Goal: Transaction & Acquisition: Purchase product/service

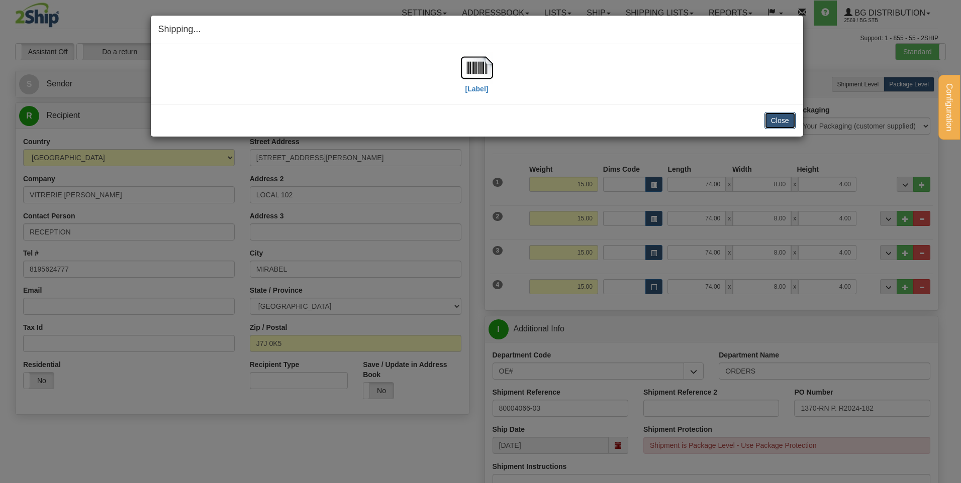
click at [793, 118] on button "Close" at bounding box center [779, 120] width 31 height 17
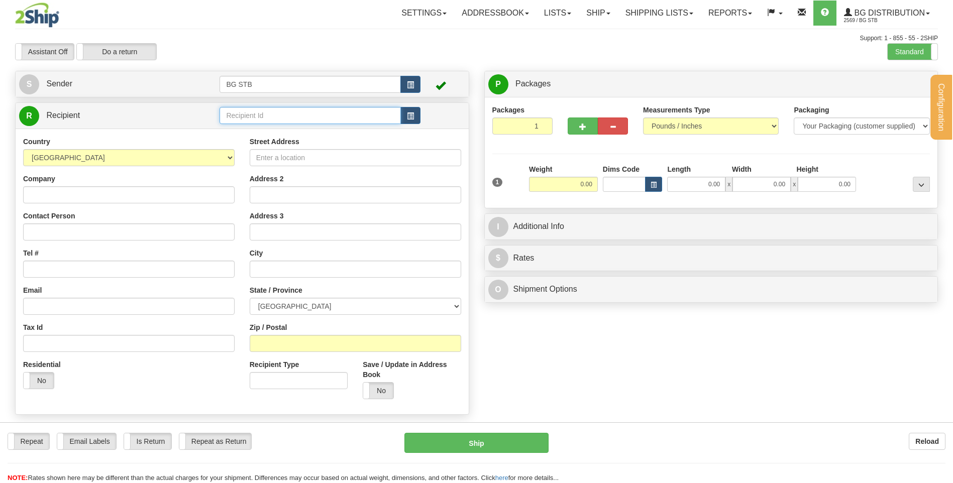
click at [240, 115] on input "text" at bounding box center [310, 115] width 181 height 17
type input "7107"
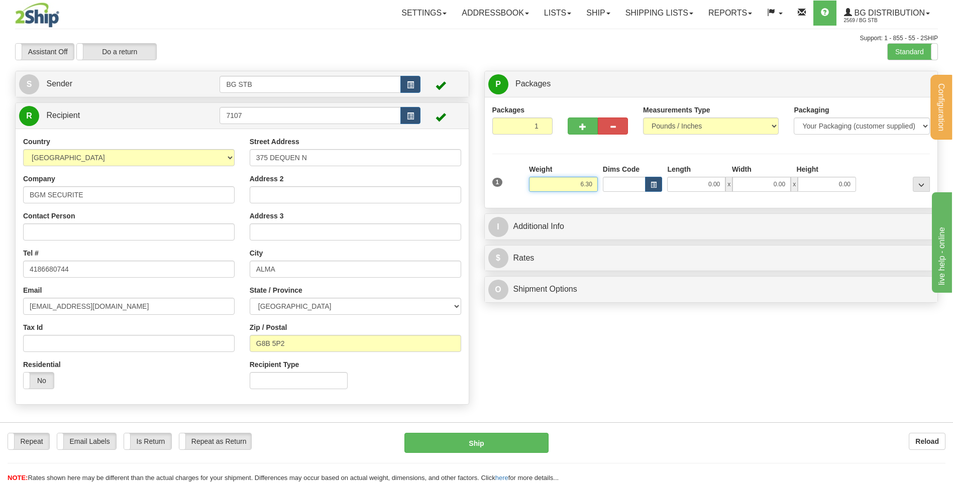
type input "6.30"
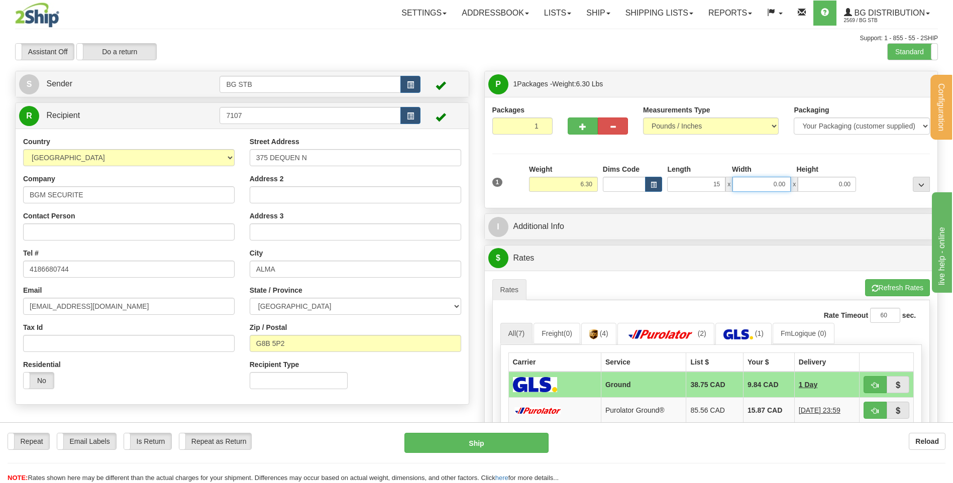
type input "15.00"
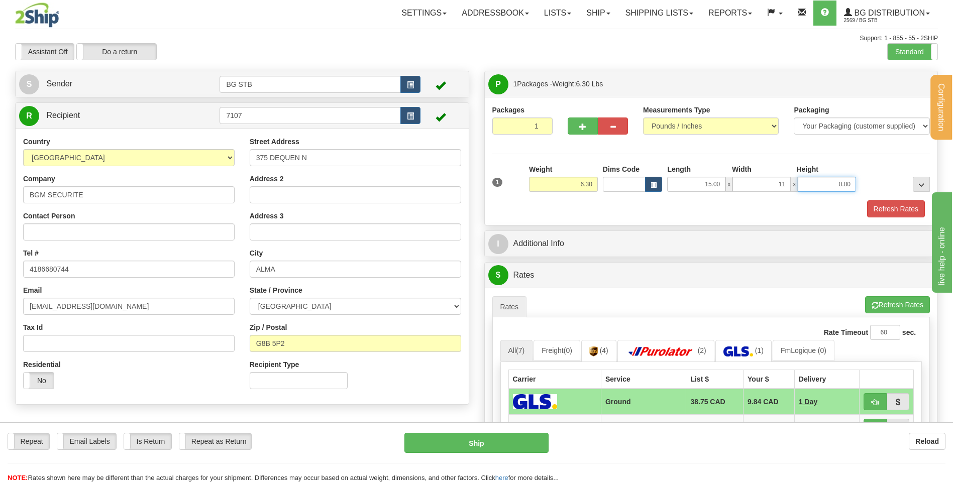
type input "11.00"
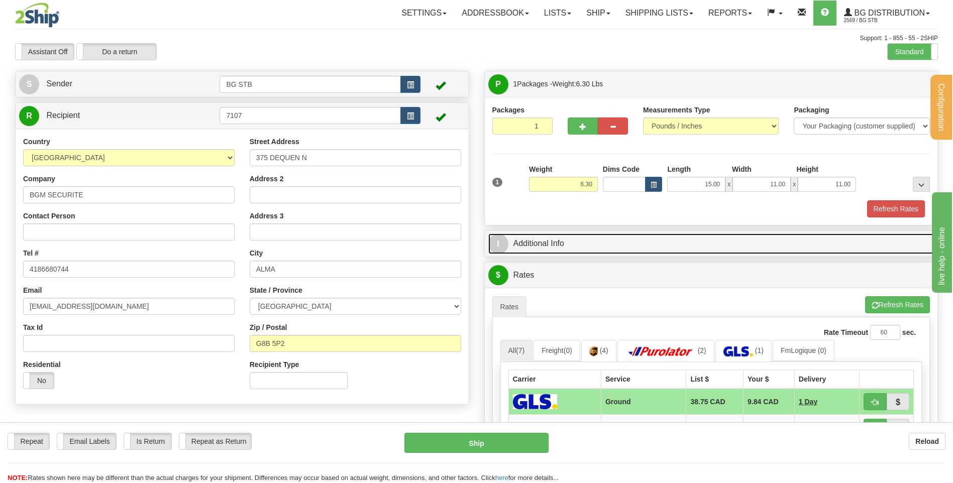
click at [541, 245] on link "I Additional Info" at bounding box center [711, 244] width 446 height 21
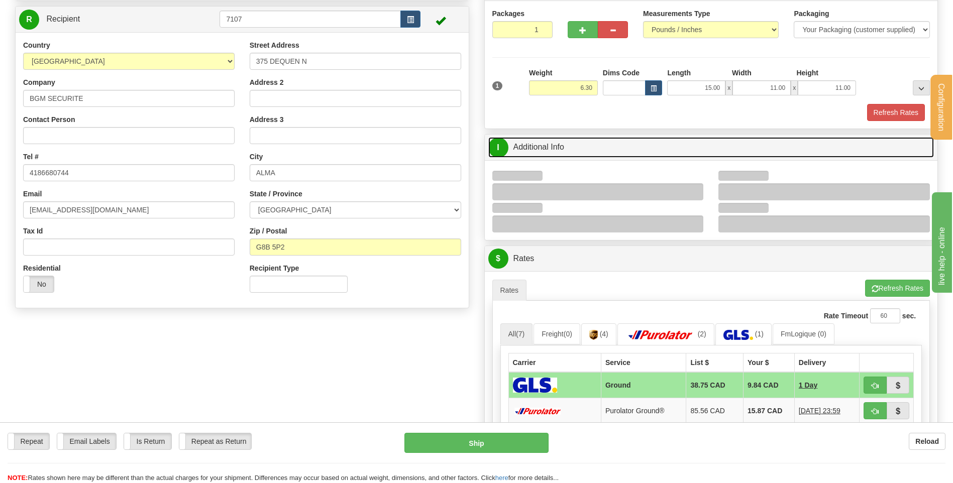
scroll to position [151, 0]
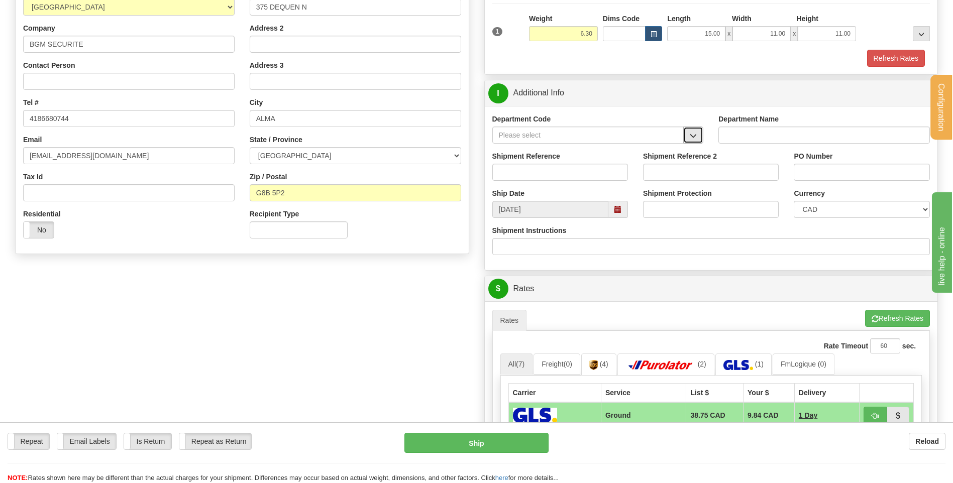
click at [694, 136] on span "button" at bounding box center [693, 136] width 7 height 7
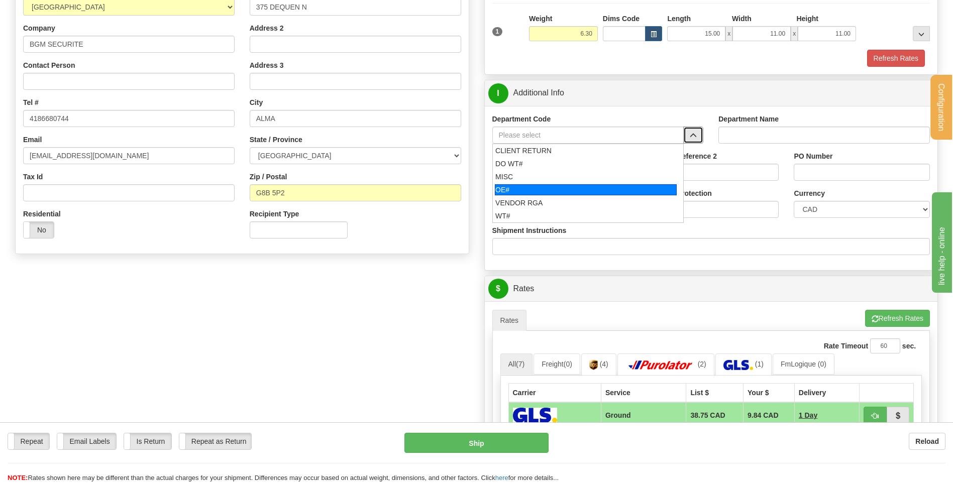
click at [555, 189] on div "OE#" at bounding box center [586, 189] width 182 height 11
type input "OE#"
type input "ORDERS"
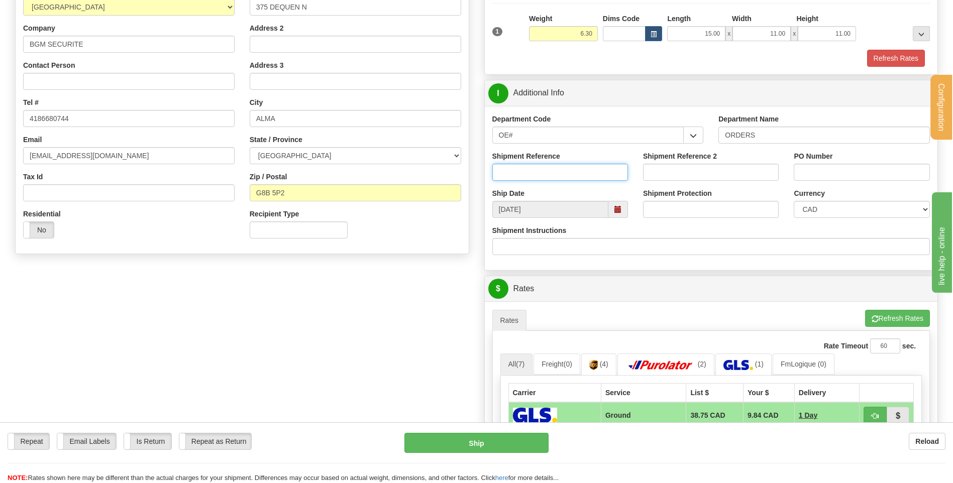
click at [556, 175] on input "Shipment Reference" at bounding box center [560, 172] width 136 height 17
type input "80005201-00 // -01"
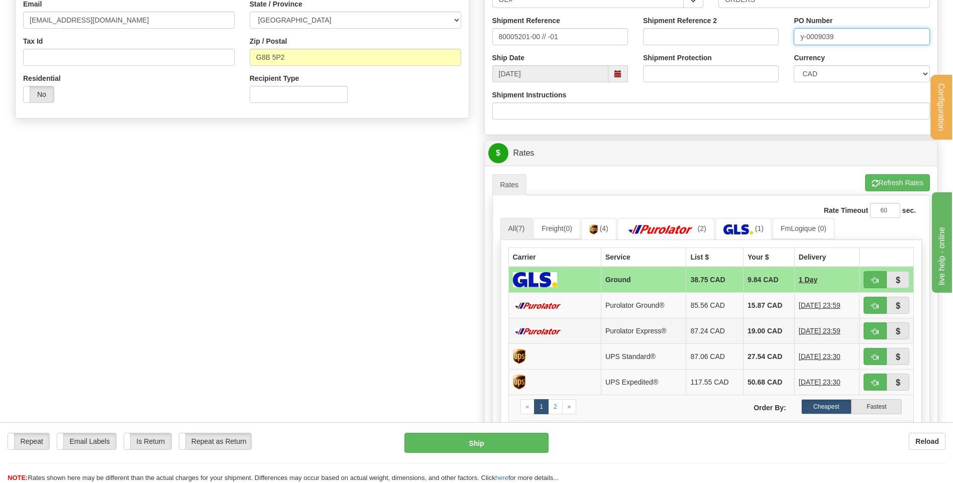
scroll to position [352, 0]
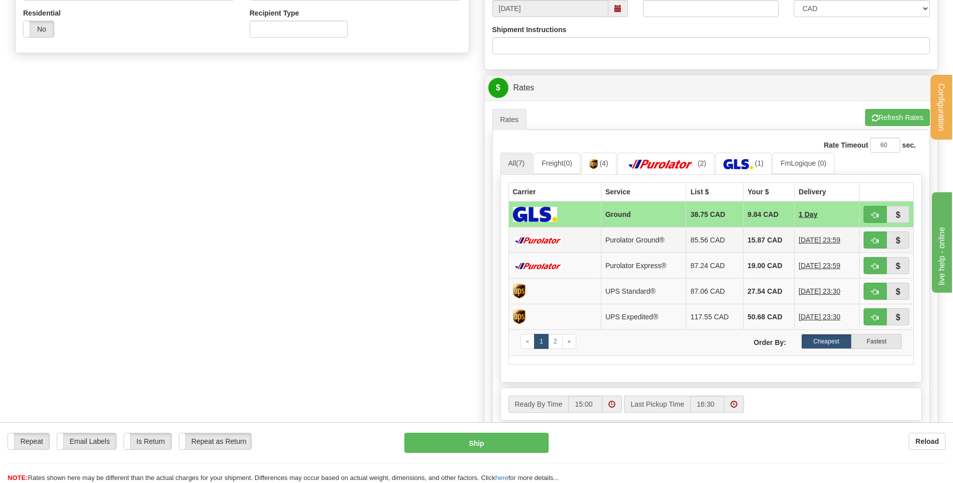
type input "y-0009039"
click at [881, 244] on button "button" at bounding box center [875, 240] width 23 height 17
type input "260"
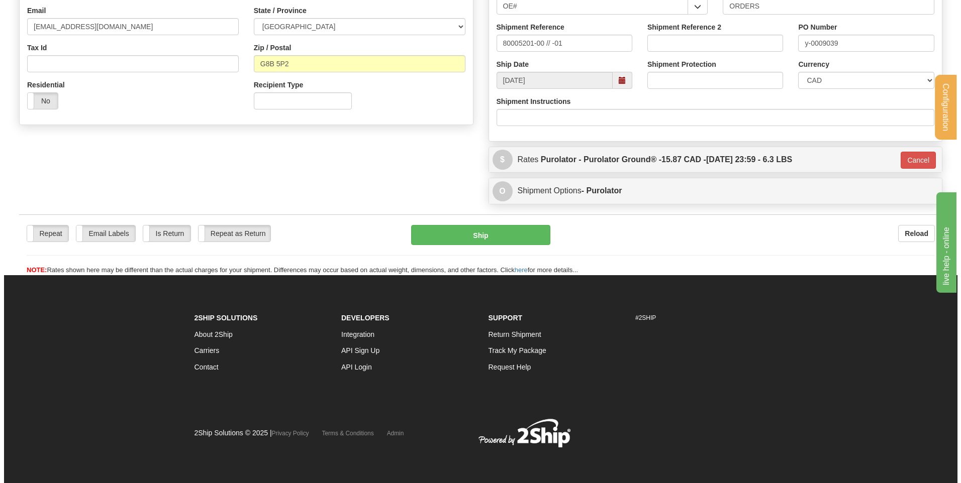
scroll to position [280, 0]
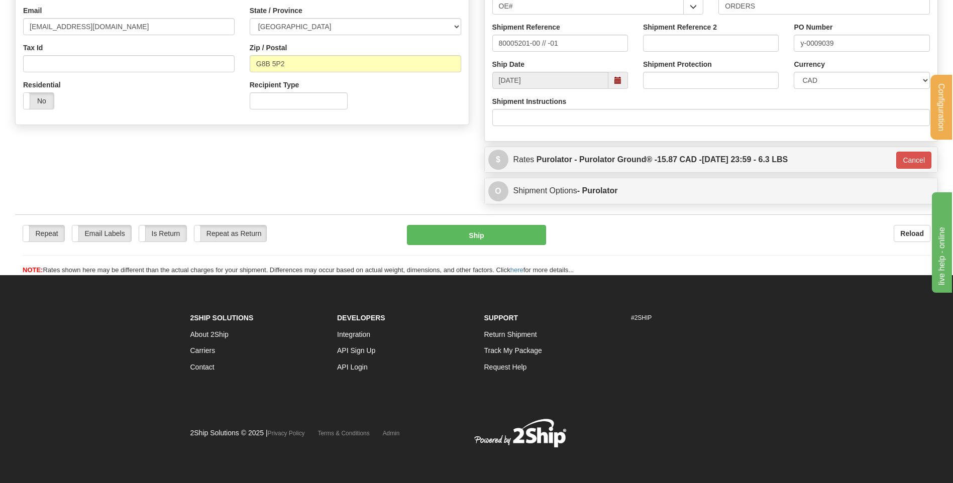
click at [441, 223] on div "Repeat Repeat Email Labels Email Labels Edit Is Return Is Return Repeat as Retu…" at bounding box center [476, 245] width 923 height 61
click at [503, 230] on button "Ship" at bounding box center [476, 235] width 139 height 20
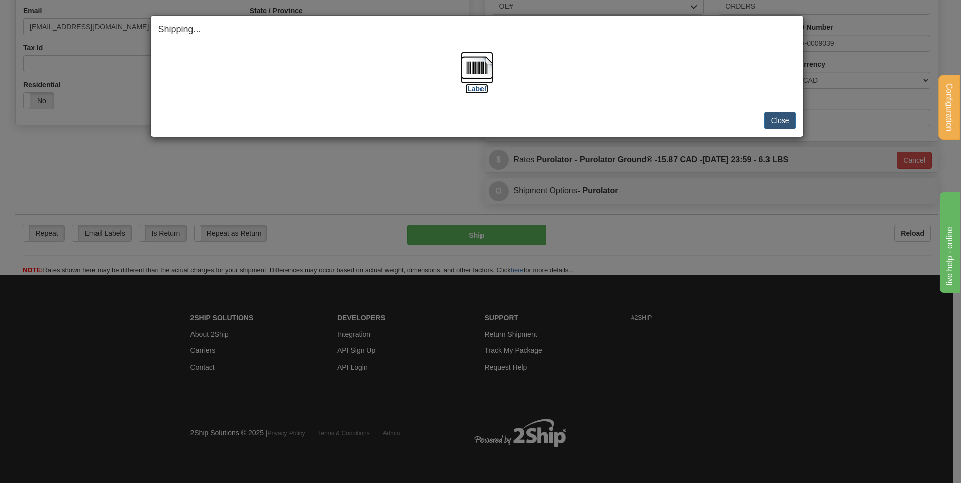
click at [485, 62] on img at bounding box center [477, 68] width 32 height 32
drag, startPoint x: 773, startPoint y: 122, endPoint x: 755, endPoint y: 65, distance: 60.1
click at [773, 122] on button "Close" at bounding box center [779, 120] width 31 height 17
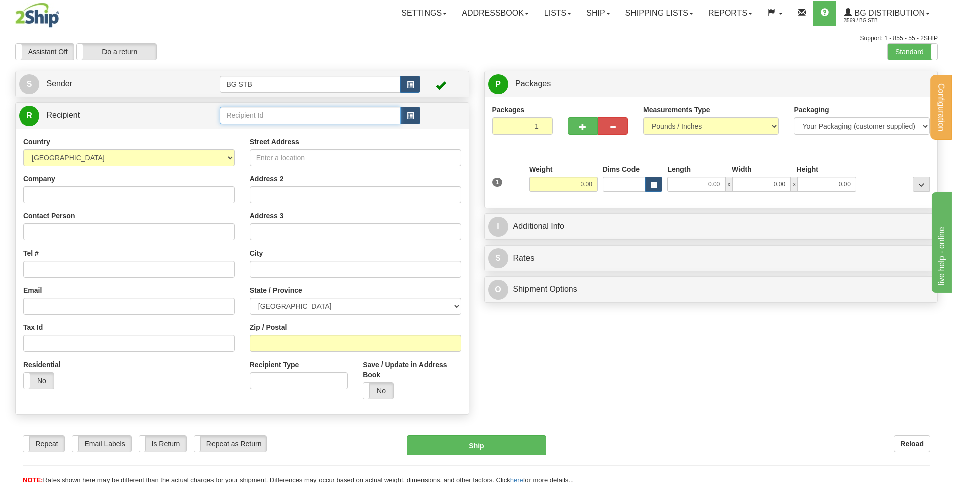
click at [250, 113] on input "text" at bounding box center [310, 115] width 181 height 17
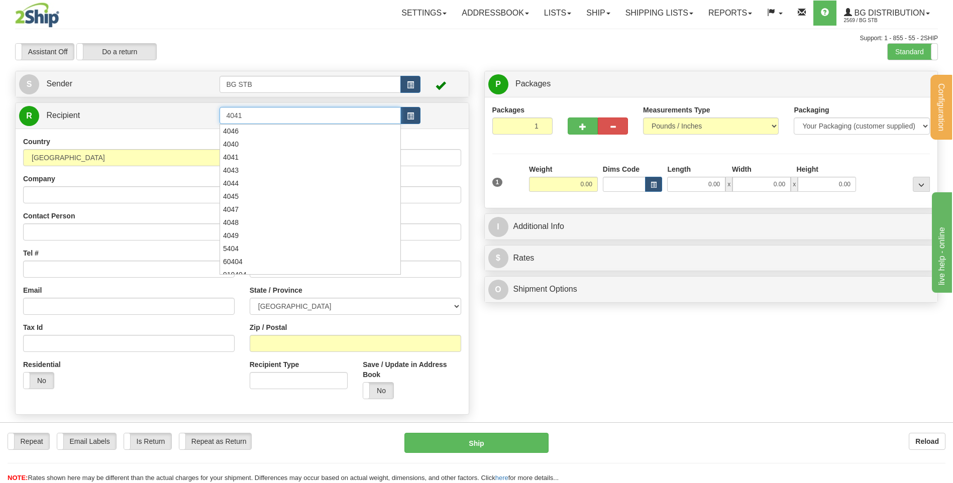
type input "4041"
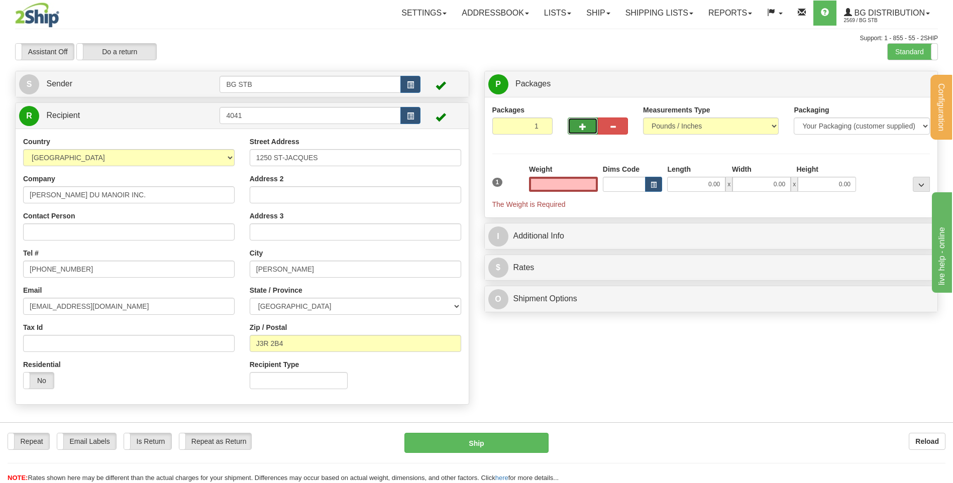
type input "0.00"
click at [575, 126] on button "button" at bounding box center [583, 126] width 30 height 17
type input "2"
click at [916, 82] on span "Package Level" at bounding box center [909, 84] width 40 height 7
radio input "true"
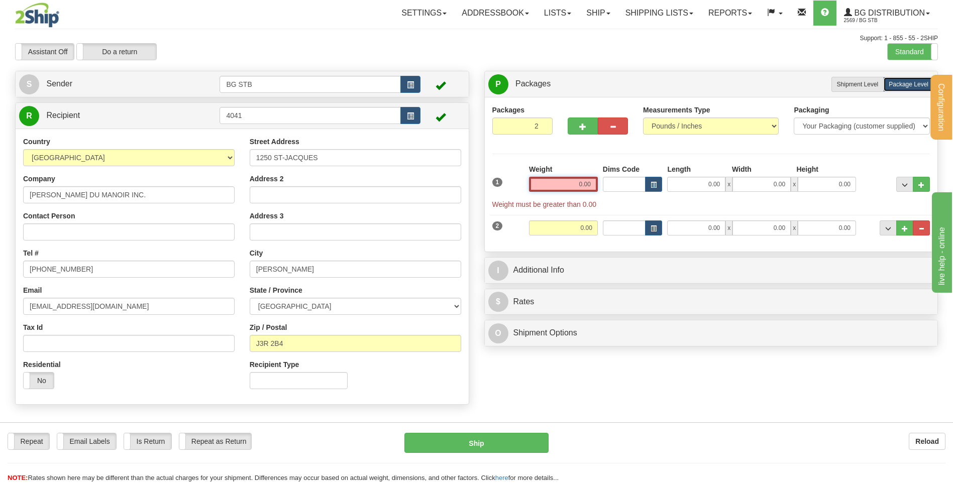
click at [581, 185] on input "0.00" at bounding box center [563, 184] width 69 height 15
type input "25.00"
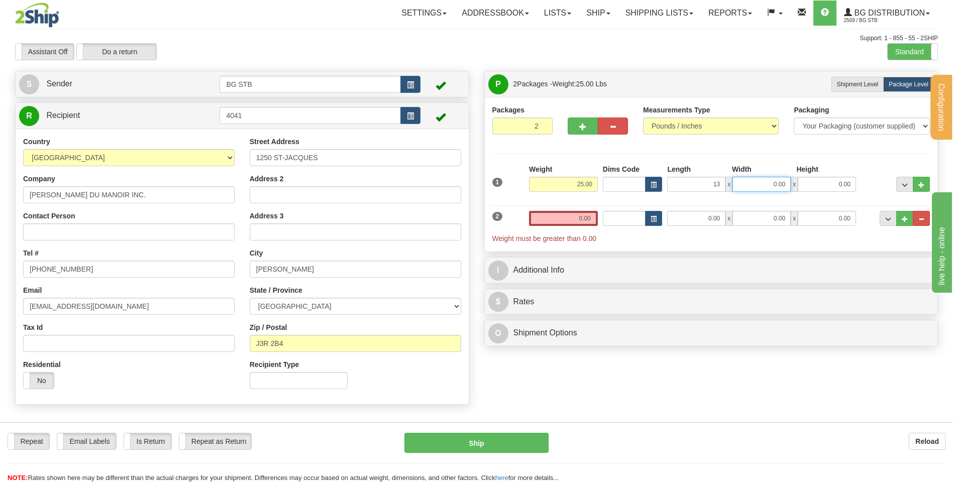
type input "13.00"
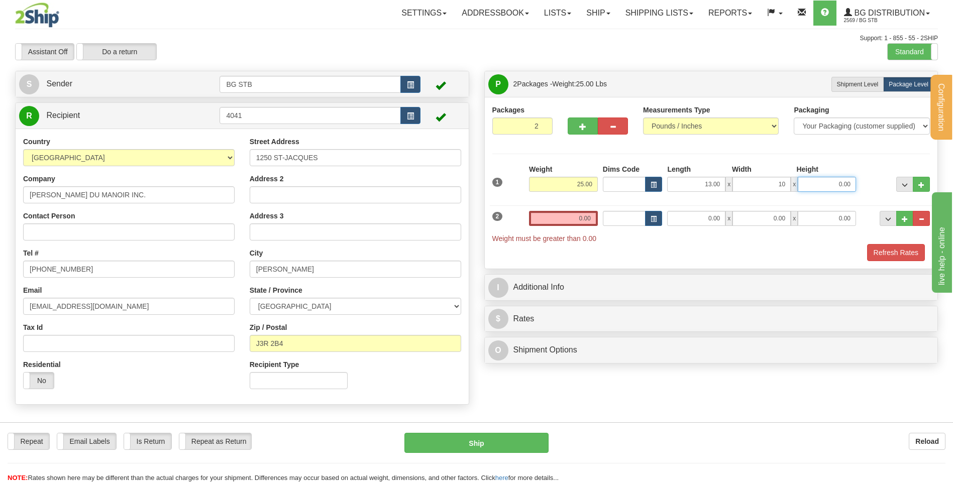
type input "10.00"
type input "1.00"
drag, startPoint x: 833, startPoint y: 184, endPoint x: 893, endPoint y: 172, distance: 61.5
click at [855, 178] on input "1.00" at bounding box center [827, 184] width 58 height 15
type input "13.00"
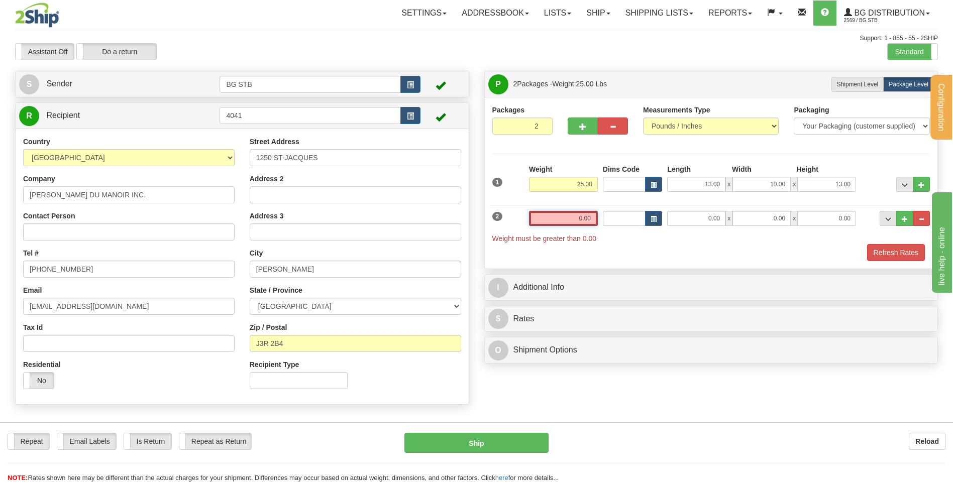
click at [543, 219] on input "0.00" at bounding box center [563, 218] width 69 height 15
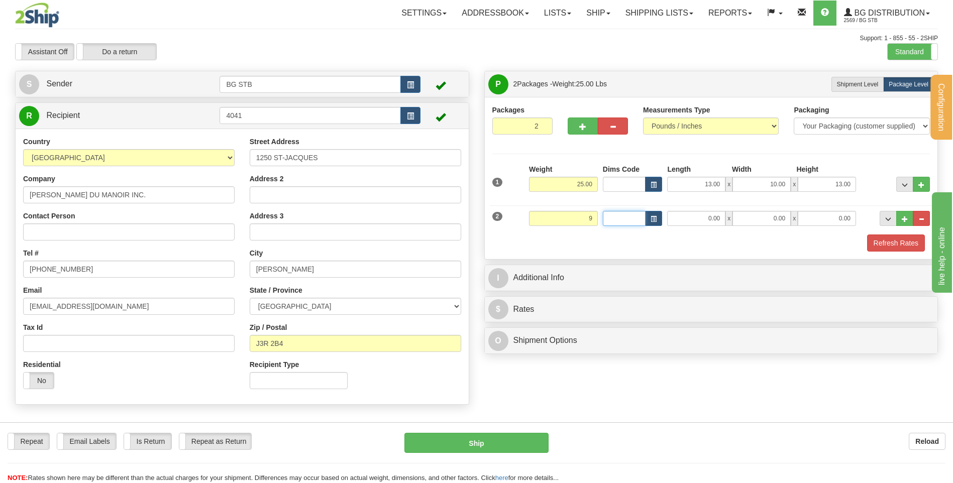
type input "9.00"
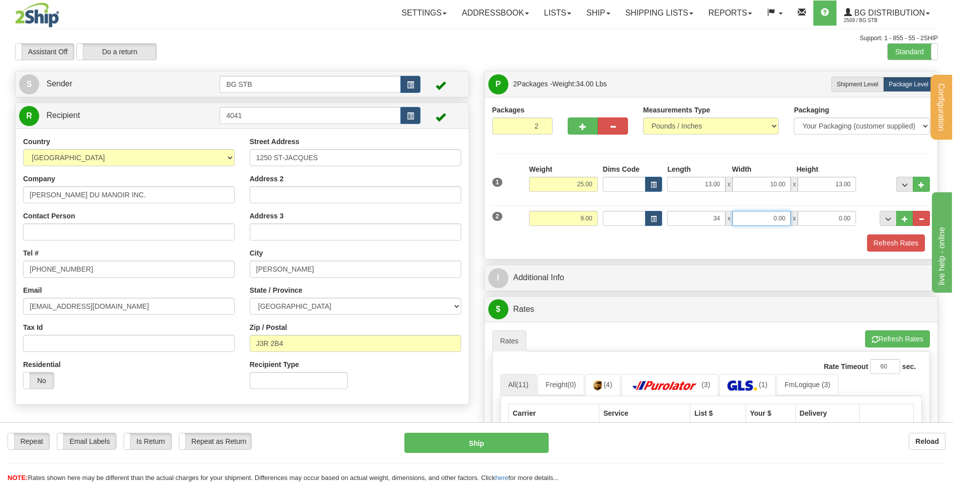
type input "34.00"
type input "8.00"
type input "3.00"
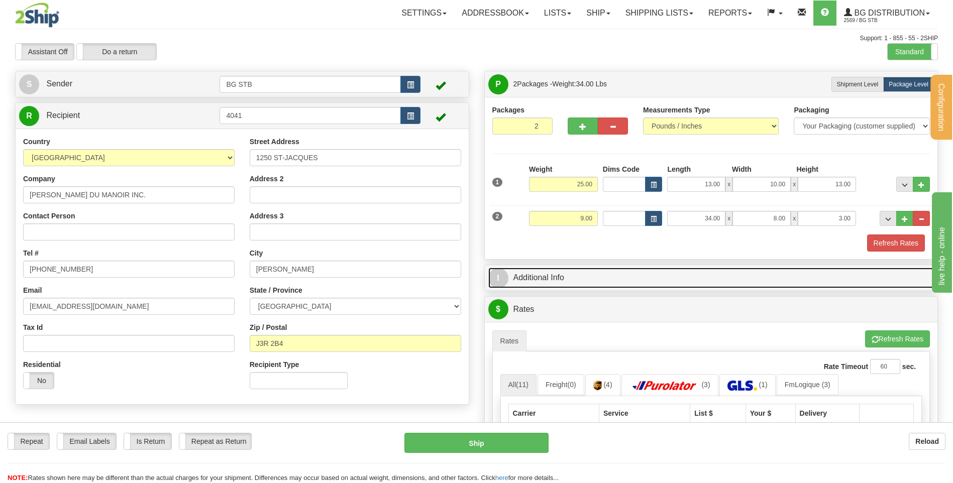
click at [588, 278] on link "I Additional Info" at bounding box center [711, 278] width 446 height 21
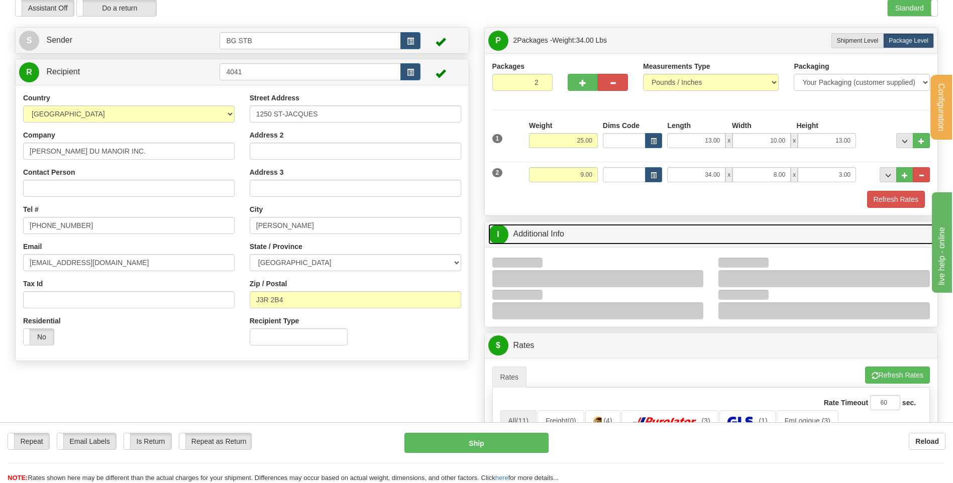
scroll to position [101, 0]
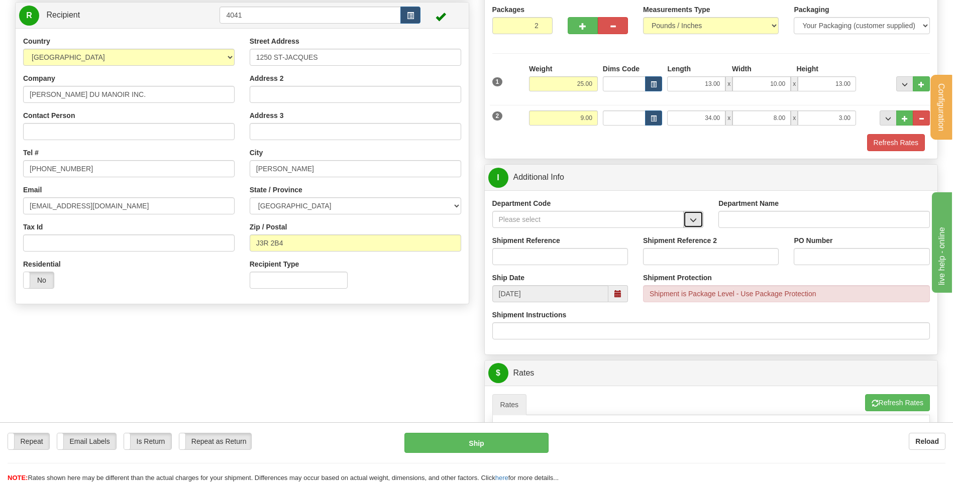
click at [697, 224] on button "button" at bounding box center [693, 219] width 20 height 17
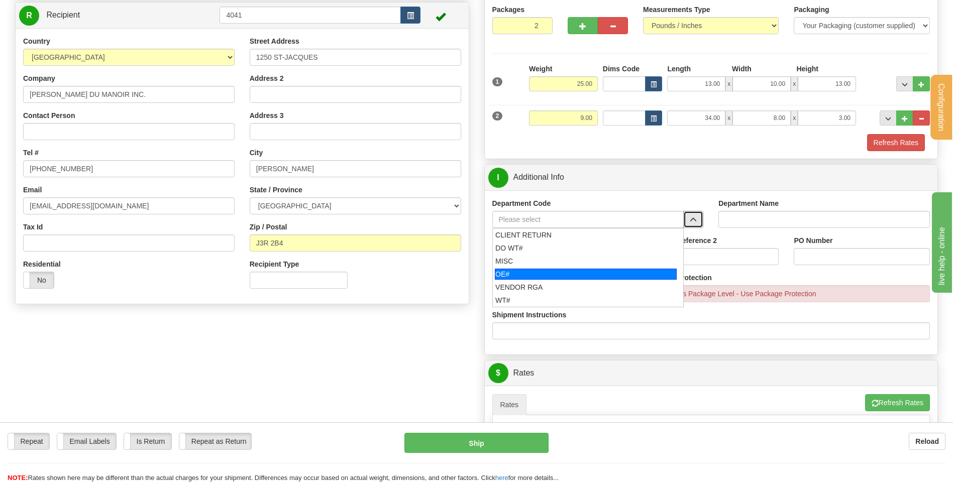
click at [500, 272] on div "OE#" at bounding box center [586, 274] width 182 height 11
type input "OE#"
type input "ORDERS"
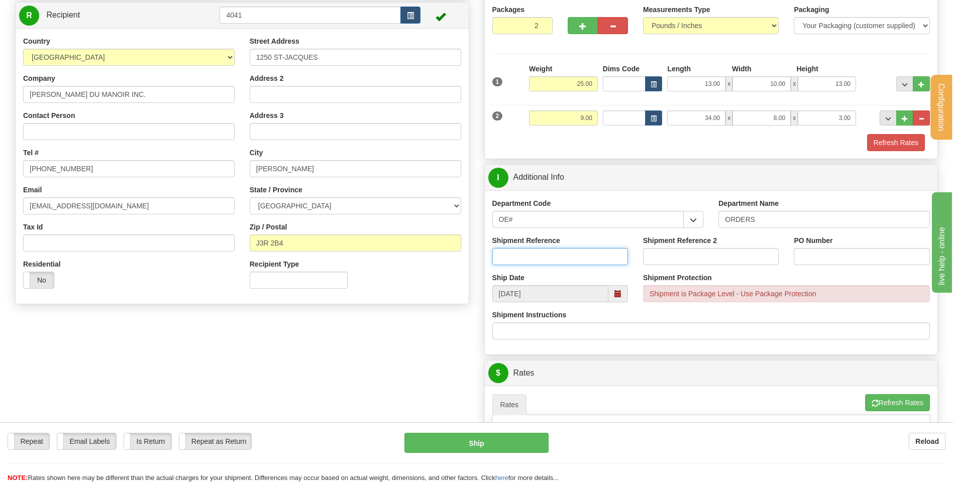
click at [512, 249] on input "Shipment Reference" at bounding box center [560, 256] width 136 height 17
type input "80005773-00 // 80005721-00"
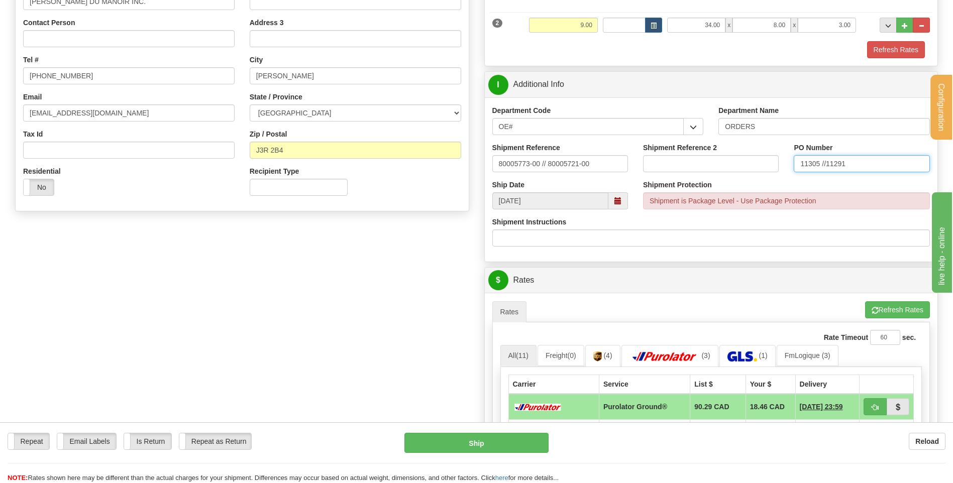
scroll to position [302, 0]
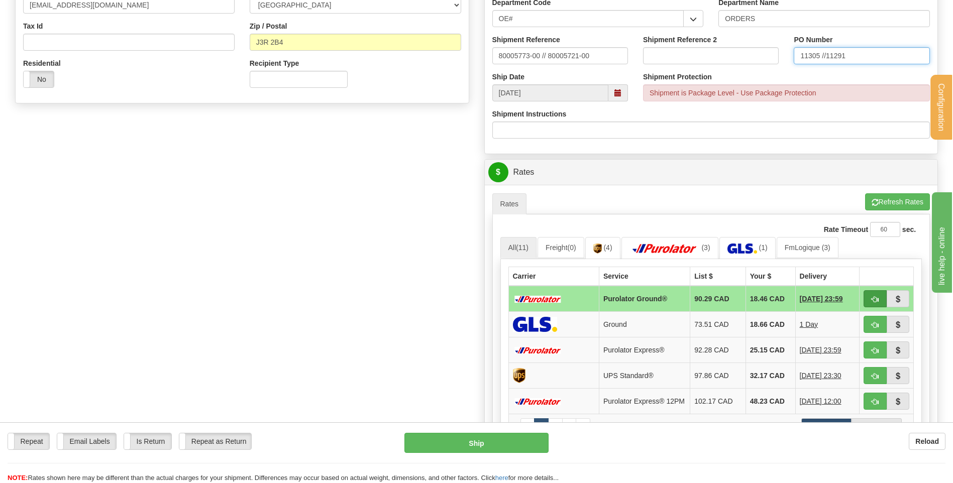
type input "11305 //11291"
drag, startPoint x: 874, startPoint y: 301, endPoint x: 740, endPoint y: 290, distance: 135.1
click at [875, 301] on span "button" at bounding box center [875, 299] width 7 height 7
type input "260"
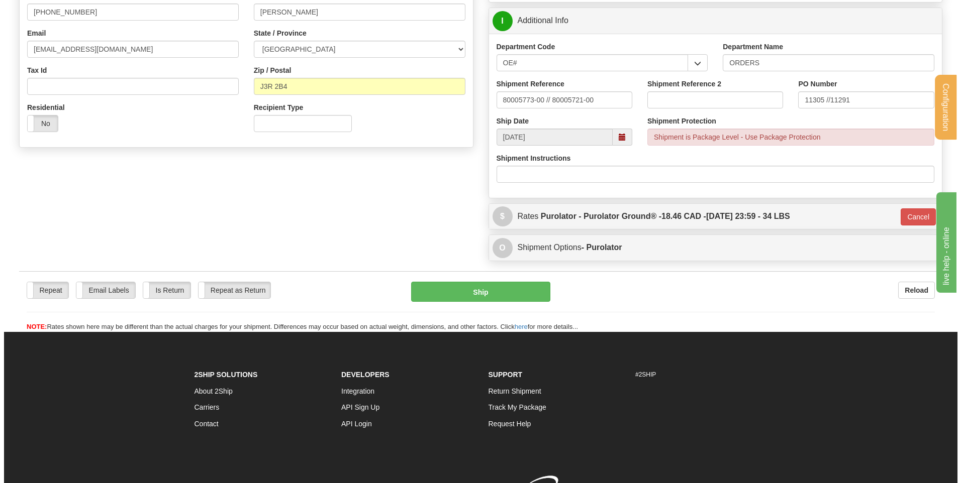
scroll to position [201, 0]
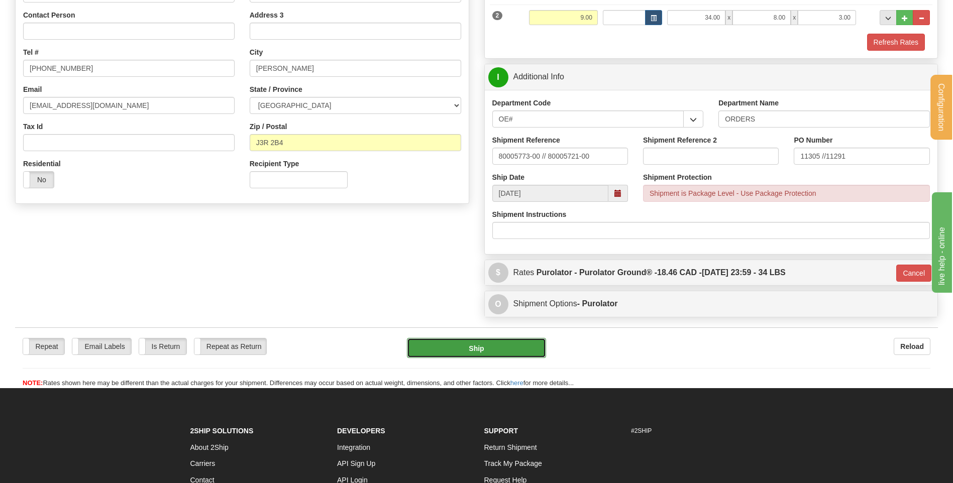
click at [501, 346] on button "Ship" at bounding box center [476, 348] width 139 height 20
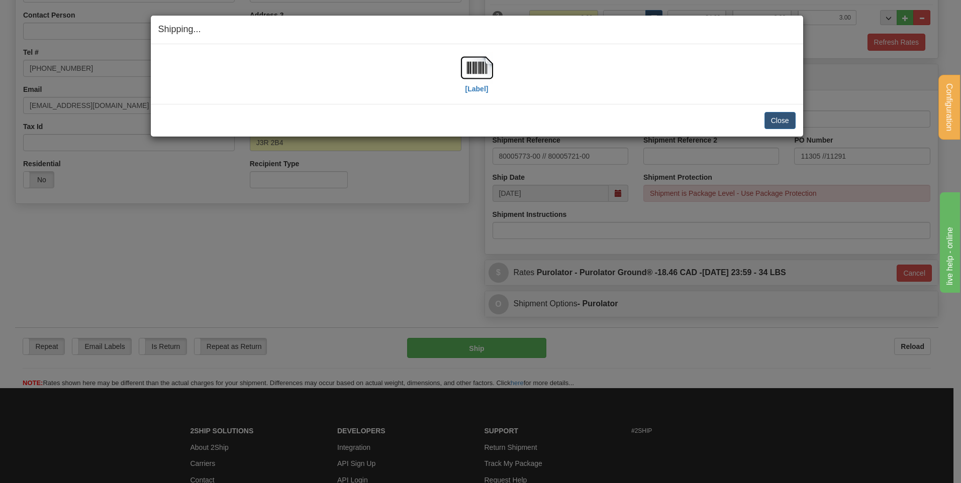
click at [493, 70] on div "[Label]" at bounding box center [476, 74] width 637 height 45
click at [488, 66] on img at bounding box center [477, 68] width 32 height 32
click at [772, 123] on button "Close" at bounding box center [779, 120] width 31 height 17
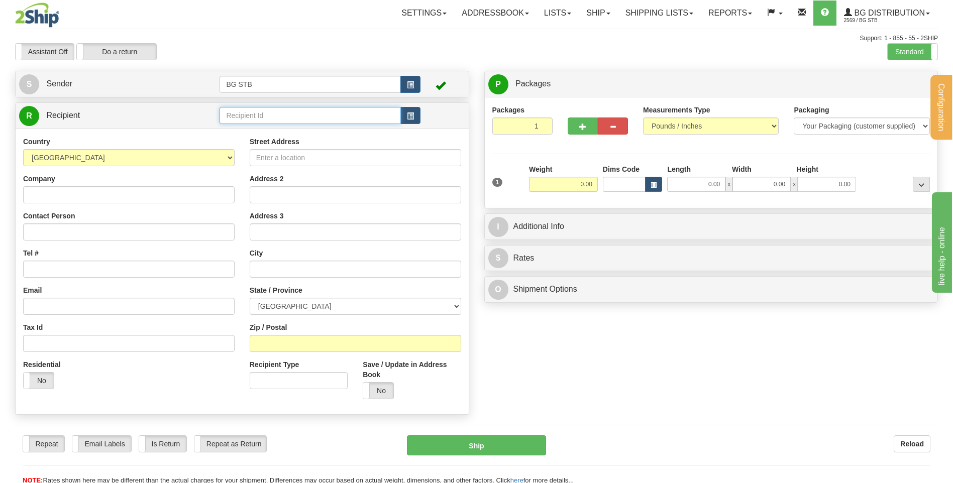
click at [247, 114] on input "text" at bounding box center [310, 115] width 181 height 17
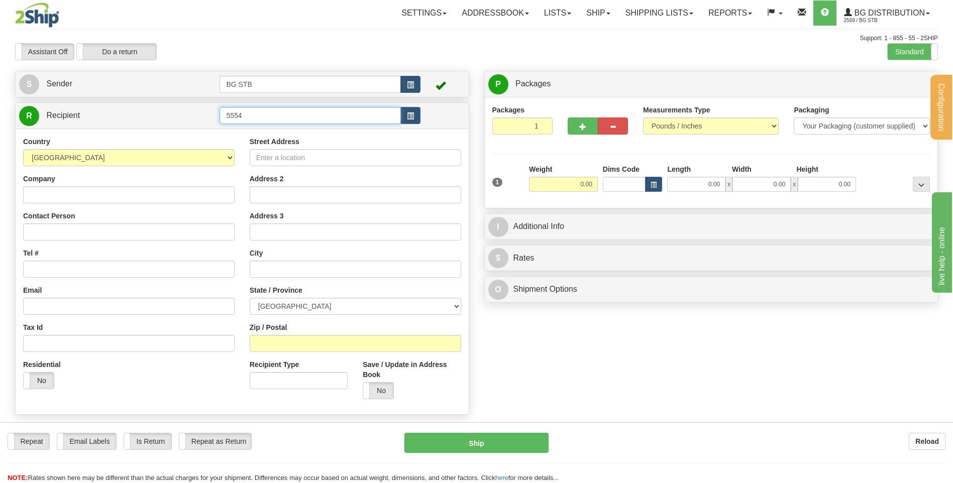
type input "5554"
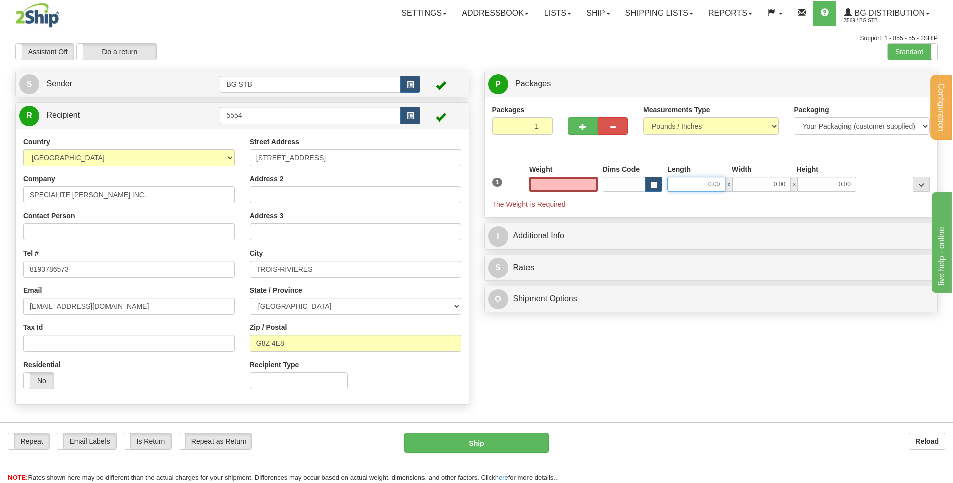
type input "0.00"
click at [675, 177] on input "0.00" at bounding box center [696, 184] width 58 height 15
type input "48.00"
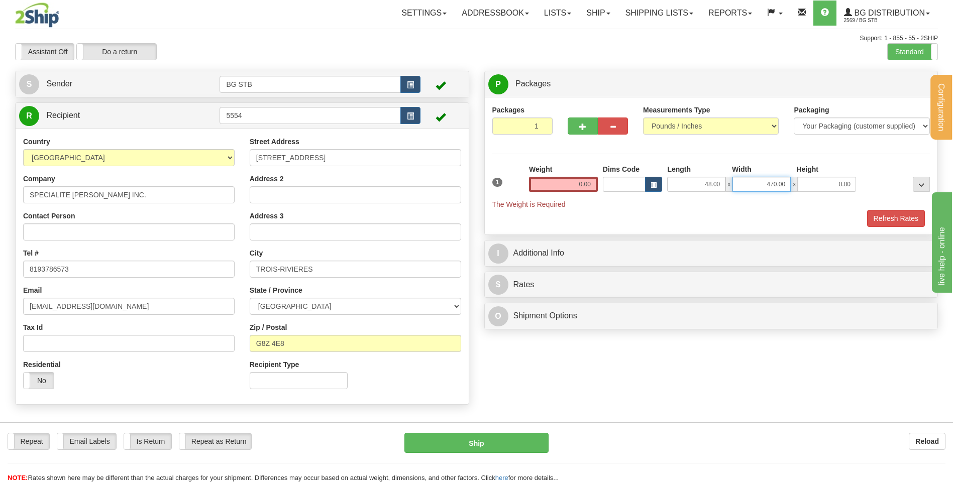
drag, startPoint x: 759, startPoint y: 184, endPoint x: 803, endPoint y: 179, distance: 44.1
click at [803, 179] on div "48.00 x 470.00 x 0.00" at bounding box center [761, 184] width 189 height 15
type input "40.00"
type input "29.00"
click at [570, 188] on input "0.00" at bounding box center [563, 184] width 69 height 15
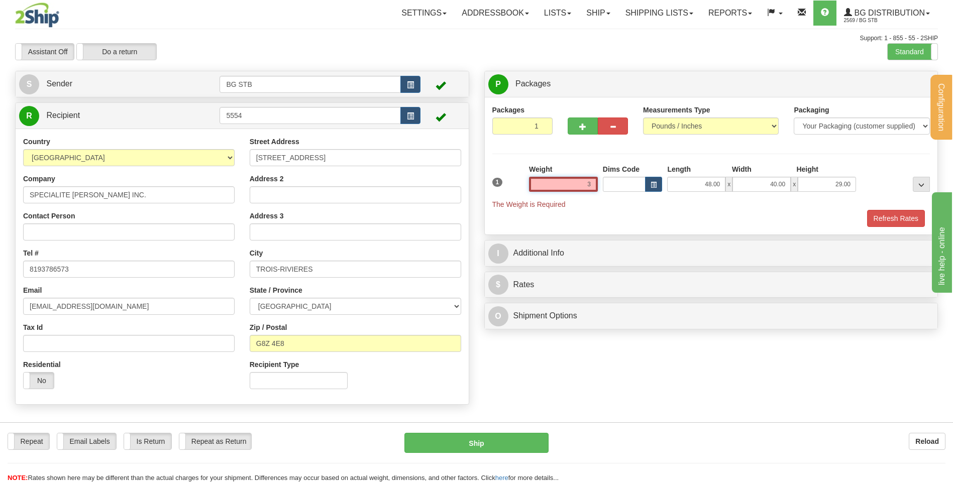
click button "Delete" at bounding box center [0, 0] width 0 height 0
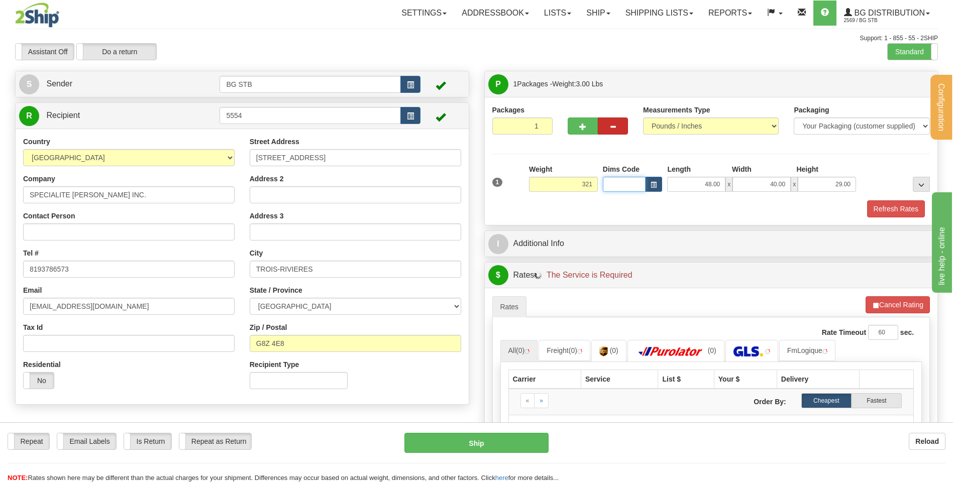
type input "321.00"
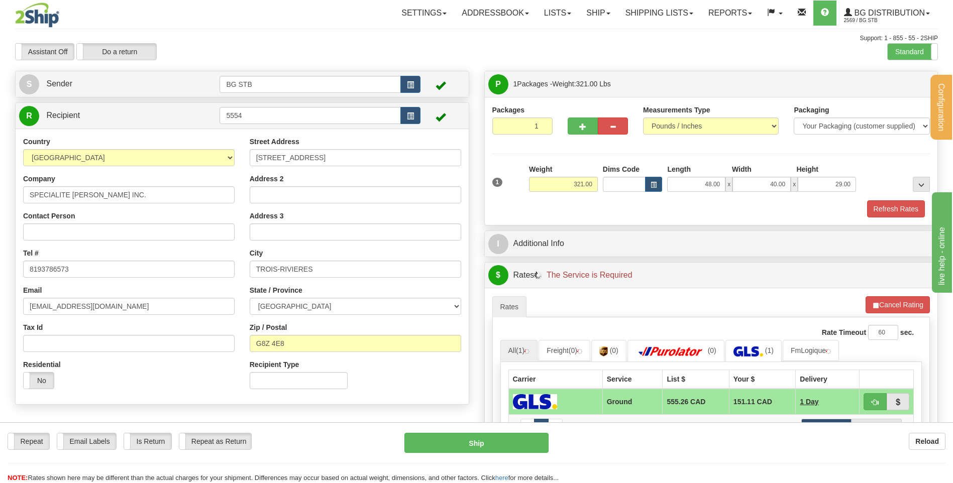
click at [541, 214] on div "Refresh Rates" at bounding box center [711, 209] width 443 height 17
click at [540, 230] on div "P Packages 1 Packages - Weight: 321.00 Lbs Shipment Level Shipm. Package Level …" at bounding box center [711, 319] width 469 height 497
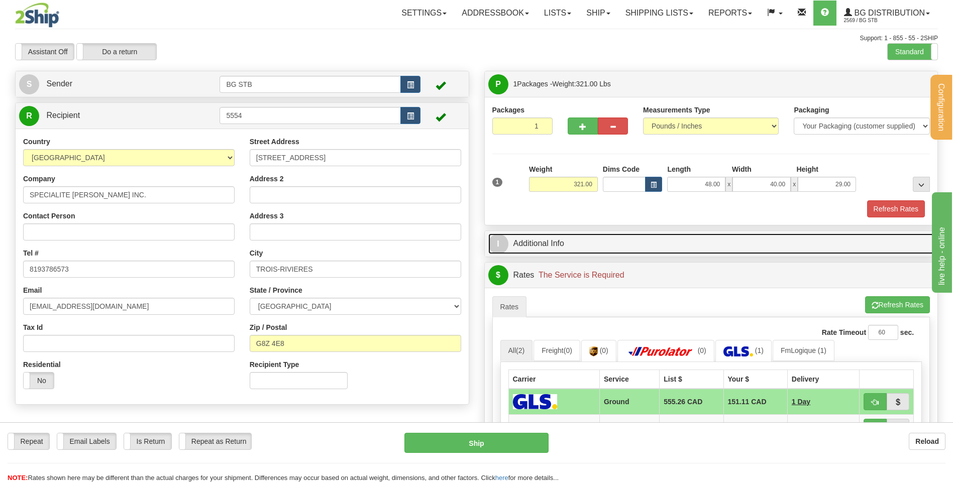
click at [550, 240] on link "I Additional Info" at bounding box center [711, 244] width 446 height 21
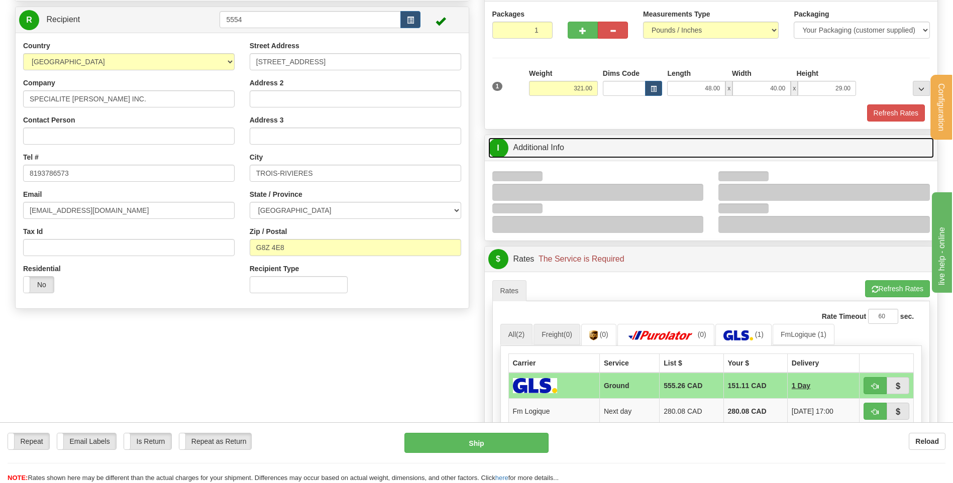
scroll to position [201, 0]
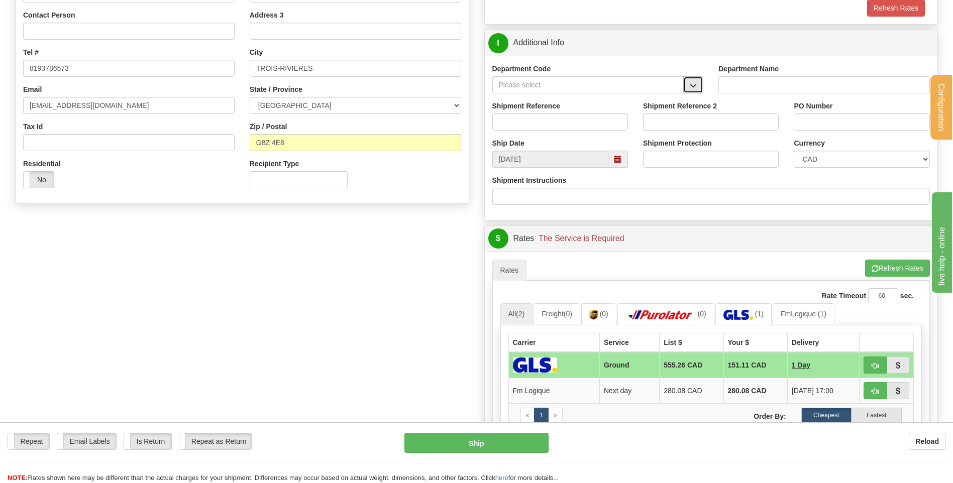
click at [698, 88] on button "button" at bounding box center [693, 84] width 20 height 17
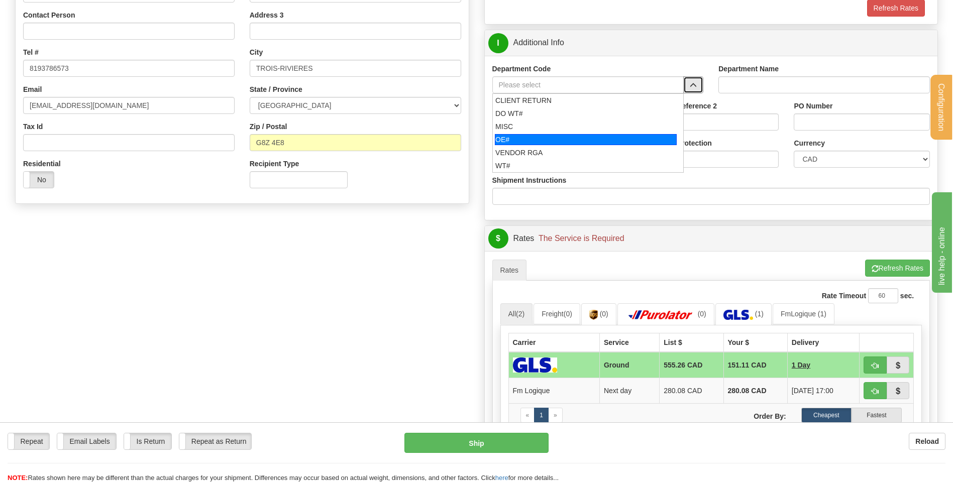
click at [571, 134] on div "OE#" at bounding box center [586, 139] width 182 height 11
type input "OE#"
type input "ORDERS"
click at [569, 120] on input "Shipment Reference" at bounding box center [560, 122] width 136 height 17
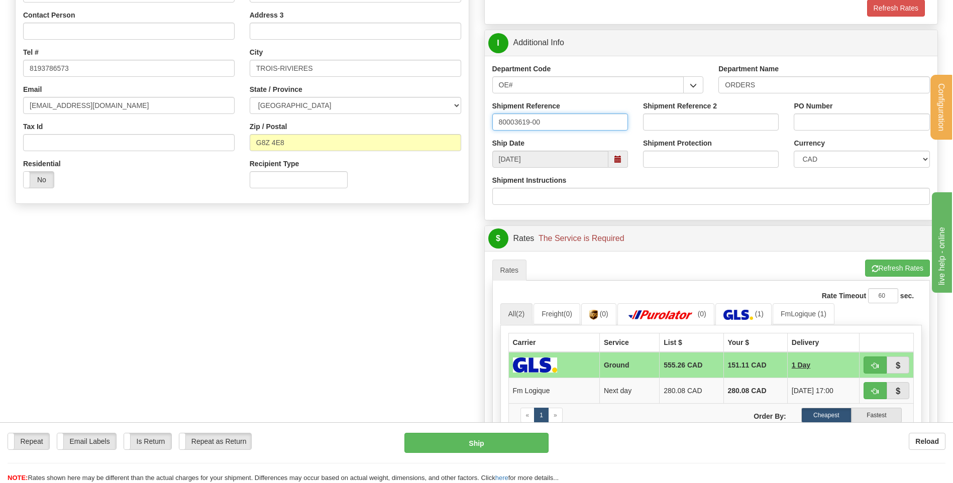
type input "80003619-00"
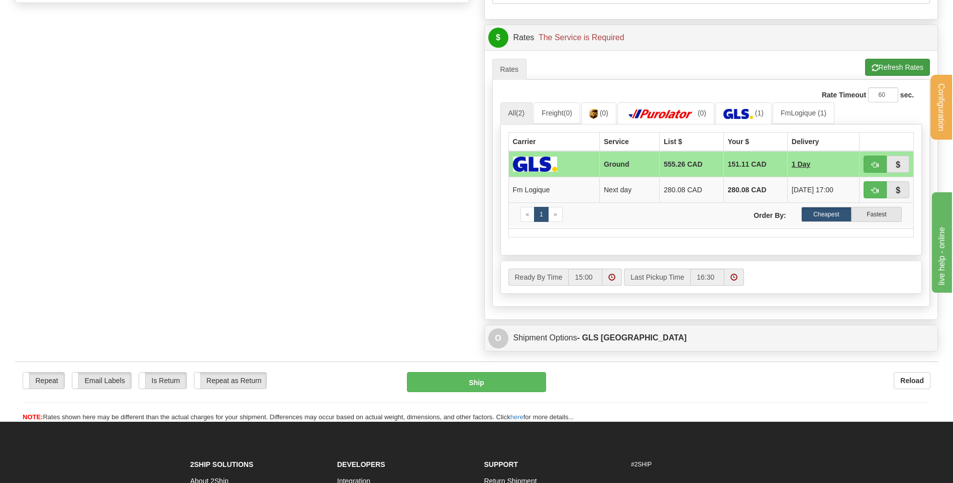
type input "53298 CPE CHEZ TOI CHE"
click at [872, 68] on span "button" at bounding box center [875, 68] width 7 height 7
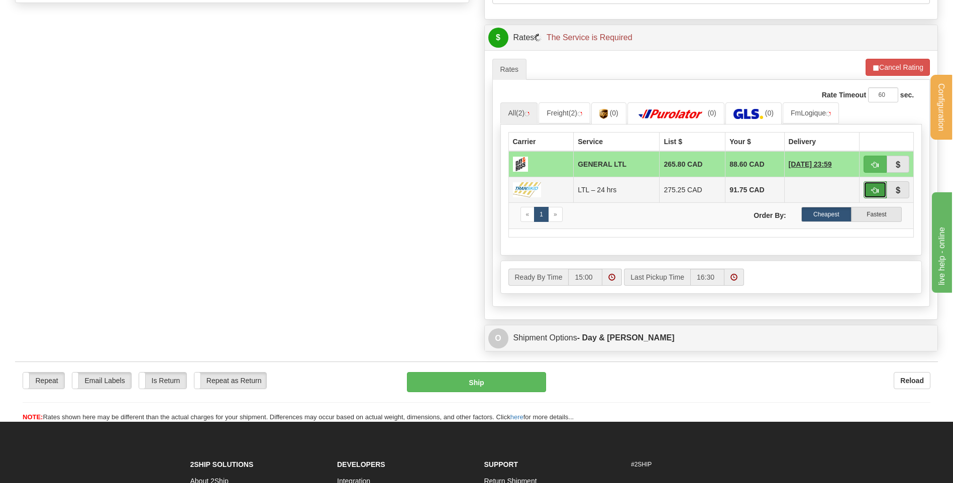
click at [876, 187] on span "button" at bounding box center [875, 190] width 7 height 7
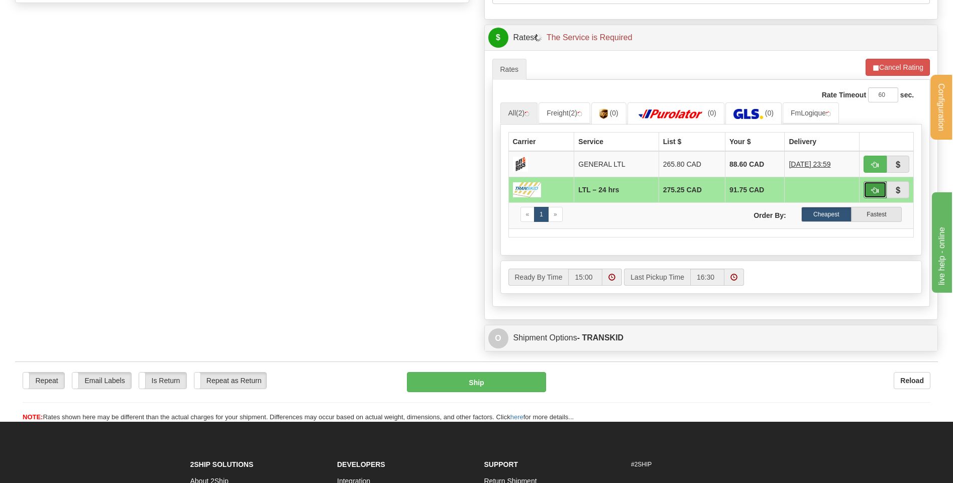
click at [878, 188] on span "button" at bounding box center [875, 190] width 7 height 7
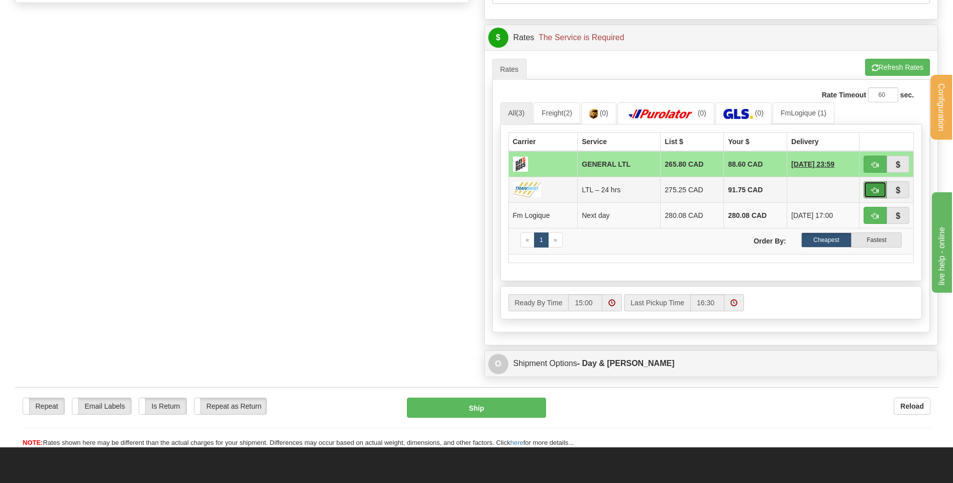
click at [869, 189] on button "button" at bounding box center [875, 189] width 23 height 17
type input "24 hrs"
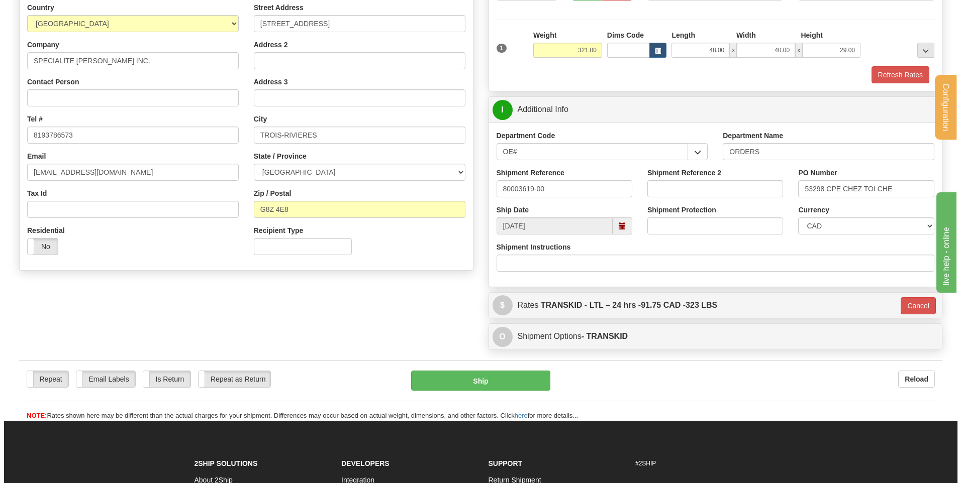
scroll to position [130, 0]
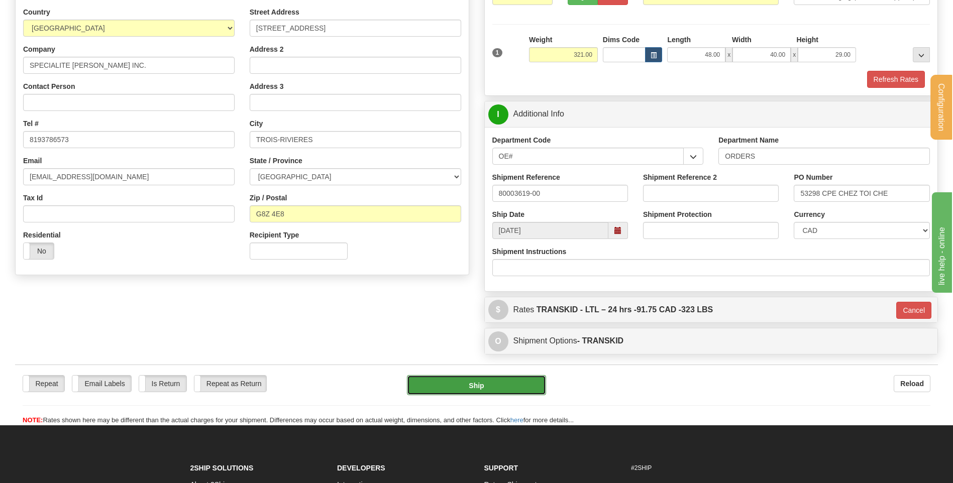
click at [474, 383] on button "Ship" at bounding box center [476, 385] width 139 height 20
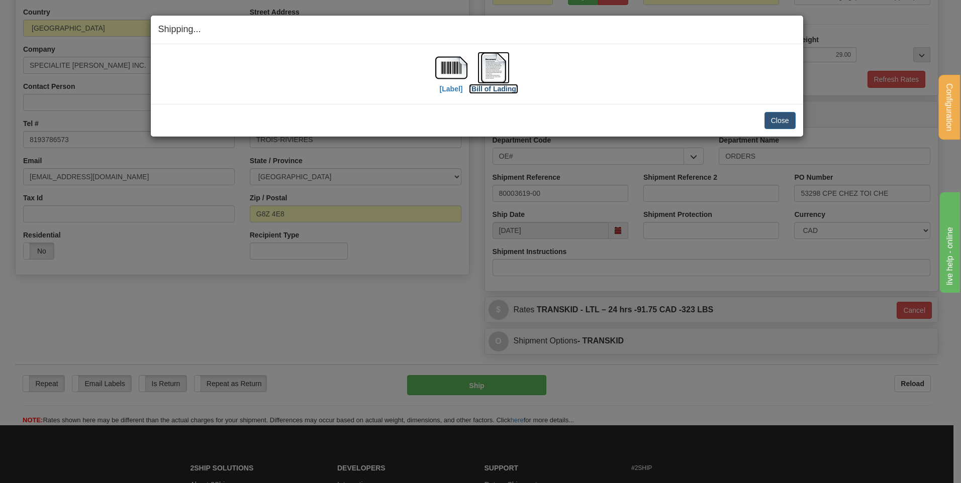
click at [485, 73] on img at bounding box center [493, 68] width 32 height 32
drag, startPoint x: 776, startPoint y: 124, endPoint x: 774, endPoint y: 119, distance: 5.6
click at [776, 124] on button "Close" at bounding box center [779, 120] width 31 height 17
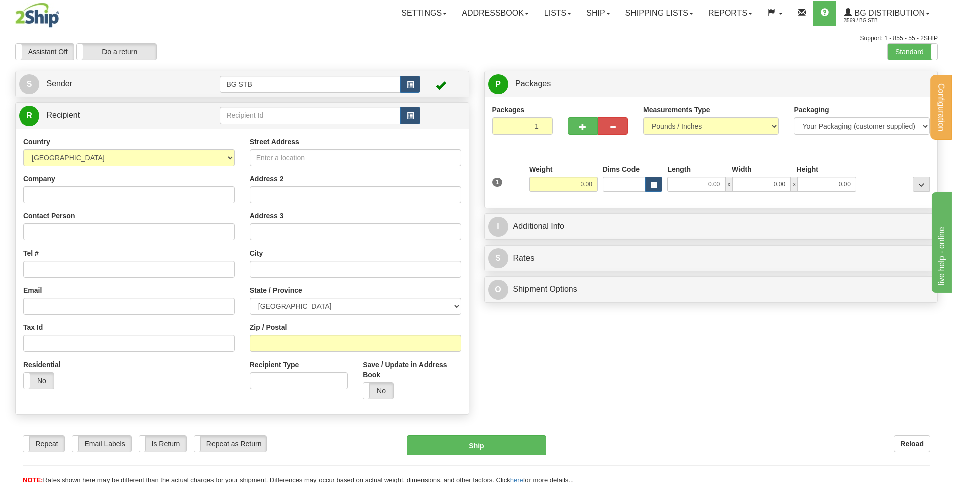
click at [305, 104] on div "R Recipient" at bounding box center [242, 259] width 454 height 313
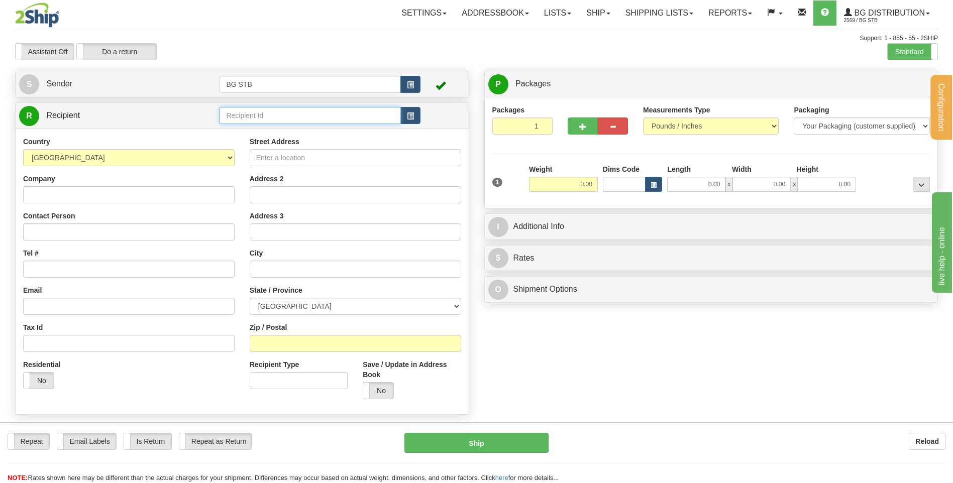
click at [296, 120] on input "text" at bounding box center [310, 115] width 181 height 17
type input "1224"
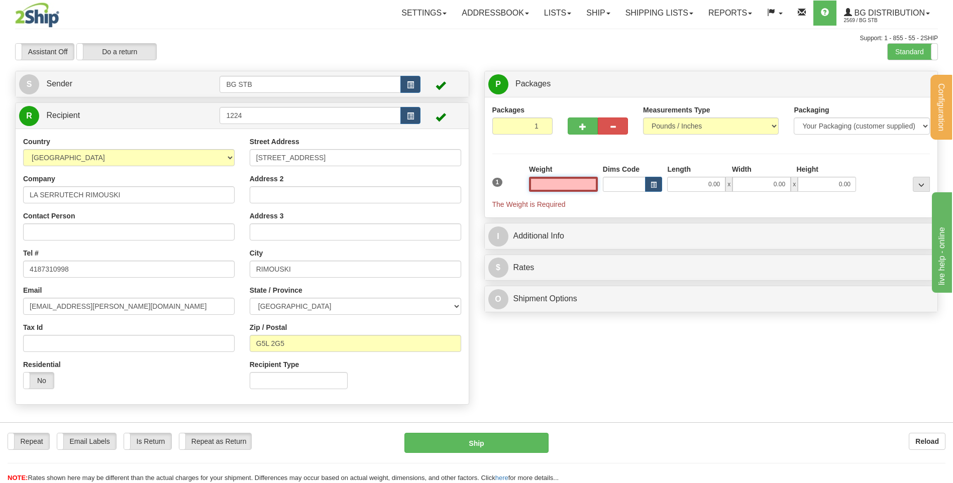
click at [567, 182] on input "text" at bounding box center [563, 184] width 69 height 15
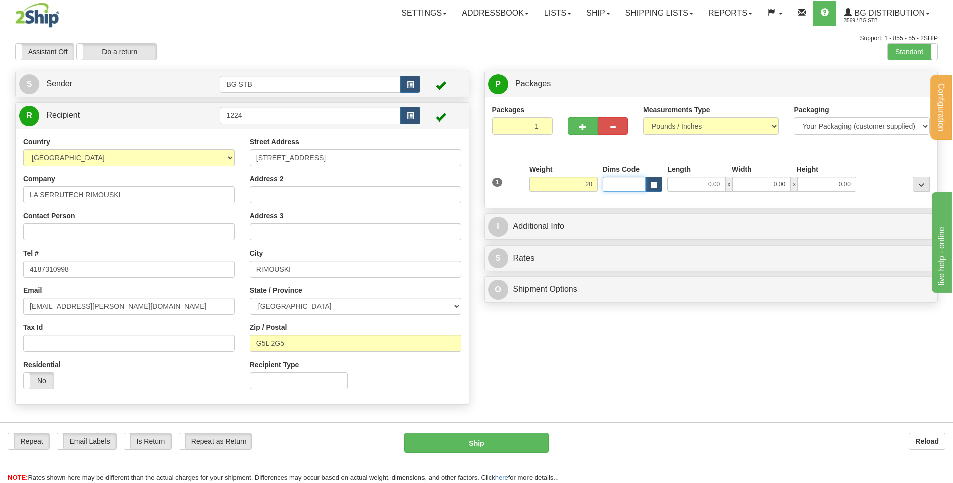
type input "20.00"
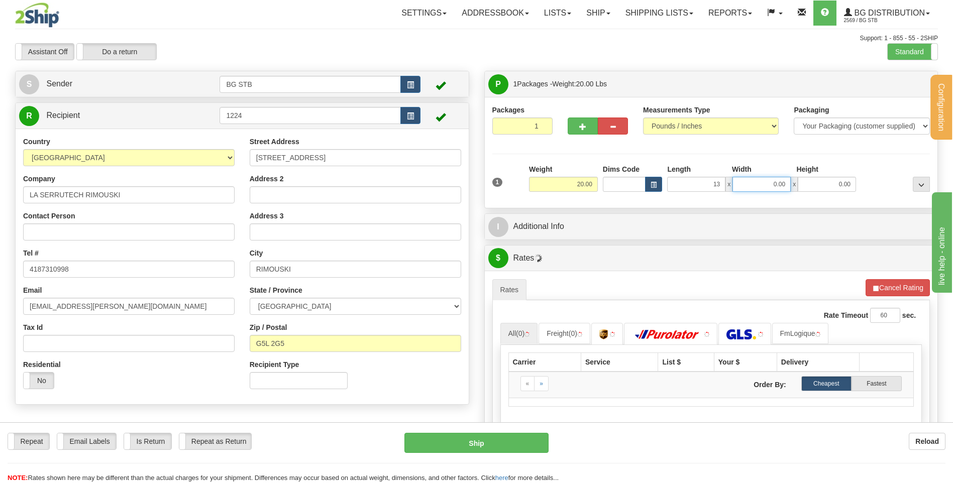
type input "13.00"
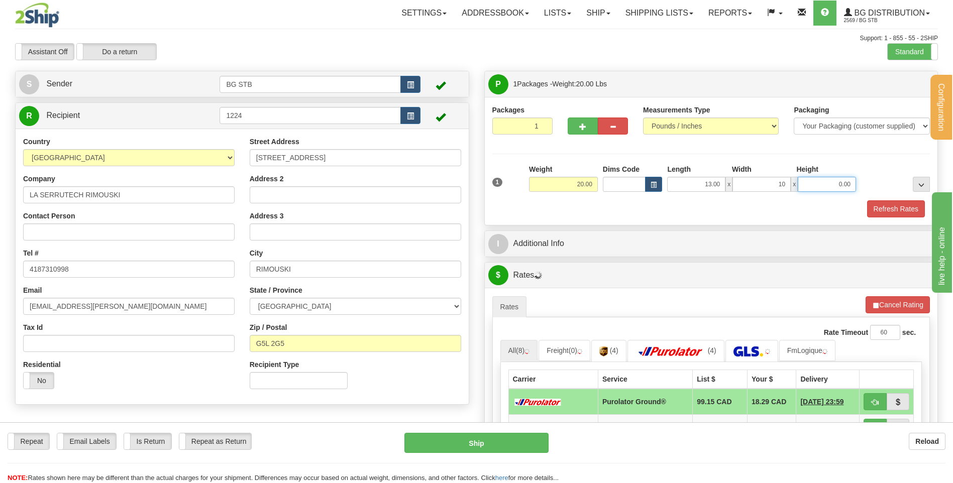
type input "10.00"
type input "13.00"
click at [544, 255] on div "I Additional Info" at bounding box center [711, 244] width 453 height 26
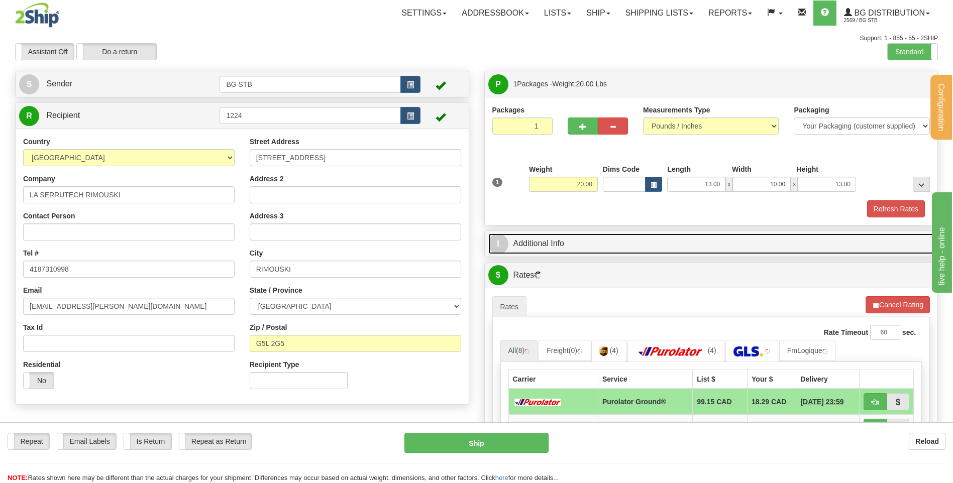
drag, startPoint x: 542, startPoint y: 249, endPoint x: 294, endPoint y: 201, distance: 252.8
click at [542, 249] on link "I Additional Info" at bounding box center [711, 244] width 446 height 21
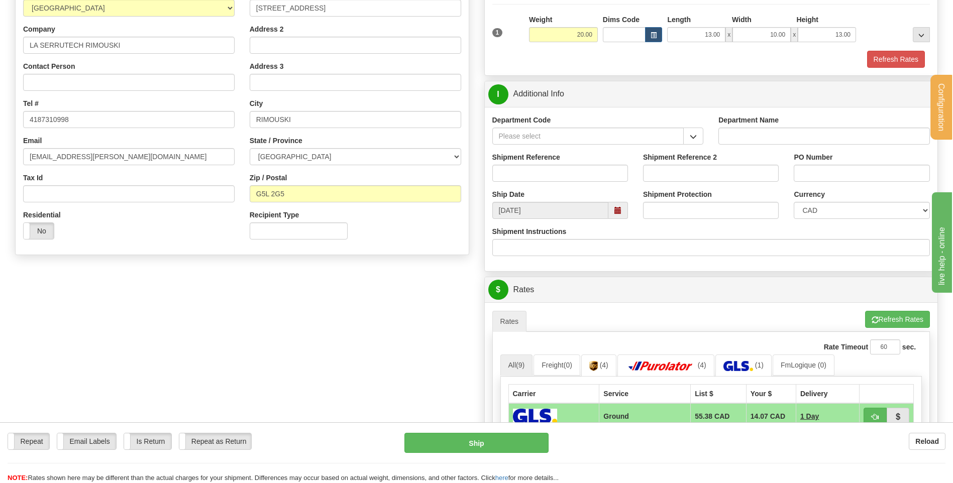
scroll to position [151, 0]
click at [689, 136] on button "button" at bounding box center [693, 135] width 20 height 17
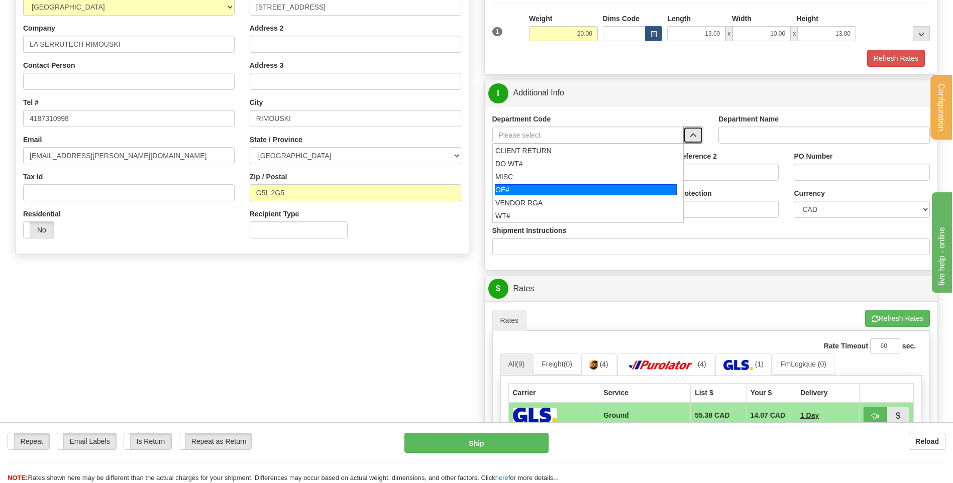
click at [521, 189] on div "OE#" at bounding box center [586, 189] width 182 height 11
type input "OE#"
type input "ORDERS"
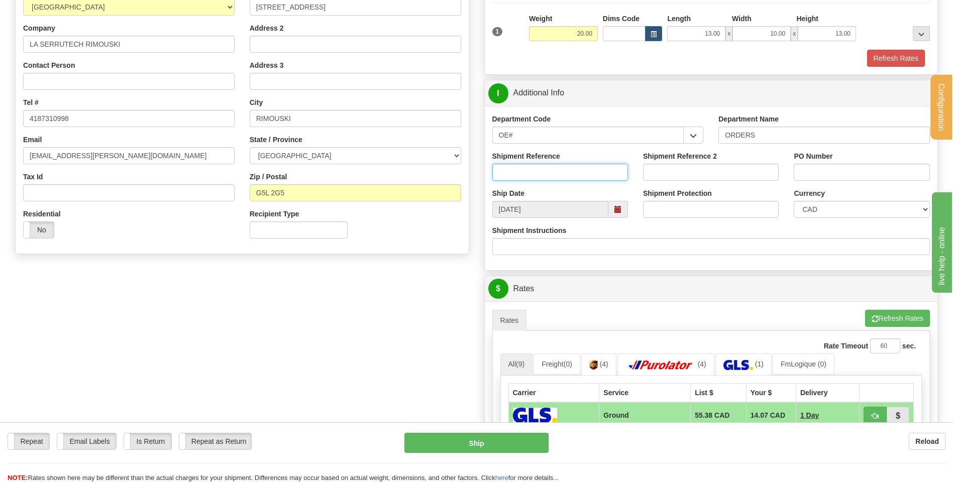
click at [532, 165] on input "Shipment Reference" at bounding box center [560, 172] width 136 height 17
type input "80005801-00"
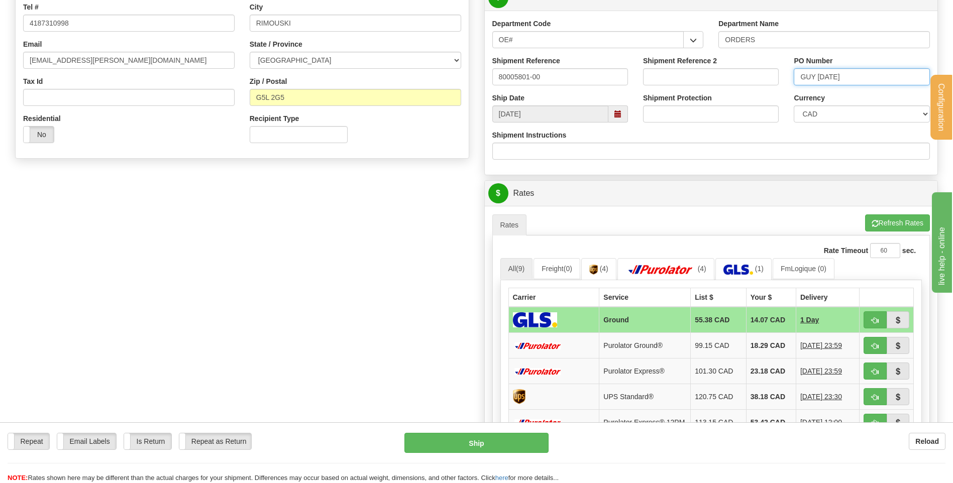
scroll to position [302, 0]
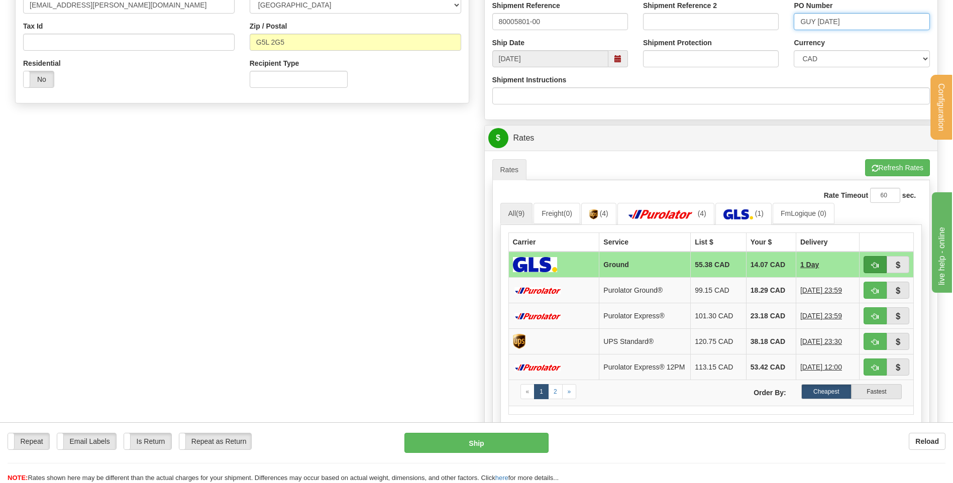
type input "GUY 09/09/25"
click at [878, 260] on button "button" at bounding box center [875, 264] width 23 height 17
type input "1"
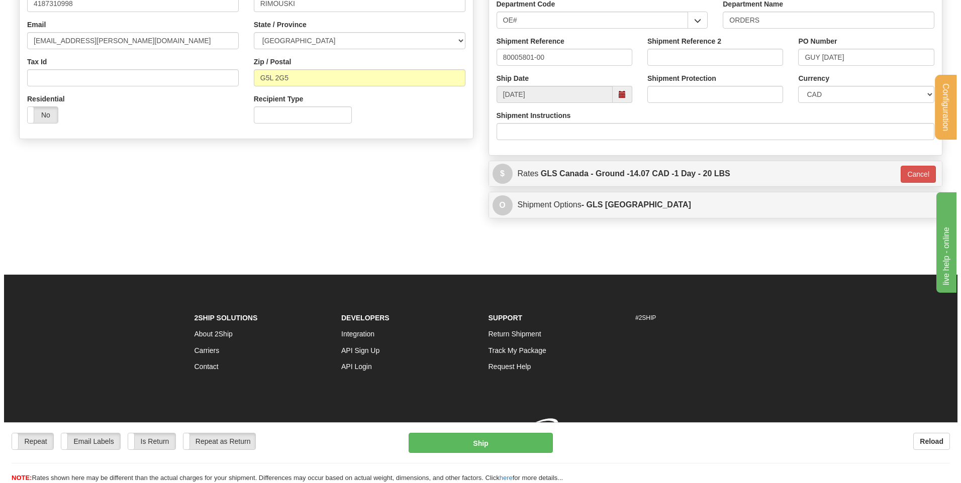
scroll to position [280, 0]
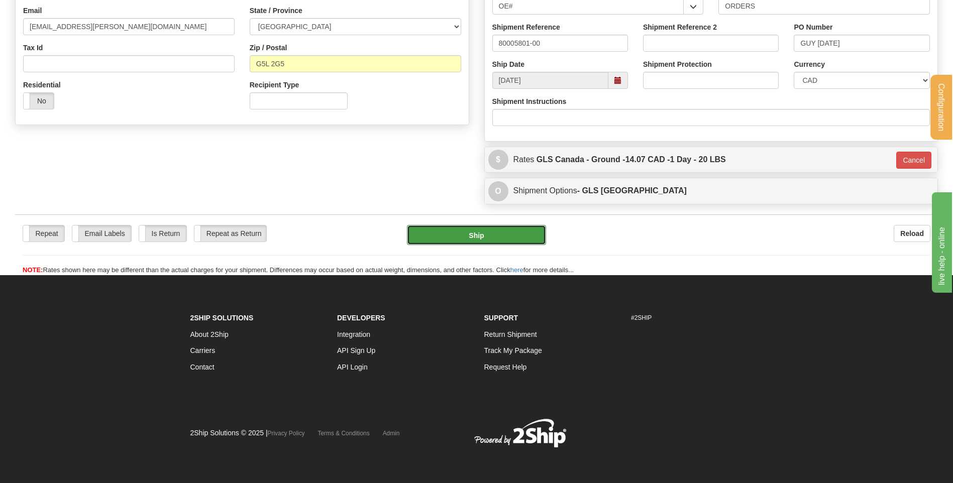
click at [483, 238] on button "Ship" at bounding box center [476, 235] width 139 height 20
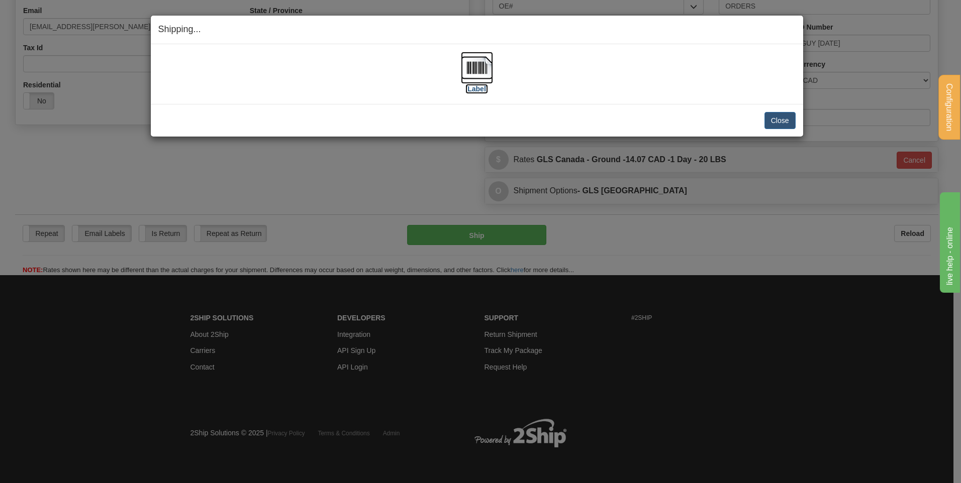
click at [469, 66] on img at bounding box center [477, 68] width 32 height 32
click at [768, 120] on button "Close" at bounding box center [779, 120] width 31 height 17
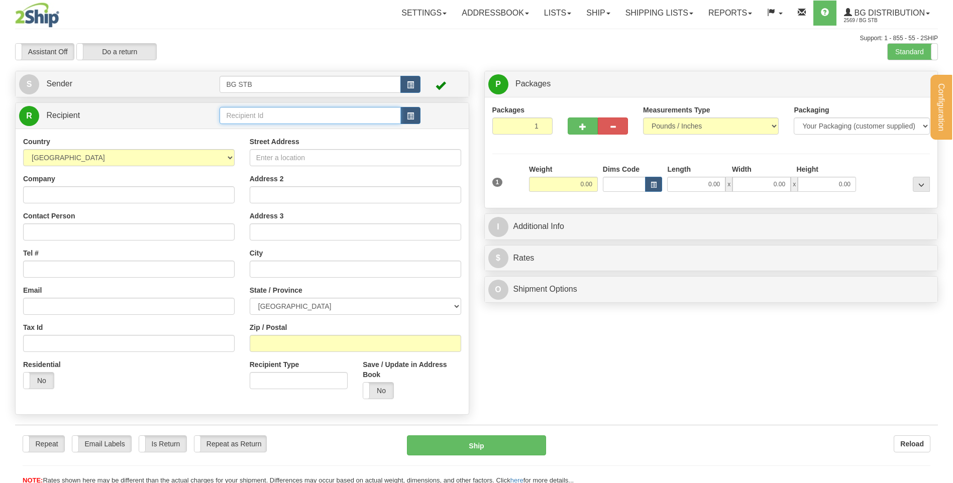
click at [235, 117] on input "text" at bounding box center [310, 115] width 181 height 17
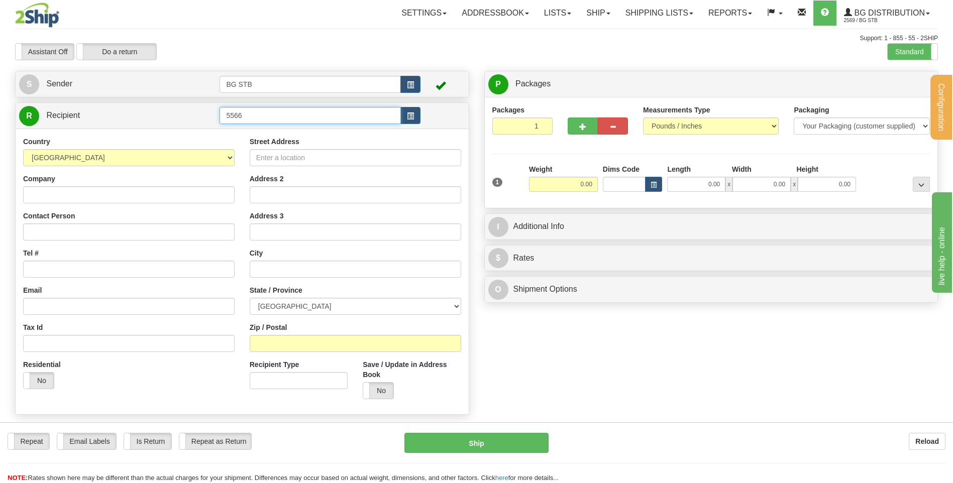
type input "5566"
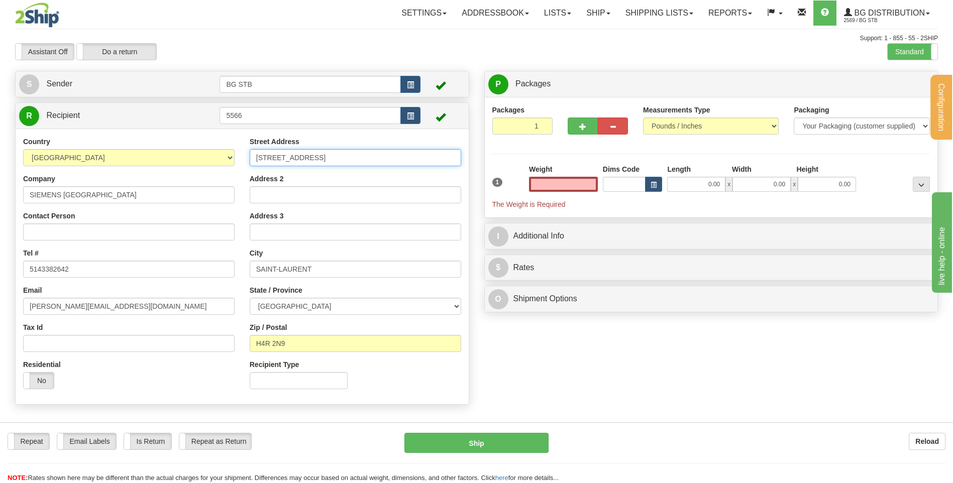
type input "0.00"
drag, startPoint x: 331, startPoint y: 160, endPoint x: 189, endPoint y: 160, distance: 141.7
click at [189, 160] on div "Country AFGHANISTAN ALAND ISLANDS ALBANIA ALGERIA AMERICAN SAMOA ANDORRA ANGOLA…" at bounding box center [242, 267] width 453 height 260
type input "3030 CONROY RD"
drag, startPoint x: 336, startPoint y: 264, endPoint x: 204, endPoint y: 264, distance: 132.2
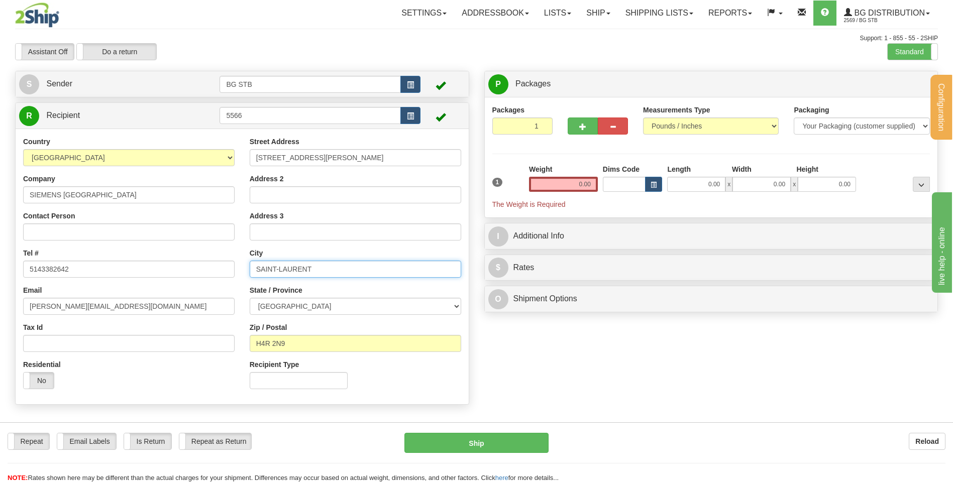
click at [206, 264] on div "Country AFGHANISTAN ALAND ISLANDS ALBANIA ALGERIA AMERICAN SAMOA ANDORRA ANGOLA…" at bounding box center [242, 267] width 453 height 260
type input "OTTAWA"
click at [298, 306] on select "ALBERTA BRITISH COLUMBIA MANITOBA NEW BRUNSWICK NEWFOUNDLAND NOVA SCOTIA NUNAVU…" at bounding box center [356, 306] width 212 height 17
select select "ON"
click at [250, 298] on select "ALBERTA BRITISH COLUMBIA MANITOBA NEW BRUNSWICK NEWFOUNDLAND NOVA SCOTIA NUNAVU…" at bounding box center [356, 306] width 212 height 17
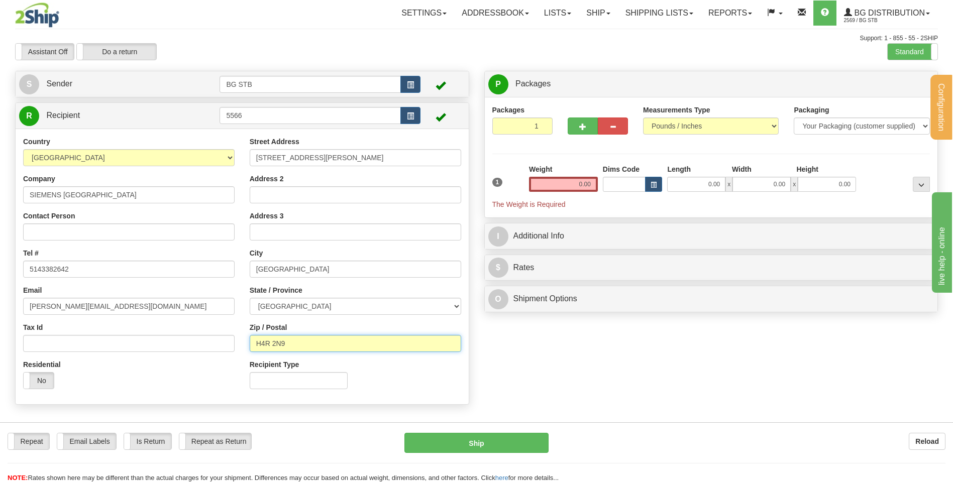
drag, startPoint x: 298, startPoint y: 350, endPoint x: 245, endPoint y: 350, distance: 53.3
click at [245, 350] on div "Street Address 3030 CONROY RD Address 2 Address 3 City OTTAWA State / Province …" at bounding box center [355, 267] width 227 height 260
type input "K1G 6C2"
click at [577, 186] on input "0.00" at bounding box center [563, 184] width 69 height 15
type input "12.30"
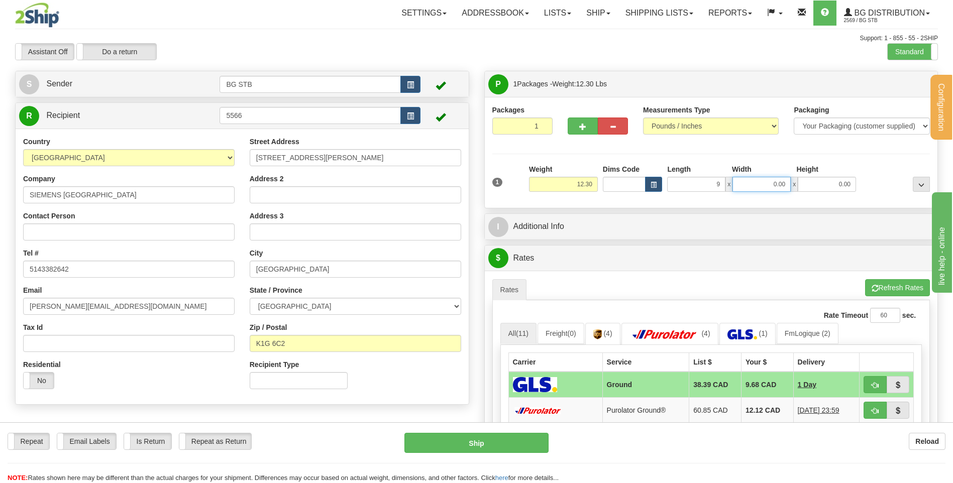
type input "9.00"
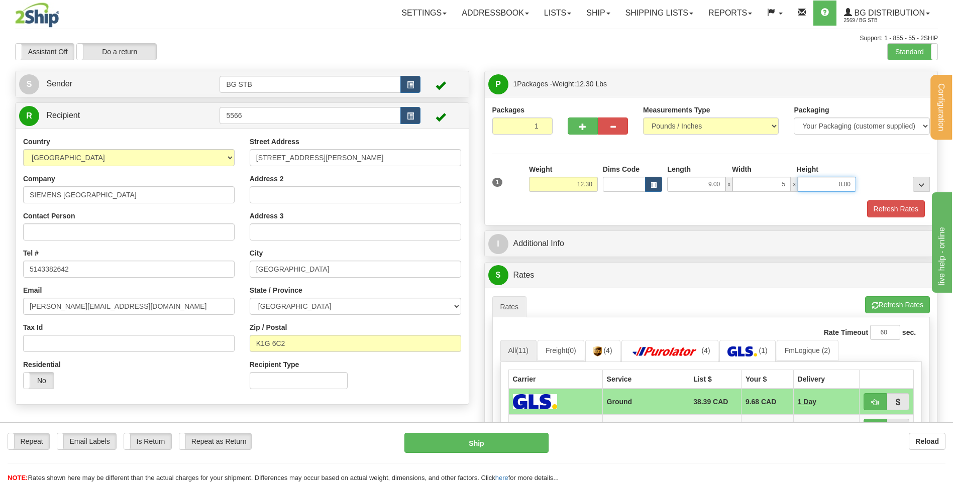
type input "5.00"
type input "24.00"
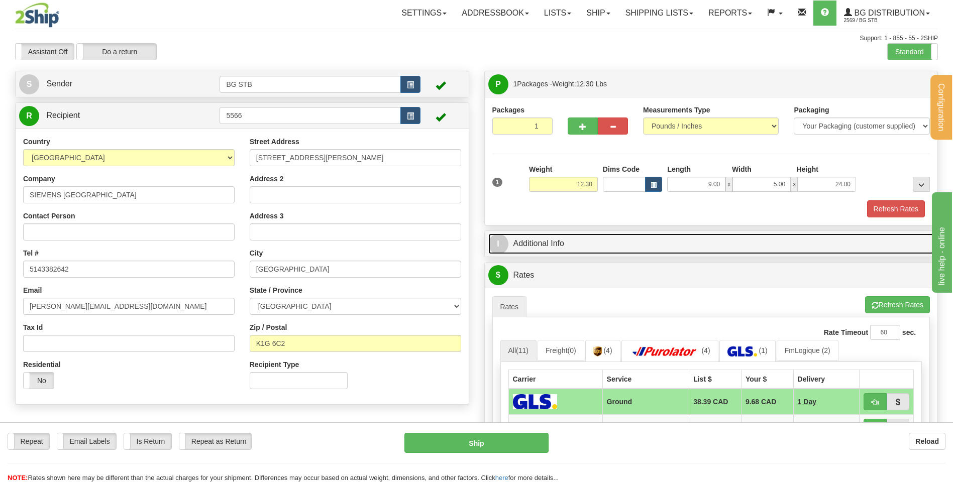
click at [707, 253] on link "I Additional Info" at bounding box center [711, 244] width 446 height 21
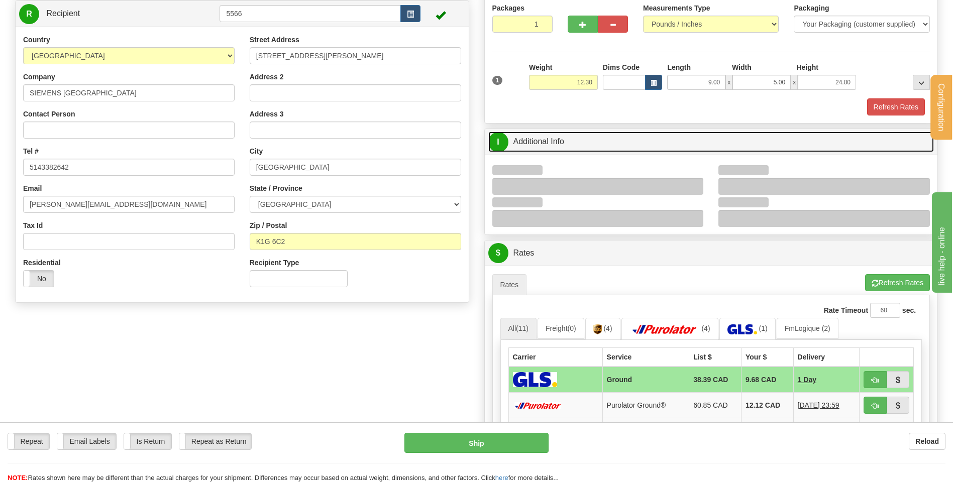
scroll to position [201, 0]
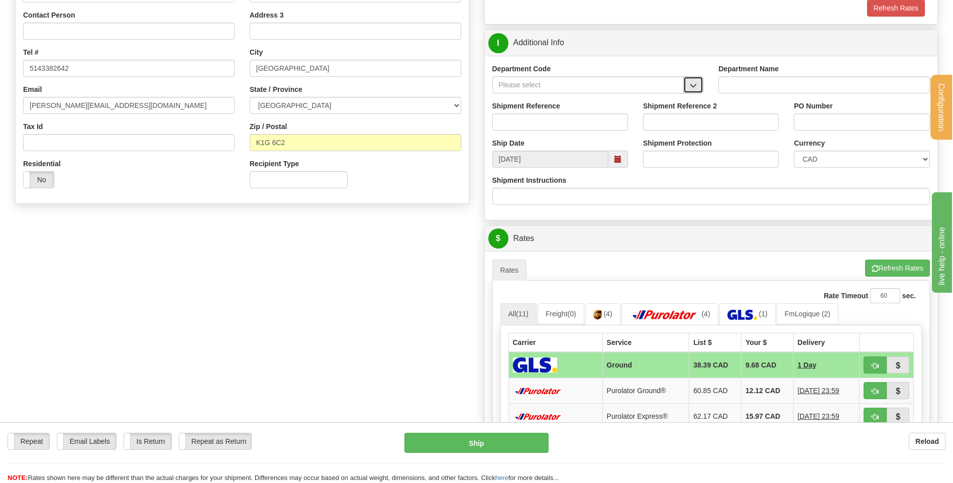
click at [699, 79] on button "button" at bounding box center [693, 84] width 20 height 17
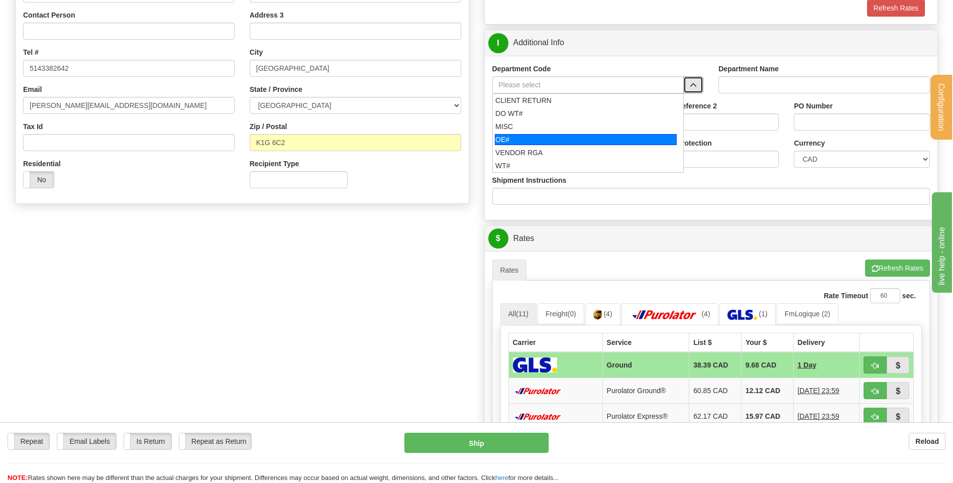
click at [525, 138] on div "OE#" at bounding box center [586, 139] width 182 height 11
type input "OE#"
type input "ORDERS"
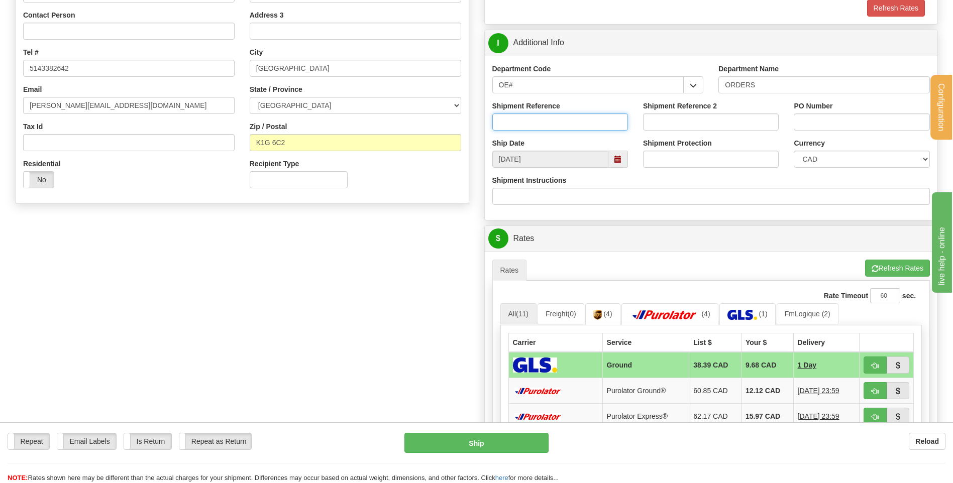
click at [528, 114] on input "Shipment Reference" at bounding box center [560, 122] width 136 height 17
type input "80004280-02"
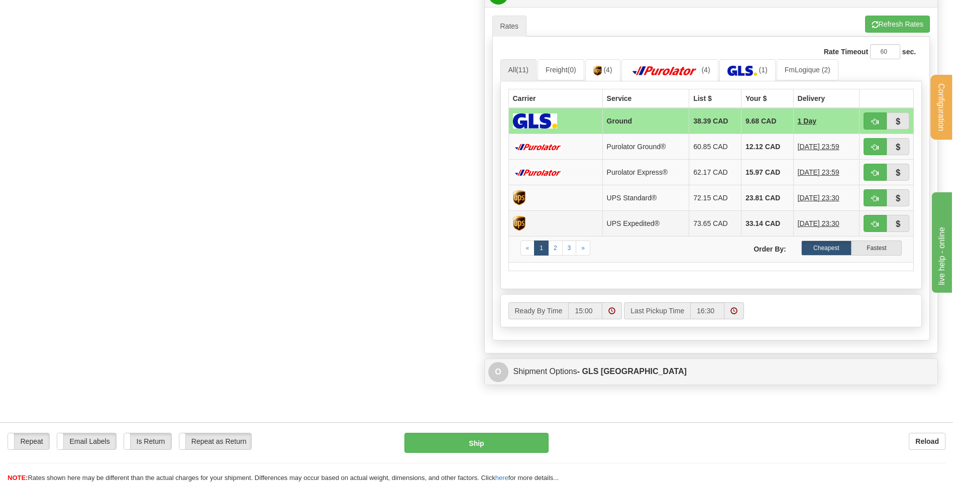
scroll to position [503, 0]
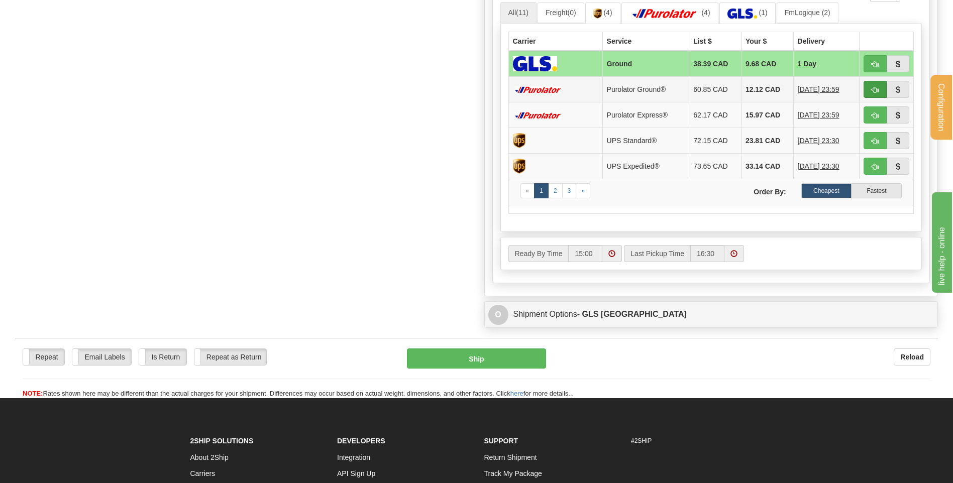
type input "4502718374"
click at [868, 91] on button "button" at bounding box center [875, 89] width 23 height 17
type input "260"
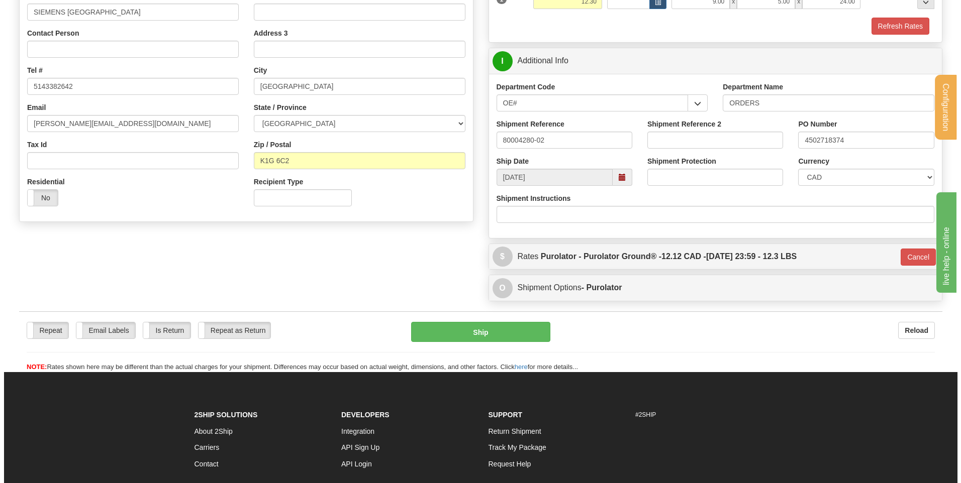
scroll to position [180, 0]
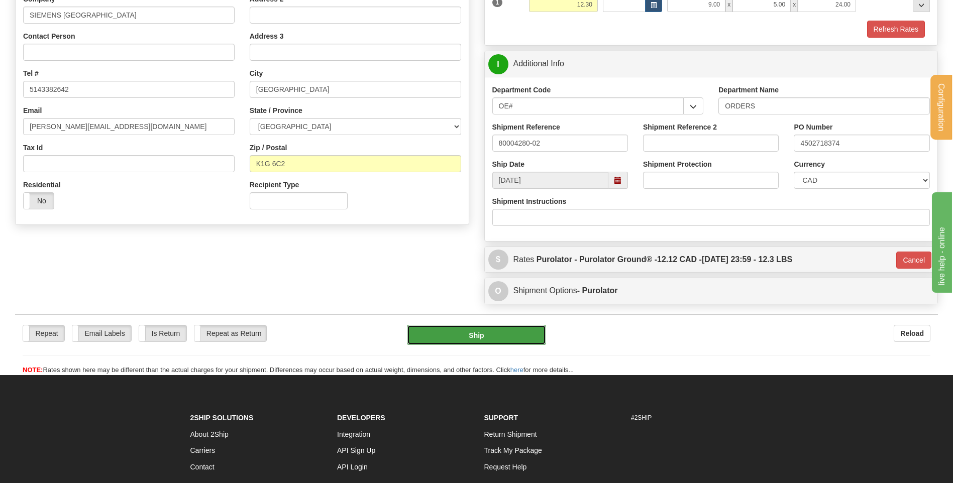
click at [435, 326] on button "Ship" at bounding box center [476, 335] width 139 height 20
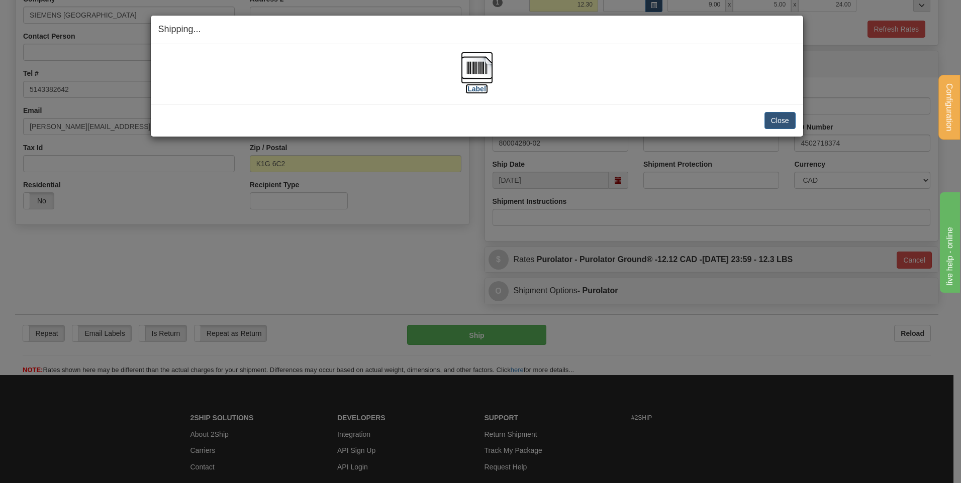
click at [466, 74] on img at bounding box center [477, 68] width 32 height 32
drag, startPoint x: 783, startPoint y: 113, endPoint x: 728, endPoint y: 101, distance: 56.0
click at [782, 112] on button "Close" at bounding box center [779, 120] width 31 height 17
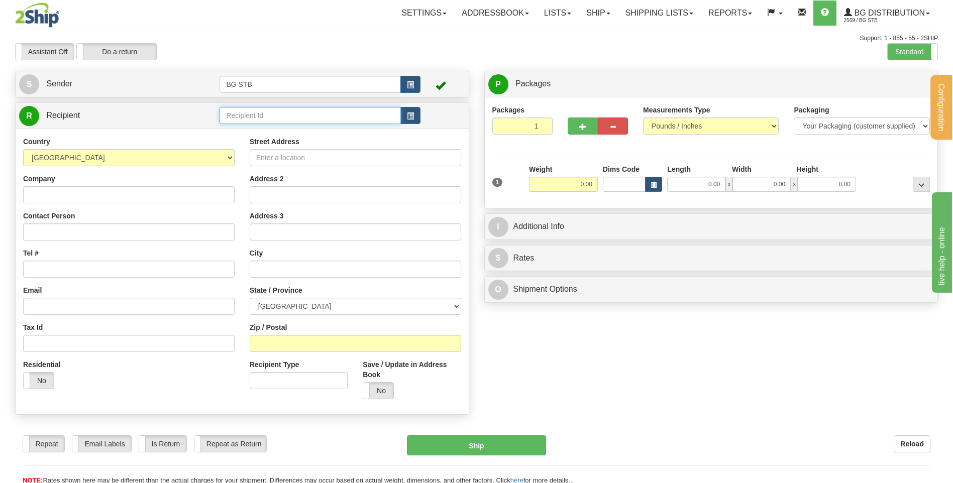
click at [276, 118] on input "text" at bounding box center [310, 115] width 181 height 17
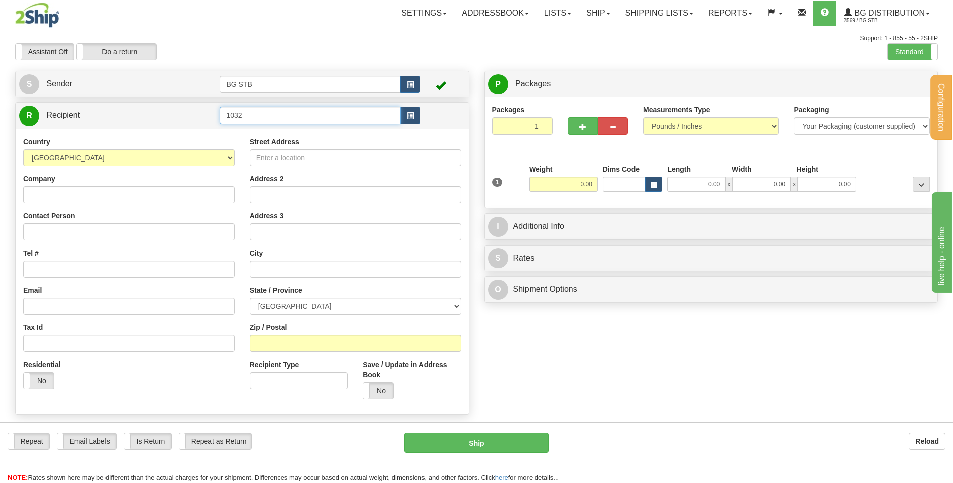
type input "1032"
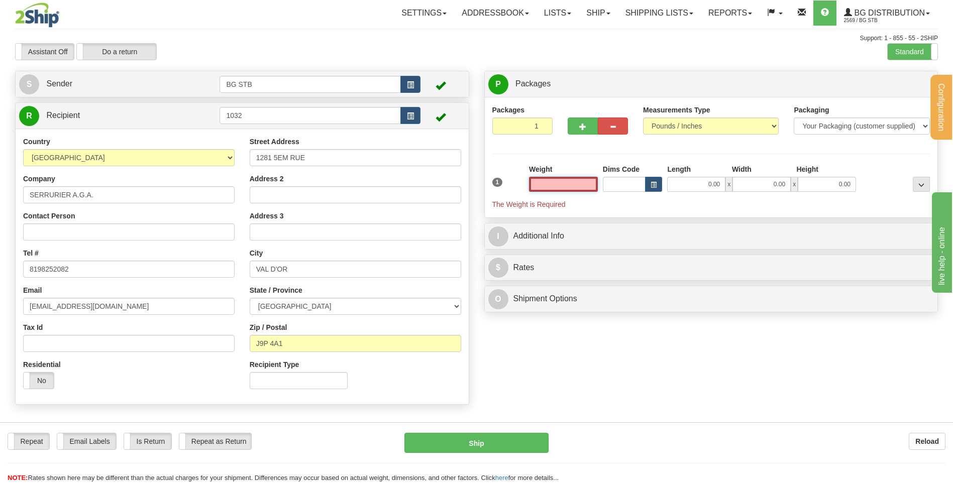
click at [576, 191] on input "text" at bounding box center [563, 184] width 69 height 15
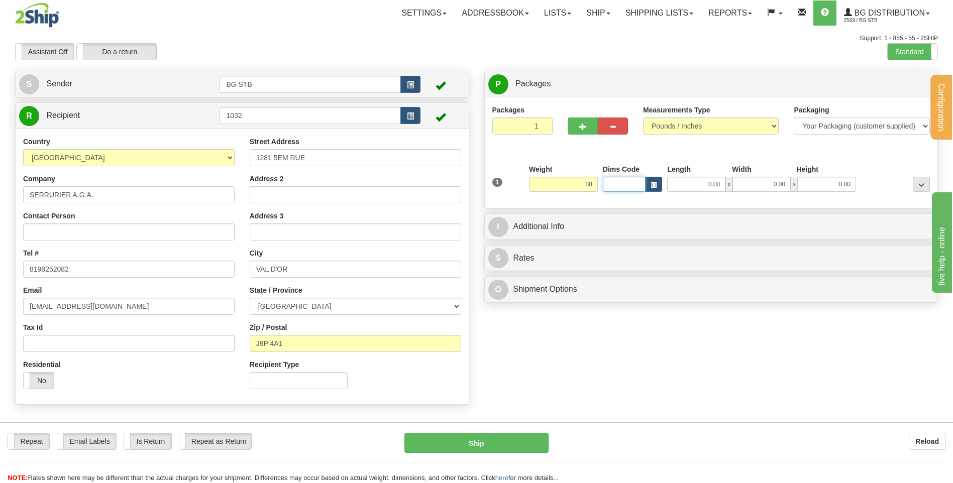
type input "38.00"
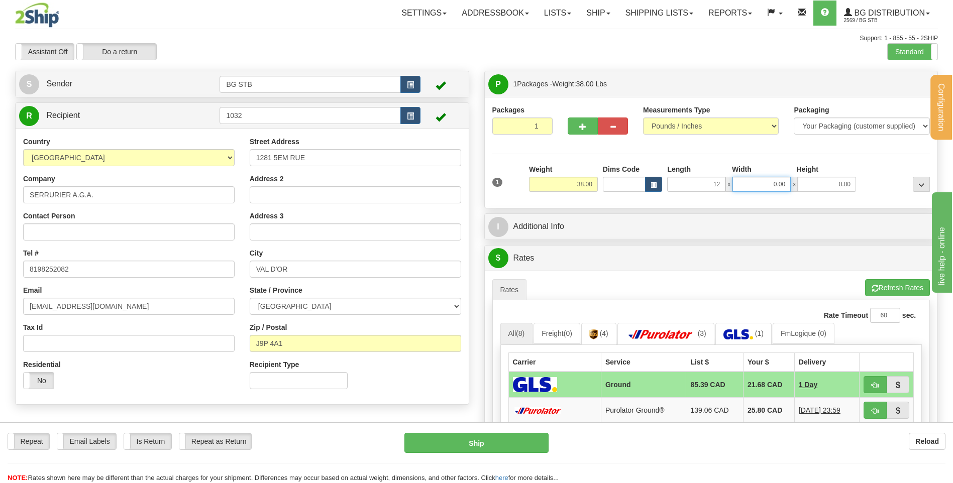
type input "12.00"
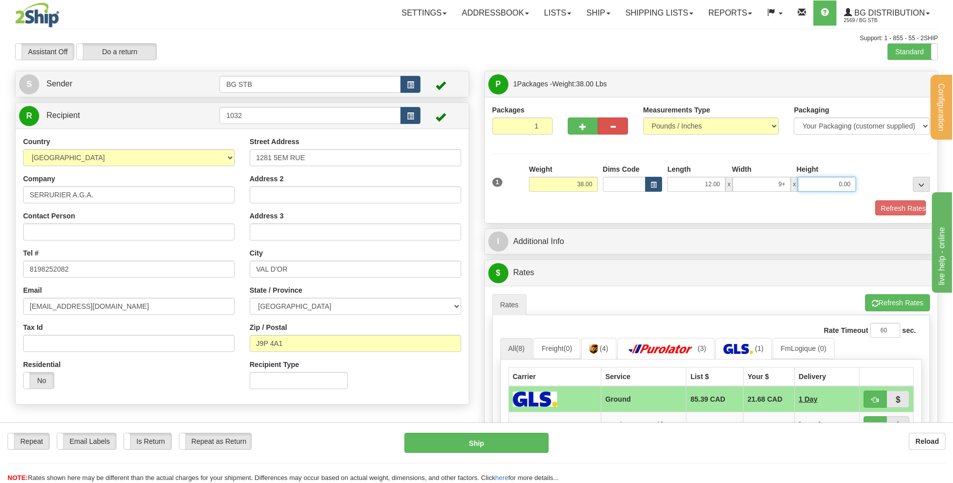
type input "0.00"
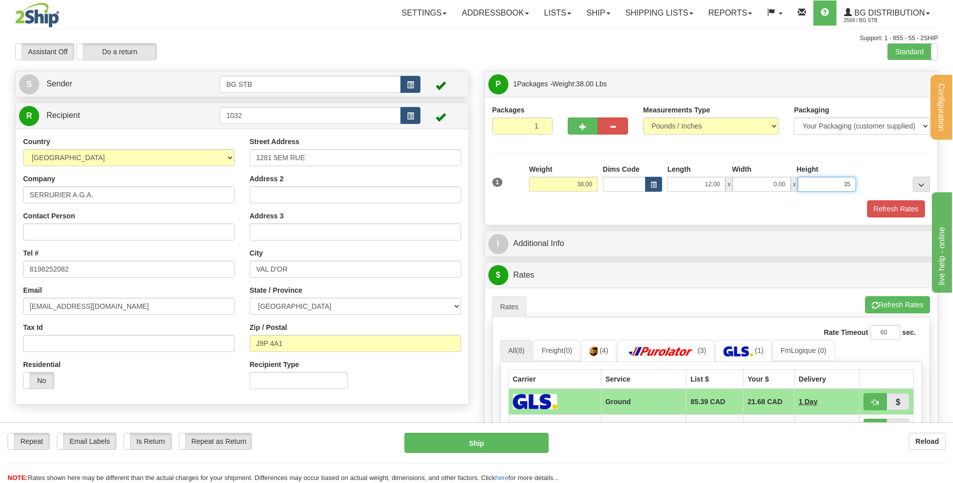
type input "35.00"
click at [769, 177] on input "0.00" at bounding box center [762, 184] width 58 height 15
type input "9.00"
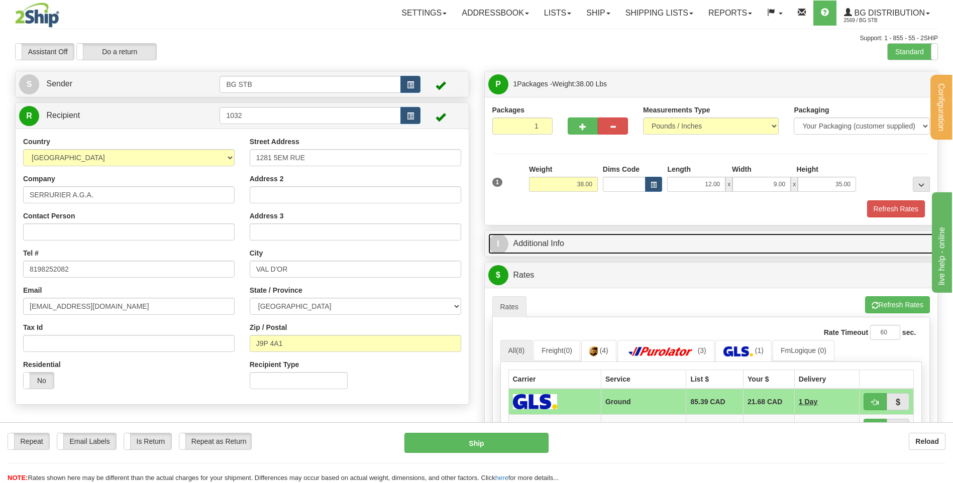
click at [638, 241] on link "I Additional Info" at bounding box center [711, 244] width 446 height 21
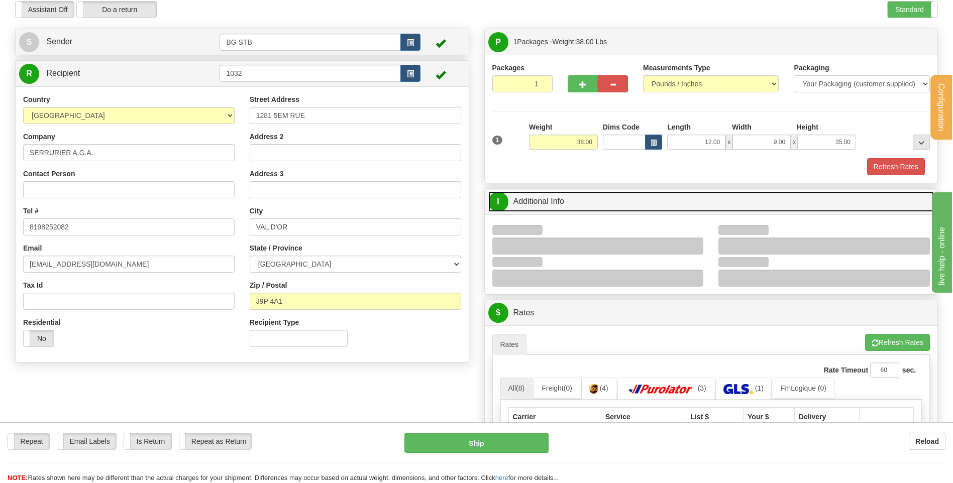
scroll to position [101, 0]
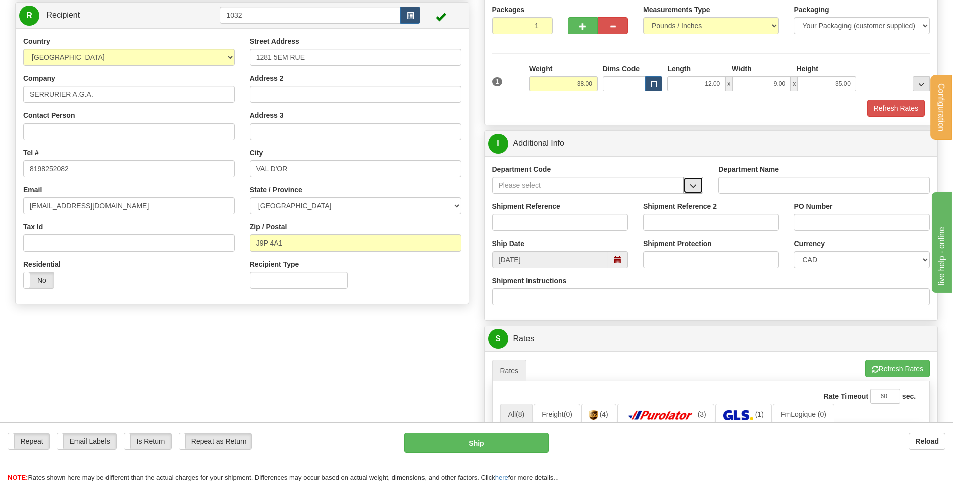
click at [696, 193] on button "button" at bounding box center [693, 185] width 20 height 17
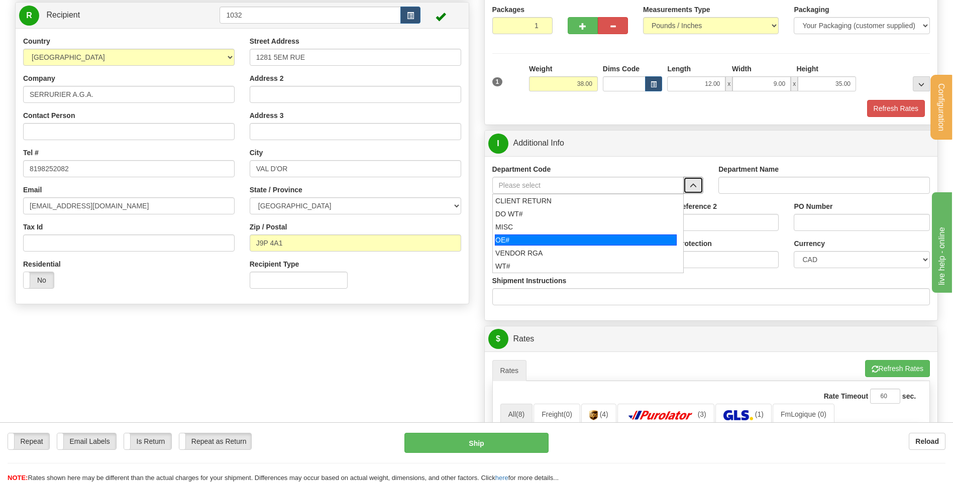
click at [562, 244] on div "OE#" at bounding box center [586, 240] width 182 height 11
type input "OE#"
type input "ORDERS"
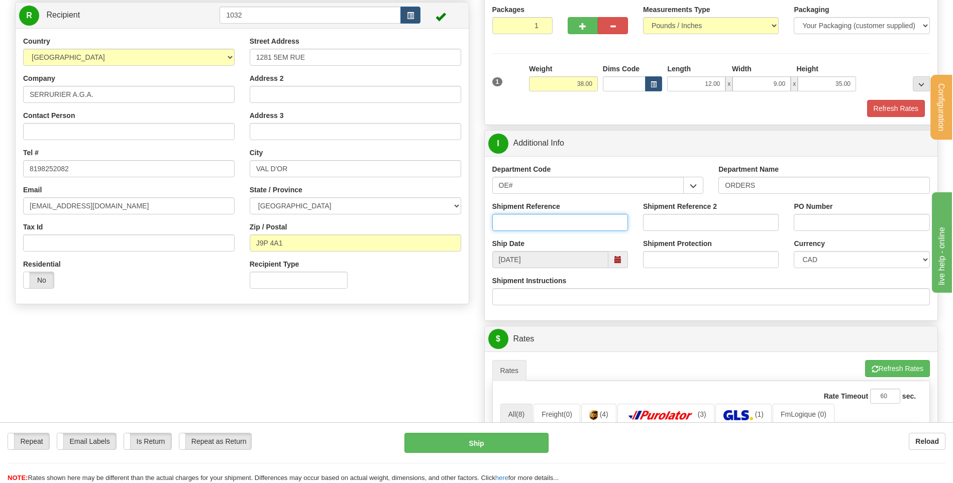
click at [559, 222] on input "Shipment Reference" at bounding box center [560, 222] width 136 height 17
type input "80005845-00"
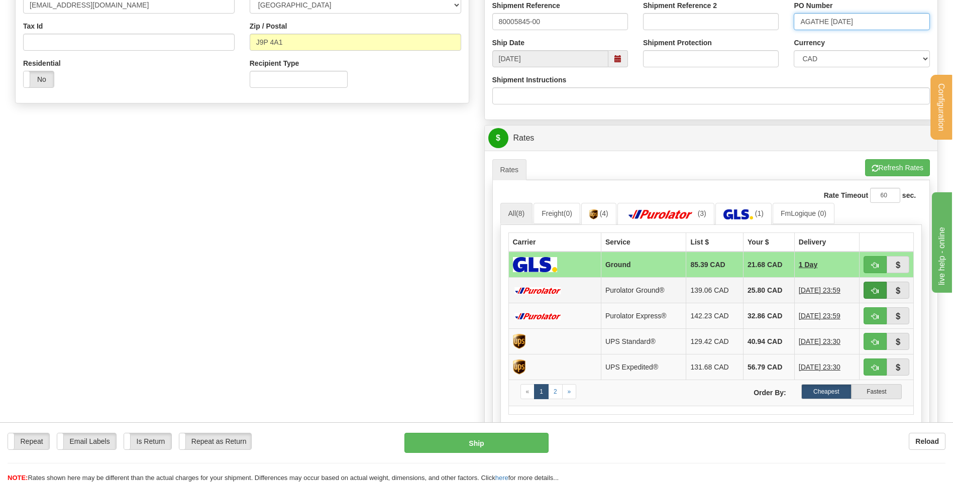
type input "AGATHE 10SEPT"
click at [872, 289] on span "button" at bounding box center [875, 291] width 7 height 7
type input "260"
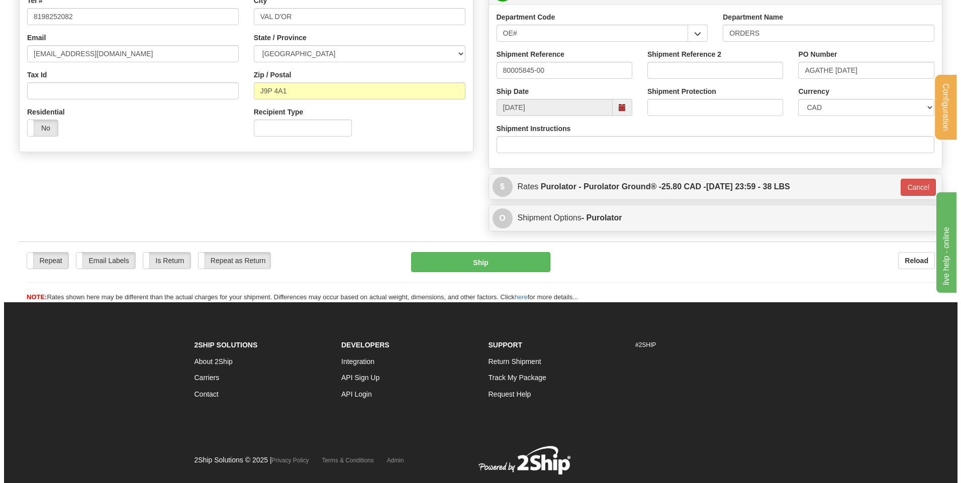
scroll to position [230, 0]
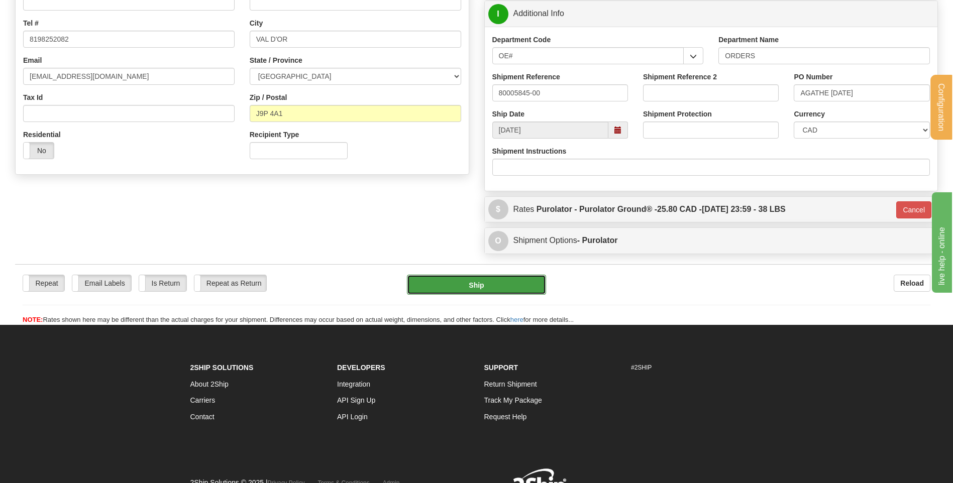
click at [479, 289] on button "Ship" at bounding box center [476, 285] width 139 height 20
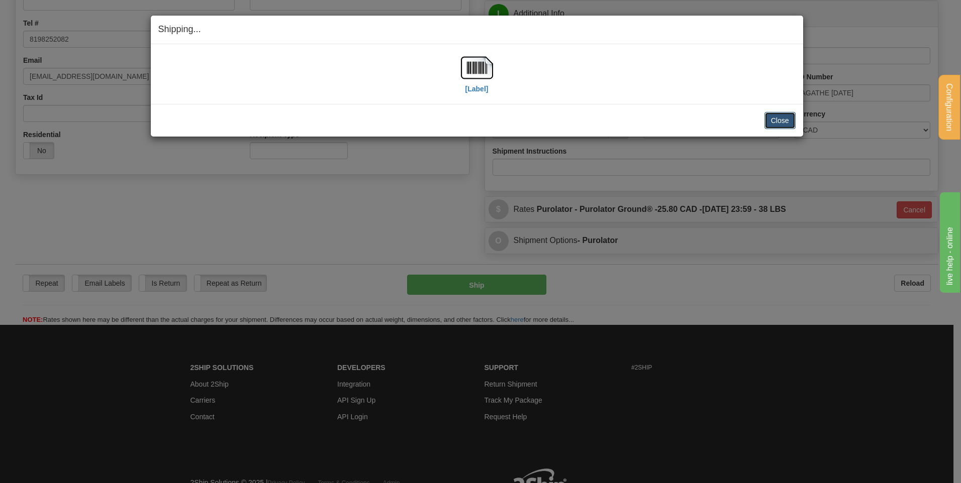
click at [781, 117] on button "Close" at bounding box center [779, 120] width 31 height 17
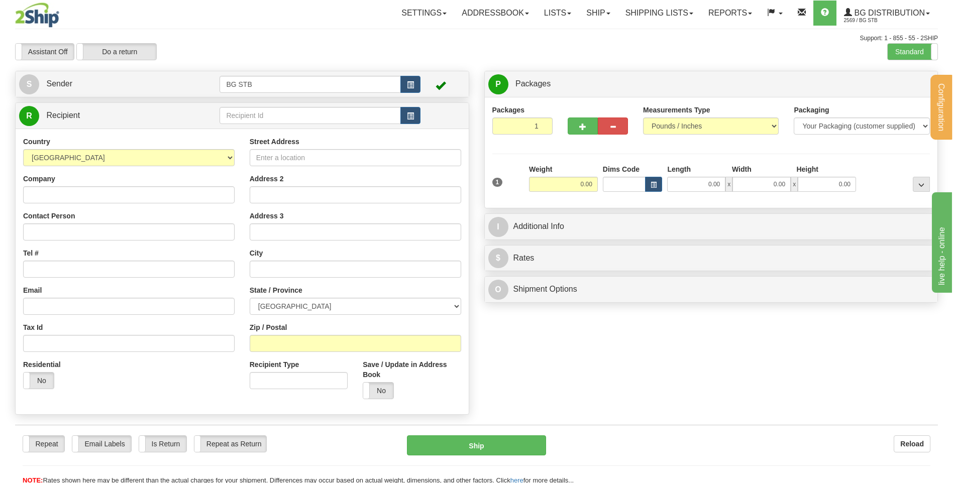
drag, startPoint x: 332, startPoint y: 132, endPoint x: 328, endPoint y: 127, distance: 6.1
click at [331, 132] on div "Country [GEOGRAPHIC_DATA] [GEOGRAPHIC_DATA] [GEOGRAPHIC_DATA] [GEOGRAPHIC_DATA]…" at bounding box center [242, 272] width 453 height 286
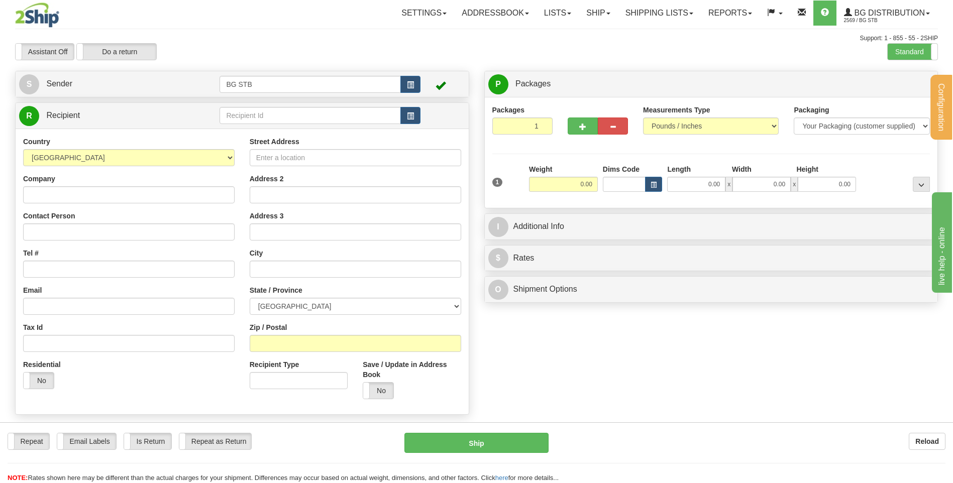
click at [328, 126] on div "R Recipient" at bounding box center [242, 116] width 453 height 26
click at [334, 110] on input "text" at bounding box center [310, 115] width 181 height 17
type input "1032"
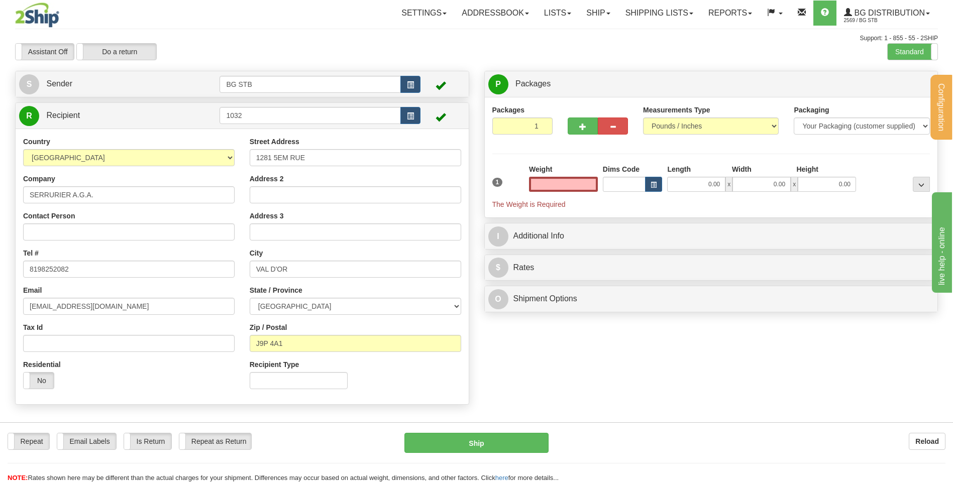
type input "0.00"
click at [581, 180] on input "0.00" at bounding box center [563, 184] width 69 height 15
type input "0.00"
click at [552, 181] on input "0.00" at bounding box center [563, 184] width 69 height 15
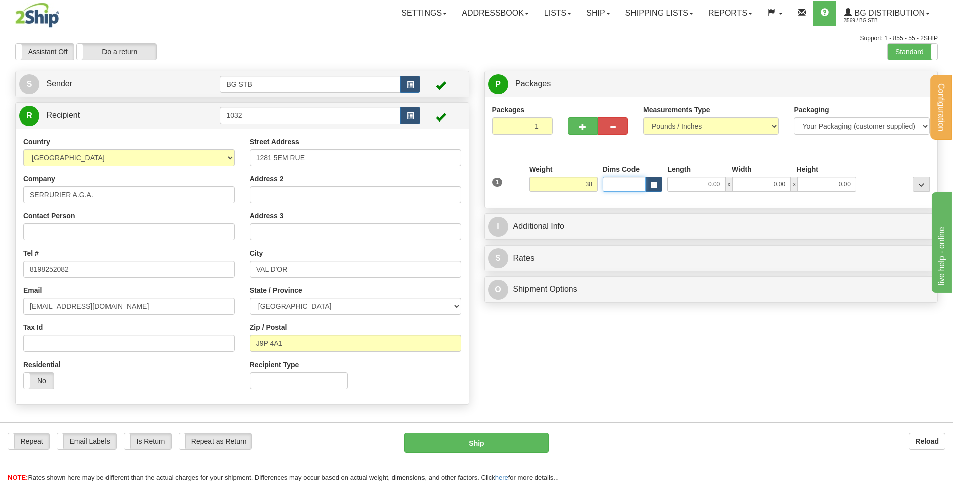
type input "38.00"
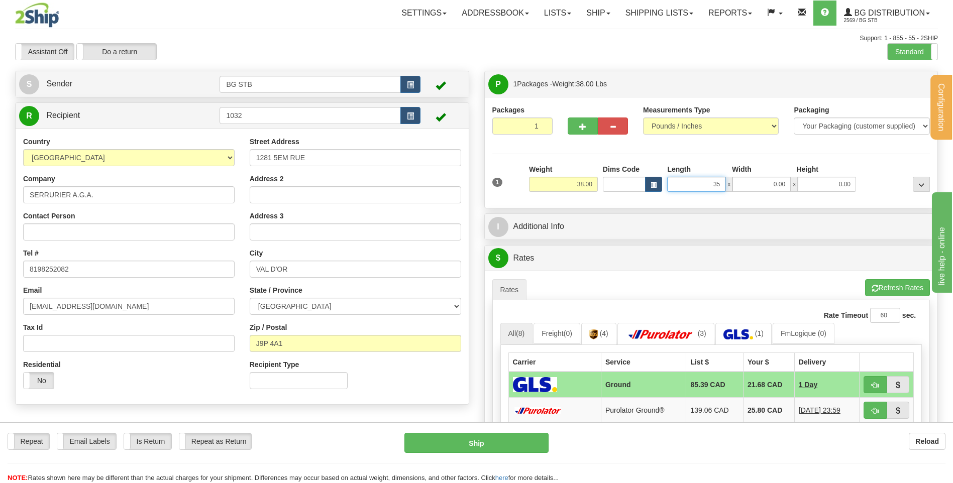
type input "35.00"
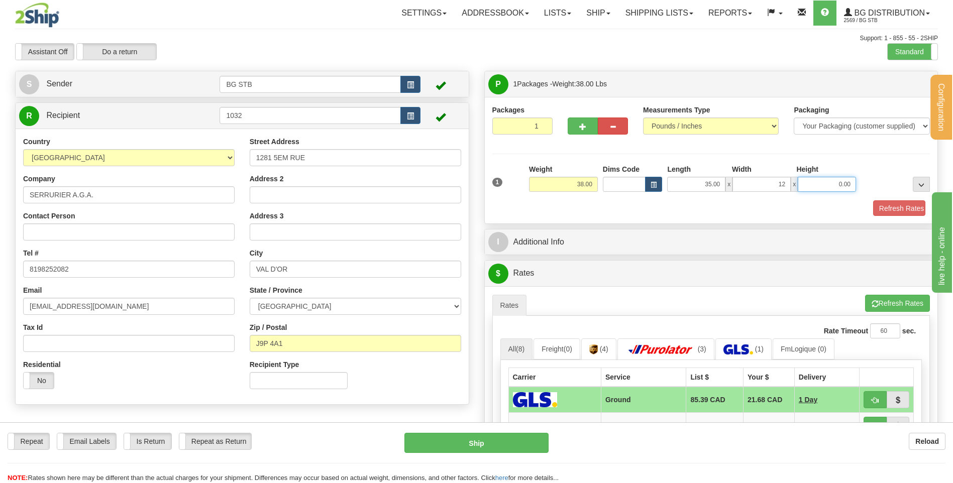
type input "12.00"
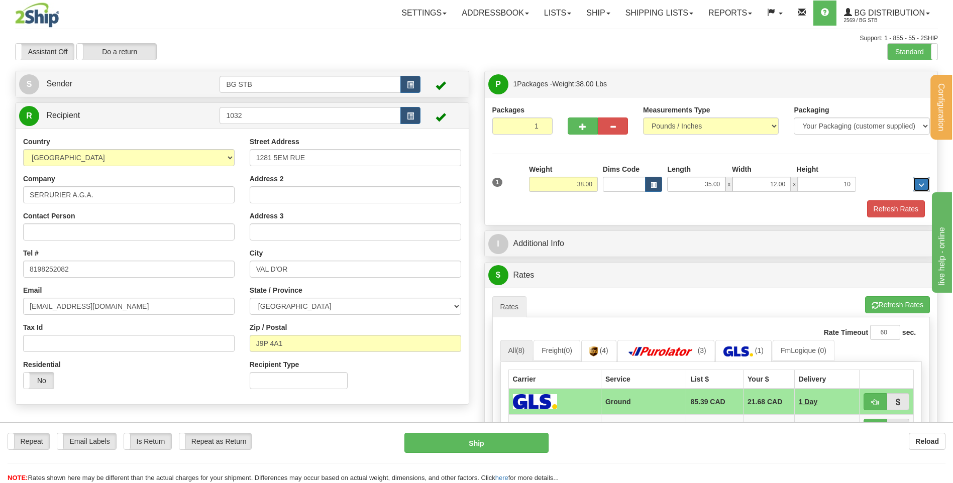
type input "10.00"
click at [647, 234] on div "P Packages 1 Packages - Weight: 38.00 Lbs Shipment Level Shipm. Package Level P…" at bounding box center [711, 371] width 469 height 600
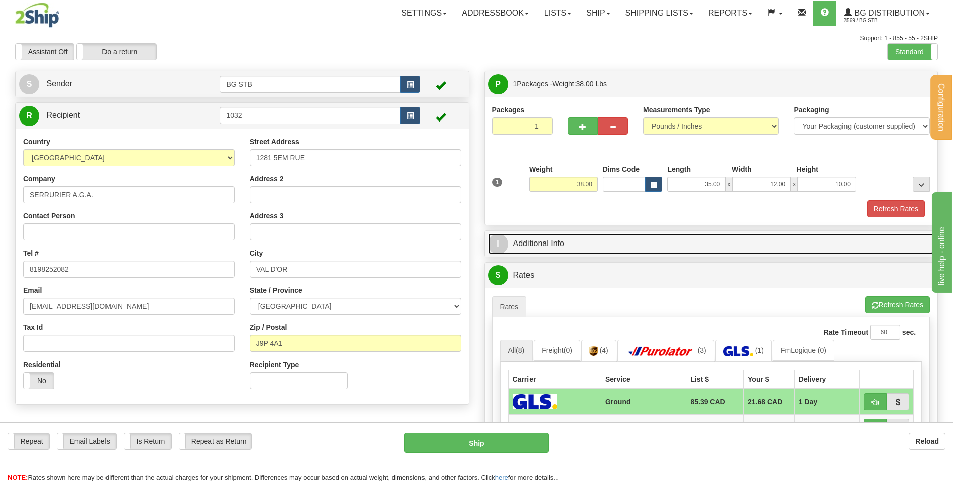
click at [647, 242] on link "I Additional Info" at bounding box center [711, 244] width 446 height 21
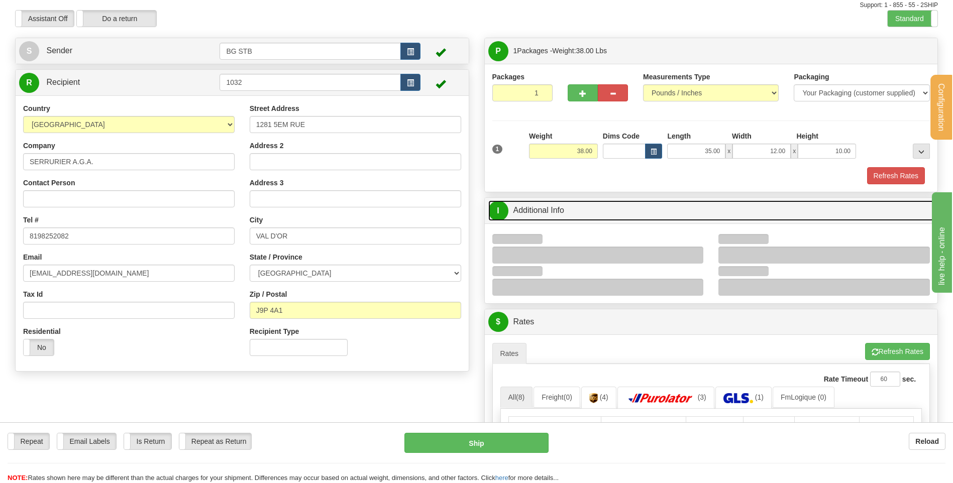
scroll to position [101, 0]
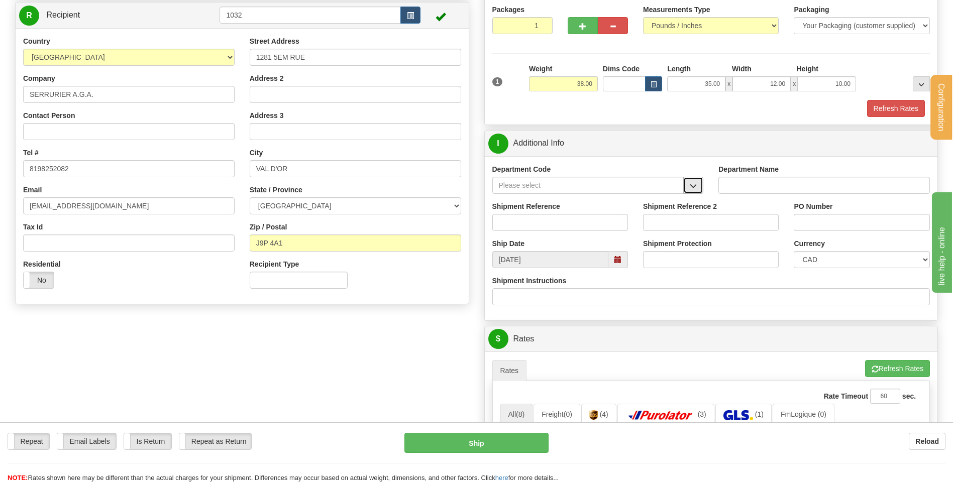
click at [689, 181] on button "button" at bounding box center [693, 185] width 20 height 17
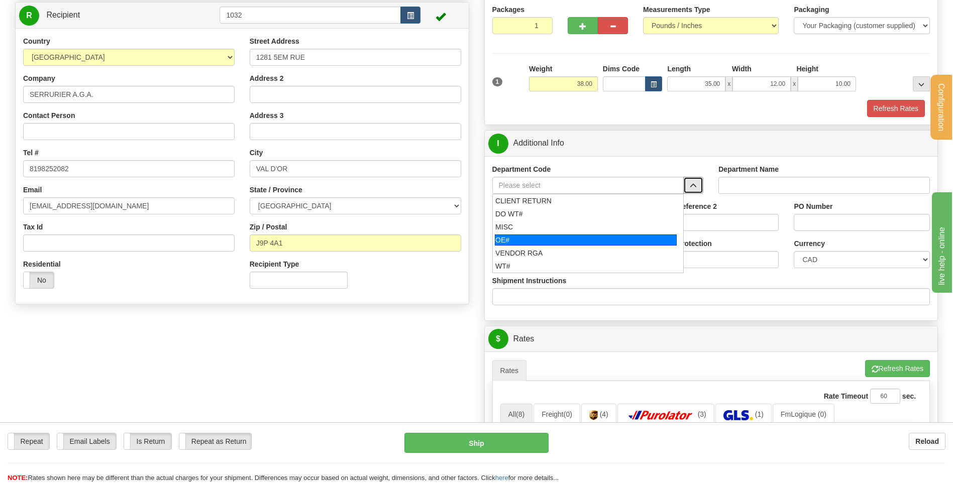
click at [543, 242] on div "OE#" at bounding box center [586, 240] width 182 height 11
type input "OE#"
type input "ORDERS"
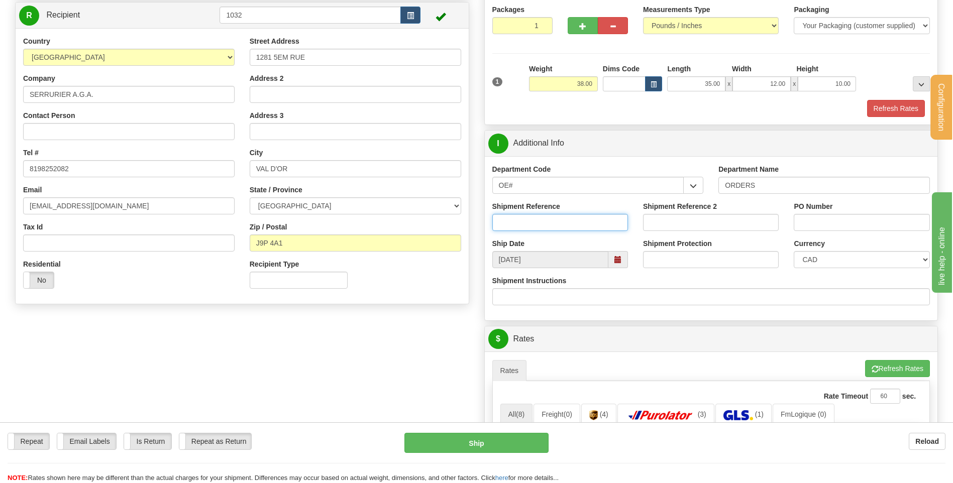
click at [537, 221] on input "Shipment Reference" at bounding box center [560, 222] width 136 height 17
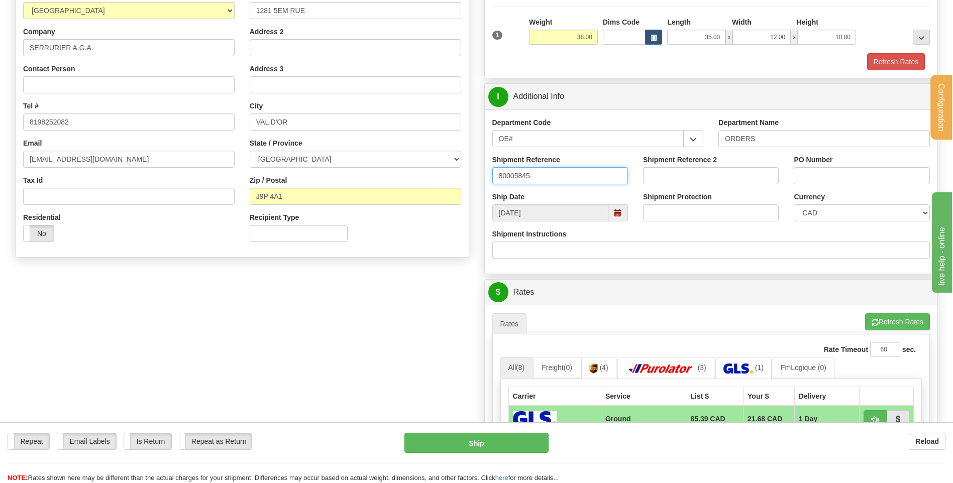
scroll to position [151, 0]
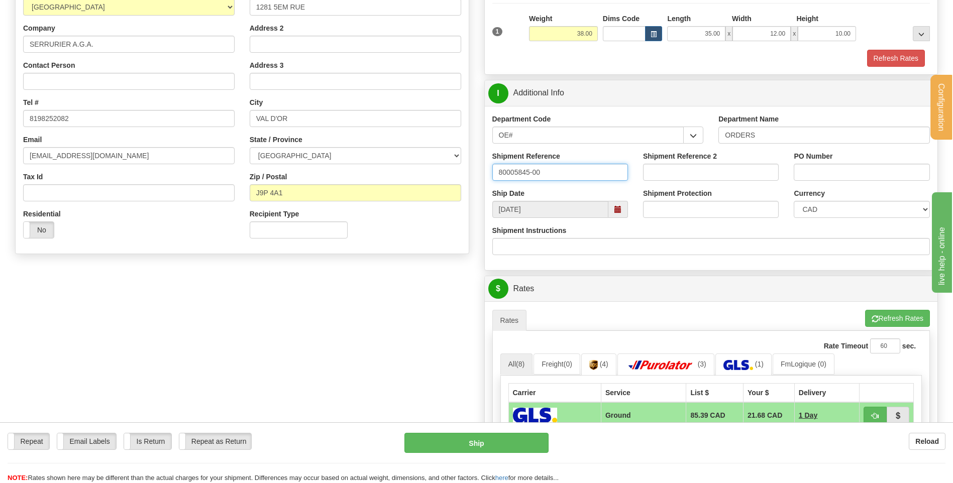
type input "80005845-00"
click at [837, 170] on input "PO Number" at bounding box center [862, 172] width 136 height 17
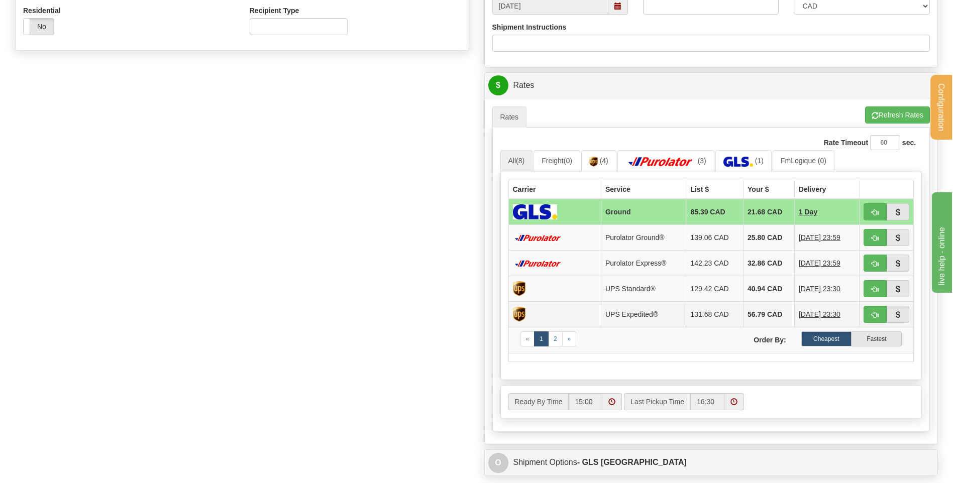
scroll to position [452, 0]
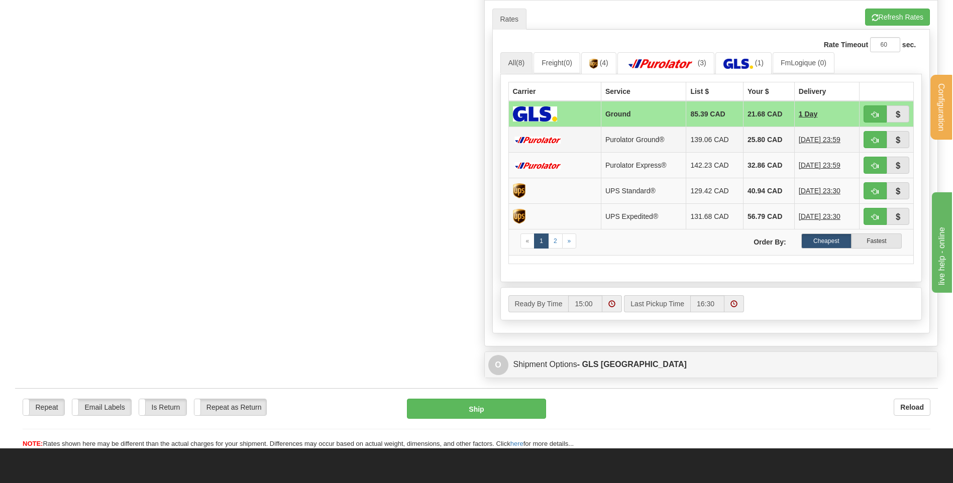
type input "AGATHE [DATE]"
click at [870, 136] on button "button" at bounding box center [875, 139] width 23 height 17
type input "260"
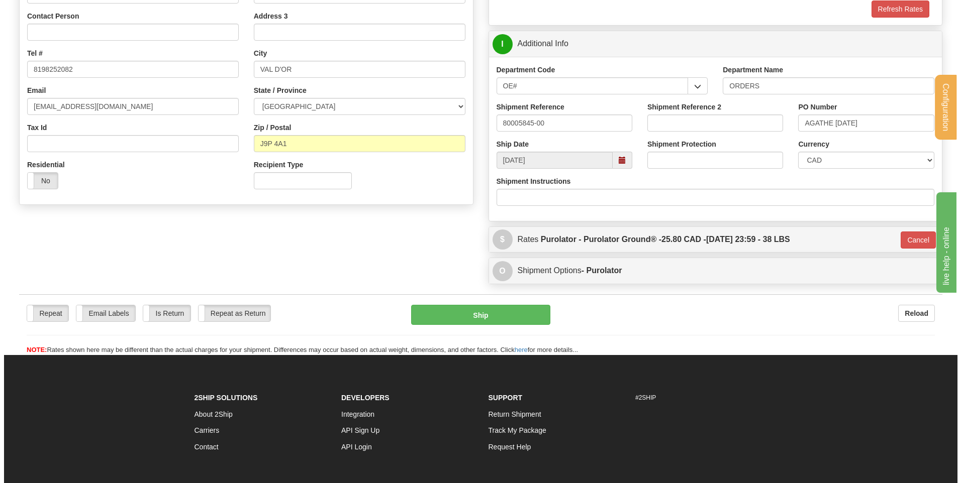
scroll to position [188, 0]
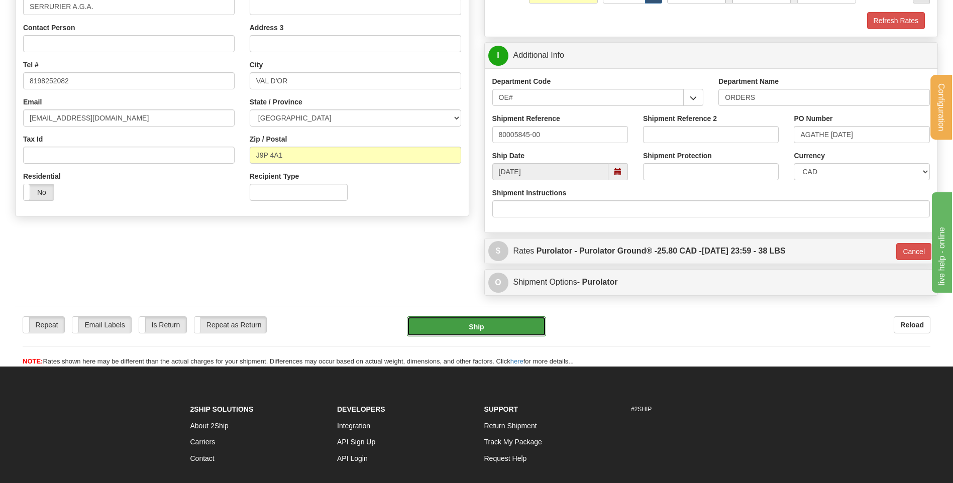
click at [471, 319] on button "Ship" at bounding box center [476, 327] width 139 height 20
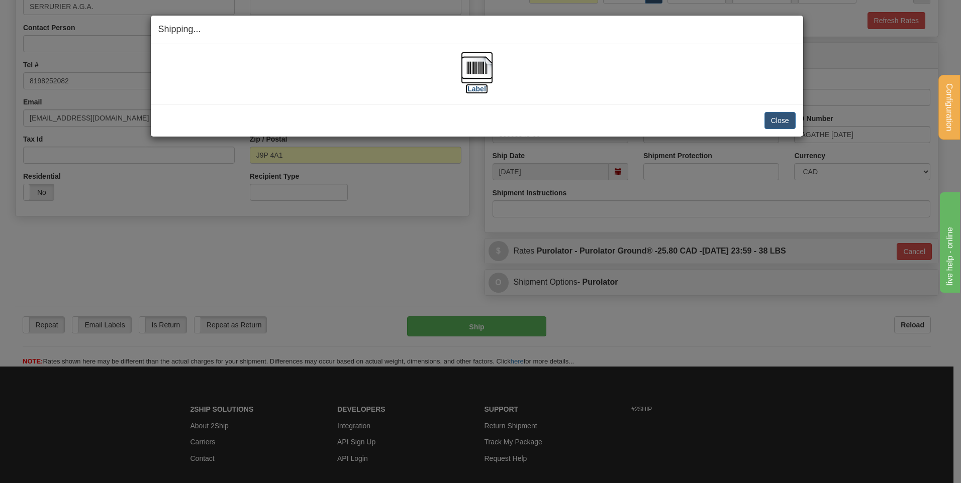
click at [480, 69] on img at bounding box center [477, 68] width 32 height 32
click at [771, 119] on button "Close" at bounding box center [779, 120] width 31 height 17
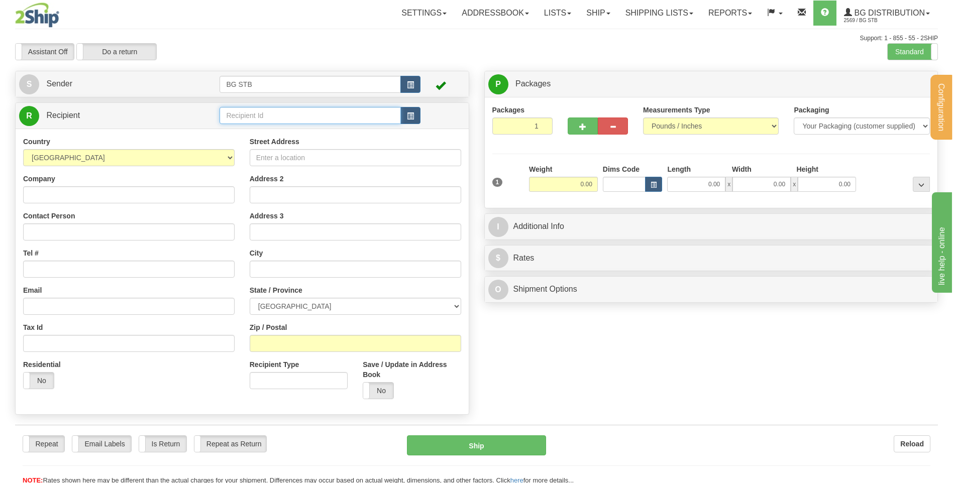
click at [236, 116] on input "text" at bounding box center [310, 115] width 181 height 17
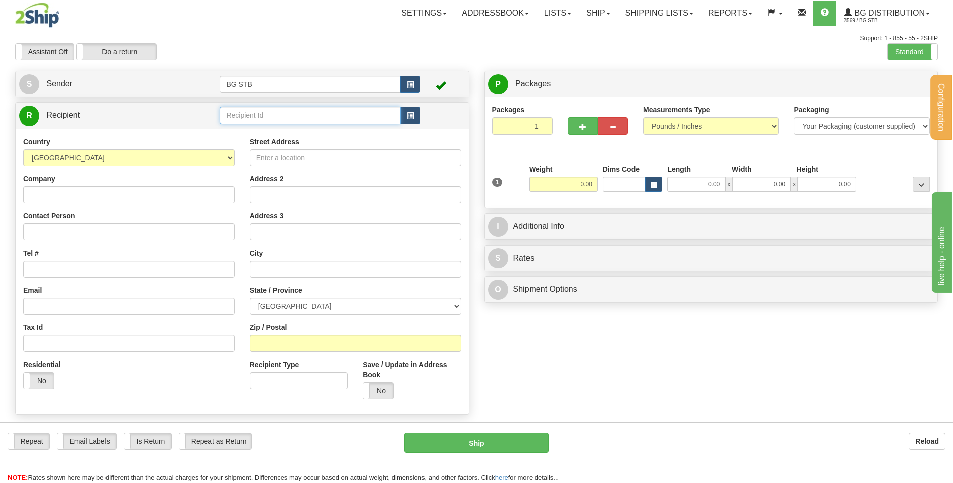
click at [256, 118] on input "text" at bounding box center [310, 115] width 181 height 17
type input "4068"
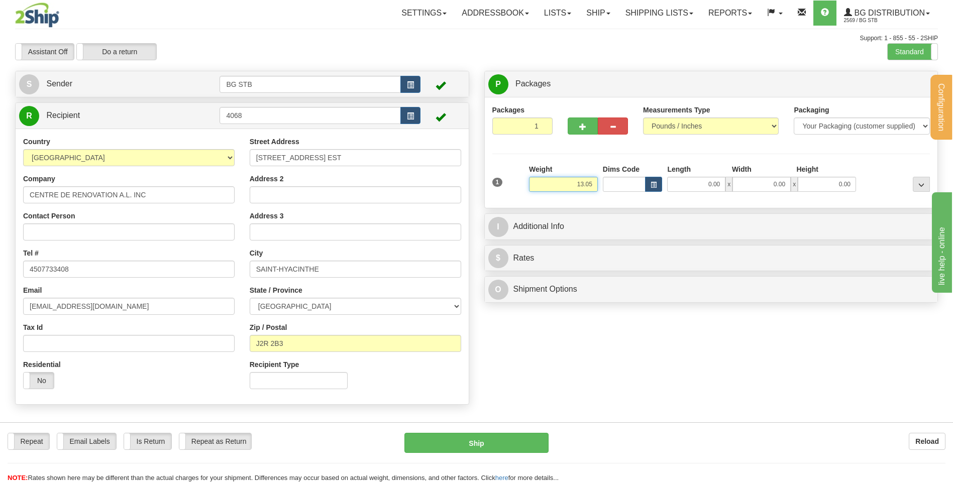
type input "13.05"
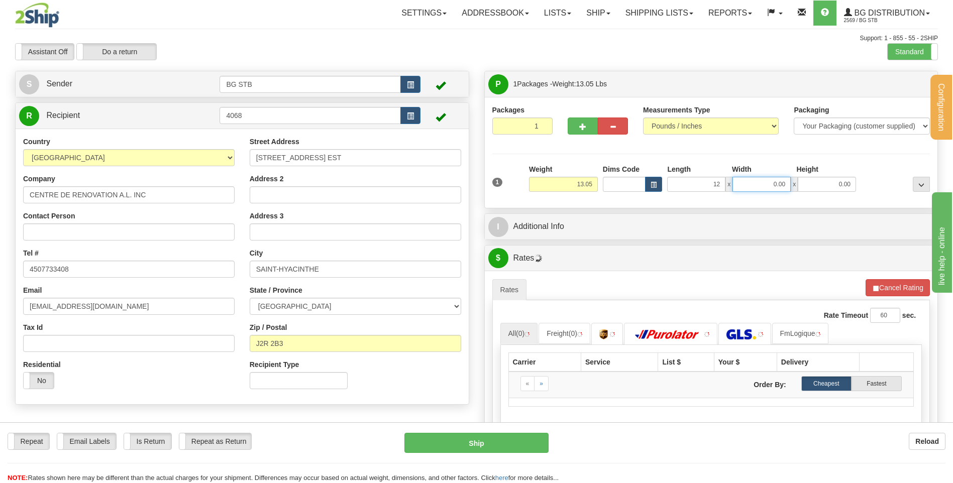
type input "12.00"
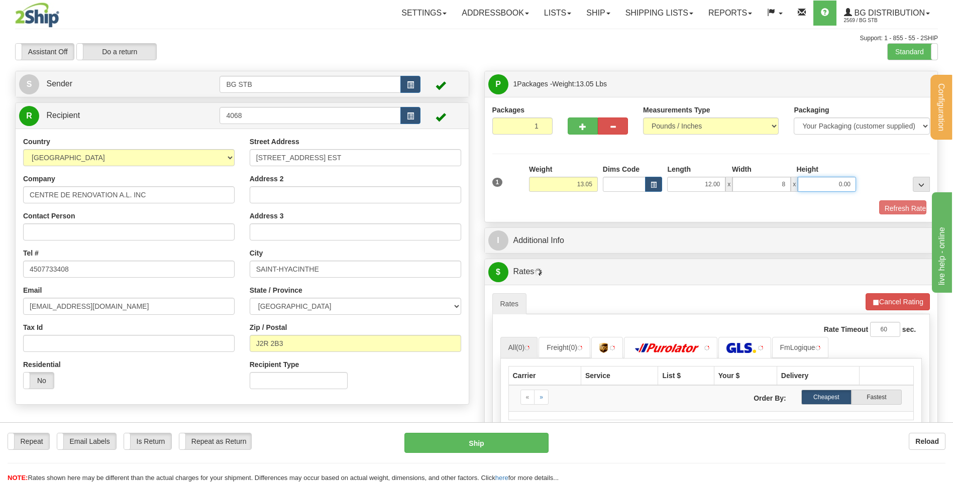
type input "8.00"
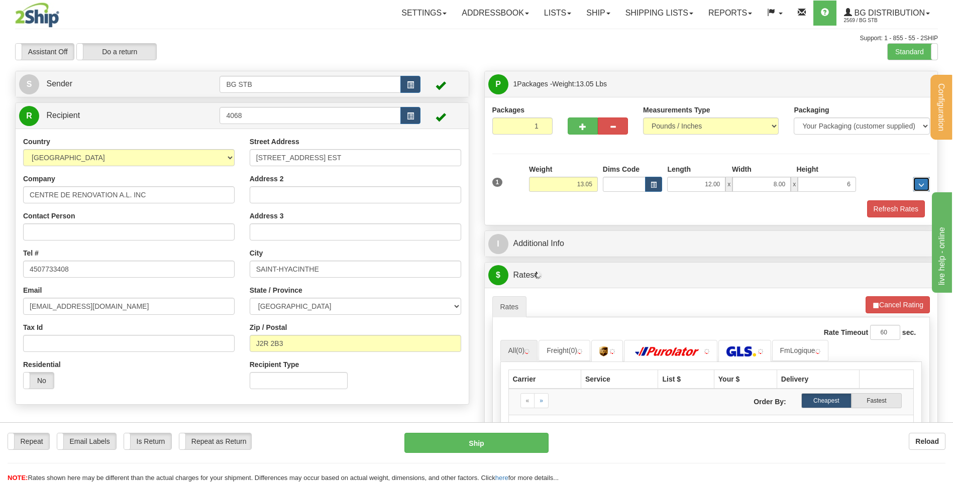
type input "6.00"
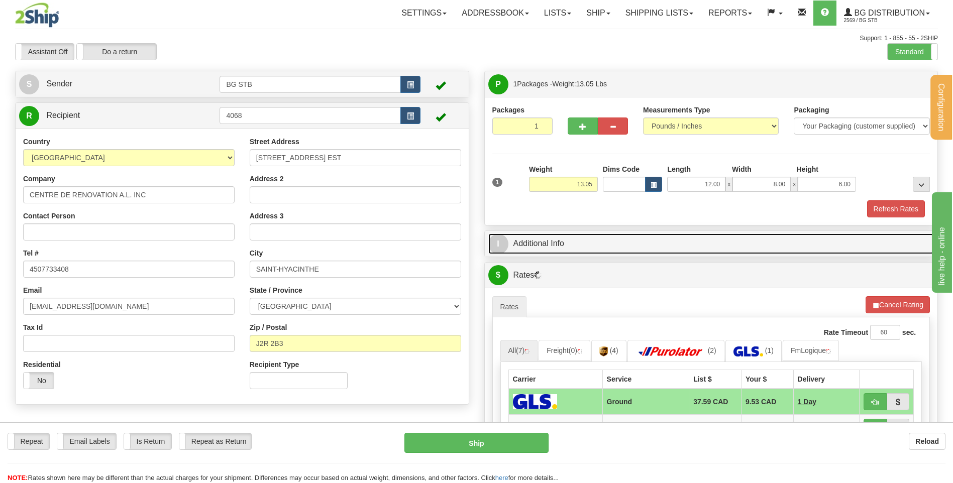
click at [542, 240] on link "I Additional Info" at bounding box center [711, 244] width 446 height 21
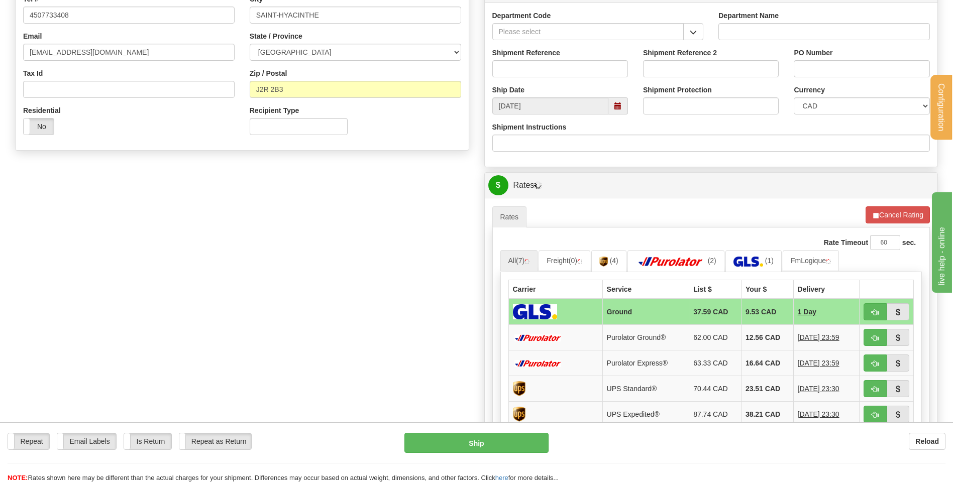
scroll to position [151, 0]
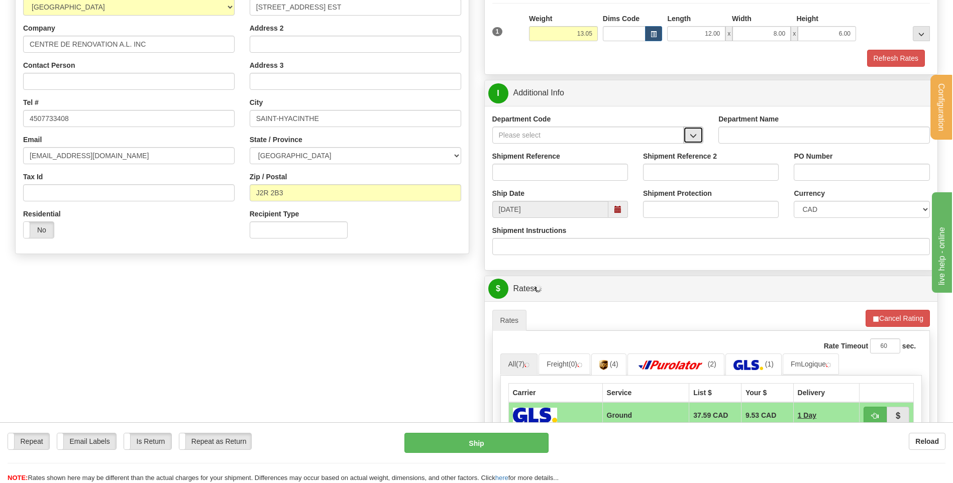
drag, startPoint x: 688, startPoint y: 135, endPoint x: 630, endPoint y: 143, distance: 58.8
click at [687, 135] on button "button" at bounding box center [693, 135] width 20 height 17
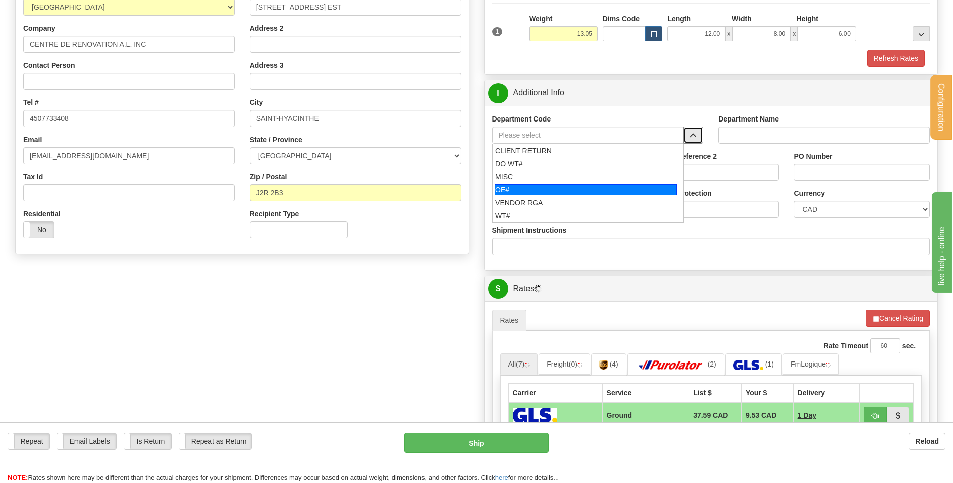
click at [545, 185] on div "OE#" at bounding box center [586, 189] width 182 height 11
type input "OE#"
type input "ORDERS"
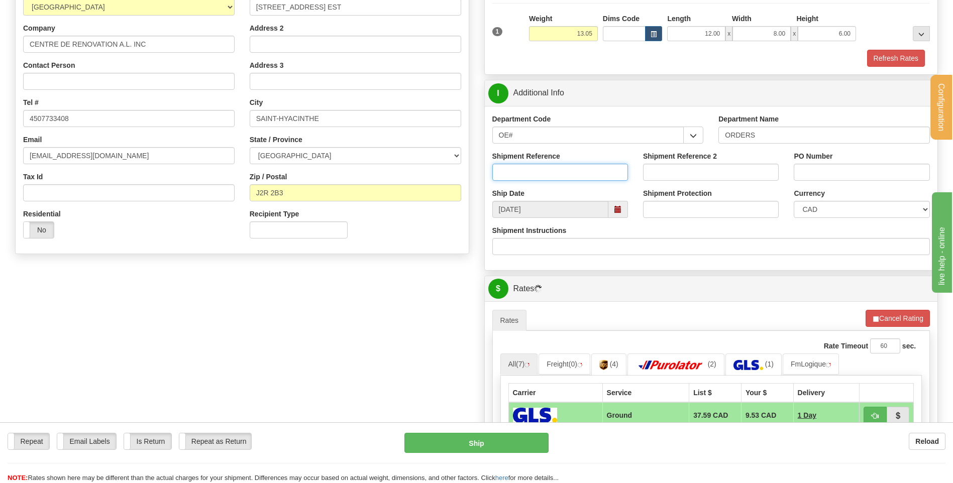
click at [545, 171] on input "Shipment Reference" at bounding box center [560, 172] width 136 height 17
type input "80005813-00"
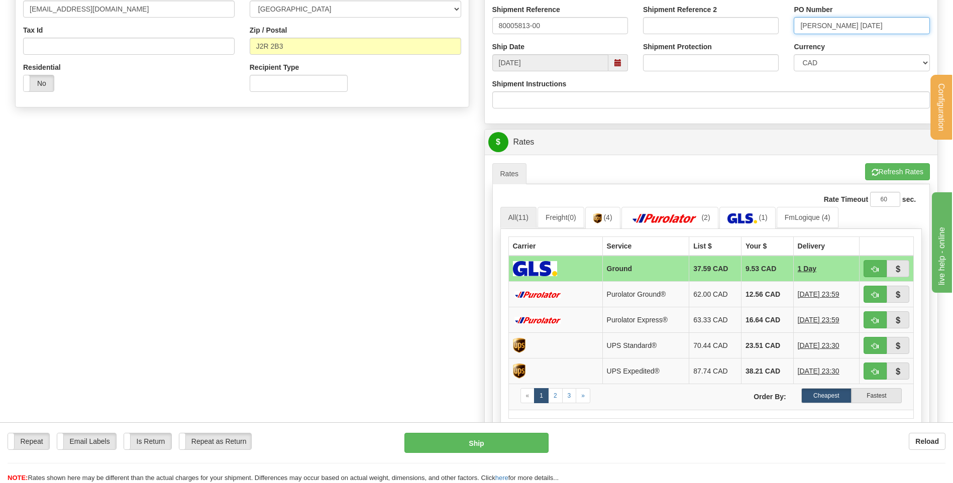
scroll to position [302, 0]
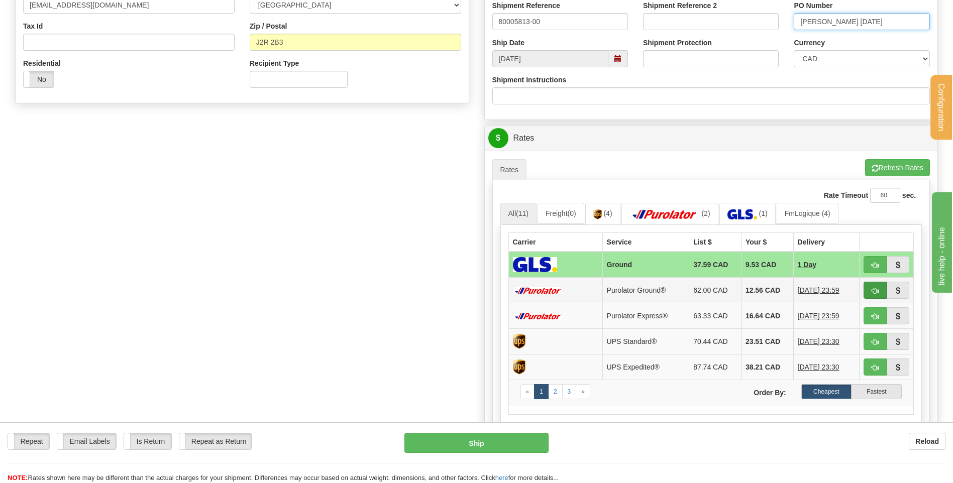
type input "[PERSON_NAME] [DATE]"
drag, startPoint x: 878, startPoint y: 290, endPoint x: 852, endPoint y: 287, distance: 26.3
click at [878, 290] on span "button" at bounding box center [875, 291] width 7 height 7
type input "260"
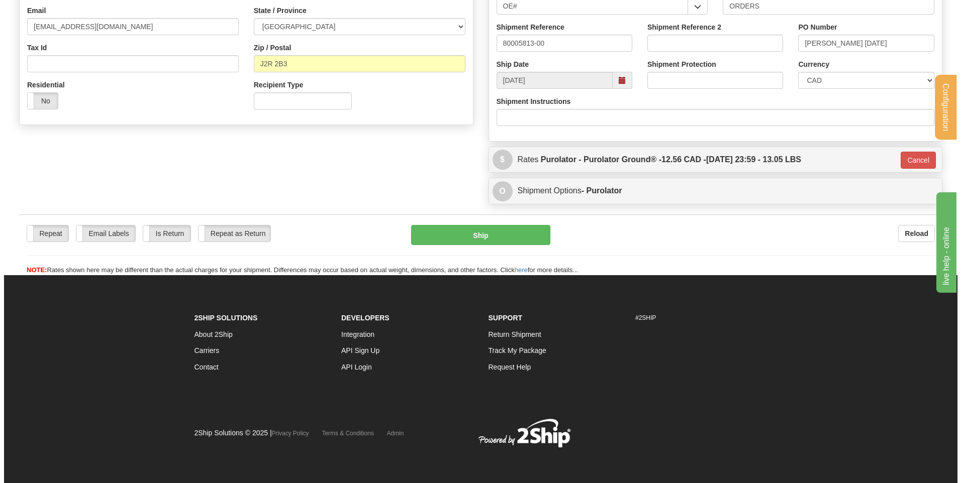
scroll to position [280, 0]
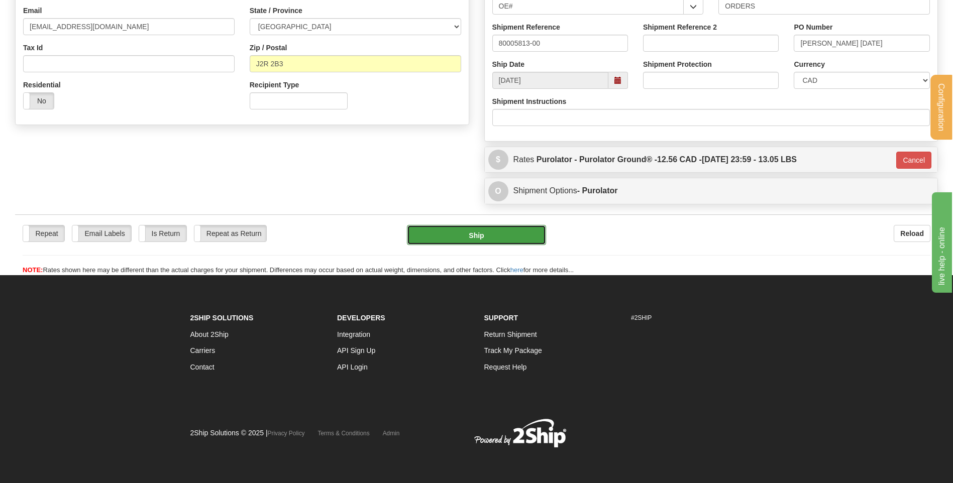
click at [457, 238] on button "Ship" at bounding box center [476, 235] width 139 height 20
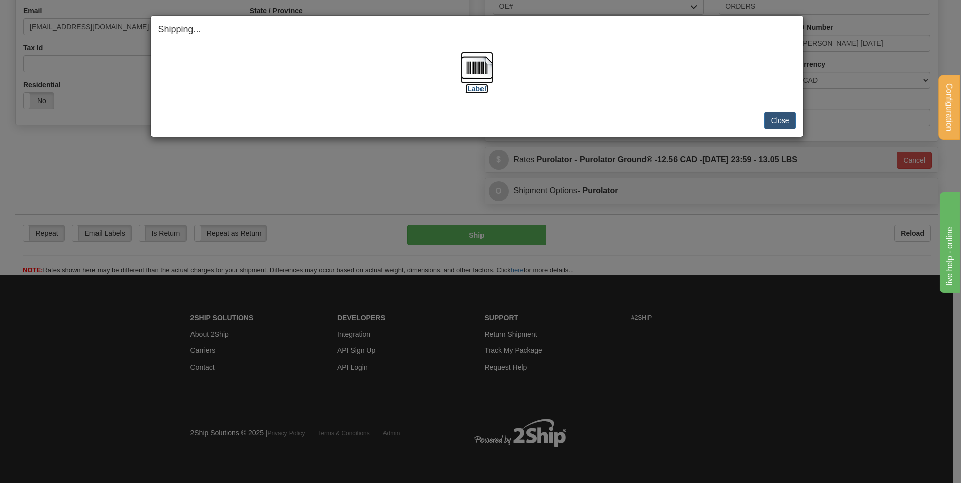
click at [479, 59] on img at bounding box center [477, 68] width 32 height 32
click at [776, 115] on button "Close" at bounding box center [779, 120] width 31 height 17
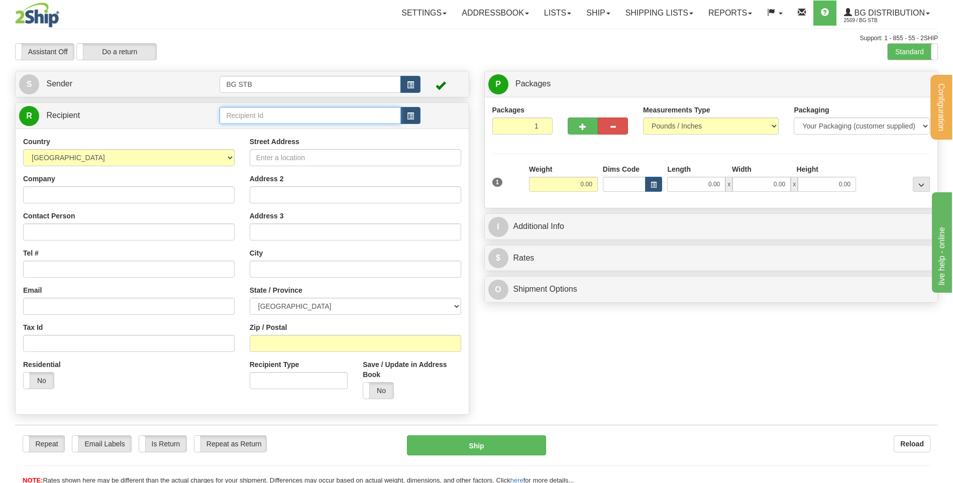
click at [310, 116] on input "text" at bounding box center [310, 115] width 181 height 17
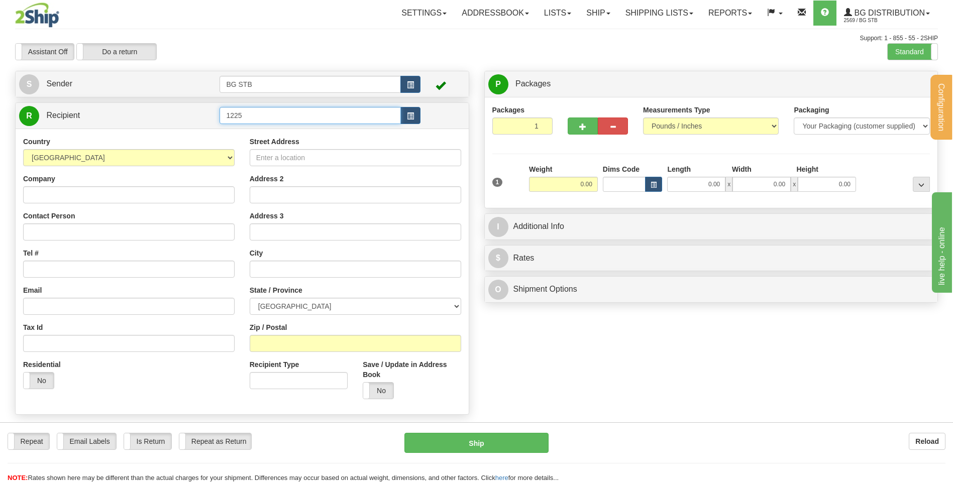
type input "1225"
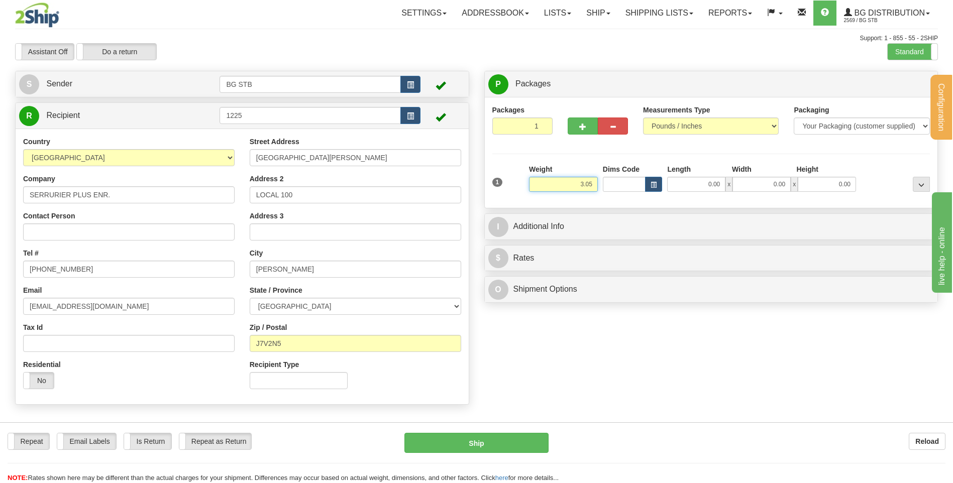
type input "3.05"
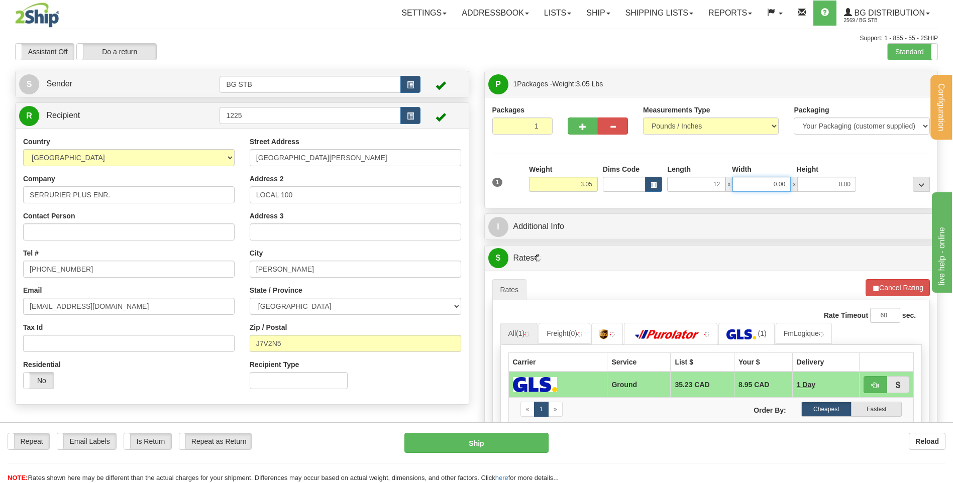
type input "12.00"
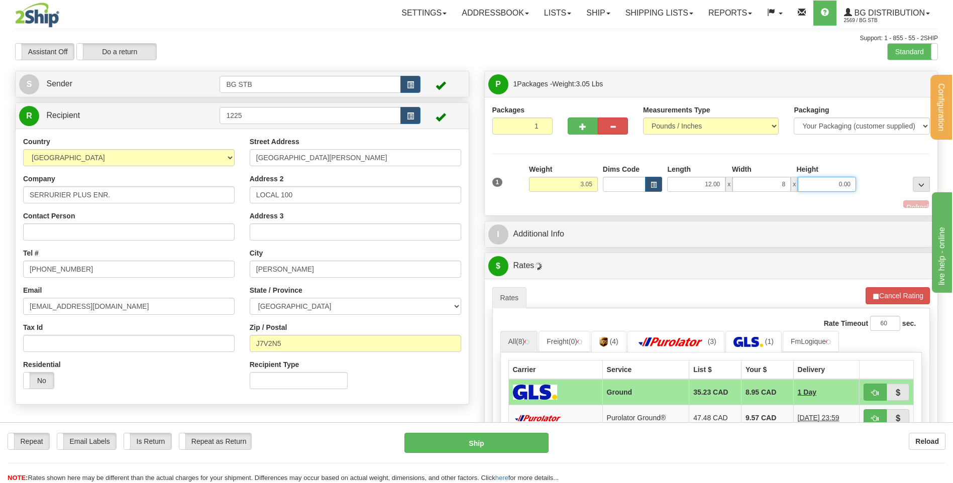
type input "8.00"
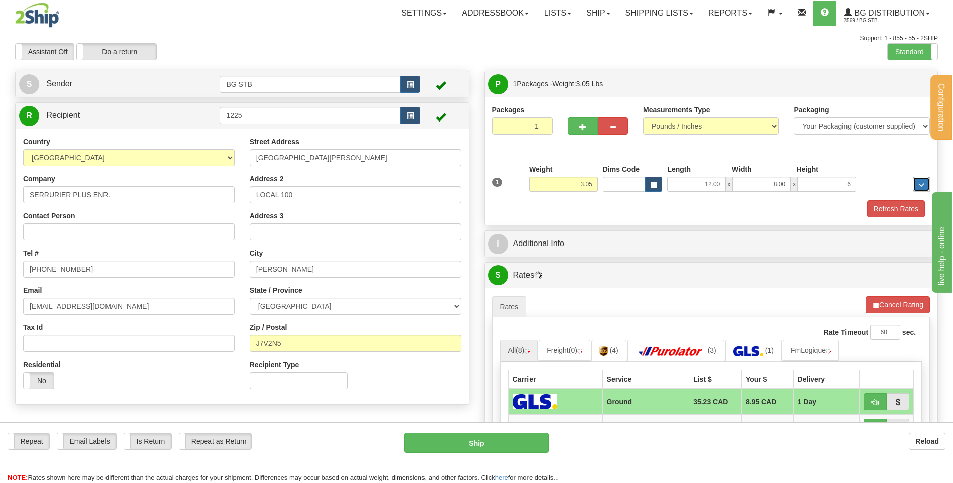
type input "6.00"
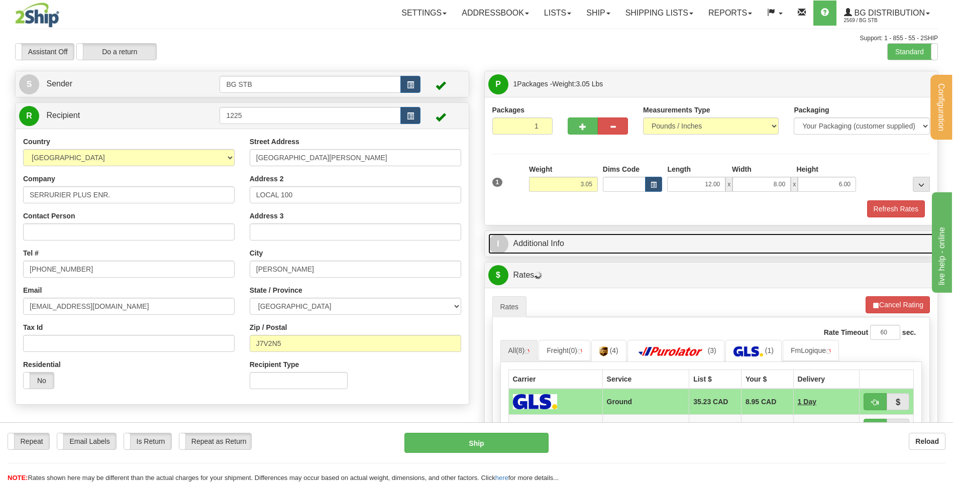
click at [648, 251] on link "I Additional Info" at bounding box center [711, 244] width 446 height 21
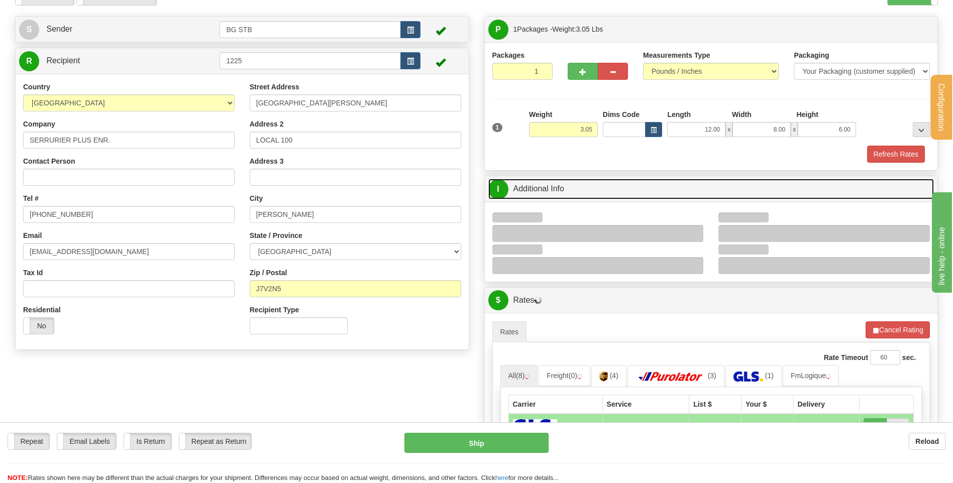
scroll to position [151, 0]
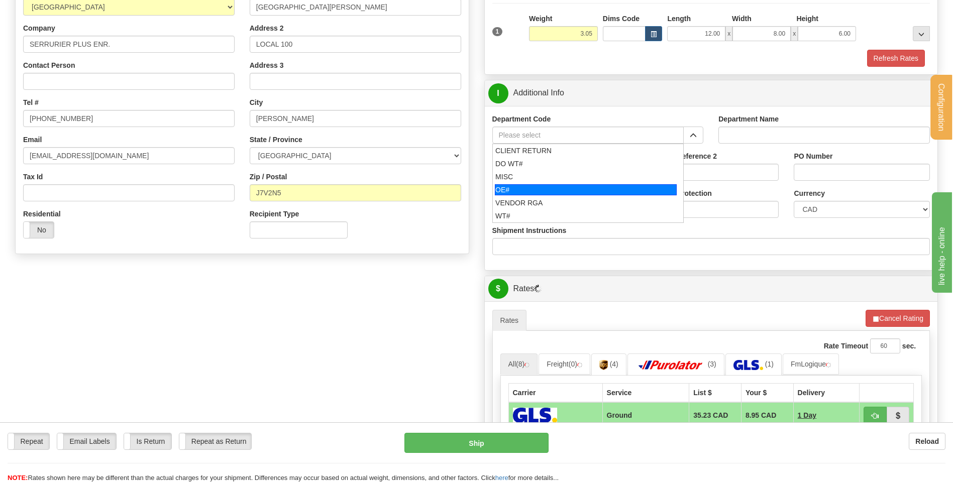
click at [556, 185] on div "OE#" at bounding box center [586, 189] width 182 height 11
type input "OE#"
type input "ORDERS"
click at [552, 175] on input "Shipment Reference" at bounding box center [560, 172] width 136 height 17
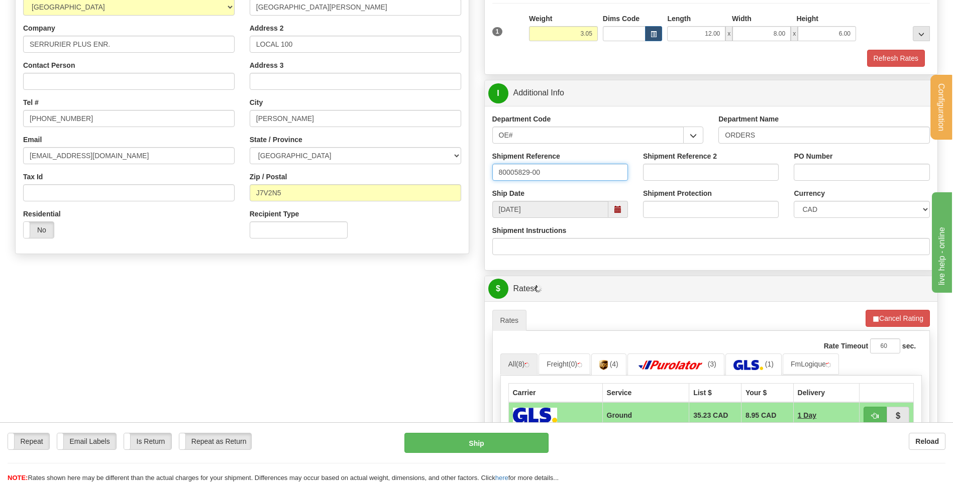
type input "80005829-00"
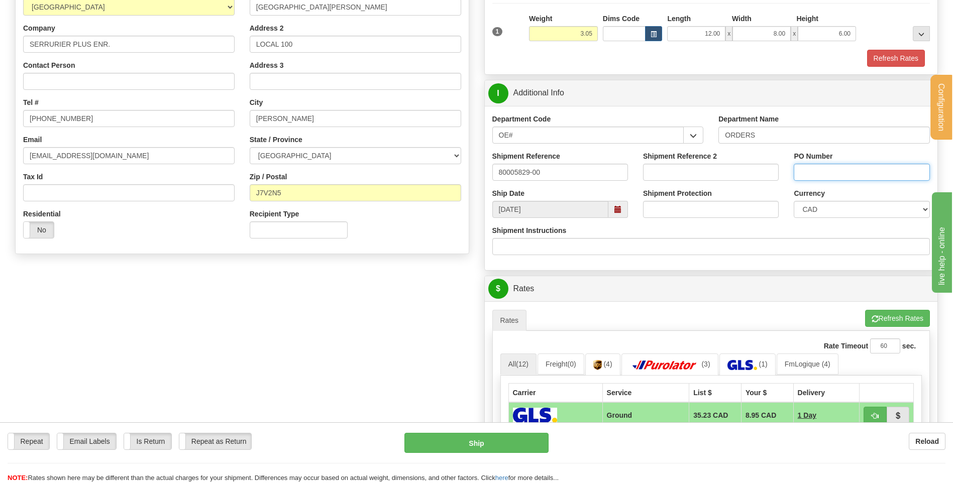
type input "x"
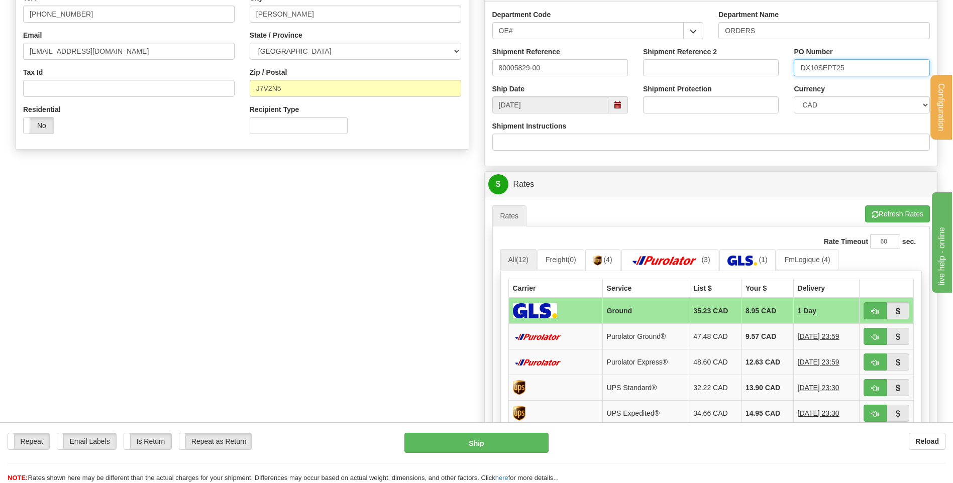
scroll to position [352, 0]
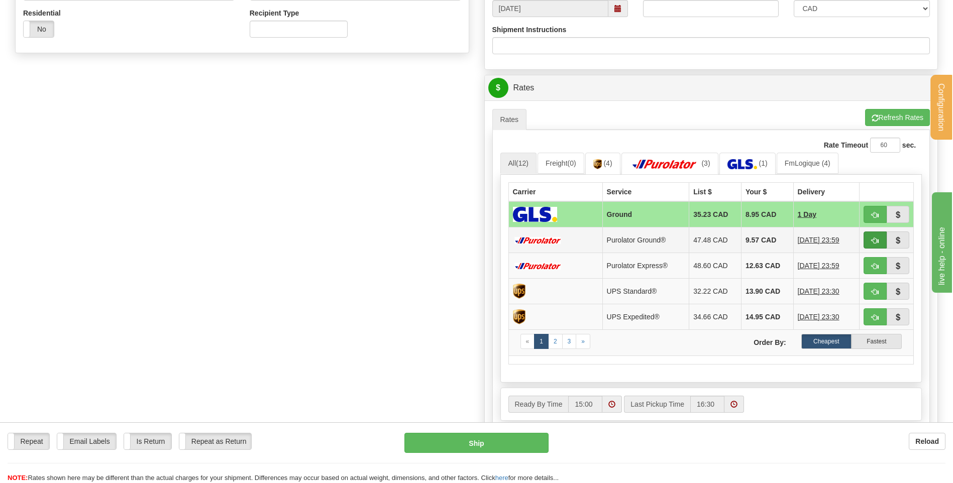
type input "DX10SEPT25"
click at [872, 239] on span "button" at bounding box center [875, 241] width 7 height 7
type input "260"
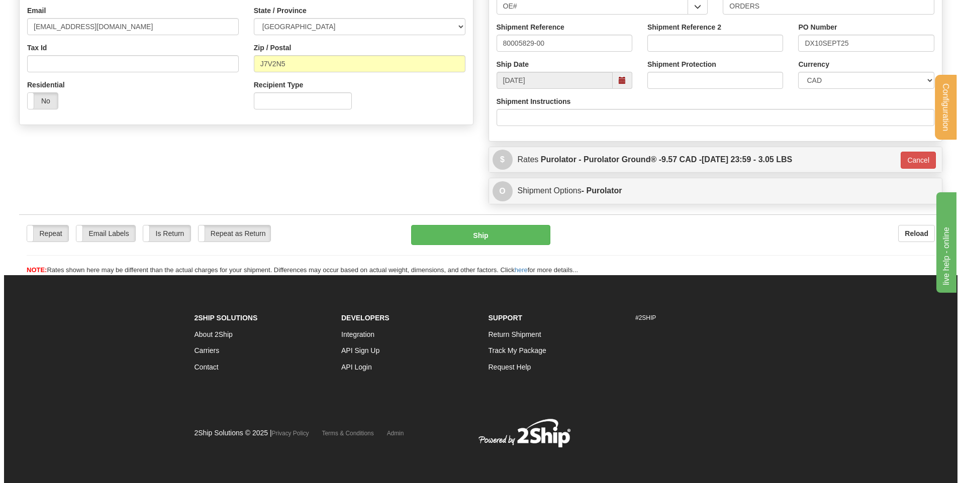
scroll to position [280, 0]
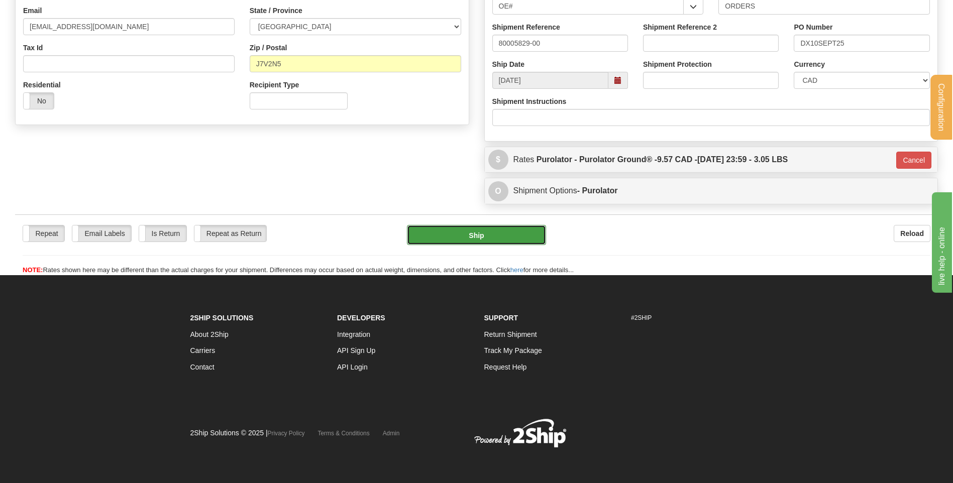
click at [472, 235] on button "Ship" at bounding box center [476, 235] width 139 height 20
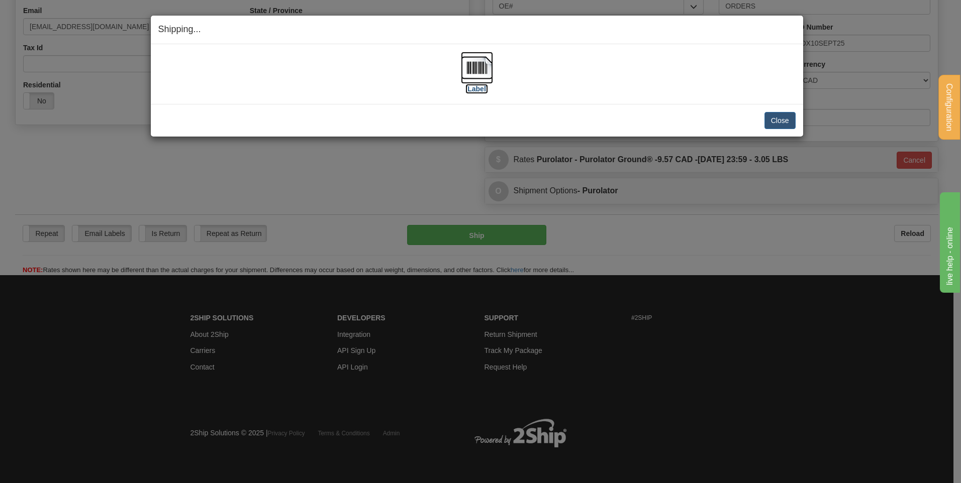
click at [475, 67] on img at bounding box center [477, 68] width 32 height 32
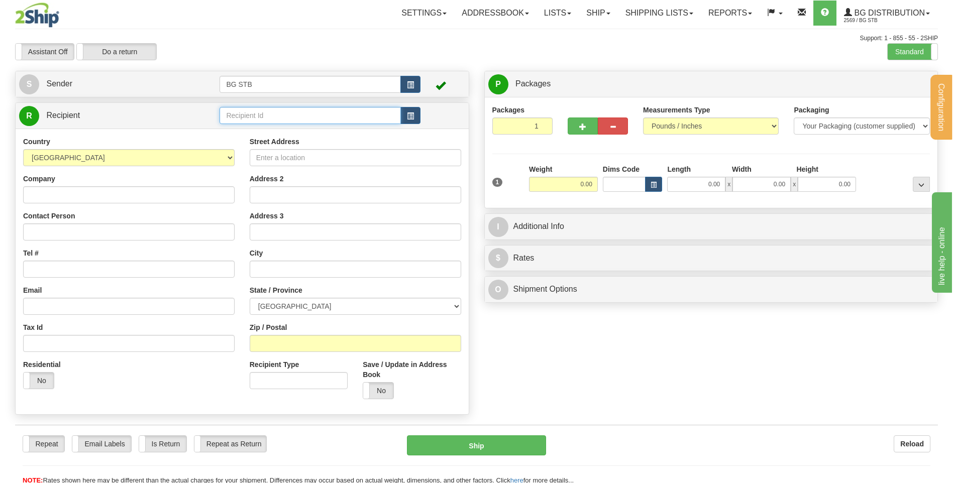
click at [296, 114] on input "text" at bounding box center [310, 115] width 181 height 17
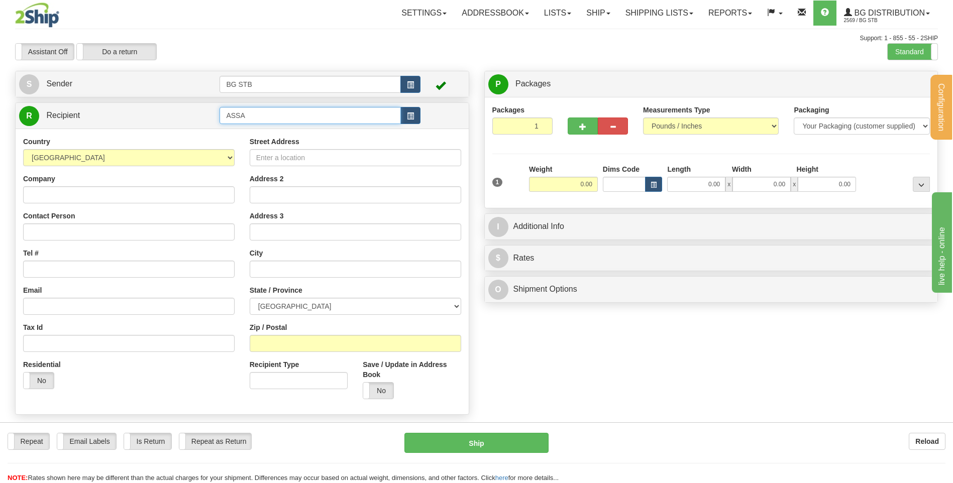
type input "ASSA"
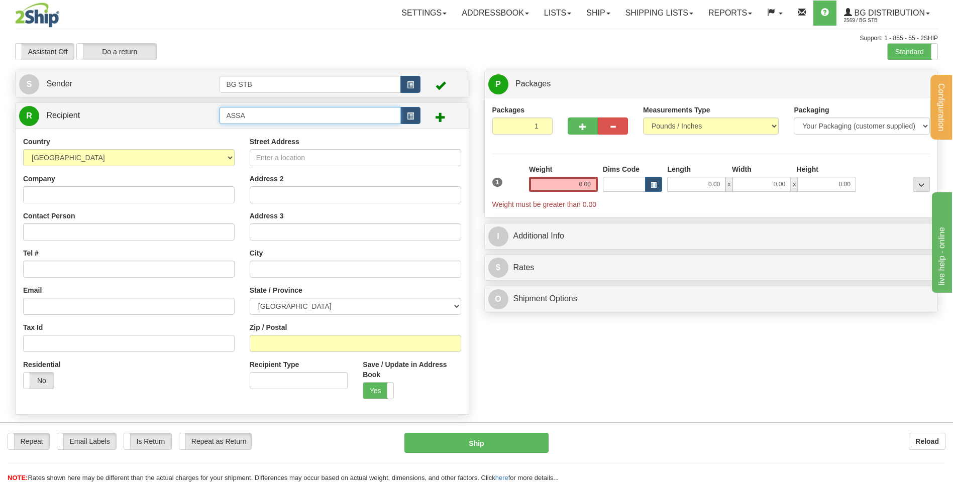
click at [279, 119] on input "ASSA" at bounding box center [310, 115] width 181 height 17
type input "A"
drag, startPoint x: 275, startPoint y: 111, endPoint x: 247, endPoint y: 114, distance: 28.8
click at [249, 115] on input "ASSA ABLOY" at bounding box center [310, 115] width 181 height 17
click at [267, 130] on div "ASSA ABLOY CANADA" at bounding box center [308, 131] width 171 height 11
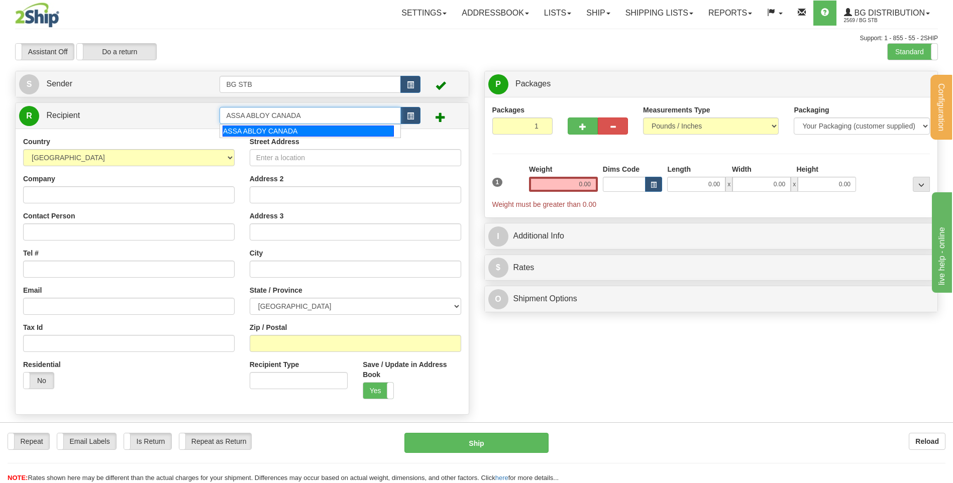
type input "ASSA ABLOY CANADA"
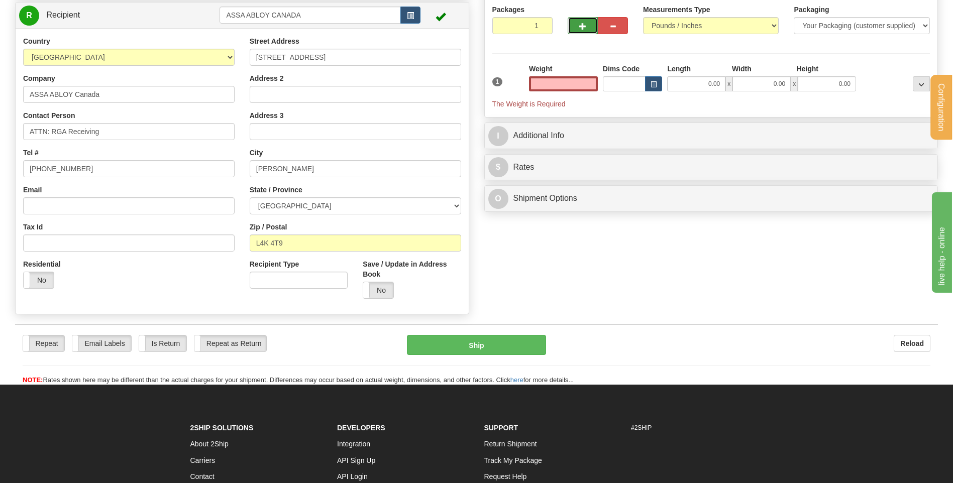
type input "0.00"
click at [575, 28] on button "button" at bounding box center [583, 25] width 30 height 17
type input "2"
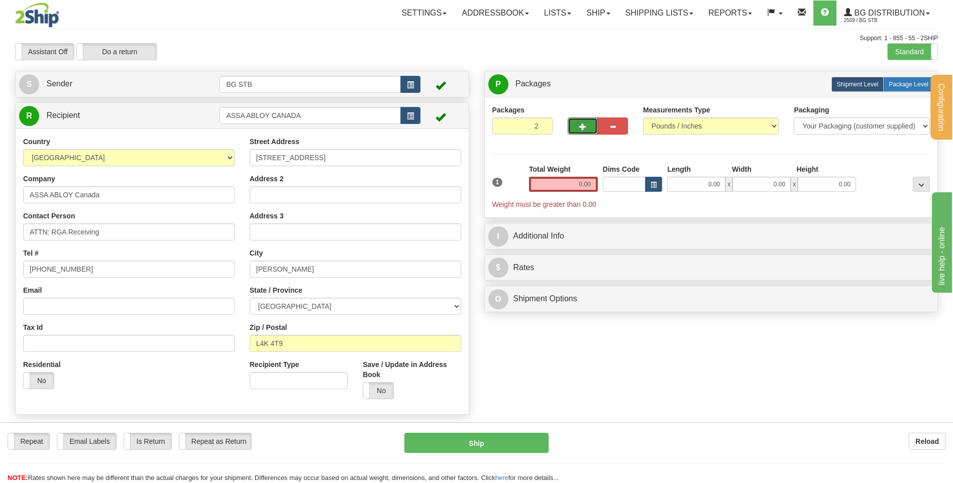
click at [898, 81] on span "Package Level" at bounding box center [909, 84] width 40 height 7
radio input "true"
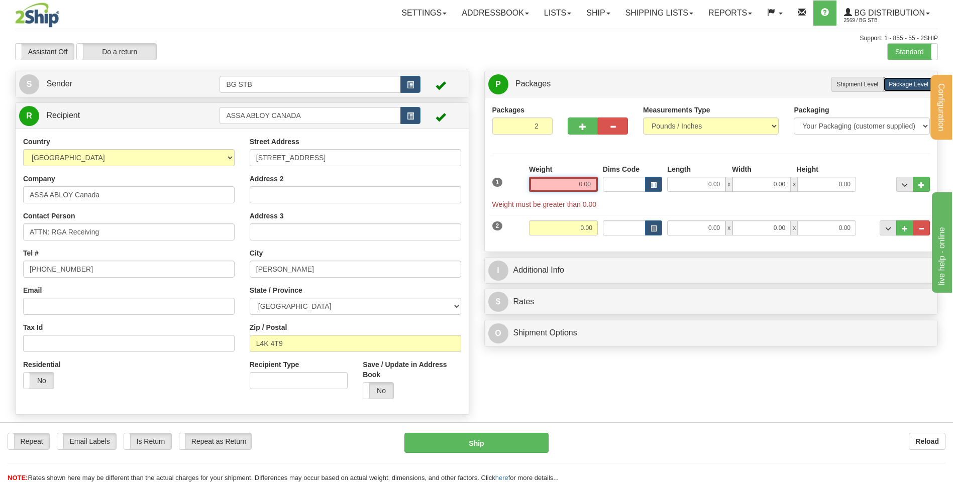
click at [563, 179] on input "0.00" at bounding box center [563, 184] width 69 height 15
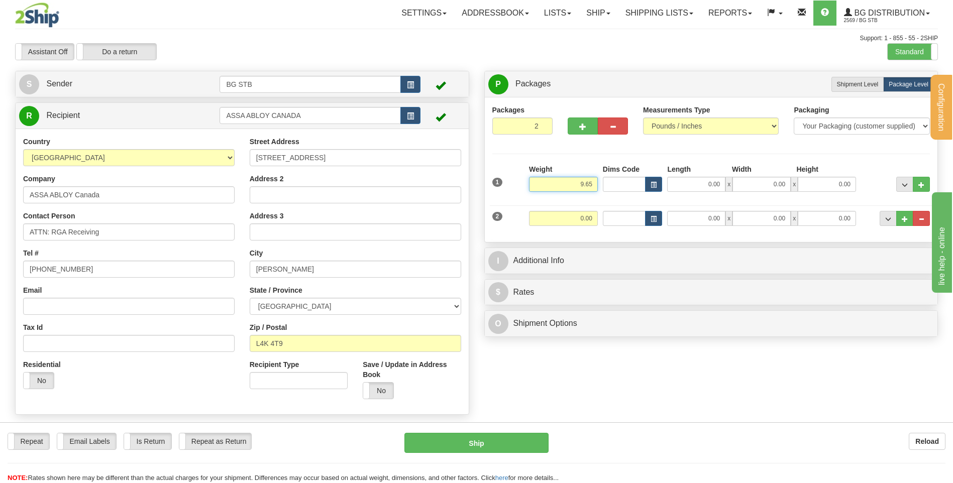
type input "9.65"
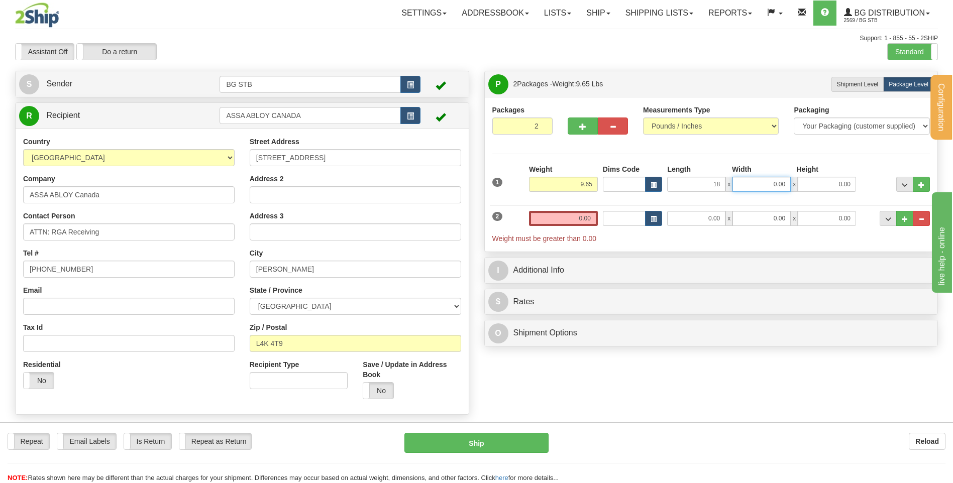
type input "18.00"
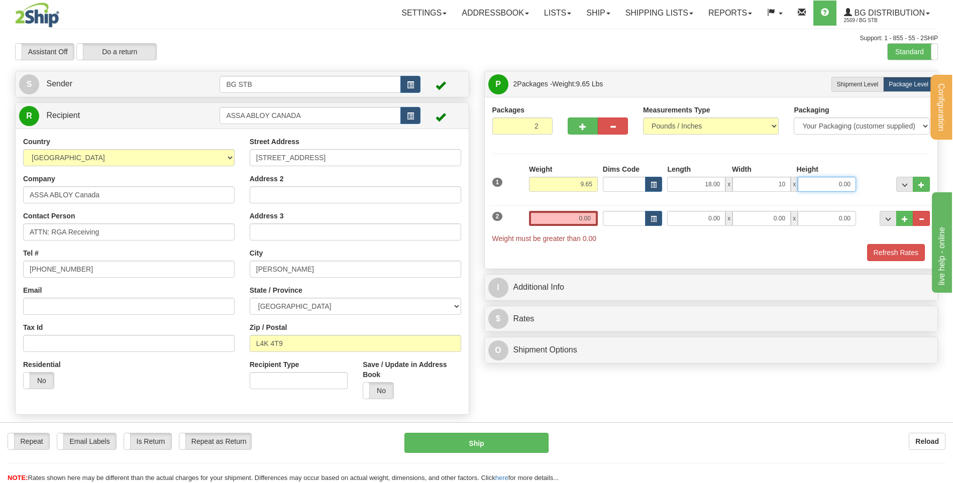
type input "10.00"
type input "9.00"
click at [574, 221] on input "0.00" at bounding box center [563, 218] width 69 height 15
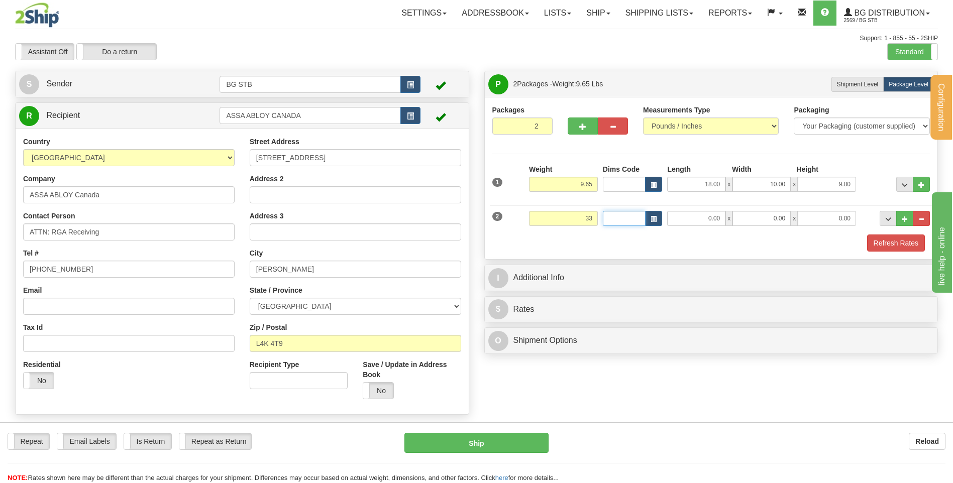
type input "33.00"
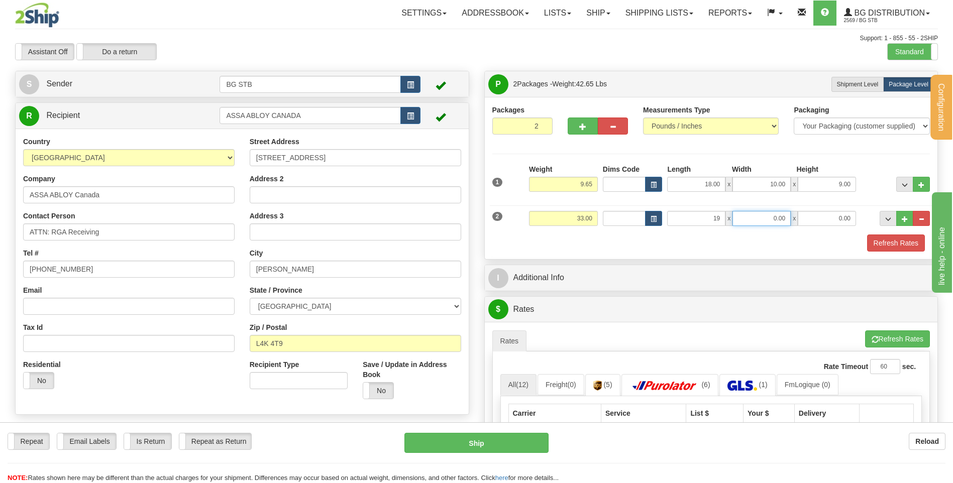
type input "19.00"
type input "15.00"
type input "10.00"
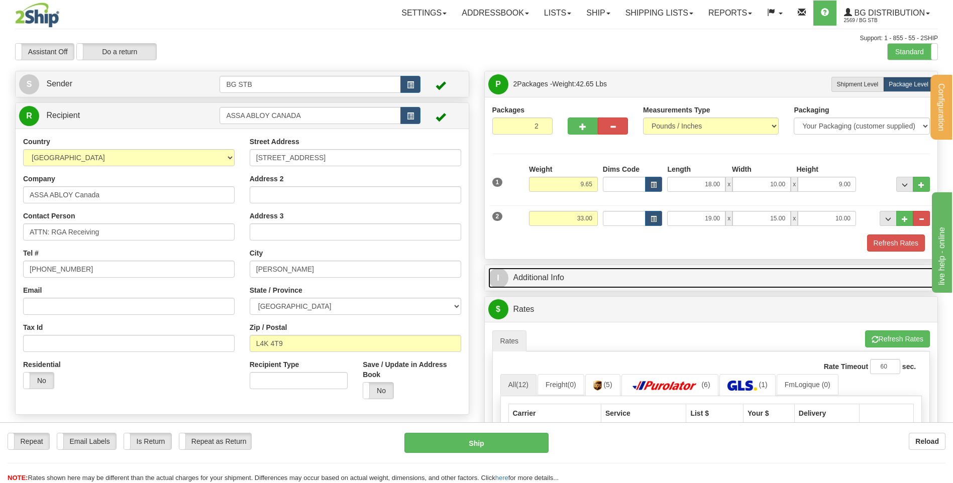
click at [582, 274] on link "I Additional Info" at bounding box center [711, 278] width 446 height 21
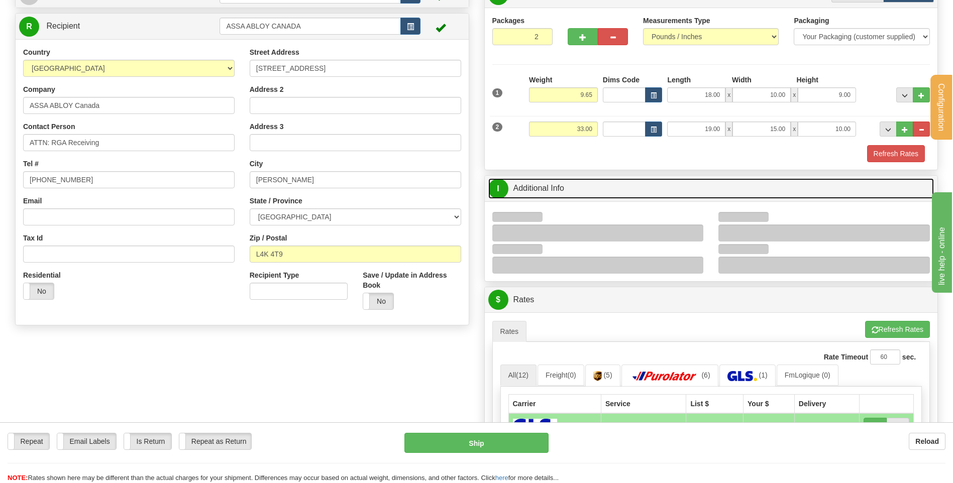
scroll to position [101, 0]
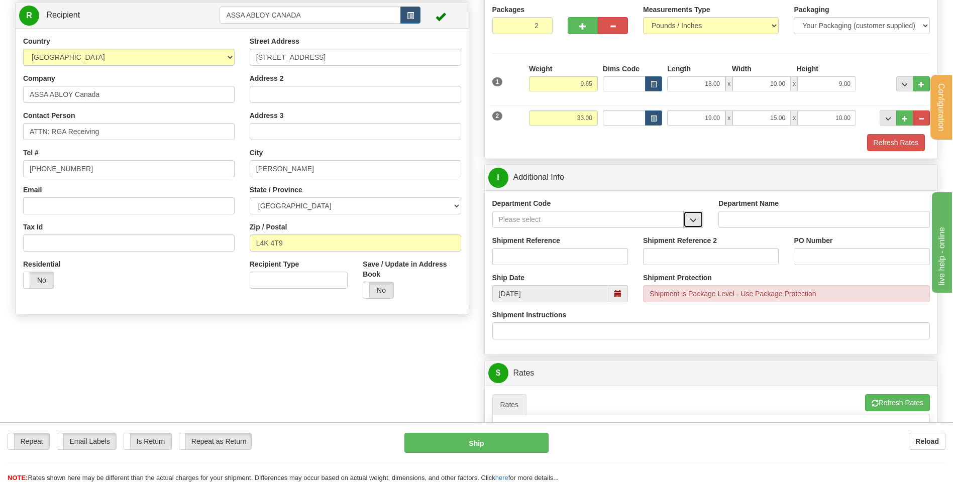
click at [689, 221] on button "button" at bounding box center [693, 219] width 20 height 17
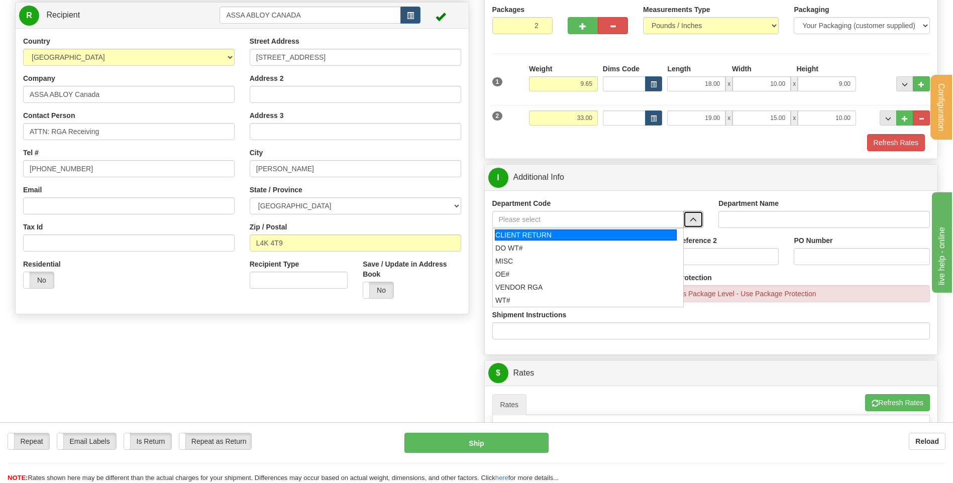
click at [535, 238] on div "CLIENT RETURN" at bounding box center [586, 235] width 182 height 11
type input "CLIENT RETURN"
type input "RETURN LABELS"
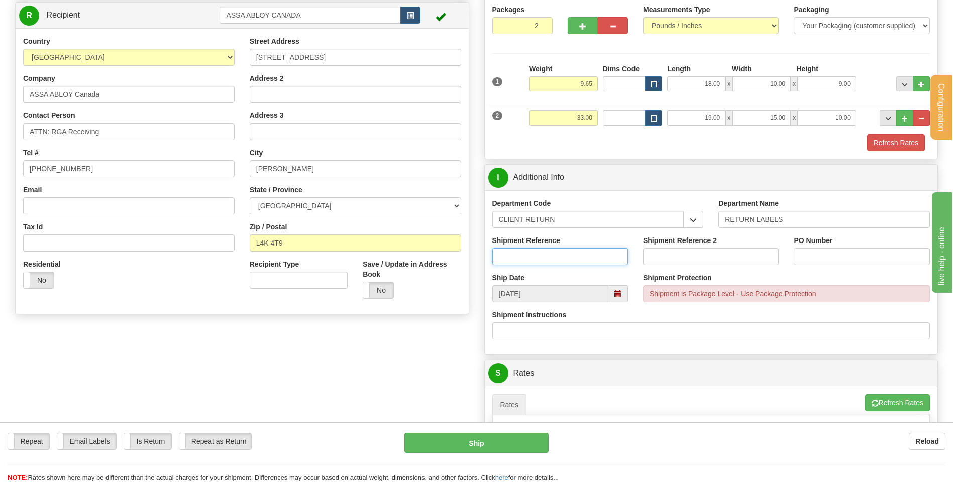
click at [534, 255] on input "Shipment Reference" at bounding box center [560, 256] width 136 height 17
type input "RETOUR 1590384"
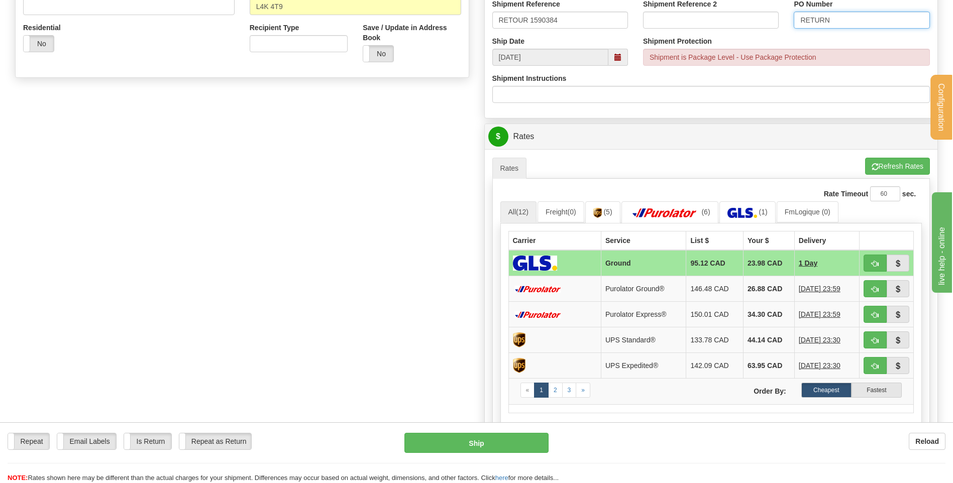
scroll to position [402, 0]
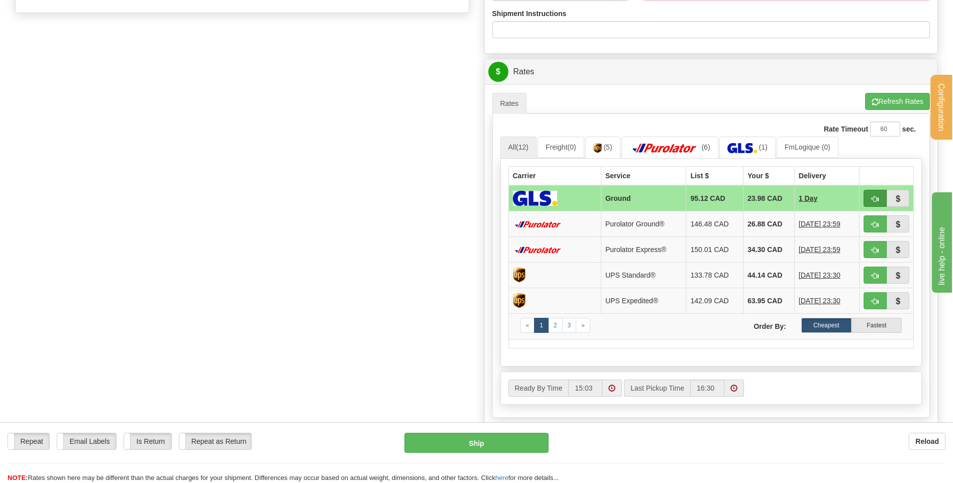
type input "RETURN"
click at [878, 197] on span "button" at bounding box center [875, 199] width 7 height 7
type input "1"
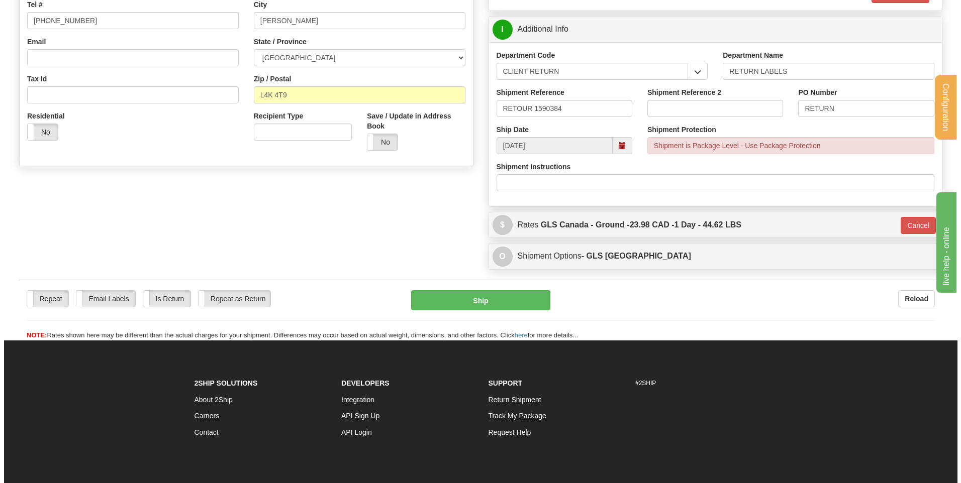
scroll to position [166, 0]
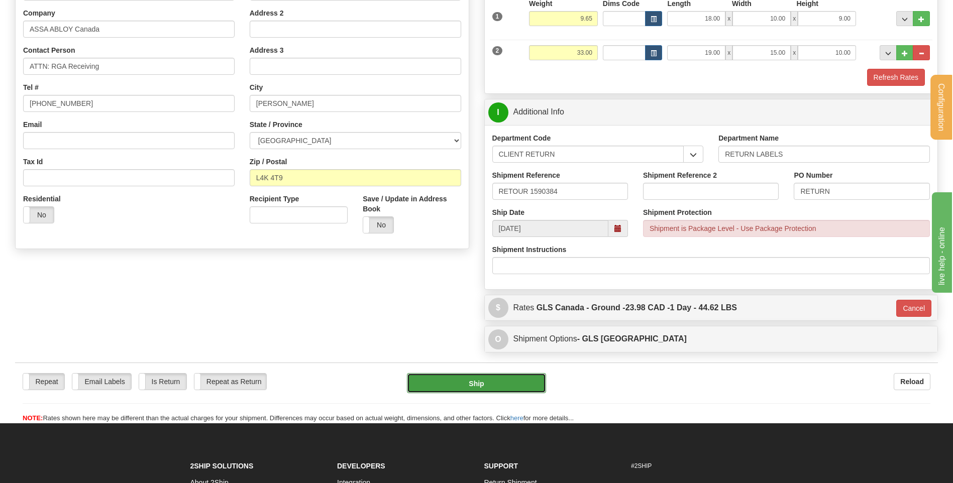
click at [492, 388] on button "Ship" at bounding box center [476, 383] width 139 height 20
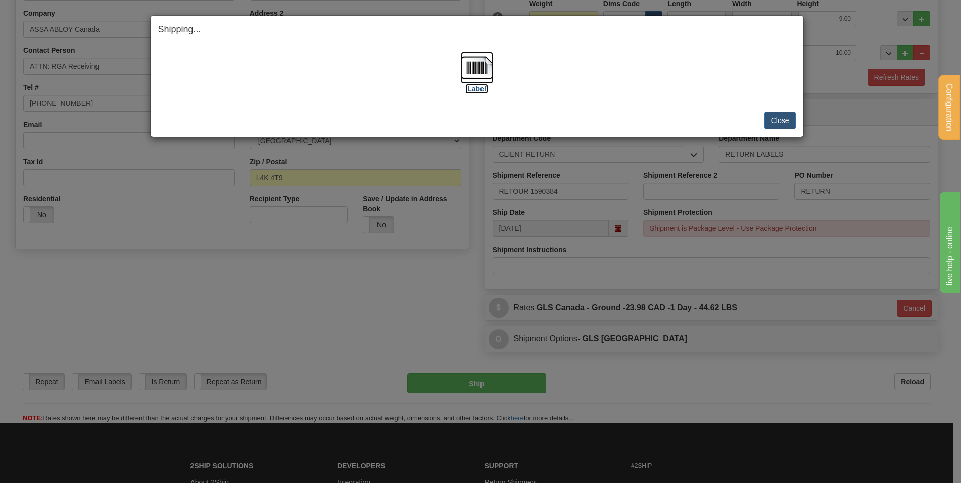
click at [487, 74] on img at bounding box center [477, 68] width 32 height 32
click at [774, 124] on button "Close" at bounding box center [779, 120] width 31 height 17
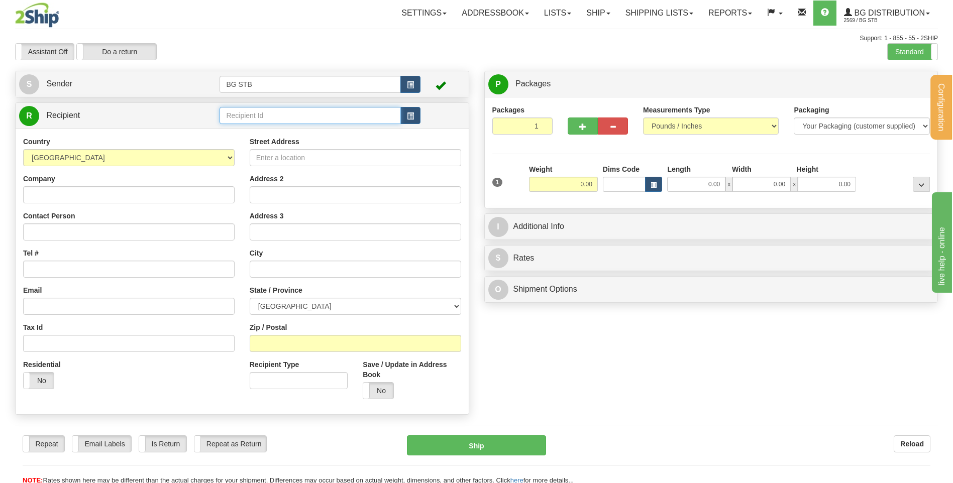
click at [304, 110] on input "text" at bounding box center [310, 115] width 181 height 17
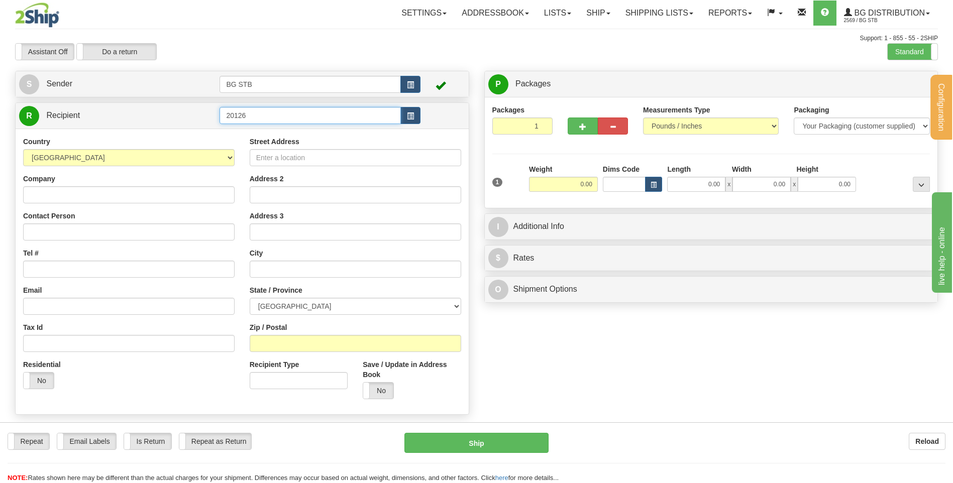
type input "20126"
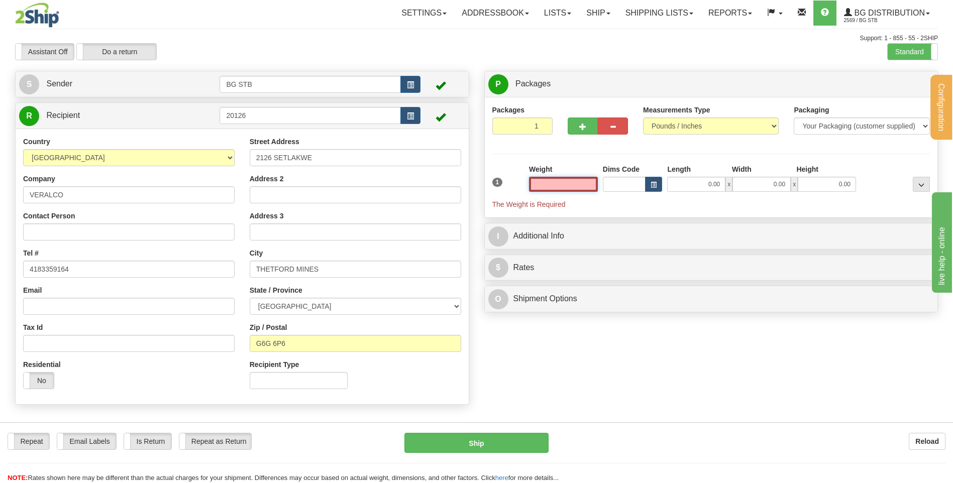
click at [551, 181] on input "text" at bounding box center [563, 184] width 69 height 15
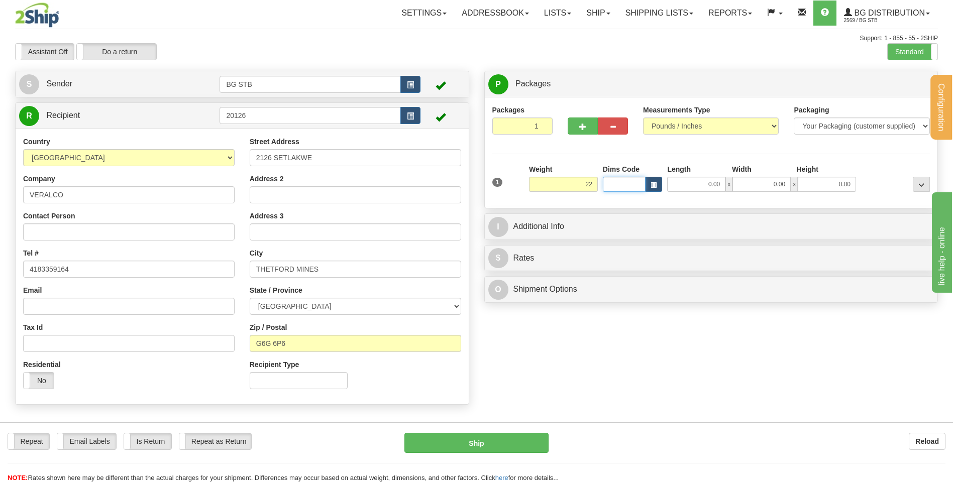
type input "22.00"
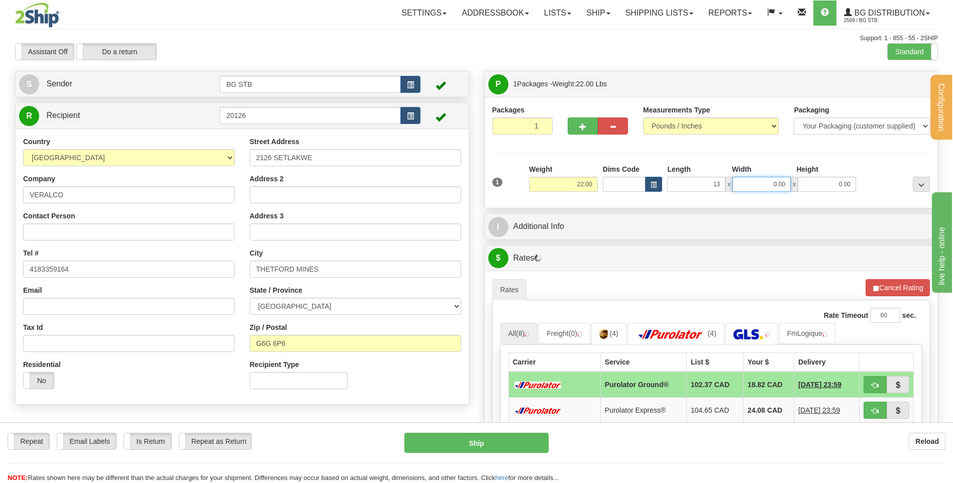
type input "13.00"
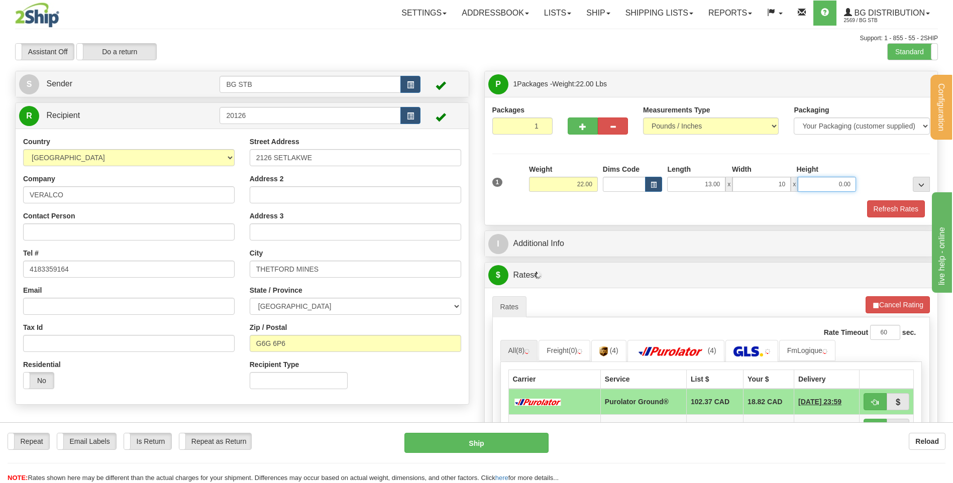
type input "10.00"
type input "13.00"
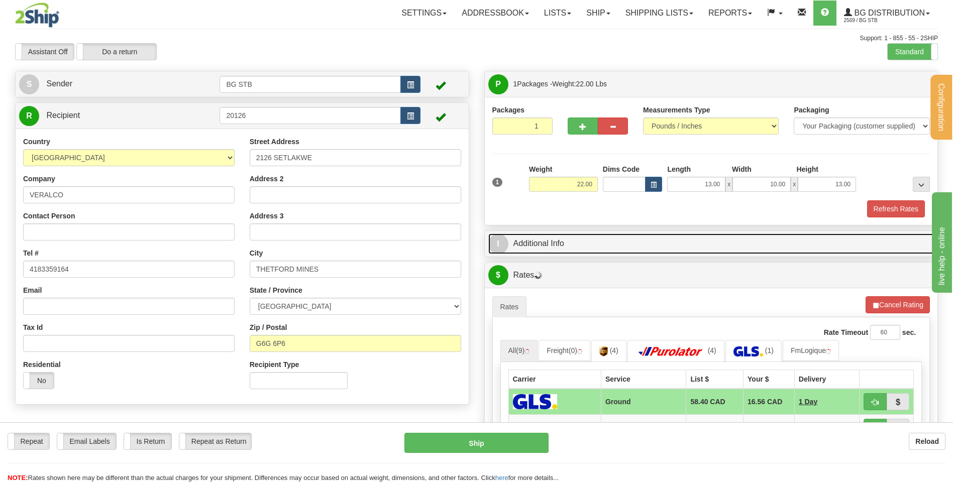
click at [592, 239] on link "I Additional Info" at bounding box center [711, 244] width 446 height 21
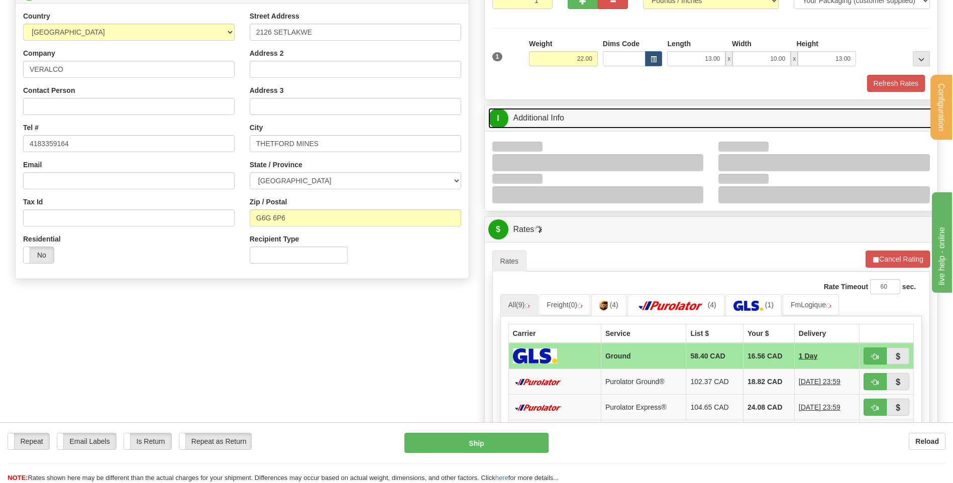
scroll to position [201, 0]
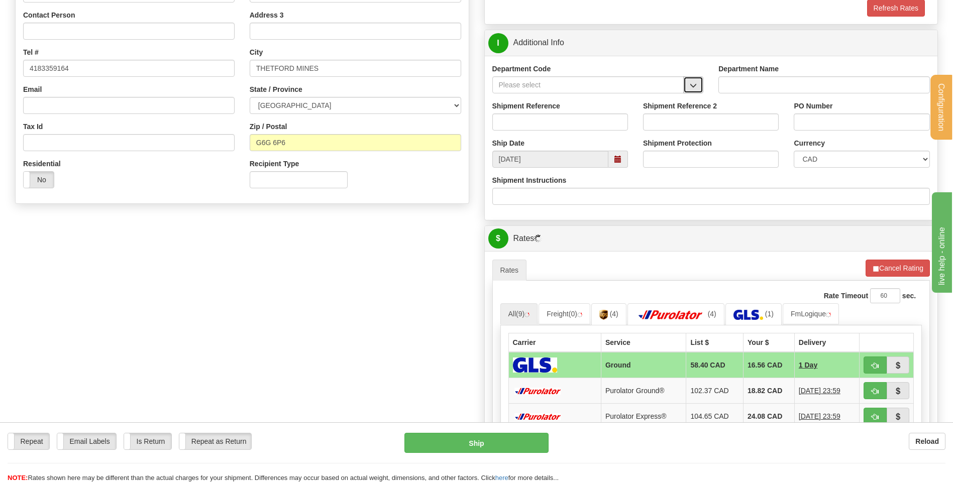
click at [689, 86] on button "button" at bounding box center [693, 84] width 20 height 17
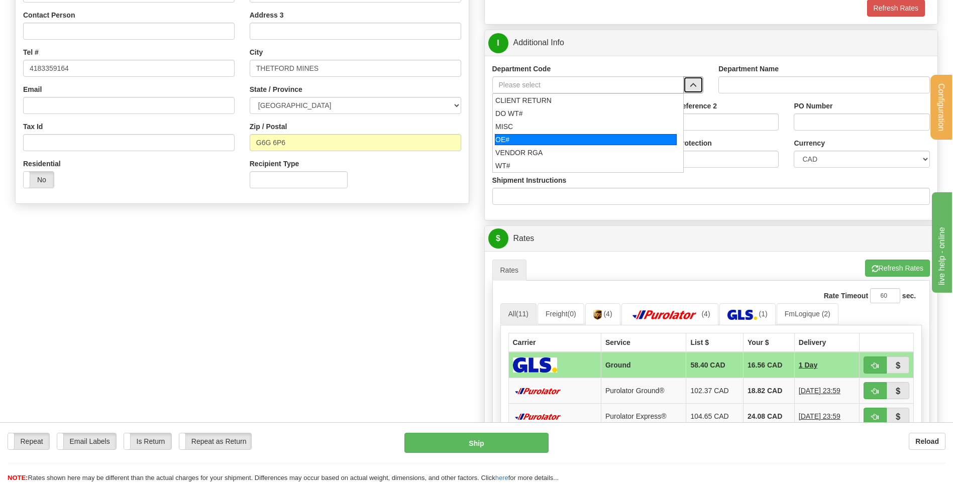
click at [537, 140] on div "OE#" at bounding box center [586, 139] width 182 height 11
type input "OE#"
type input "ORDERS"
click at [537, 126] on input "Shipment Reference" at bounding box center [560, 122] width 136 height 17
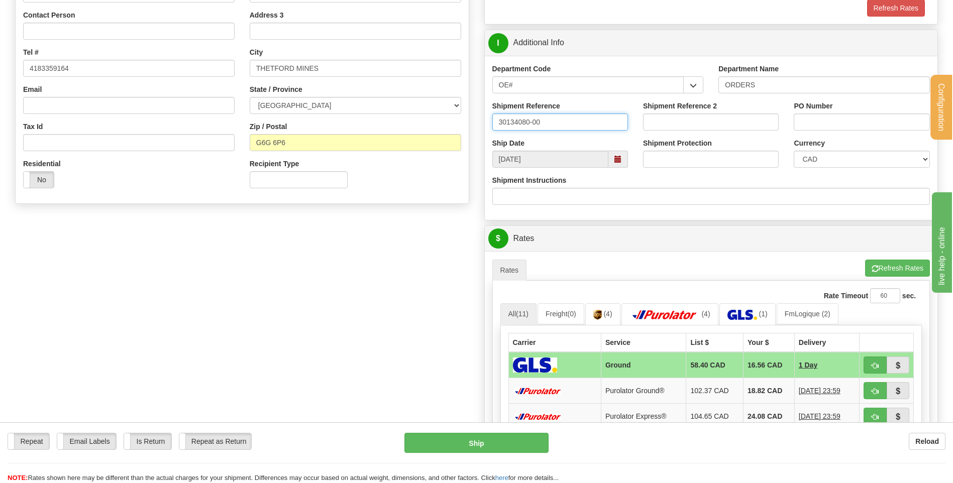
type input "30134080-00"
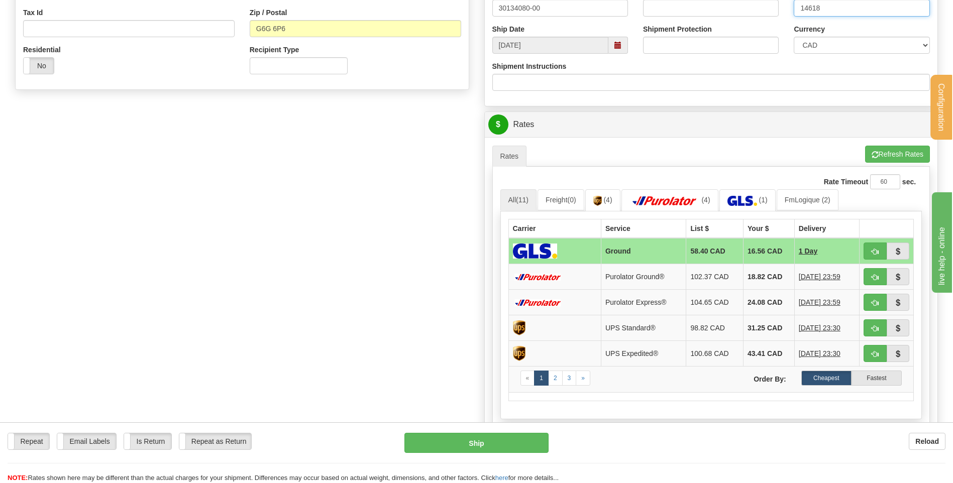
scroll to position [402, 0]
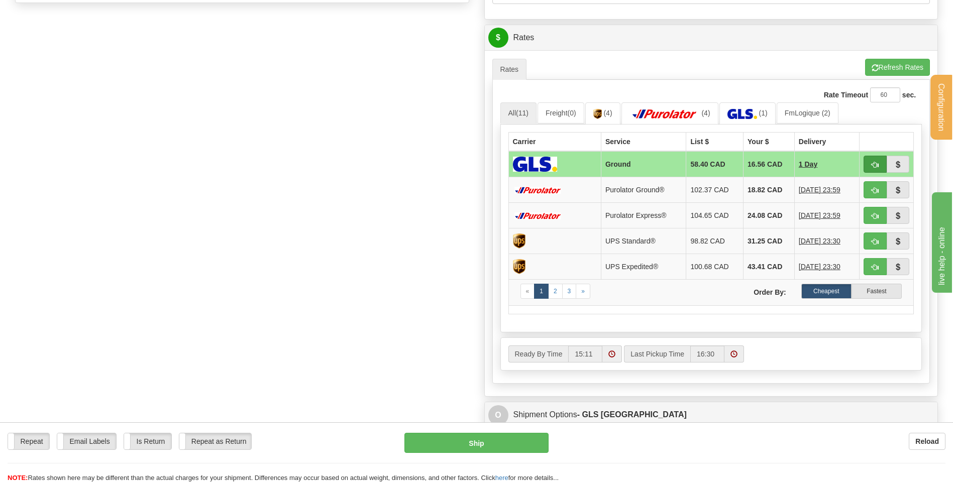
type input "14618"
click at [880, 162] on button "button" at bounding box center [875, 164] width 23 height 17
type input "1"
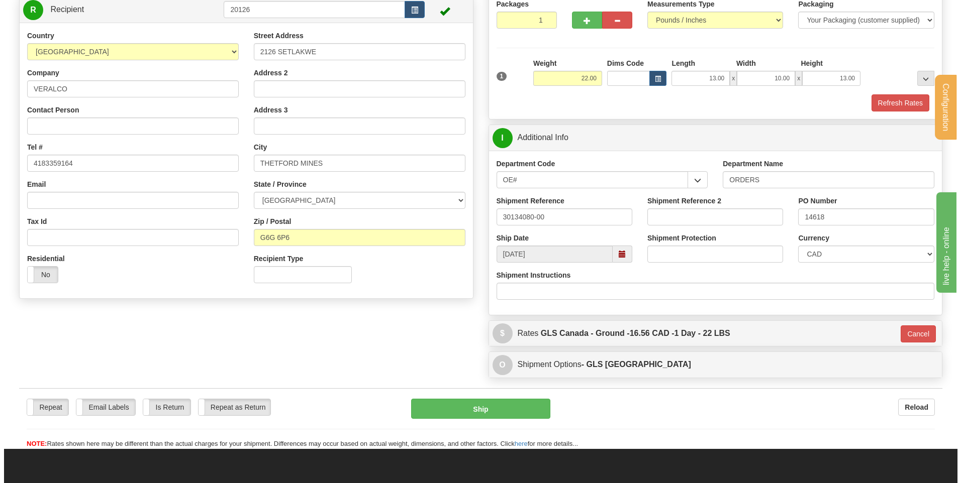
scroll to position [130, 0]
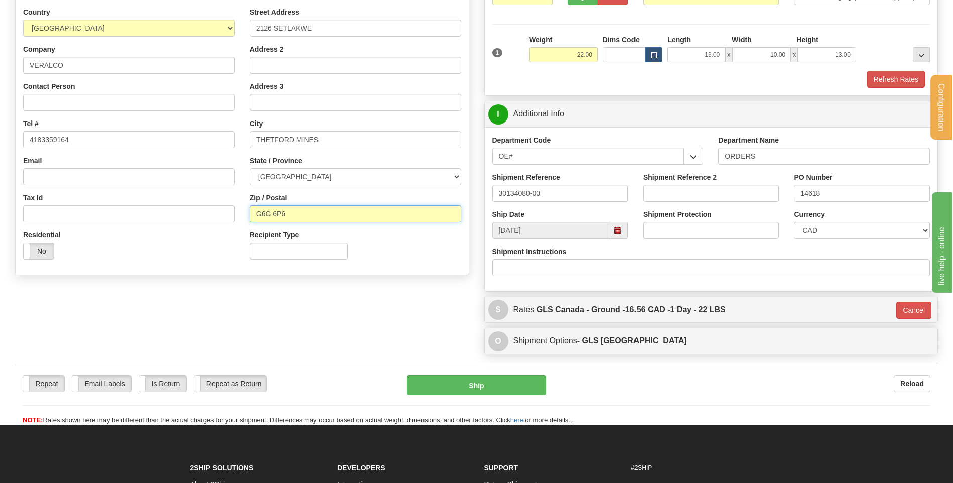
drag, startPoint x: 287, startPoint y: 215, endPoint x: 274, endPoint y: 215, distance: 12.6
click at [274, 215] on input "G6G 6P6" at bounding box center [356, 214] width 212 height 17
type input "G6G 8B2"
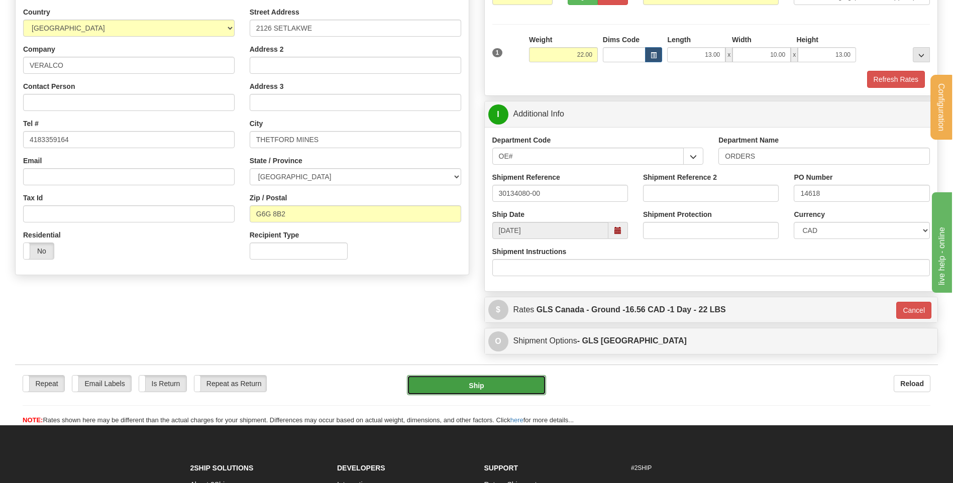
click at [454, 385] on button "Ship" at bounding box center [476, 385] width 139 height 20
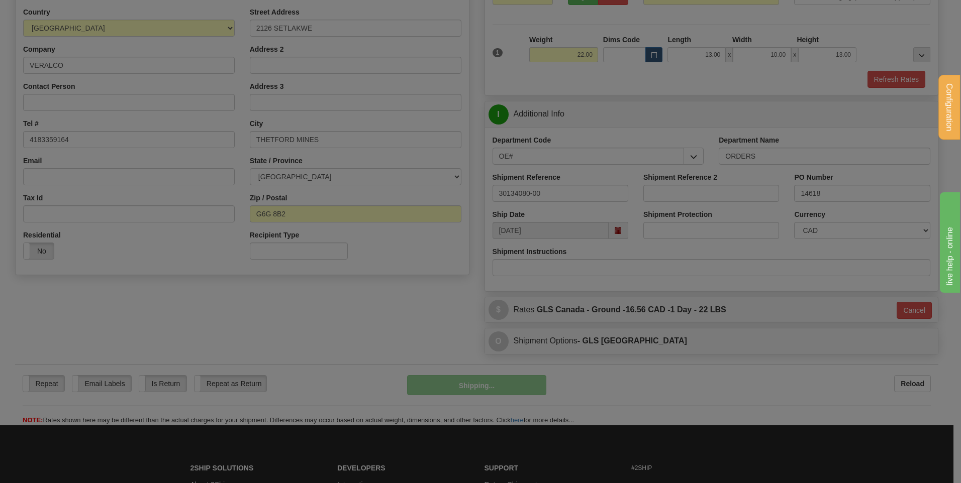
type input "1"
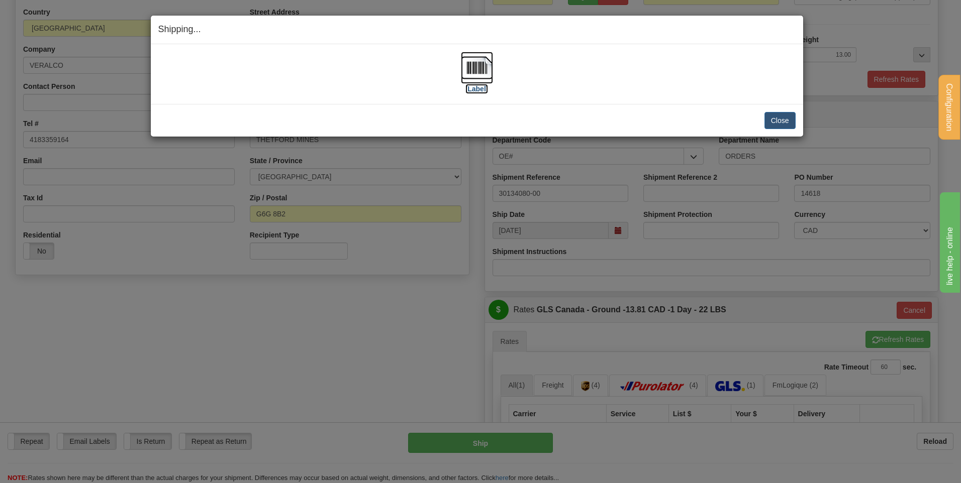
click at [485, 69] on img at bounding box center [477, 68] width 32 height 32
click at [783, 118] on button "Close" at bounding box center [779, 120] width 31 height 17
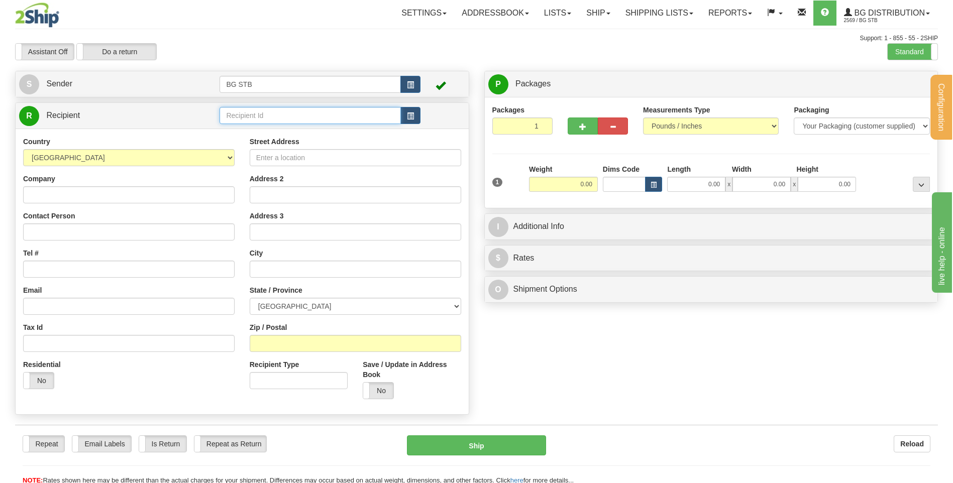
click at [323, 112] on input "text" at bounding box center [310, 115] width 181 height 17
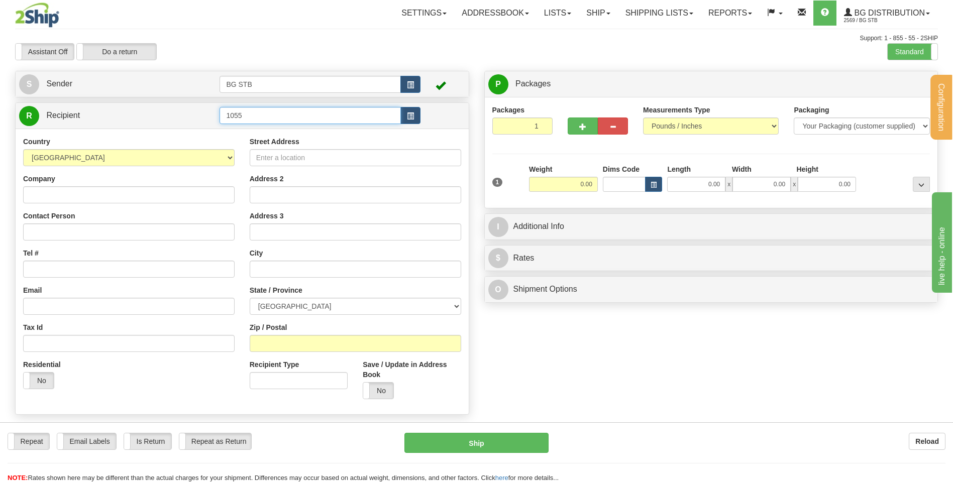
type input "1055"
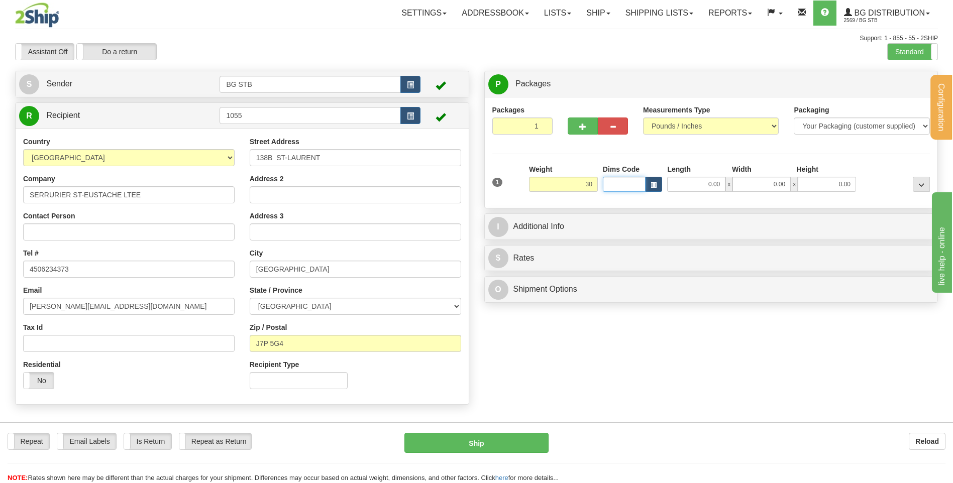
type input "30.00"
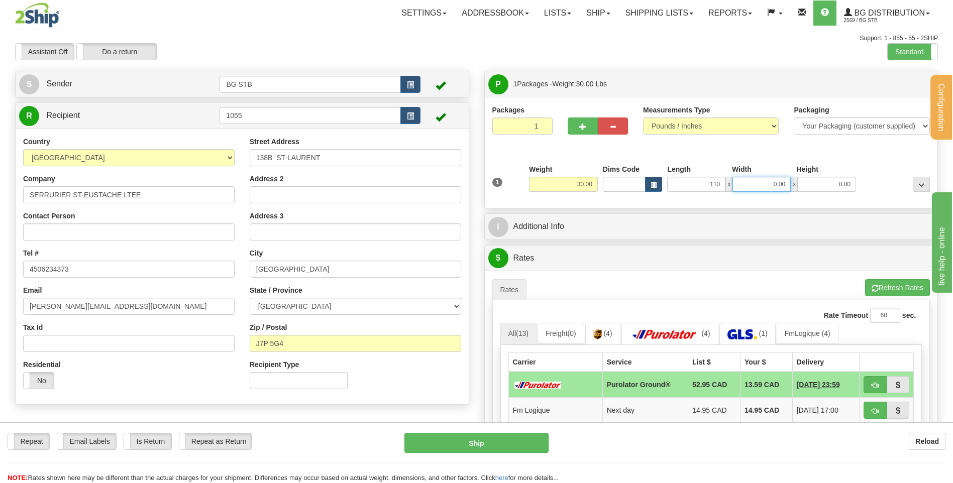
type input "110.00"
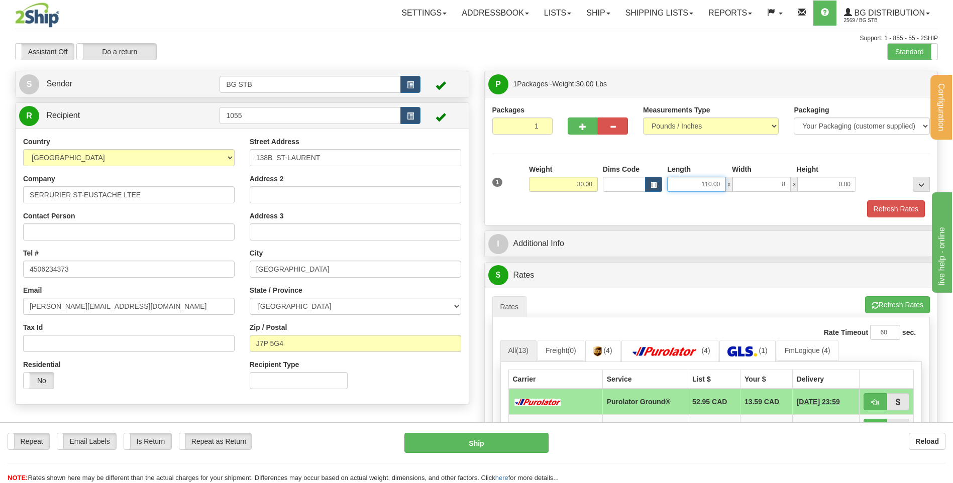
type input "8.00"
drag, startPoint x: 685, startPoint y: 183, endPoint x: 889, endPoint y: 166, distance: 204.7
click at [894, 171] on div "1 Weight 30.00 Dims Code x x" at bounding box center [711, 182] width 443 height 36
type input "10.00"
type input "8.00"
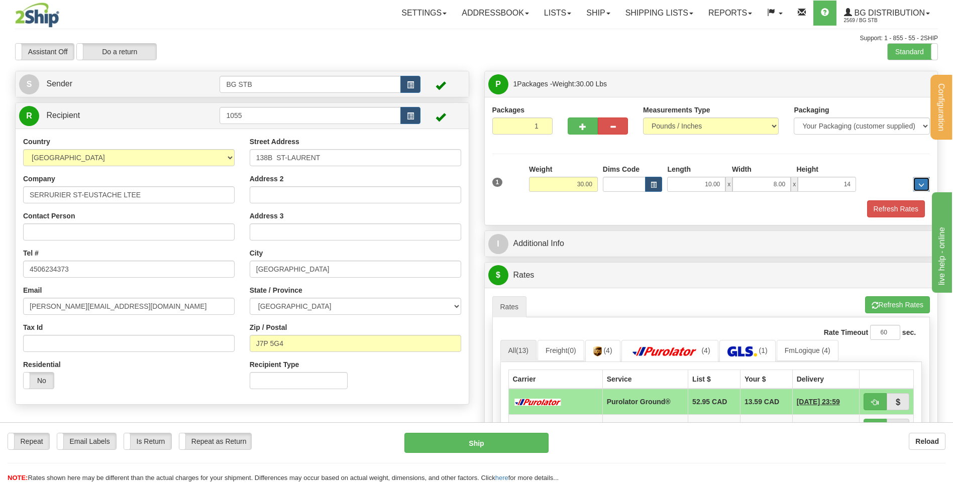
type input "14.00"
click at [585, 129] on span "button" at bounding box center [582, 127] width 7 height 7
type input "2"
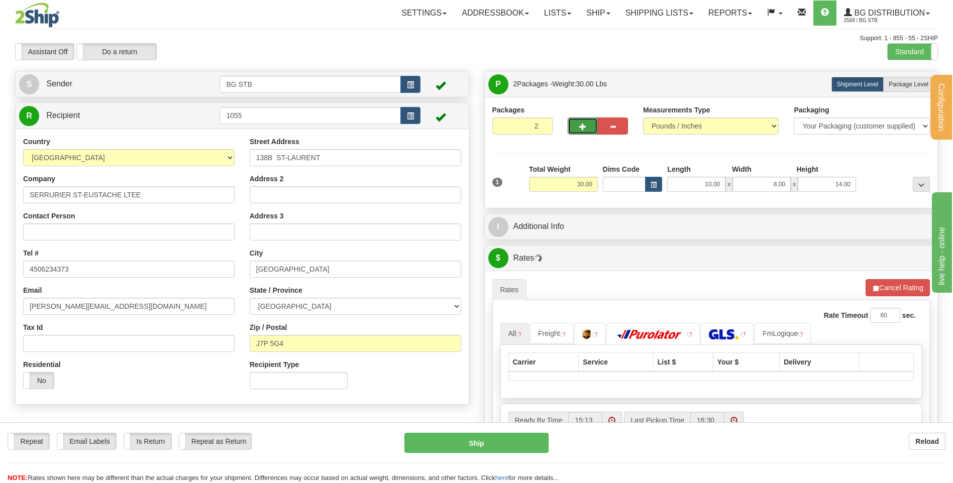
click at [900, 80] on label "Package Level Pack.." at bounding box center [908, 84] width 51 height 15
radio input "true"
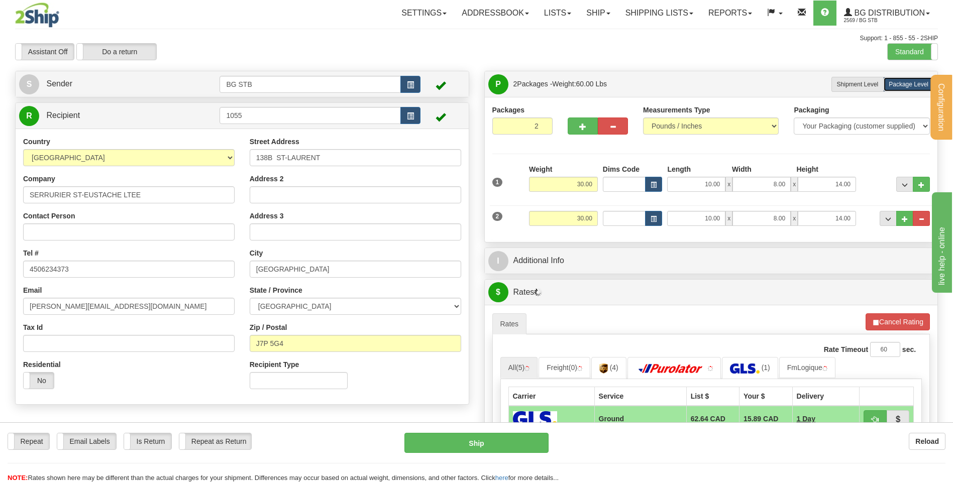
click at [571, 234] on div "Packaging Your Packaging (customer supplied) Envelope (carrier supplied) Pack (…" at bounding box center [730, 234] width 406 height 1
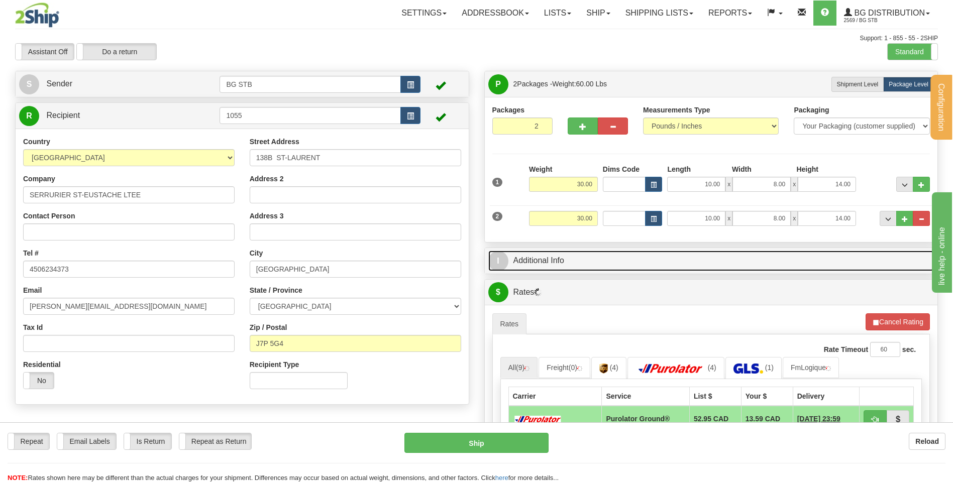
drag, startPoint x: 575, startPoint y: 260, endPoint x: 593, endPoint y: 260, distance: 18.1
click at [576, 260] on link "I Additional Info" at bounding box center [711, 261] width 446 height 21
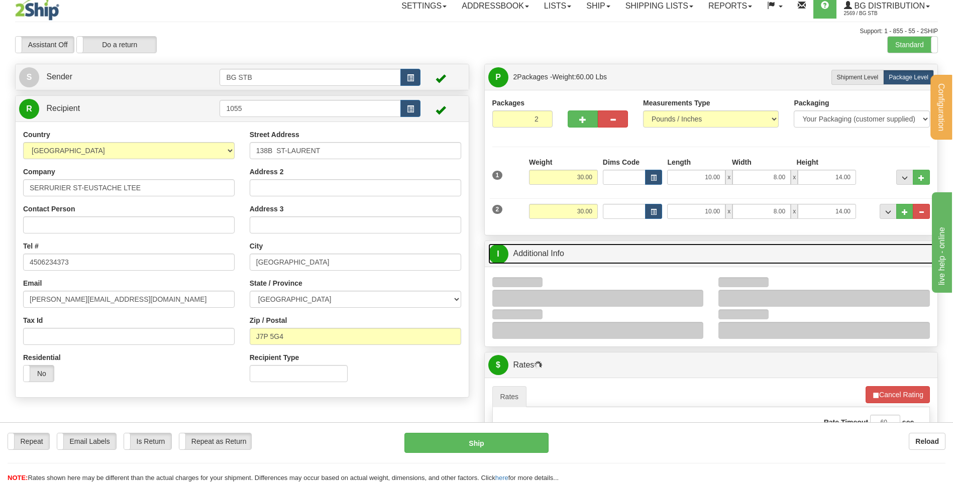
scroll to position [151, 0]
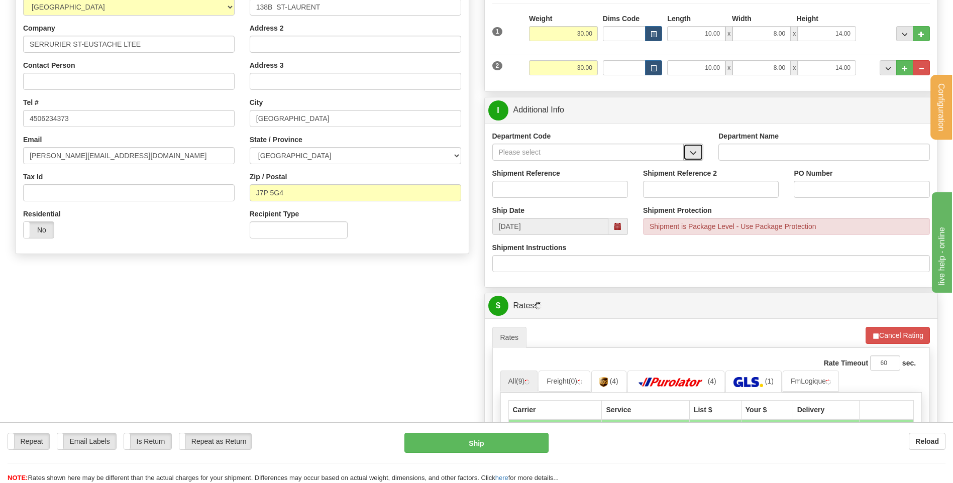
click at [688, 150] on button "button" at bounding box center [693, 152] width 20 height 17
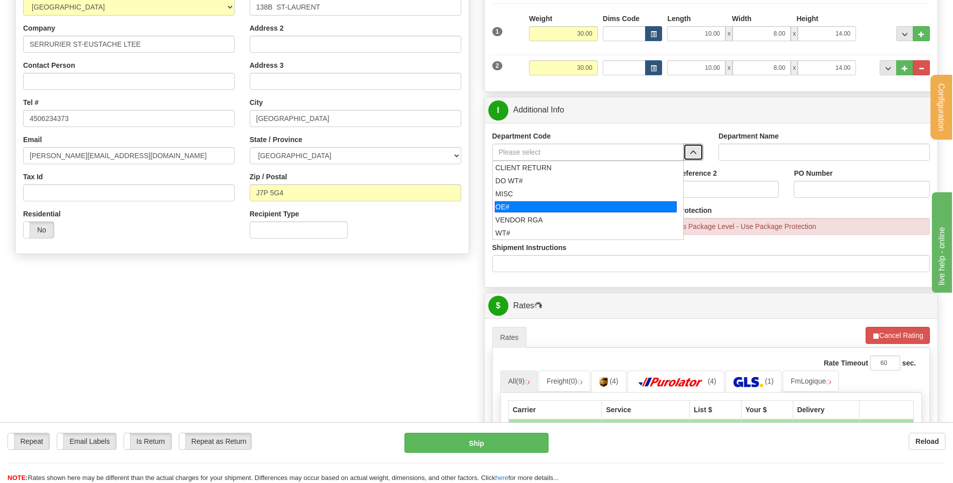
click at [519, 206] on div "OE#" at bounding box center [586, 207] width 182 height 11
type input "OE#"
type input "ORDERS"
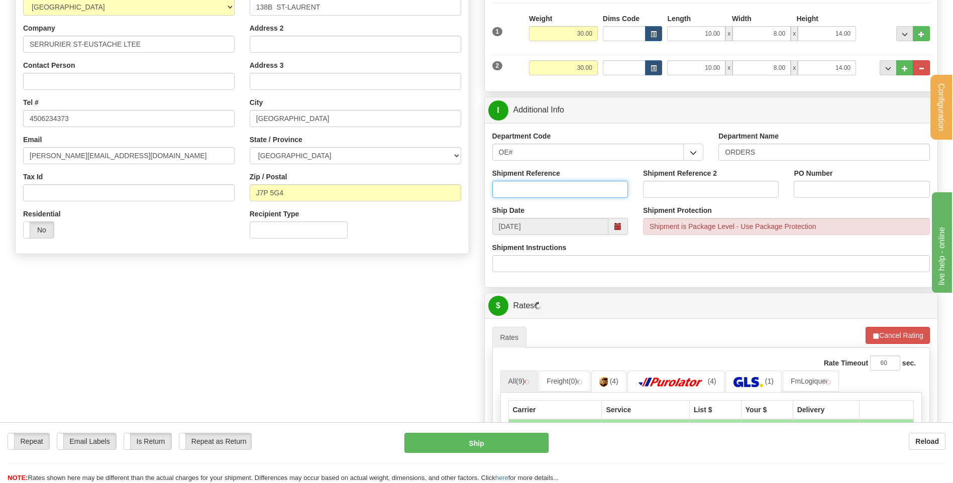
click at [522, 188] on input "Shipment Reference" at bounding box center [560, 189] width 136 height 17
type input "80005804-00"
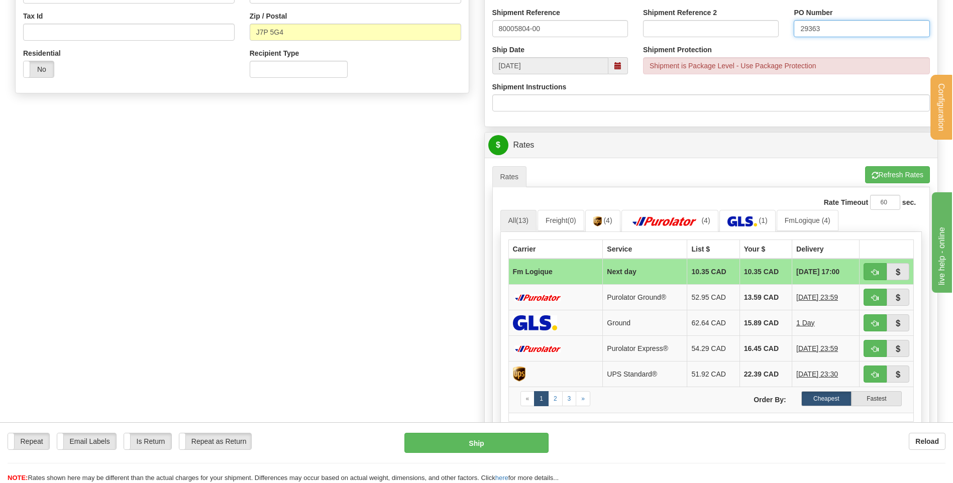
scroll to position [352, 0]
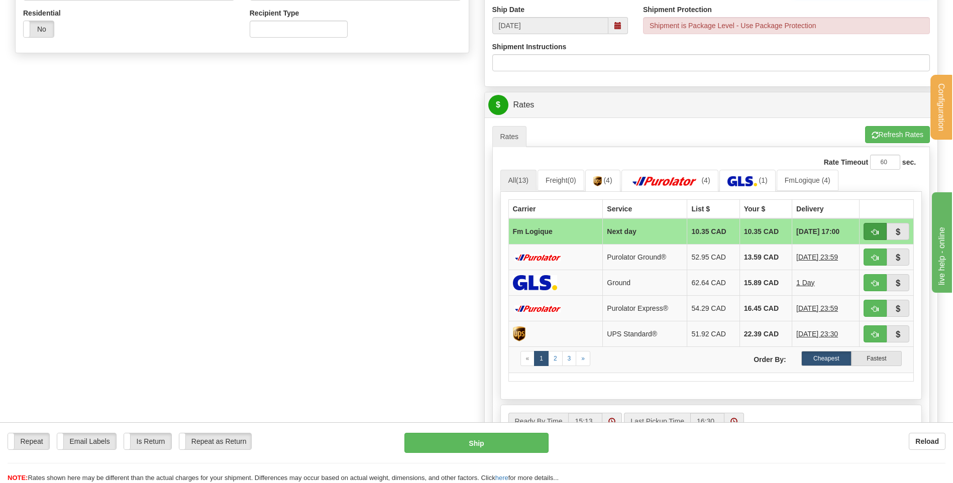
type input "29363"
click at [869, 231] on button "button" at bounding box center [875, 231] width 23 height 17
type input "jour"
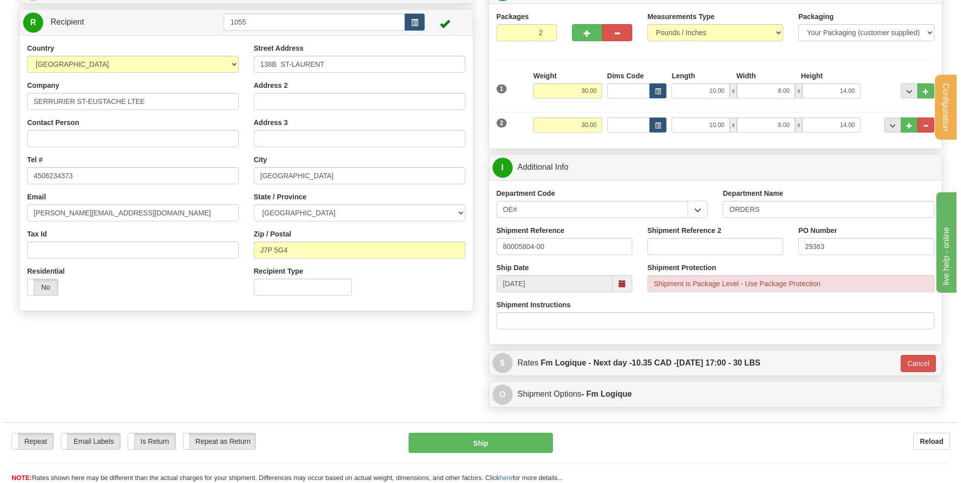
scroll to position [147, 0]
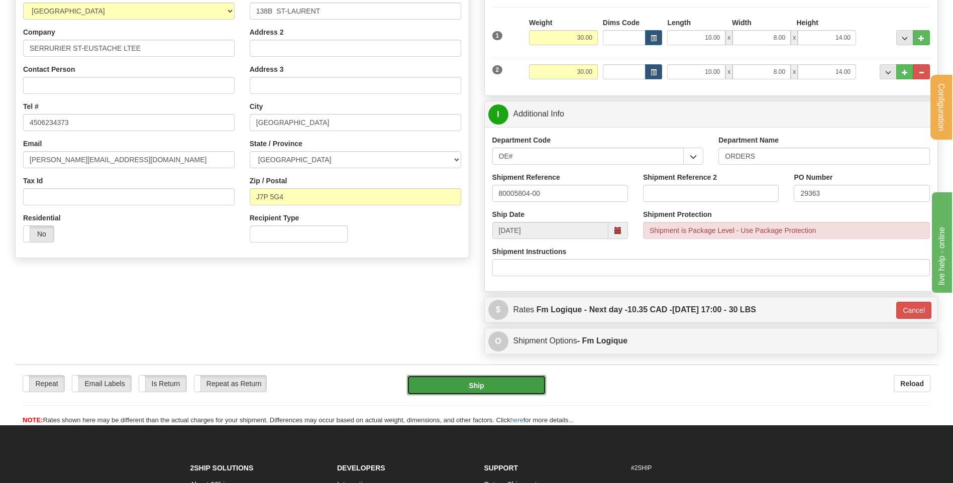
click at [494, 385] on button "Ship" at bounding box center [476, 385] width 139 height 20
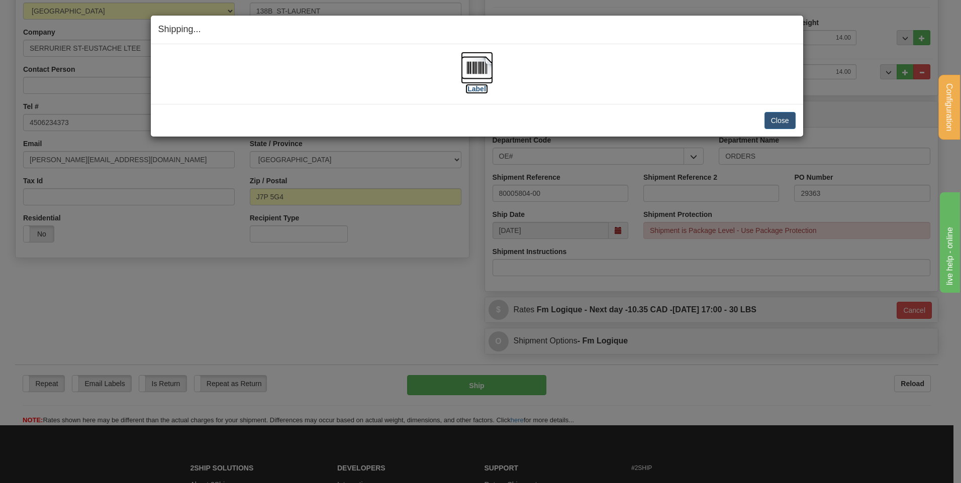
click at [488, 65] on img at bounding box center [477, 68] width 32 height 32
drag, startPoint x: 773, startPoint y: 117, endPoint x: 556, endPoint y: 109, distance: 216.8
click at [772, 116] on button "Close" at bounding box center [779, 120] width 31 height 17
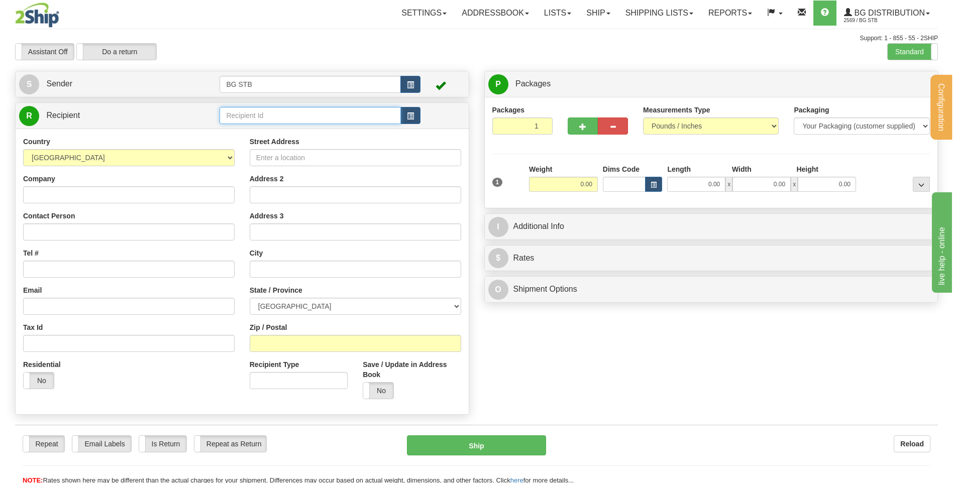
click at [245, 123] on input "text" at bounding box center [310, 115] width 181 height 17
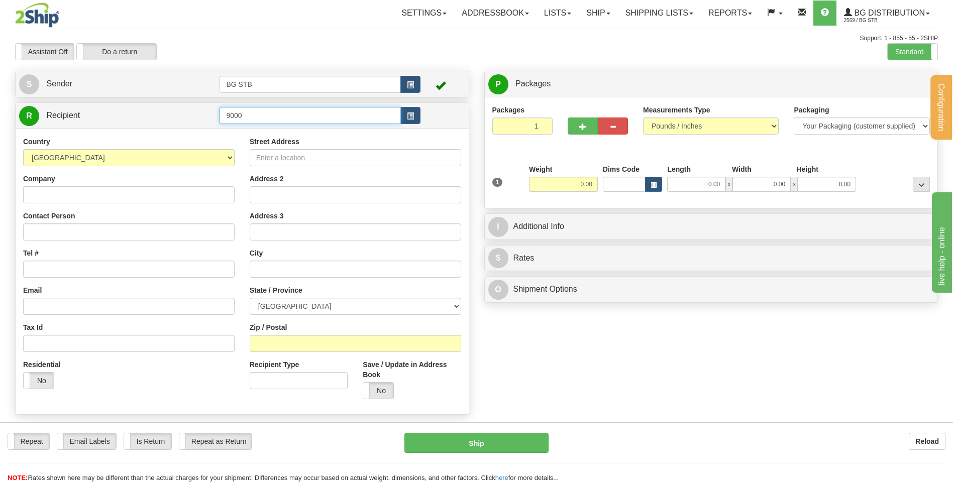
type input "9000"
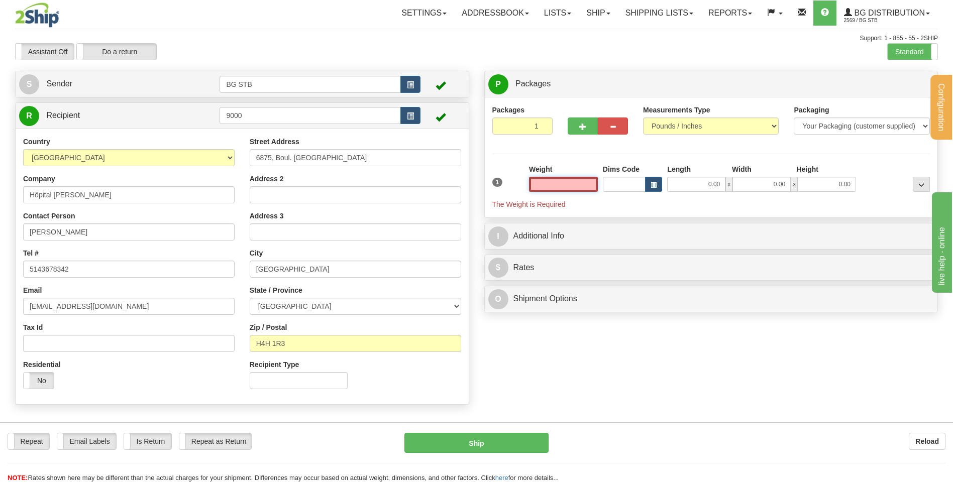
click at [577, 186] on input "text" at bounding box center [563, 184] width 69 height 15
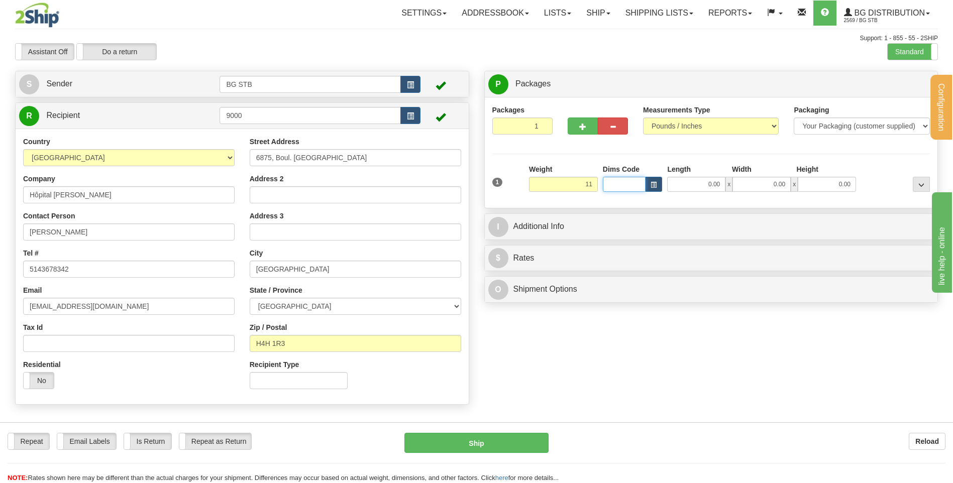
type input "11.00"
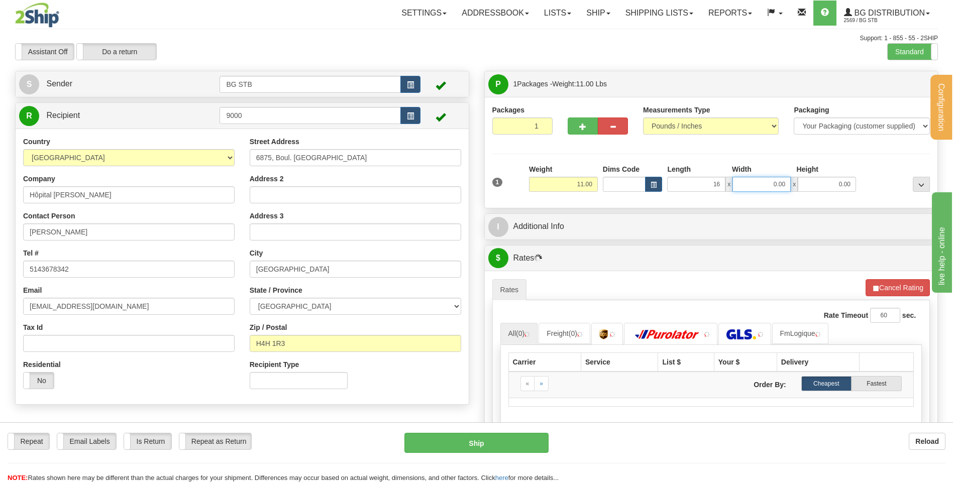
type input "16.00"
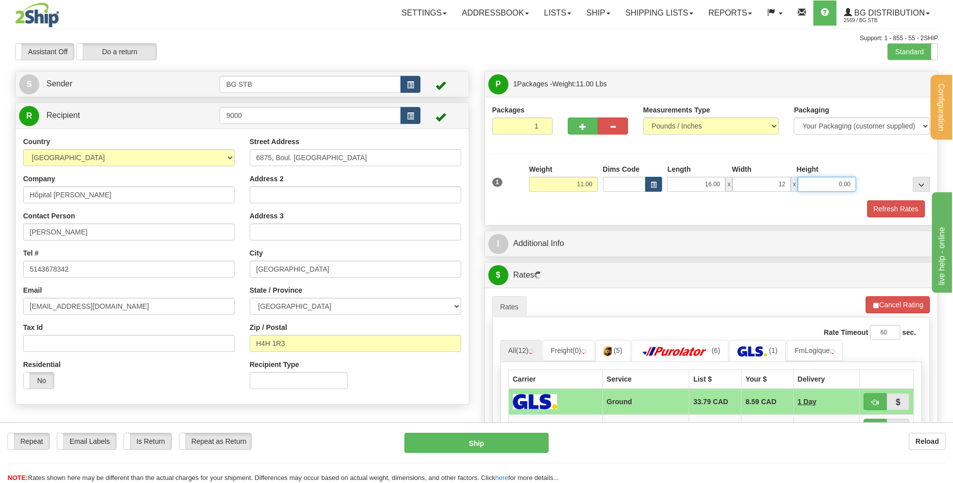
type input "12.00"
type input "11.00"
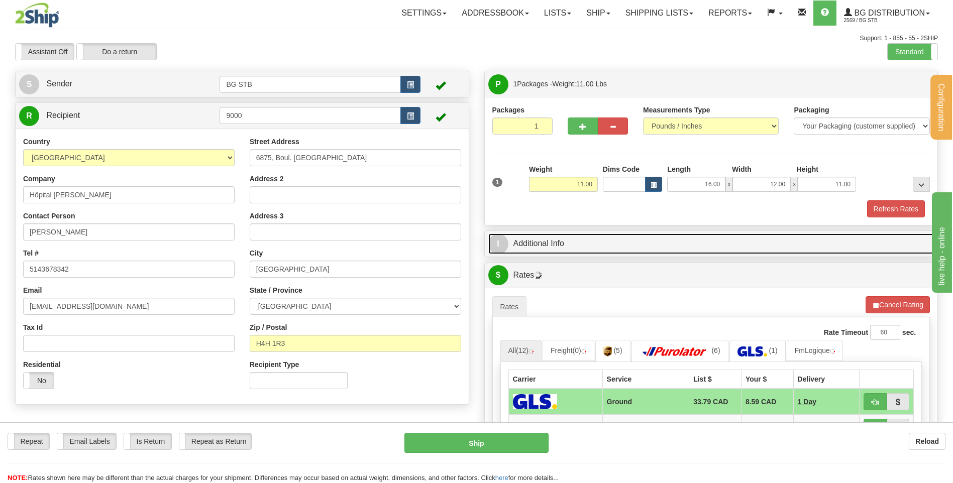
click at [508, 240] on link "I Additional Info" at bounding box center [711, 244] width 446 height 21
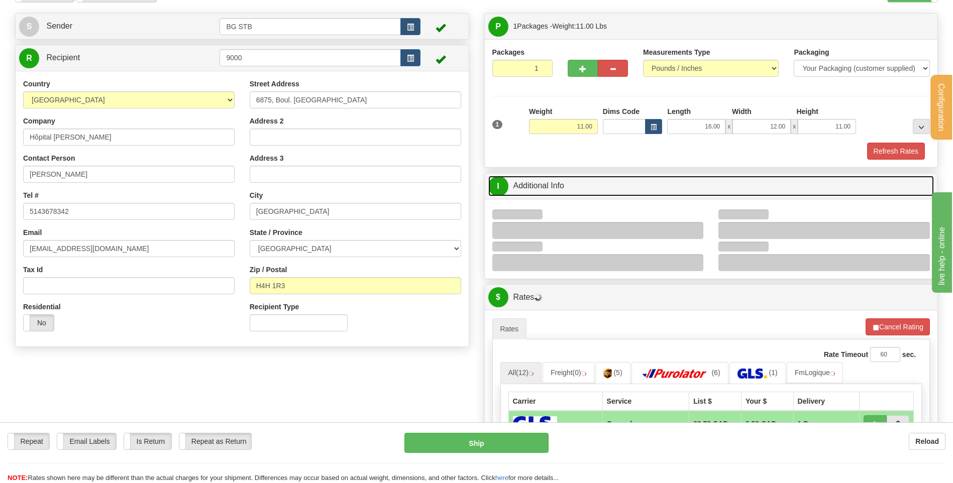
scroll to position [101, 0]
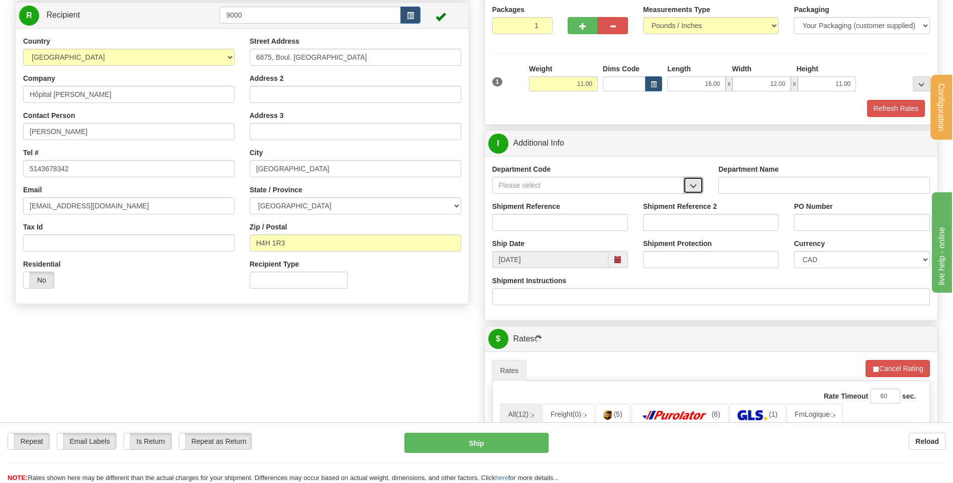
click at [694, 187] on span "button" at bounding box center [693, 186] width 7 height 7
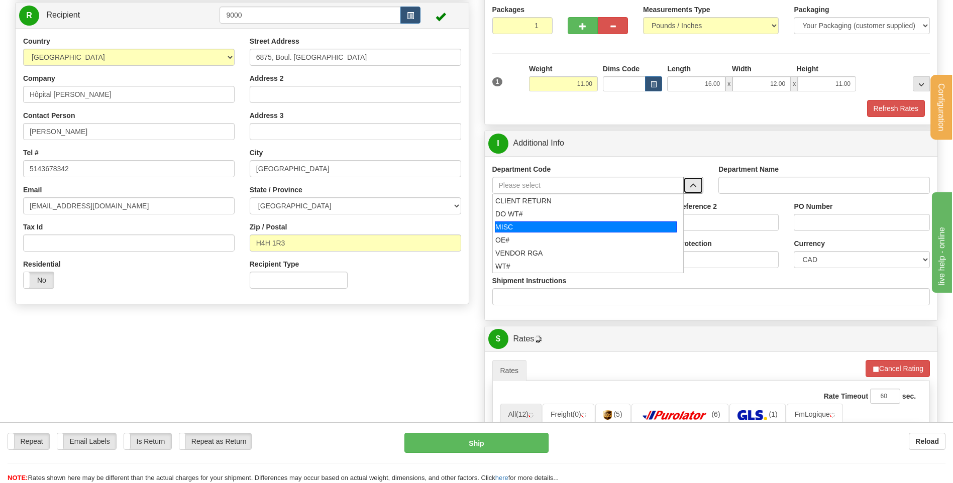
click at [560, 235] on div "OE#" at bounding box center [585, 240] width 181 height 10
type input "OE#"
type input "ORDERS"
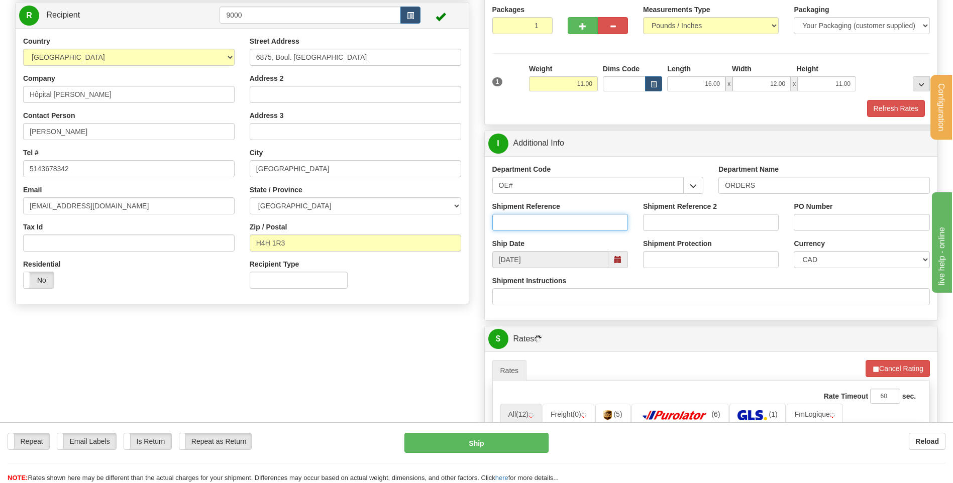
click at [560, 225] on input "Shipment Reference" at bounding box center [560, 222] width 136 height 17
type input "80005833-00"
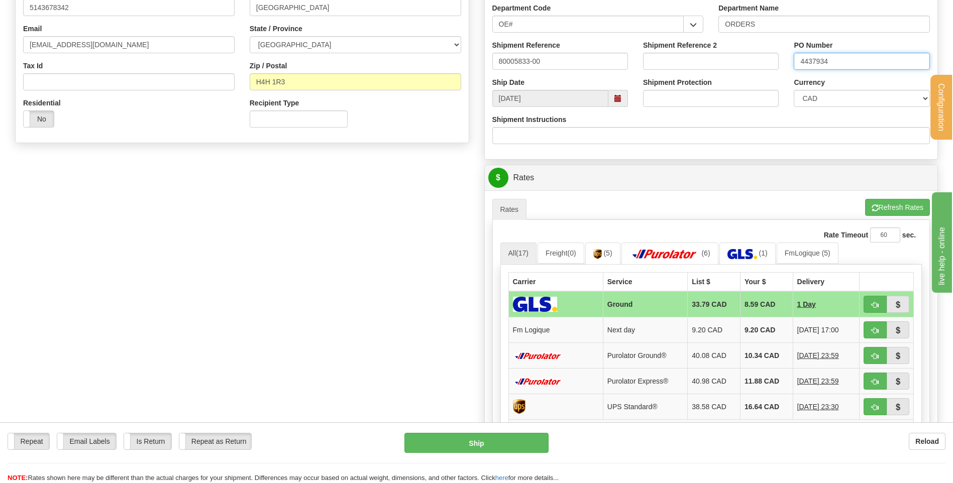
scroll to position [302, 0]
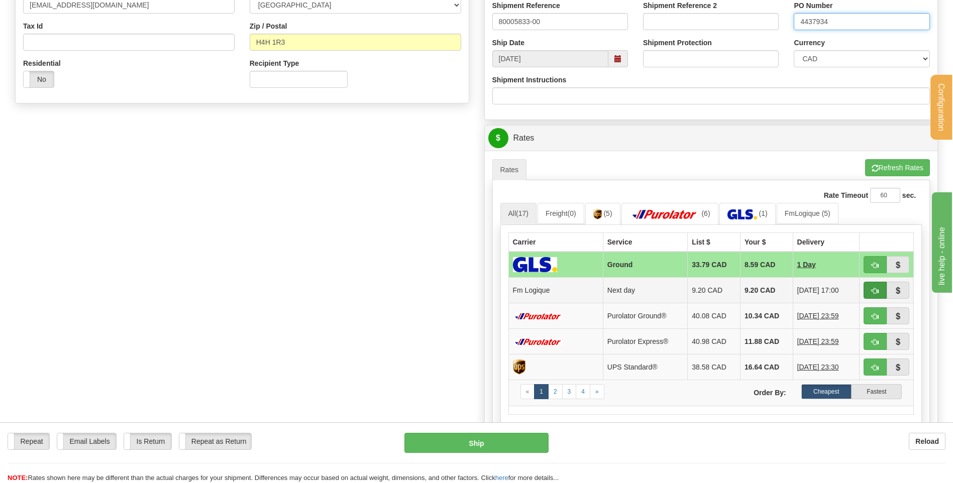
type input "4437934"
click at [871, 290] on button "button" at bounding box center [875, 290] width 23 height 17
type input "jour"
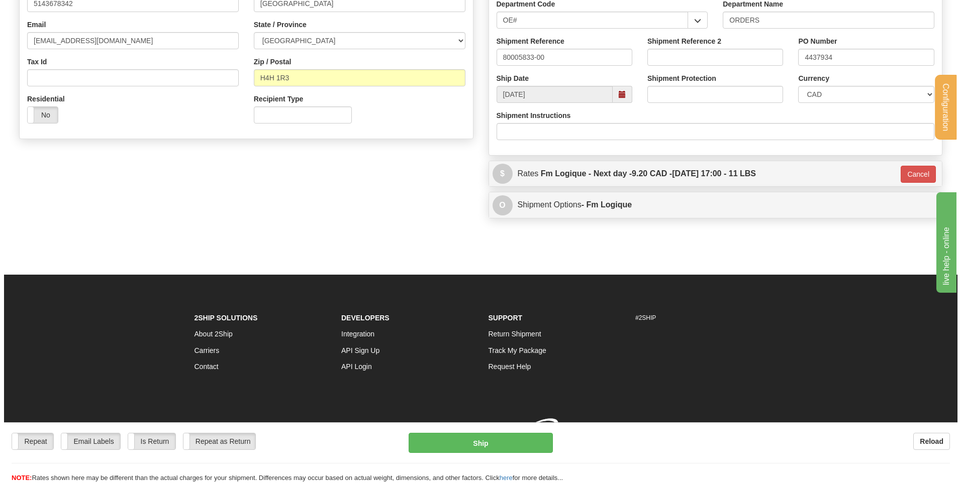
scroll to position [280, 0]
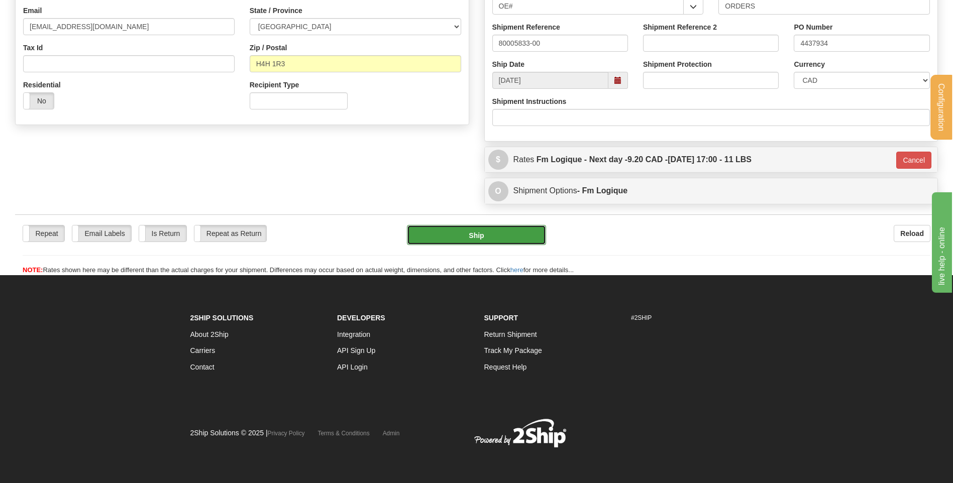
click at [520, 236] on button "Ship" at bounding box center [476, 235] width 139 height 20
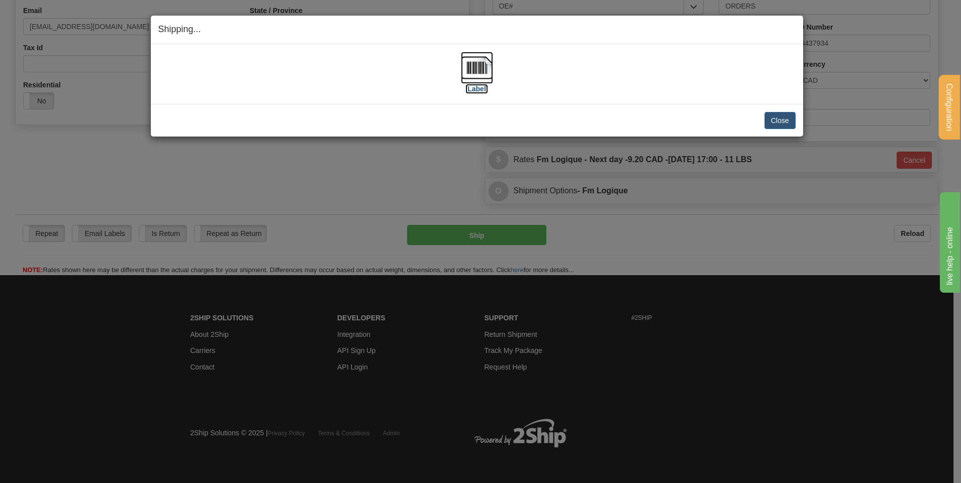
click at [479, 63] on img at bounding box center [477, 68] width 32 height 32
click at [780, 112] on button "Close" at bounding box center [779, 120] width 31 height 17
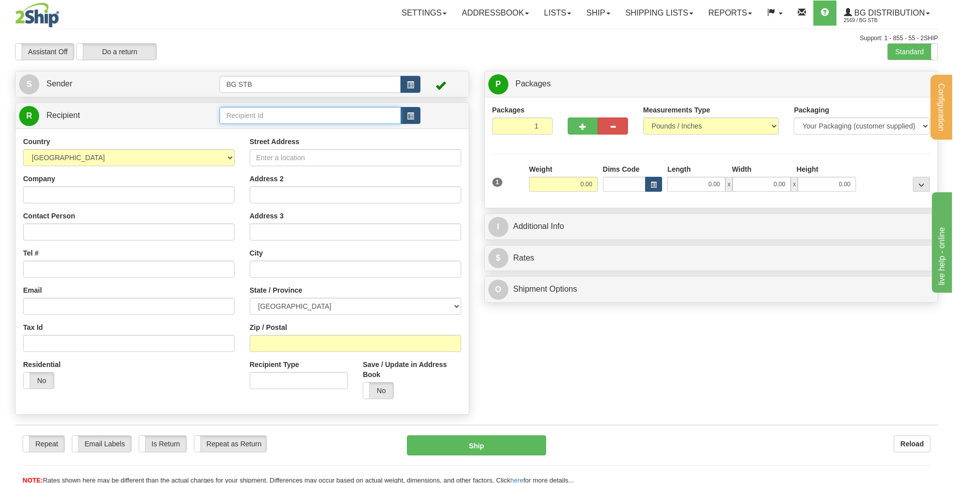
click at [249, 108] on input "text" at bounding box center [310, 115] width 181 height 17
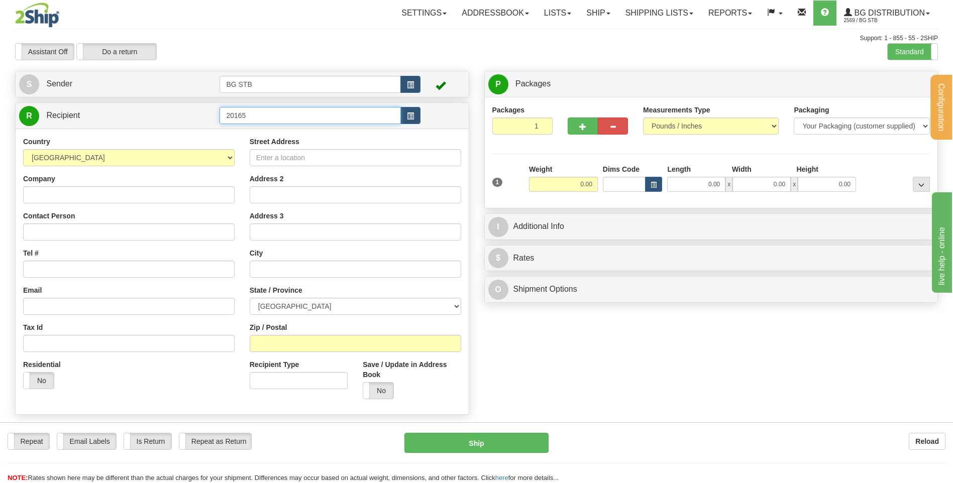
type input "20165"
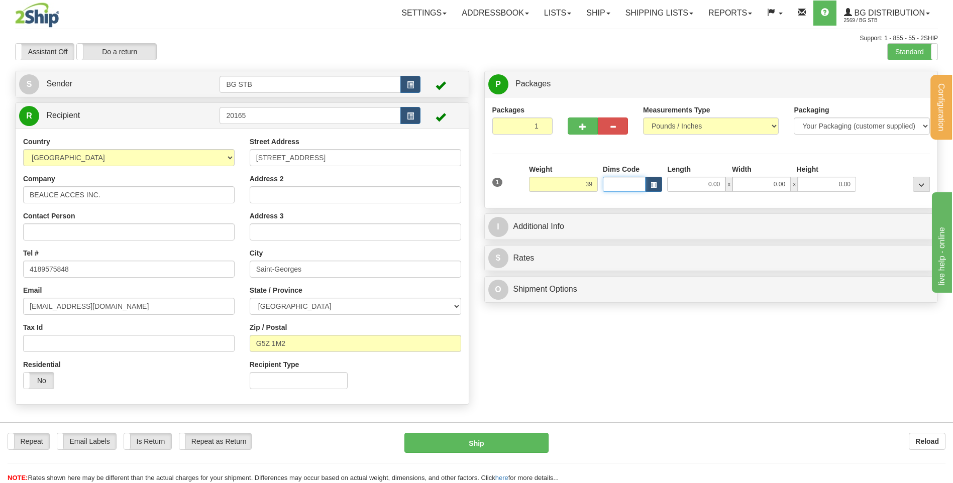
type input "39.00"
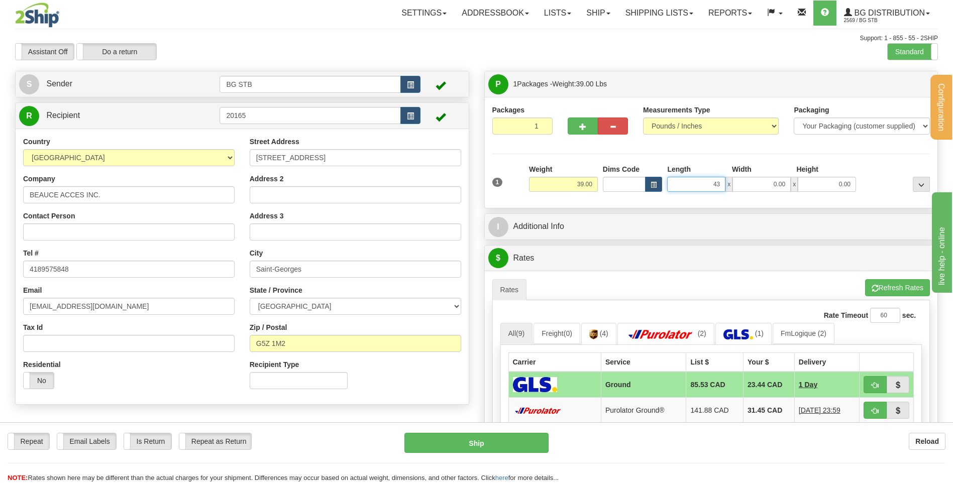
type input "43.00"
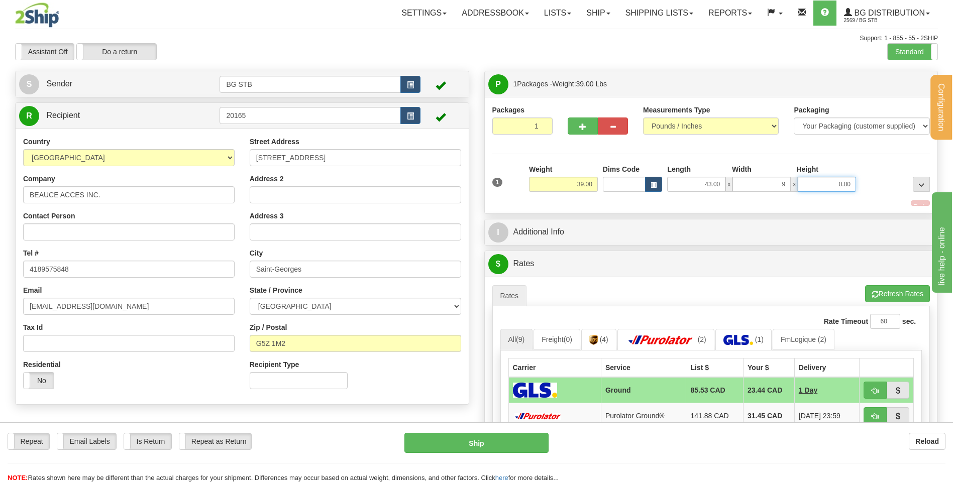
type input "9.00"
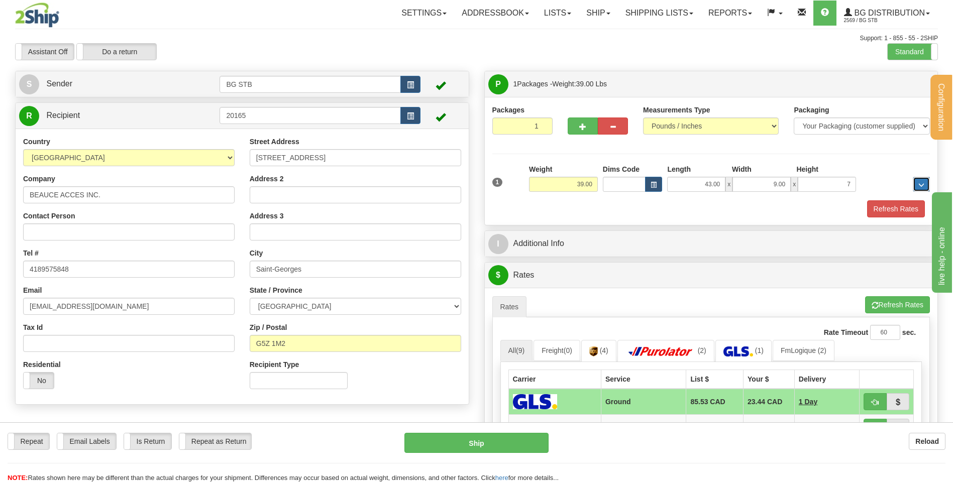
type input "7.00"
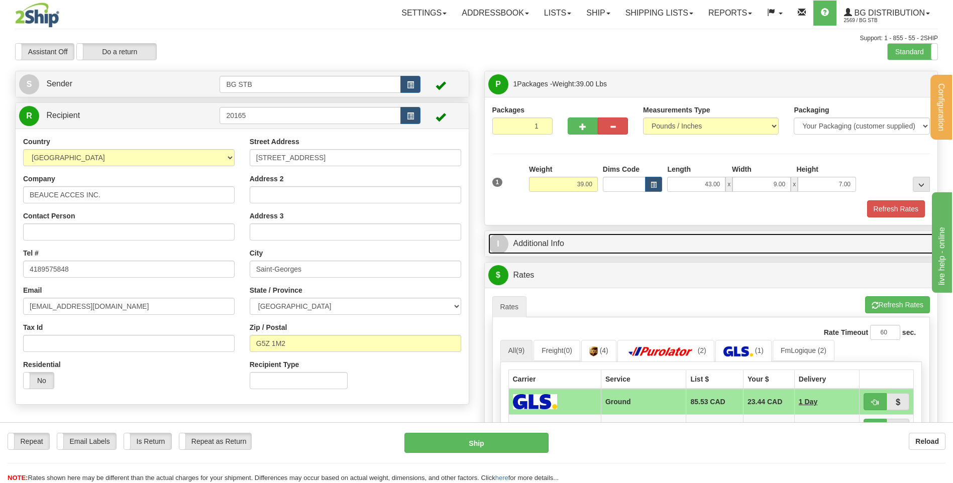
click at [593, 240] on link "I Additional Info" at bounding box center [711, 244] width 446 height 21
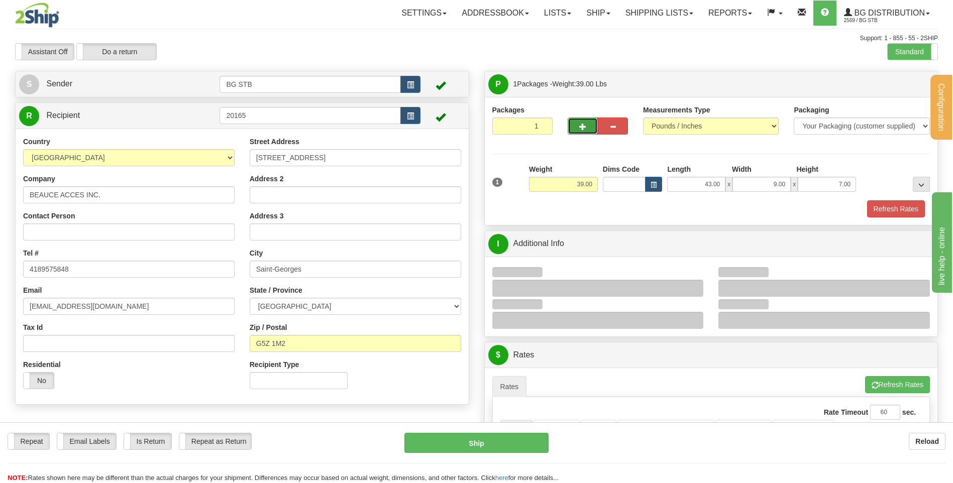
click at [581, 129] on span "button" at bounding box center [582, 127] width 7 height 7
type input "2"
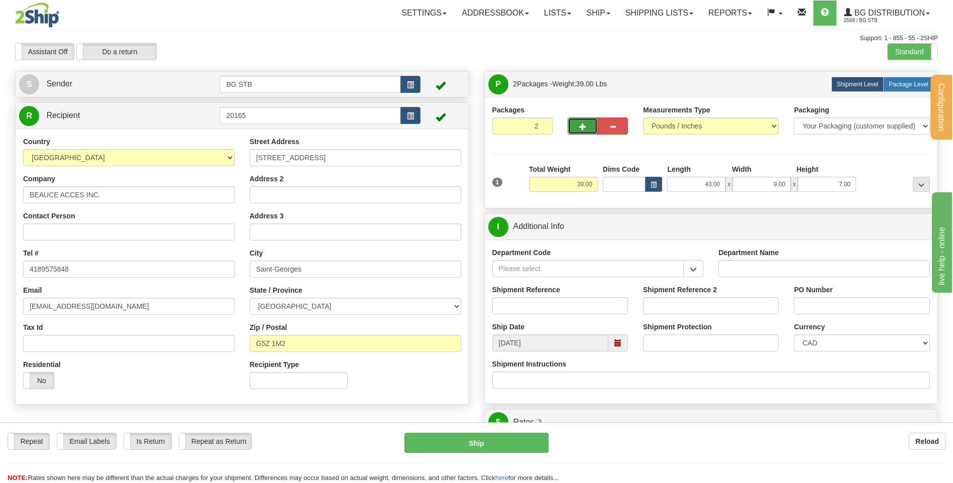
click at [898, 84] on span "Package Level" at bounding box center [909, 84] width 40 height 7
radio input "true"
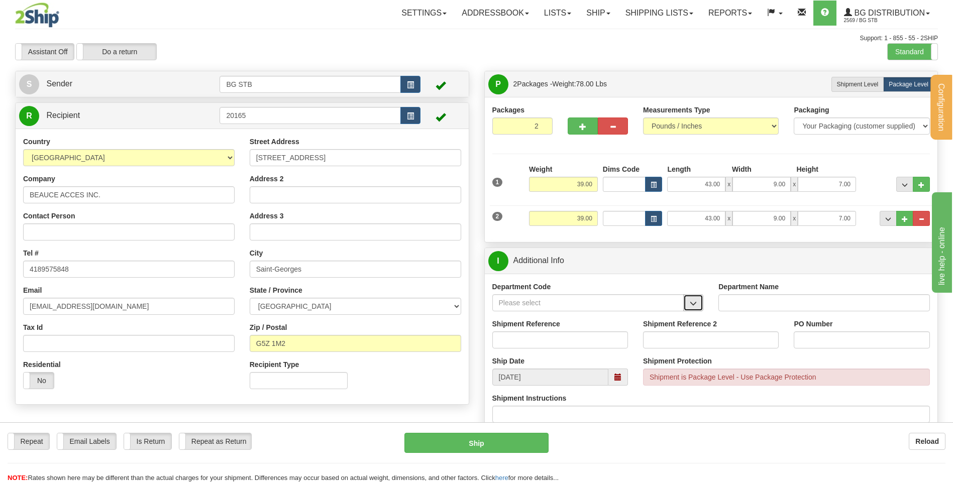
click at [690, 301] on span "button" at bounding box center [693, 304] width 7 height 7
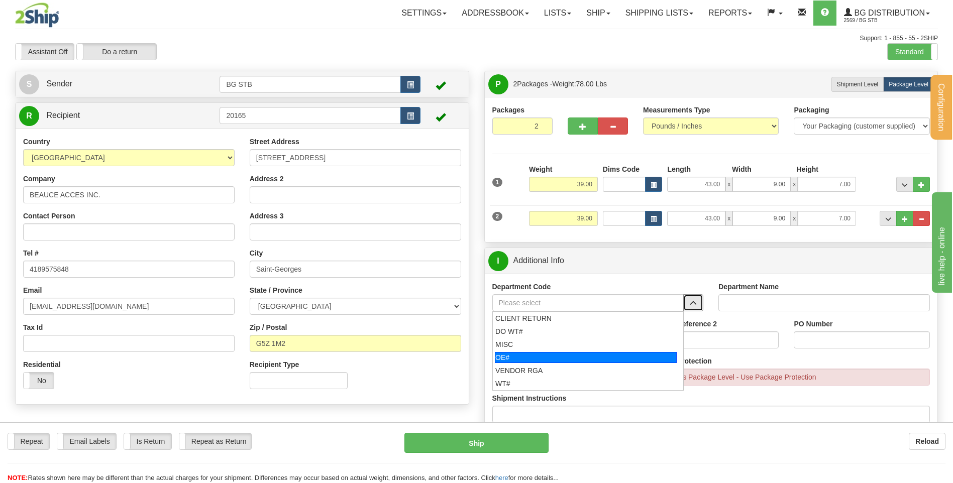
click at [545, 353] on div "OE#" at bounding box center [586, 357] width 182 height 11
type input "OE#"
type input "ORDERS"
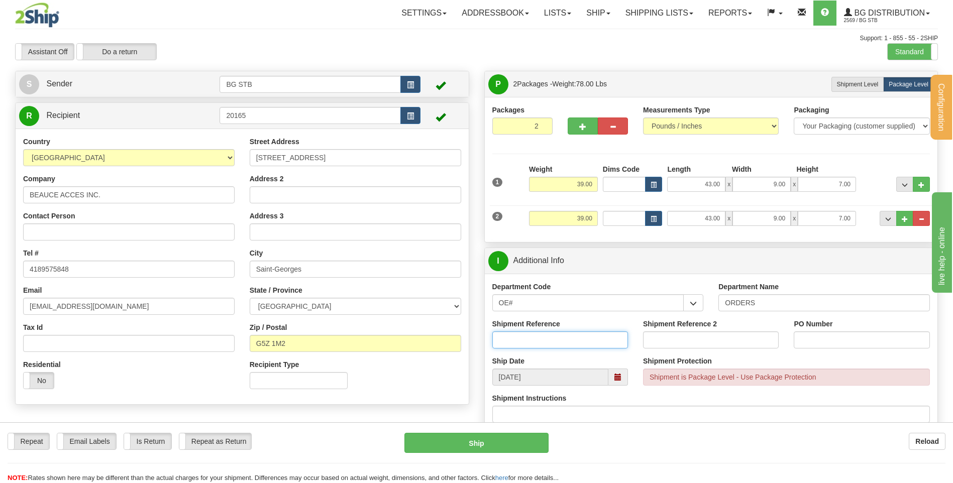
click at [542, 339] on input "Shipment Reference" at bounding box center [560, 340] width 136 height 17
type input "80005859-00"
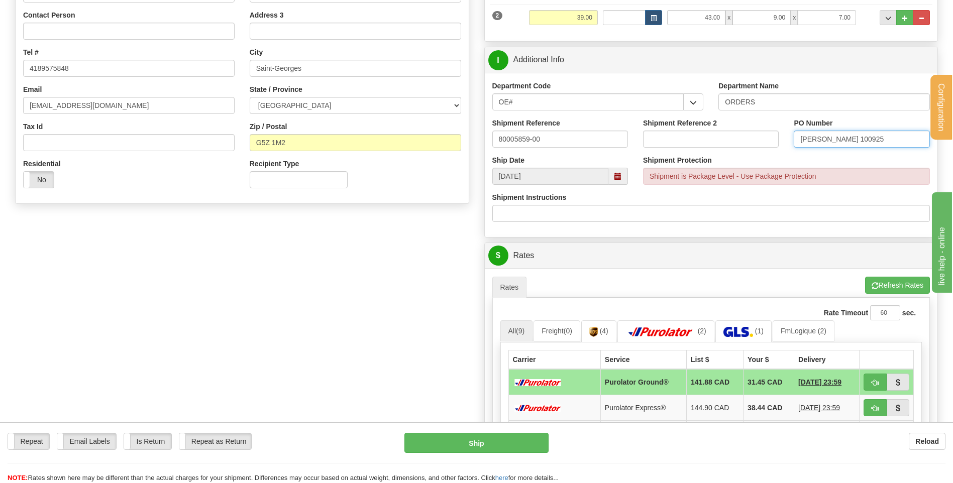
scroll to position [302, 0]
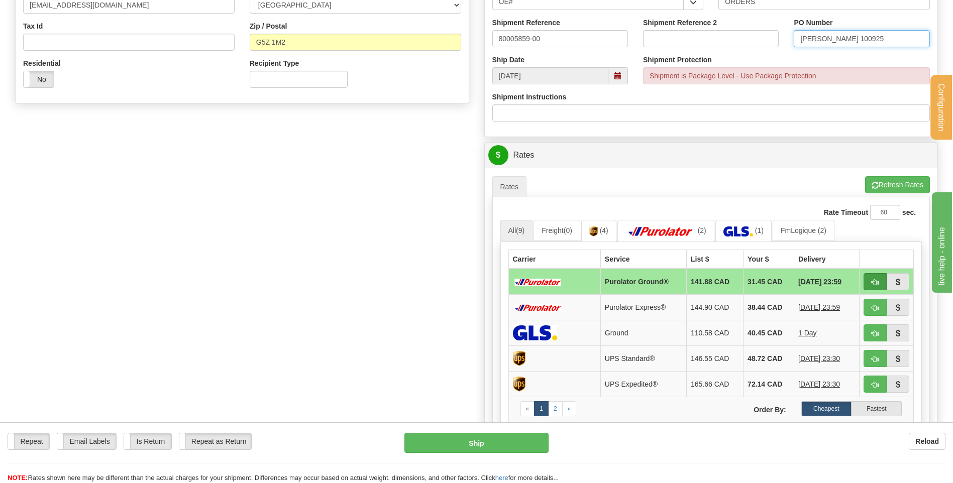
type input "[PERSON_NAME] 100925"
click at [878, 276] on button "button" at bounding box center [875, 281] width 23 height 17
type input "260"
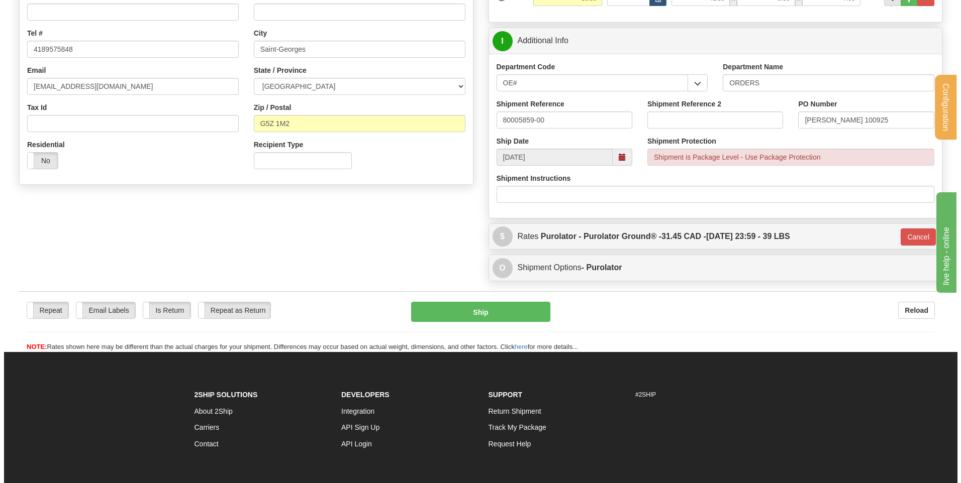
scroll to position [151, 0]
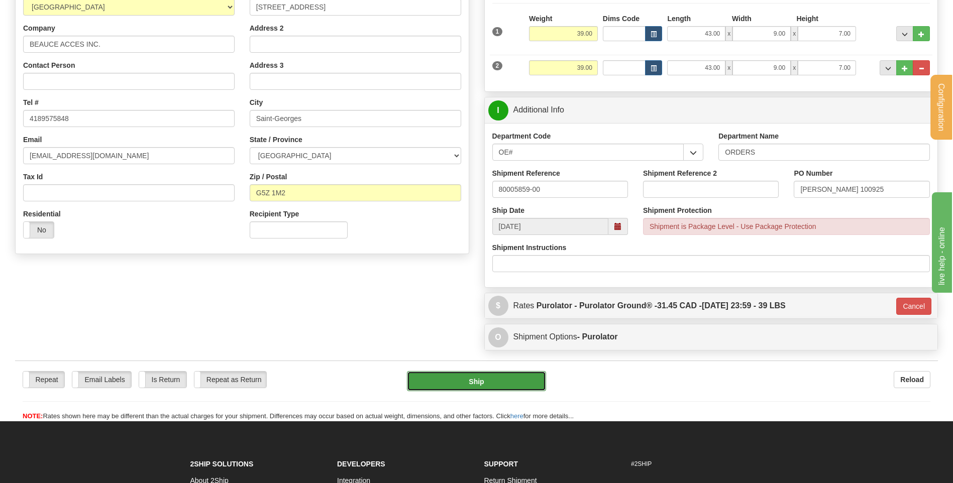
click at [494, 378] on button "Ship" at bounding box center [476, 381] width 139 height 20
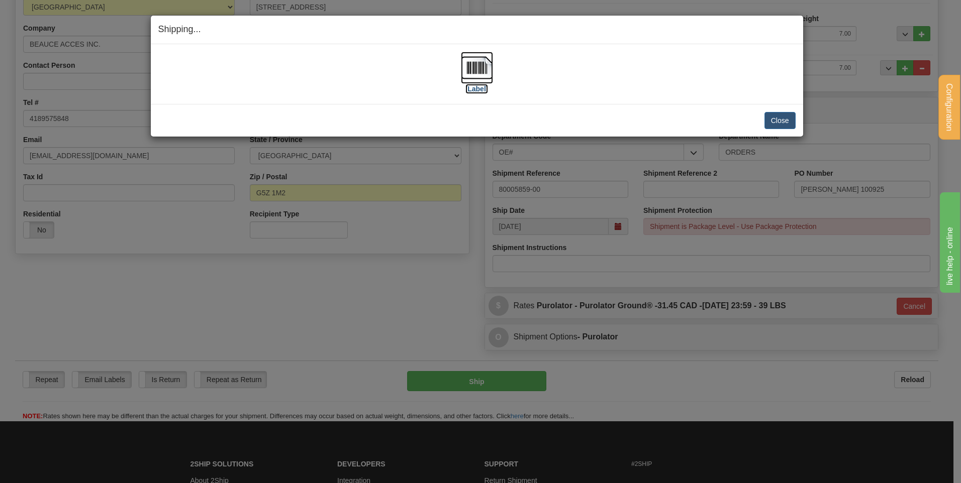
click at [488, 72] on img at bounding box center [477, 68] width 32 height 32
click at [774, 124] on button "Close" at bounding box center [779, 120] width 31 height 17
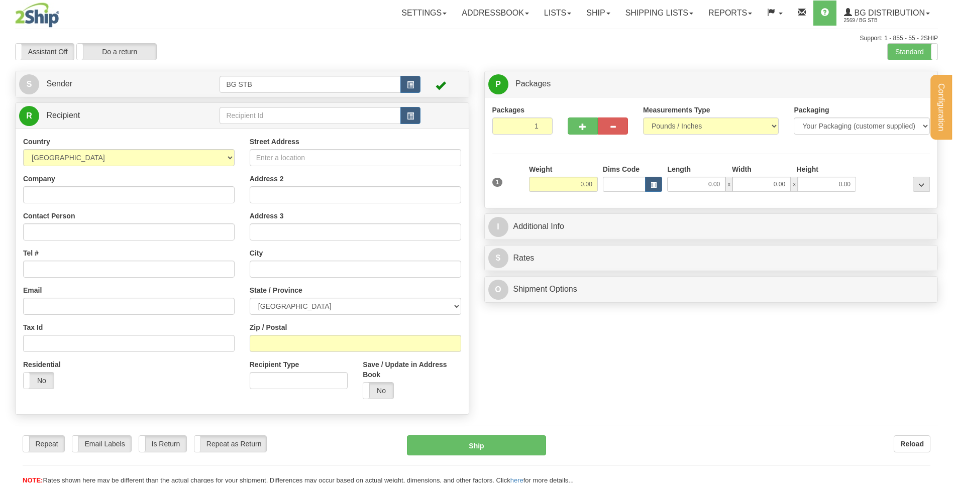
click at [264, 121] on div at bounding box center [476, 241] width 953 height 483
click at [262, 120] on div "Configuration My Configuration Panel Close Configure My Carriers" at bounding box center [476, 242] width 953 height 485
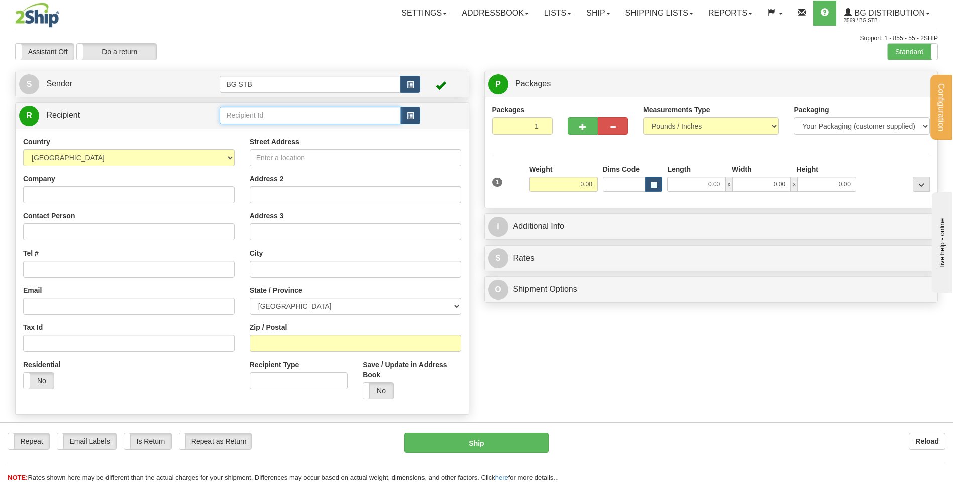
click at [254, 124] on input "text" at bounding box center [310, 115] width 181 height 17
click at [257, 114] on input "text" at bounding box center [310, 115] width 181 height 17
type input "20090"
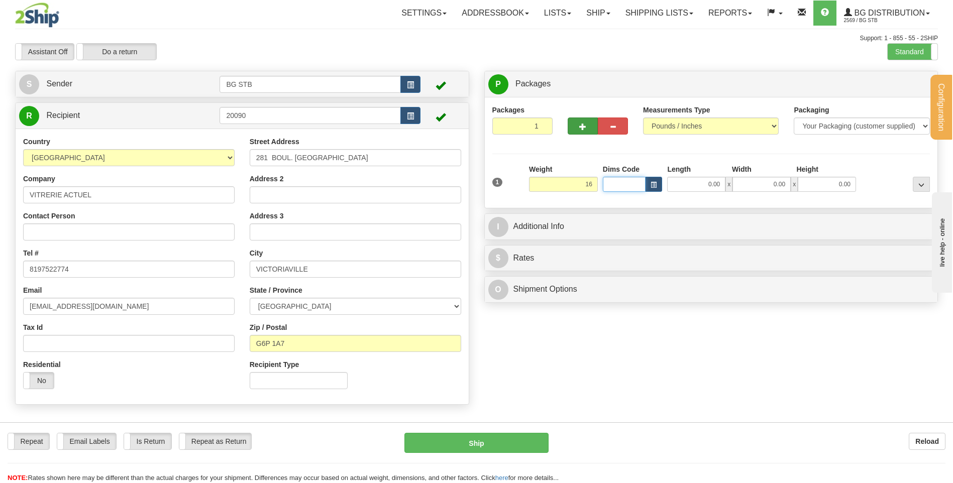
type input "16.00"
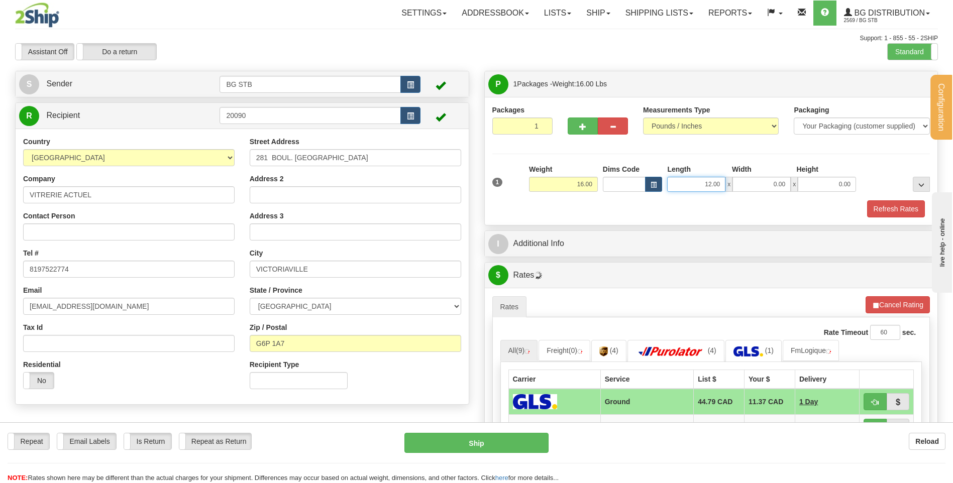
drag, startPoint x: 702, startPoint y: 186, endPoint x: 754, endPoint y: 175, distance: 53.4
click at [748, 177] on div "12.00 x 0.00 x 0.00" at bounding box center [761, 184] width 189 height 15
type input "16.00"
drag, startPoint x: 758, startPoint y: 185, endPoint x: 893, endPoint y: 173, distance: 136.3
click at [879, 179] on div "1 Weight 16.00 Dims Code x x" at bounding box center [711, 182] width 443 height 36
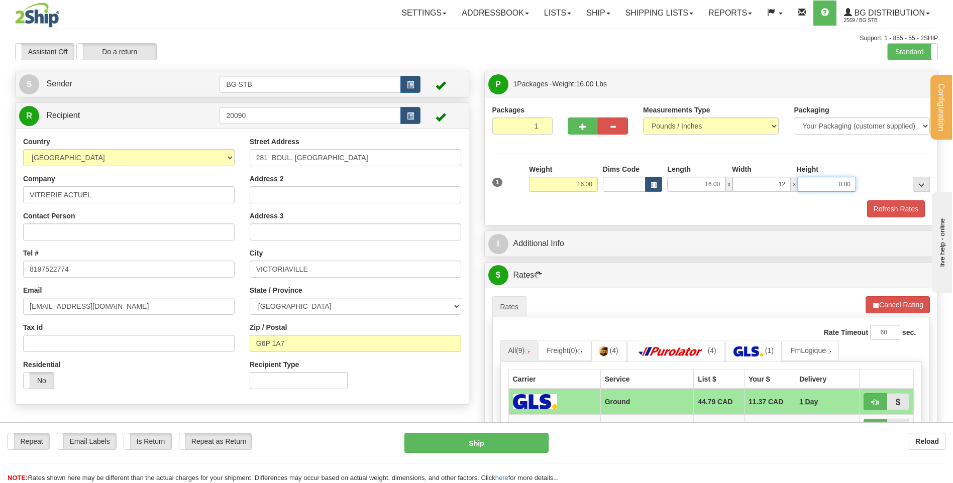
type input "12.00"
type input "11.00"
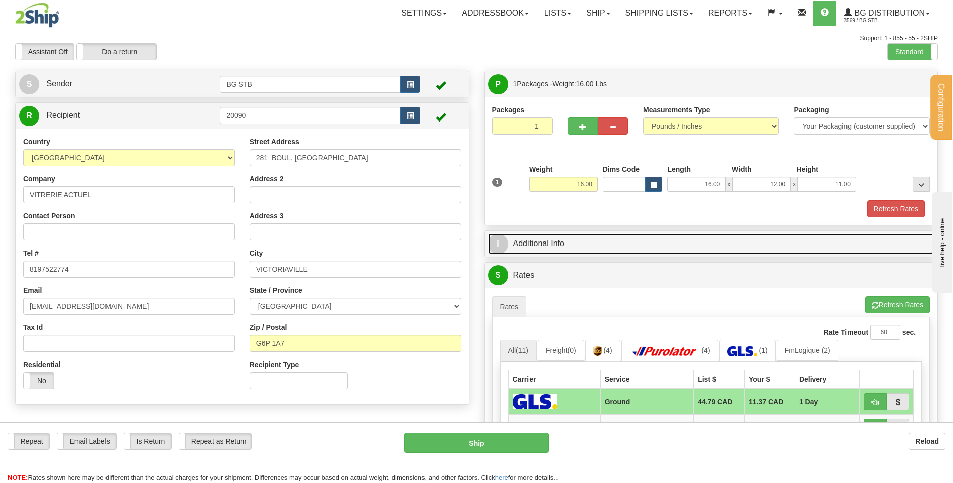
click at [635, 242] on link "I Additional Info" at bounding box center [711, 244] width 446 height 21
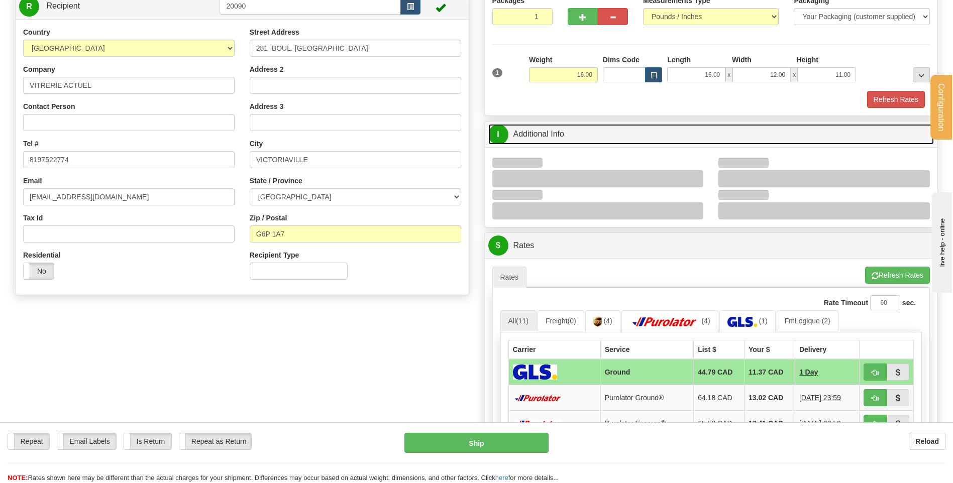
scroll to position [151, 0]
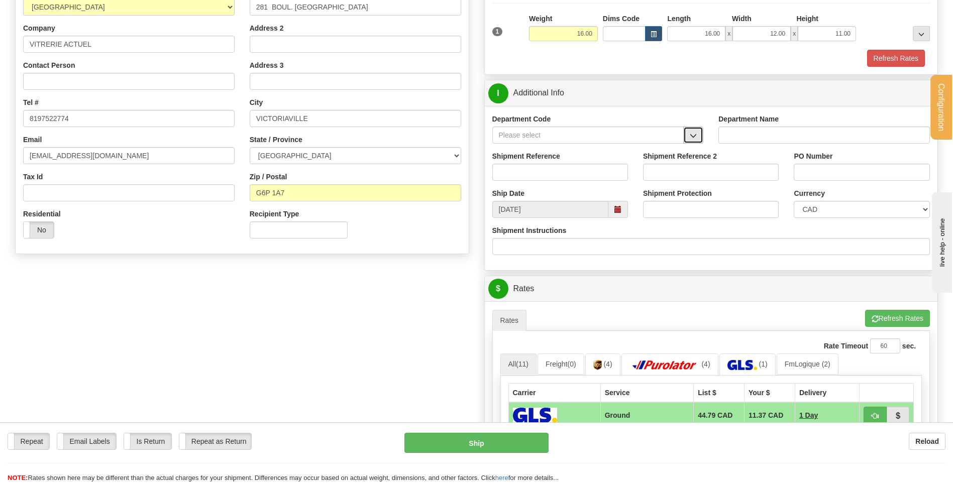
click at [701, 129] on button "button" at bounding box center [693, 135] width 20 height 17
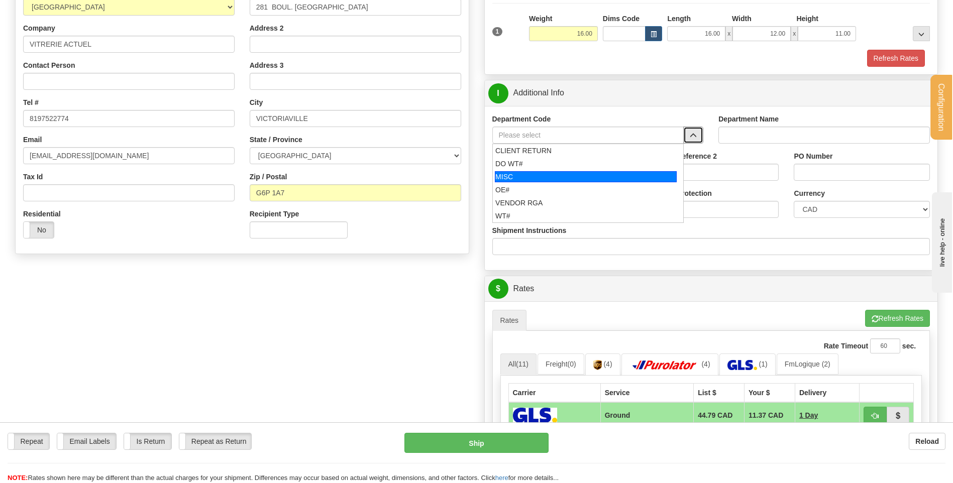
click at [554, 185] on div "OE#" at bounding box center [585, 190] width 181 height 10
type input "OE#"
type input "ORDERS"
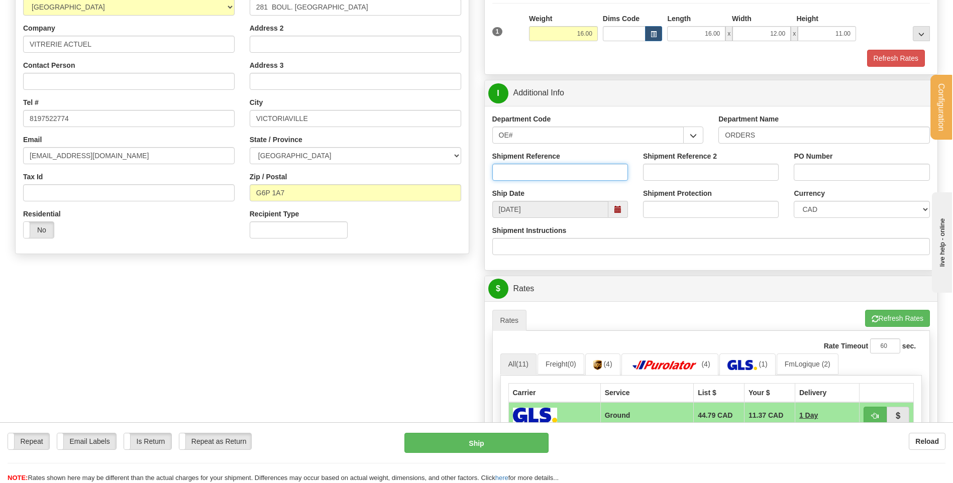
click at [550, 174] on input "Shipment Reference" at bounding box center [560, 172] width 136 height 17
click at [570, 166] on input "30134066-+" at bounding box center [560, 172] width 136 height 17
type input "30134066-00"
type input "c"
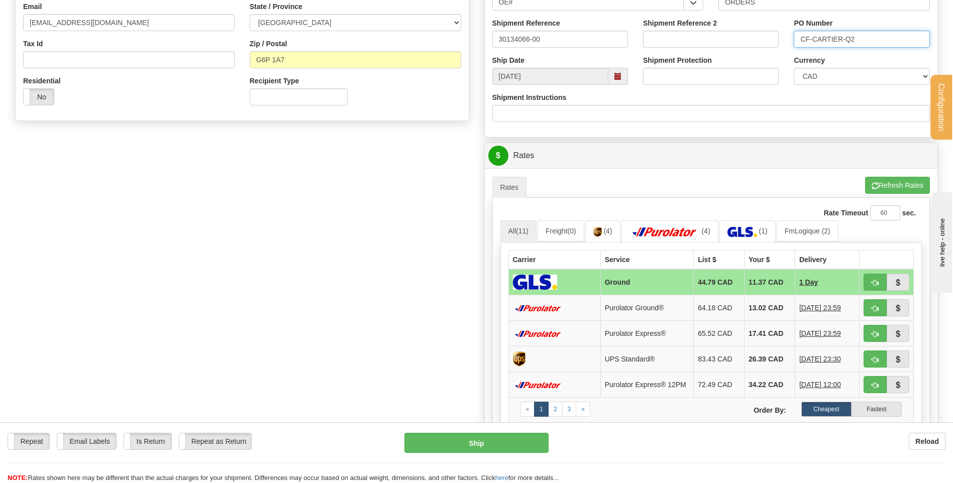
scroll to position [302, 0]
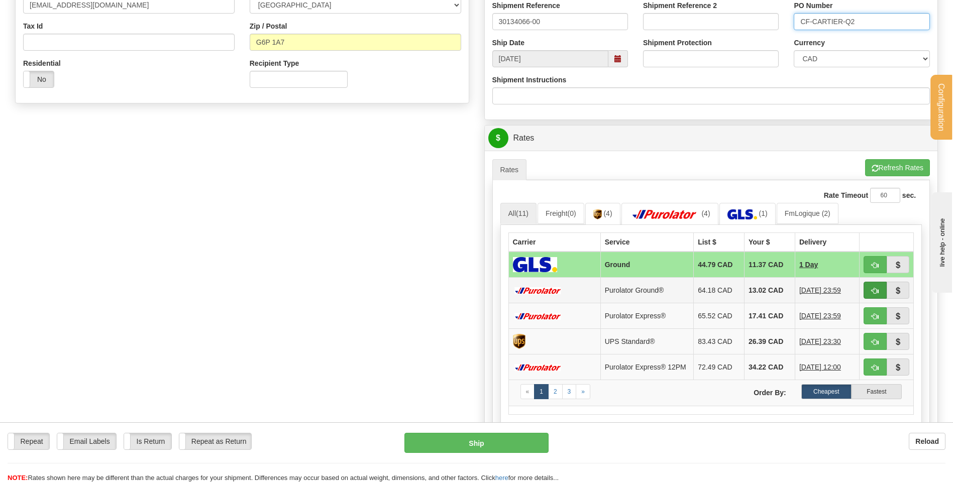
type input "CF-CARTIER-Q2"
drag, startPoint x: 875, startPoint y: 287, endPoint x: 669, endPoint y: 252, distance: 209.4
click at [875, 288] on span "button" at bounding box center [875, 291] width 7 height 7
type input "260"
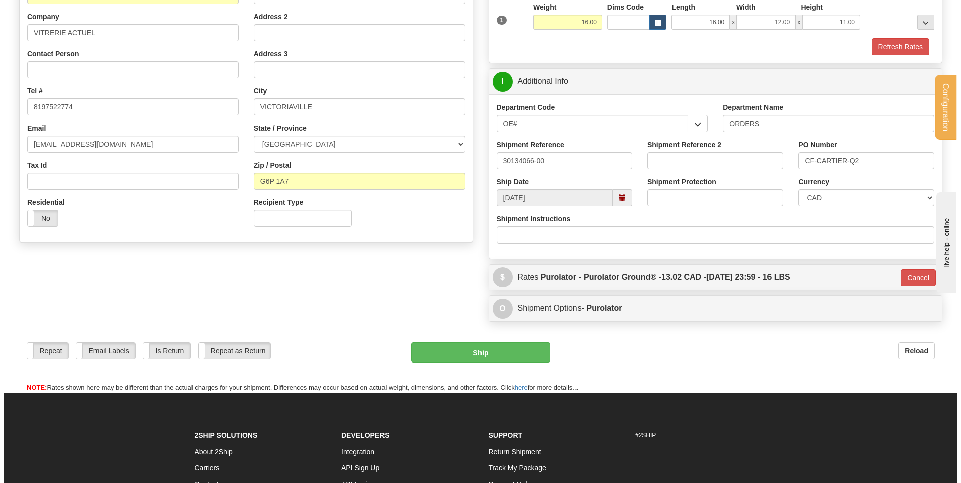
scroll to position [230, 0]
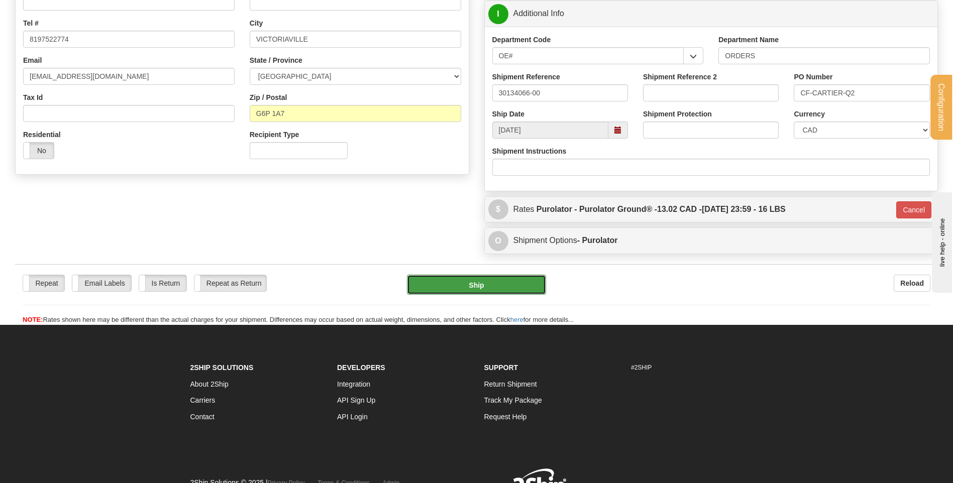
click at [464, 286] on button "Ship" at bounding box center [476, 285] width 139 height 20
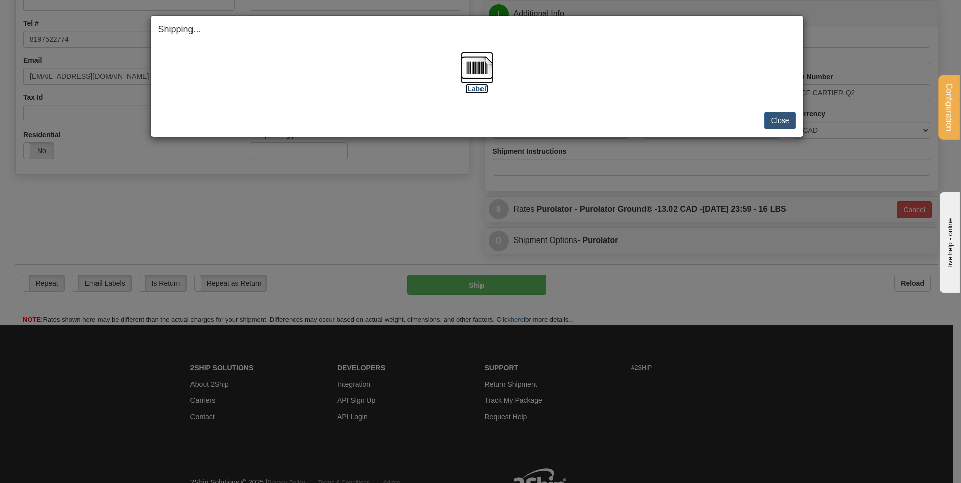
click at [472, 59] on img at bounding box center [477, 68] width 32 height 32
click at [789, 130] on div "Close Cancel Cancel Shipment and Quit Pickup Quit Pickup ONLY" at bounding box center [477, 120] width 652 height 33
click at [785, 125] on button "Close" at bounding box center [779, 120] width 31 height 17
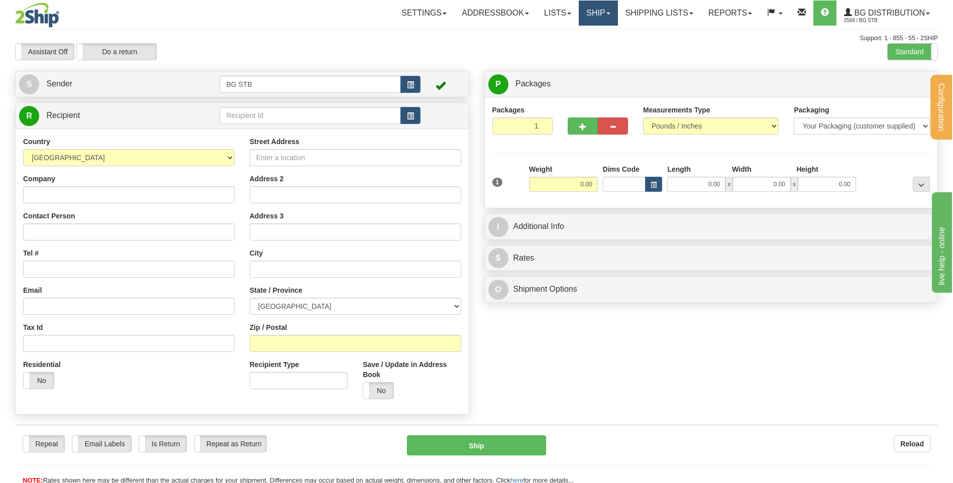
click at [607, 18] on link "Ship" at bounding box center [598, 13] width 39 height 25
click at [647, 15] on link "Shipping lists" at bounding box center [659, 13] width 83 height 25
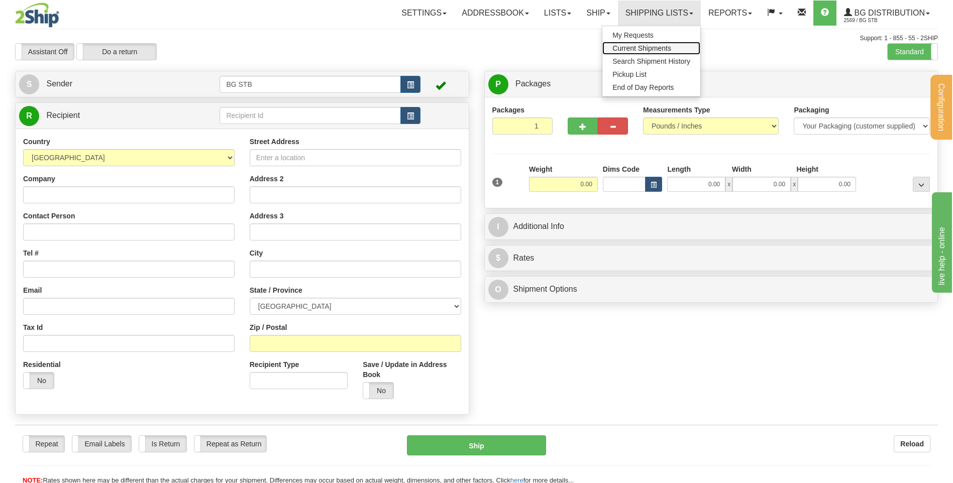
click at [637, 48] on span "Current Shipments" at bounding box center [642, 48] width 59 height 8
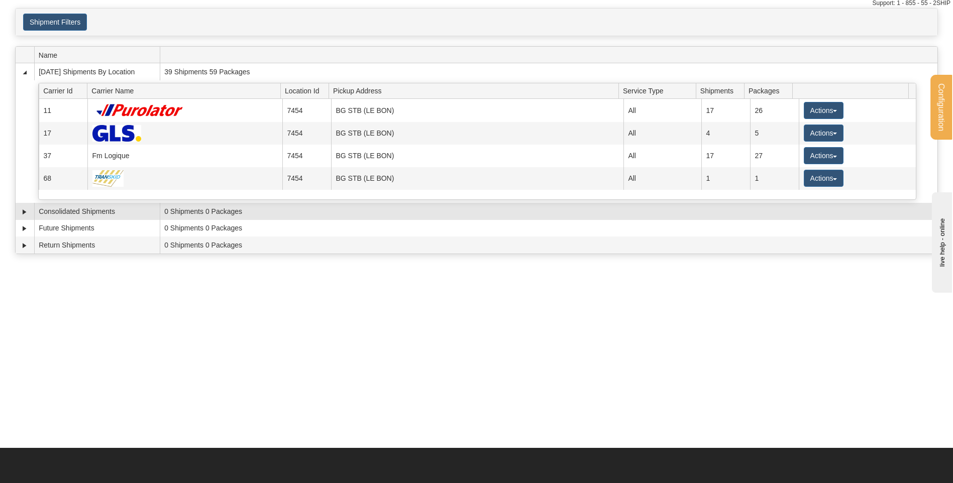
scroll to position [50, 0]
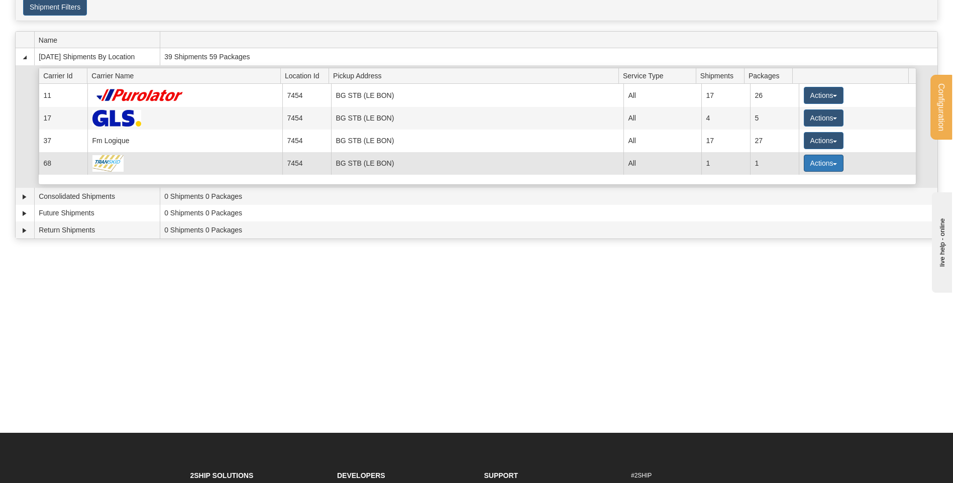
click at [827, 157] on button "Actions" at bounding box center [824, 163] width 40 height 17
click at [800, 179] on span "Details" at bounding box center [786, 181] width 27 height 7
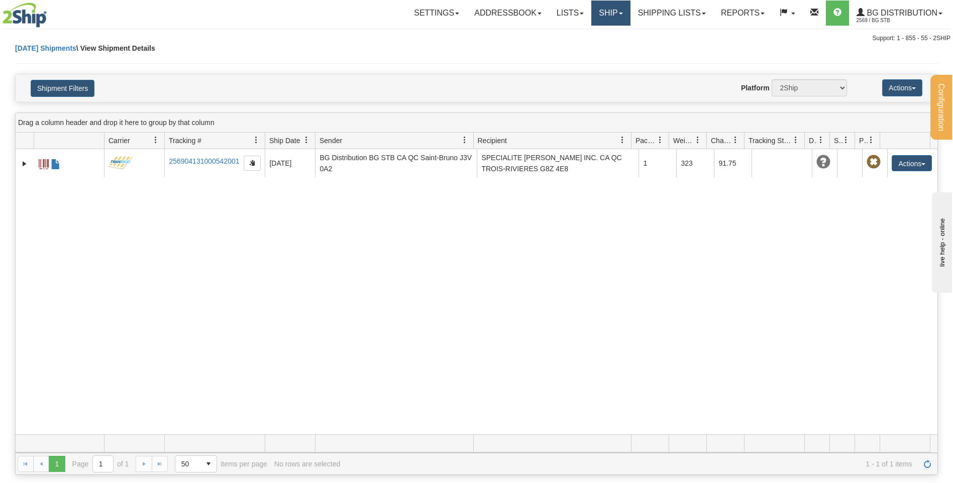
click at [615, 18] on link "Ship" at bounding box center [610, 13] width 39 height 25
click at [596, 33] on link "Ship Screen" at bounding box center [590, 35] width 79 height 13
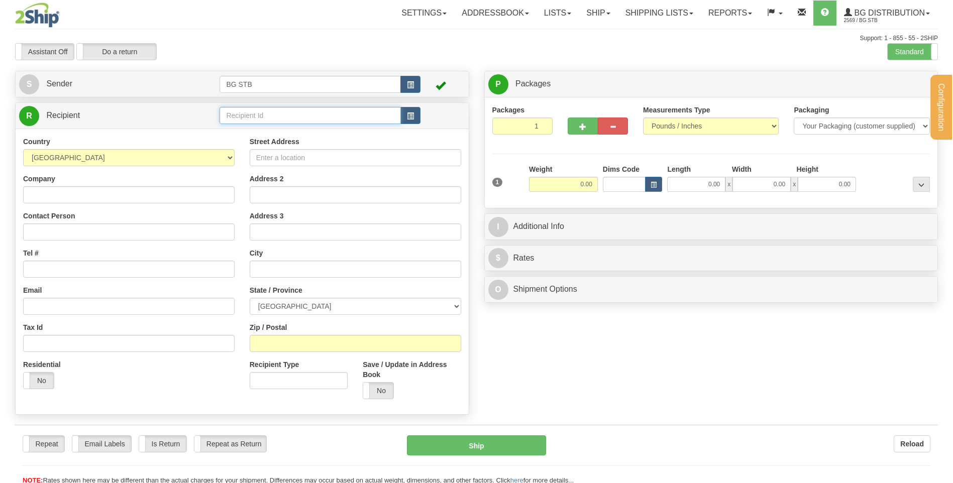
click at [243, 117] on input "text" at bounding box center [310, 115] width 181 height 17
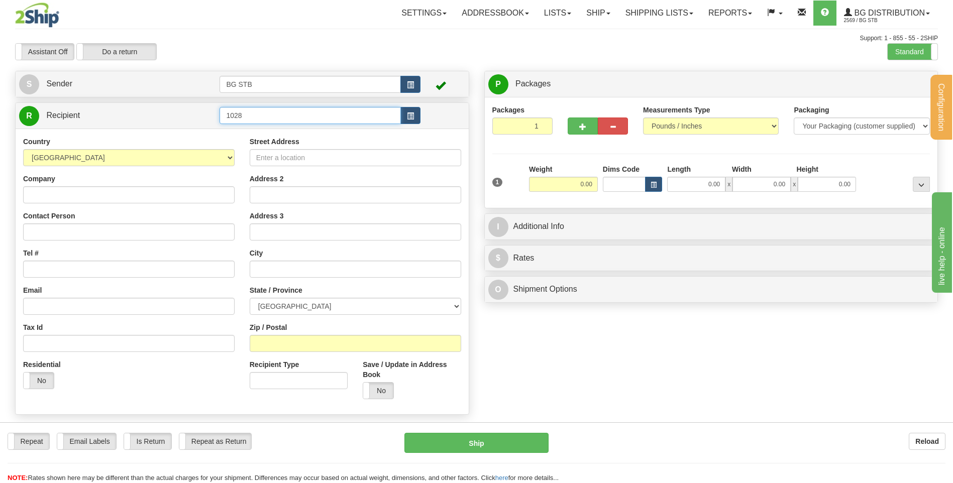
type input "1028"
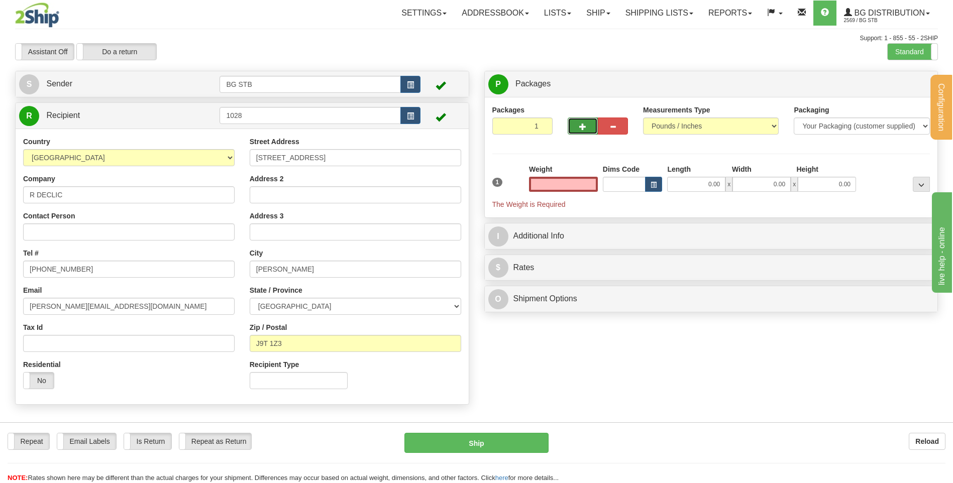
type input "0.00"
click at [574, 125] on button "button" at bounding box center [583, 126] width 30 height 17
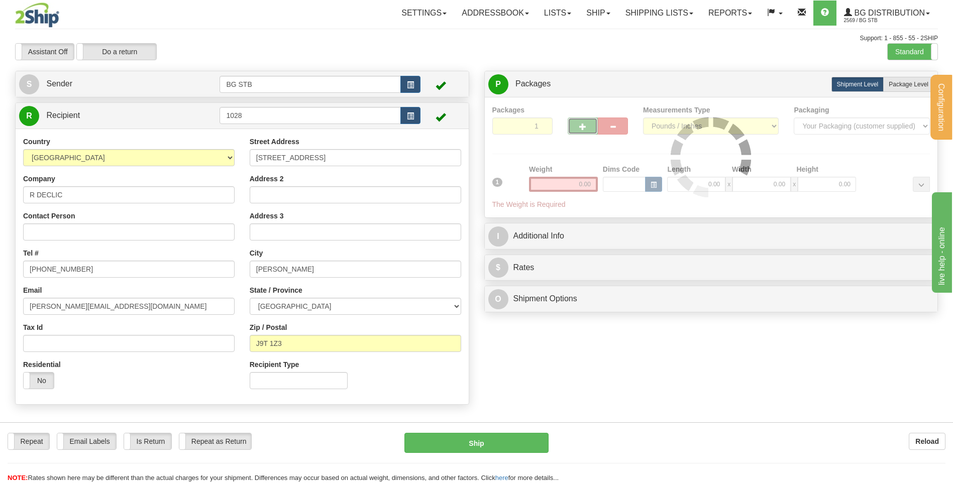
type input "2"
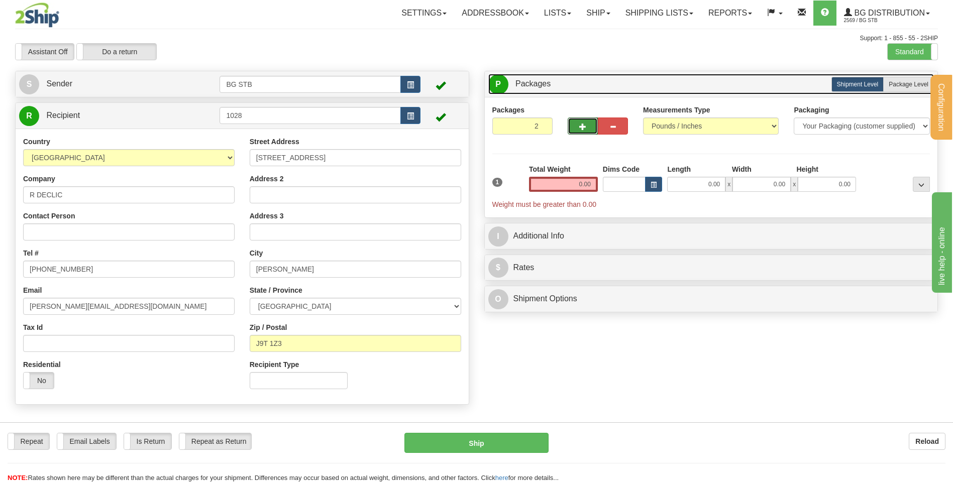
click at [886, 92] on link "P Packages 2 Packages - Weight: 0.00 Lbs" at bounding box center [711, 84] width 446 height 21
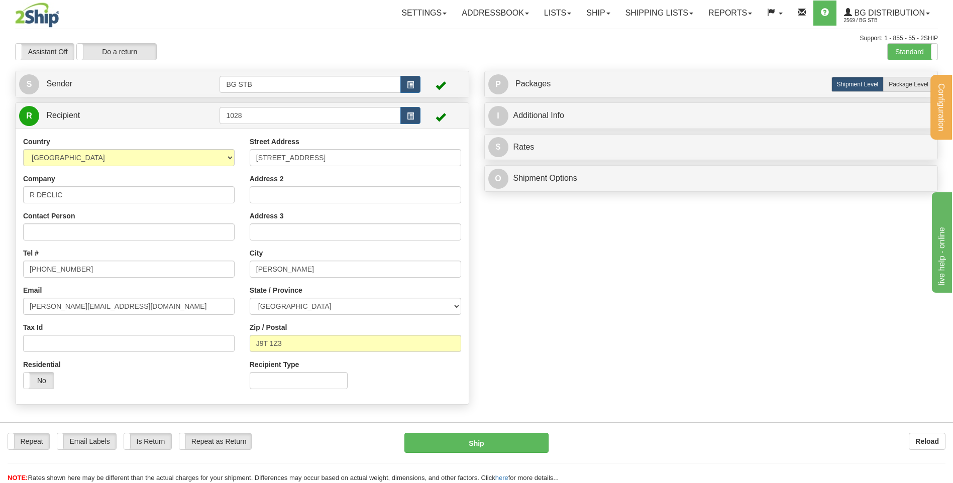
drag, startPoint x: 902, startPoint y: 84, endPoint x: 694, endPoint y: 135, distance: 214.1
click at [901, 84] on span "Package Level" at bounding box center [909, 84] width 40 height 7
radio input "true"
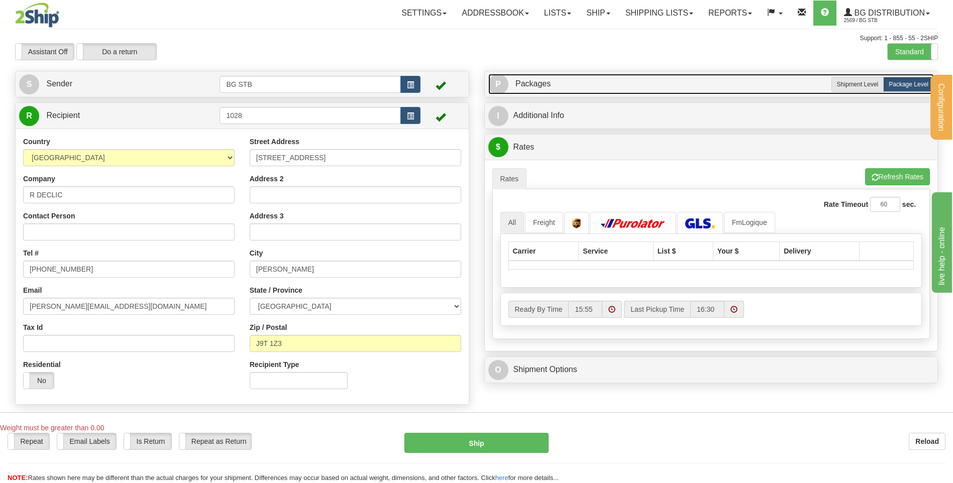
click at [560, 75] on link "P Packages 2 Packages - Weight: 0.00 Lbs" at bounding box center [711, 84] width 446 height 21
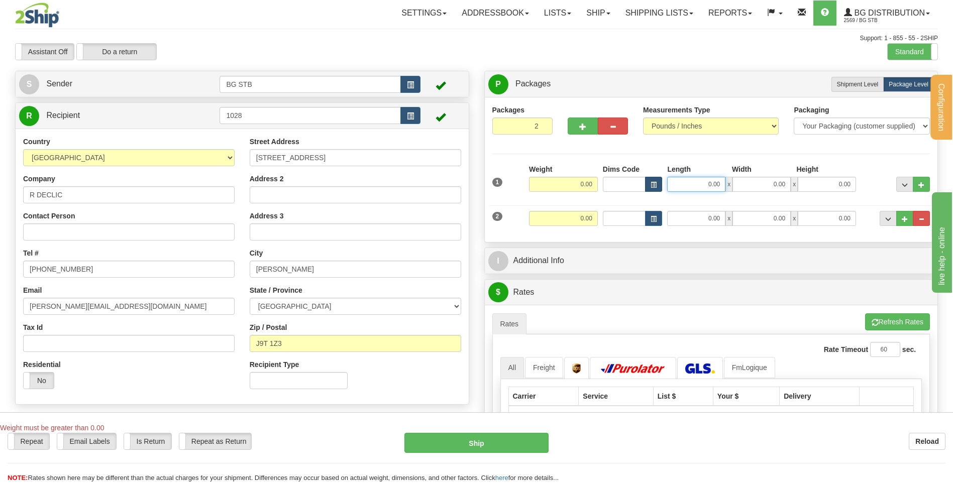
drag, startPoint x: 701, startPoint y: 178, endPoint x: 655, endPoint y: 190, distance: 47.3
click at [724, 180] on input "0.00" at bounding box center [696, 184] width 58 height 15
type input "53.00"
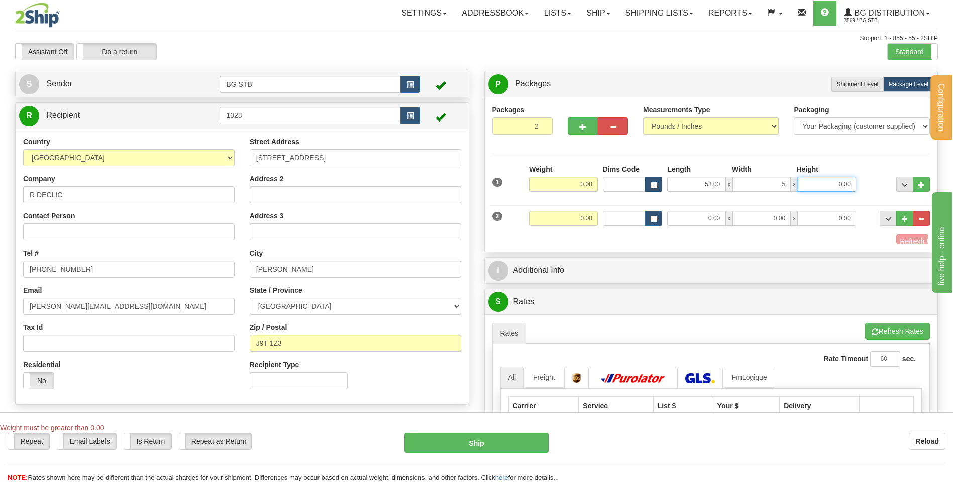
type input "5.00"
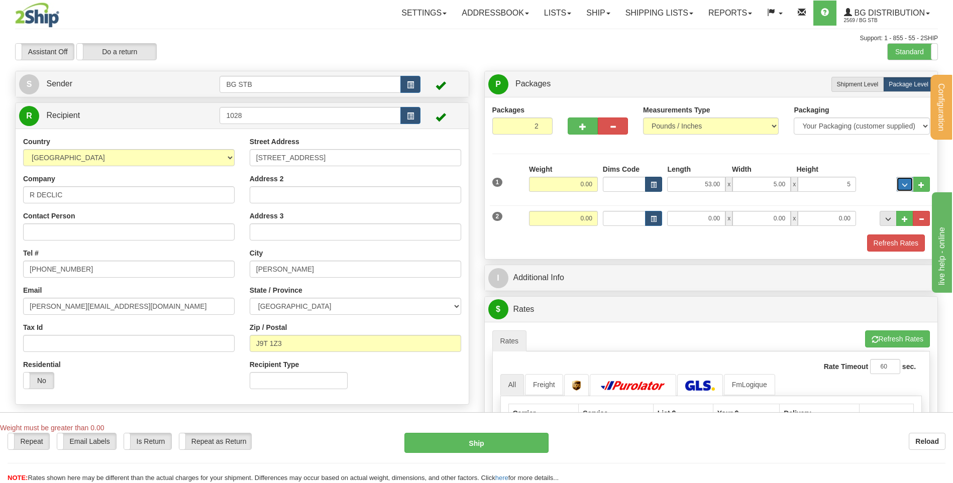
type input "5.00"
click at [687, 216] on input "0.00" at bounding box center [696, 218] width 58 height 15
type input "53.00"
type input "5.00"
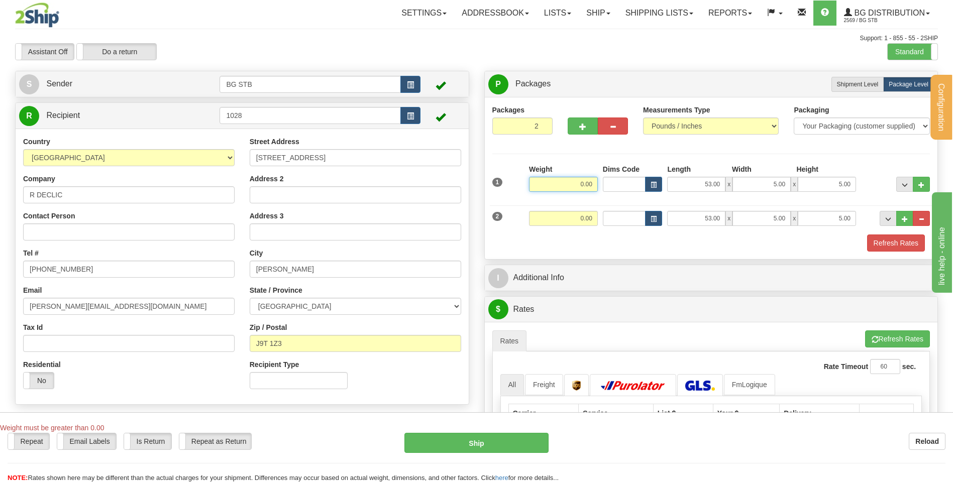
click at [568, 178] on input "0.00" at bounding box center [563, 184] width 69 height 15
drag, startPoint x: 572, startPoint y: 181, endPoint x: 782, endPoint y: 184, distance: 210.1
click at [737, 182] on div "1 Weight 152.05 Dims Code x" at bounding box center [711, 182] width 443 height 36
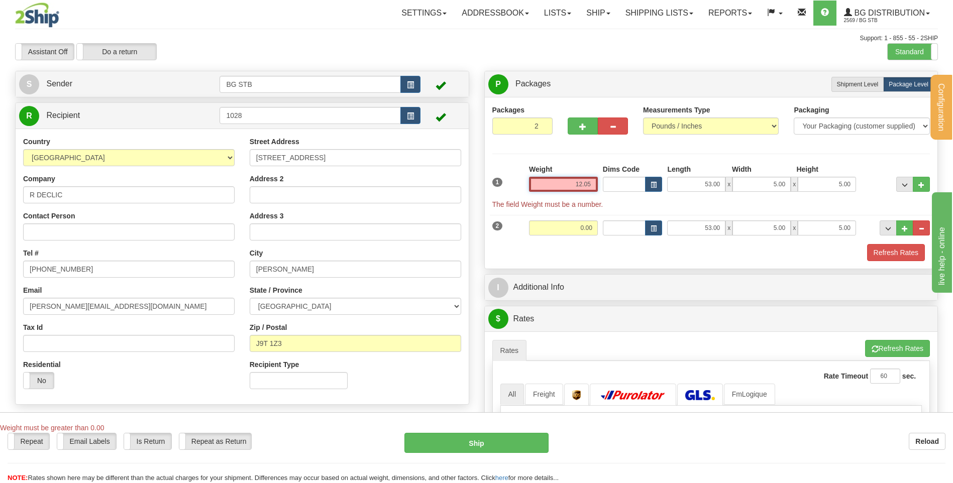
type input "12.05"
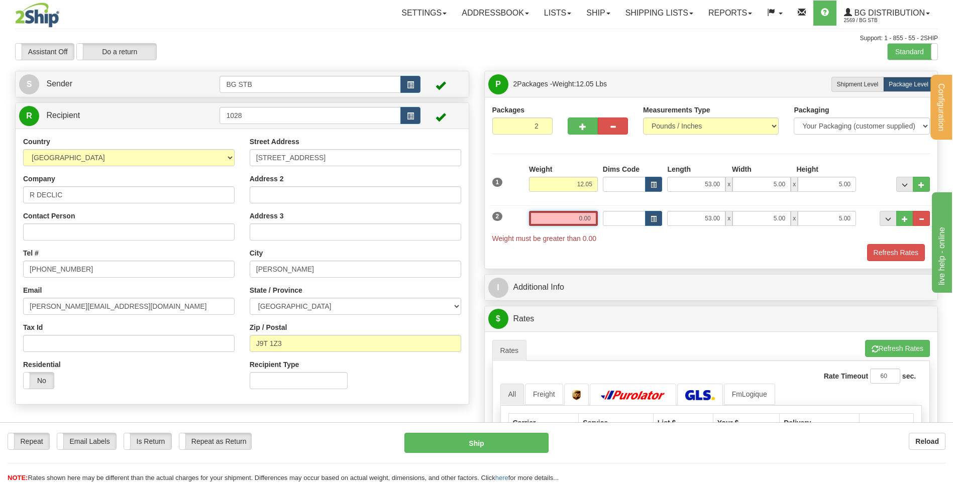
click at [572, 220] on input "0.00" at bounding box center [563, 218] width 69 height 15
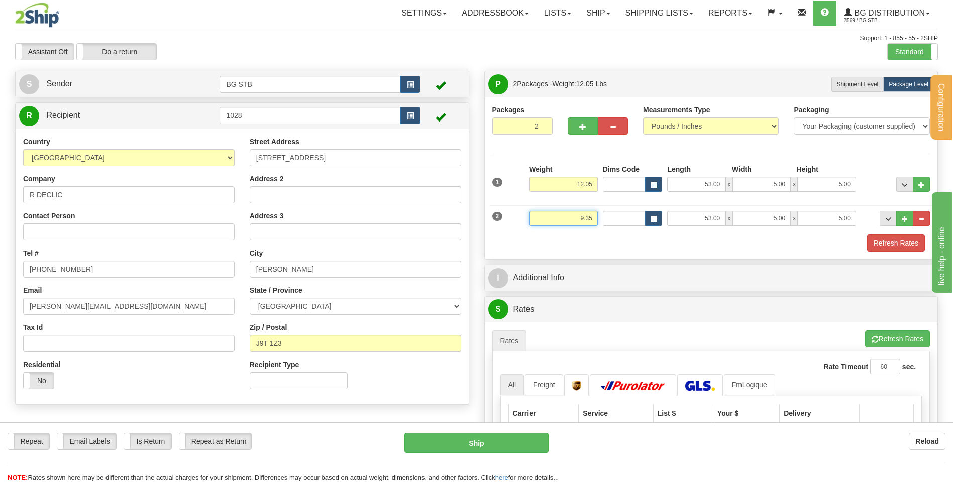
type input "9.35"
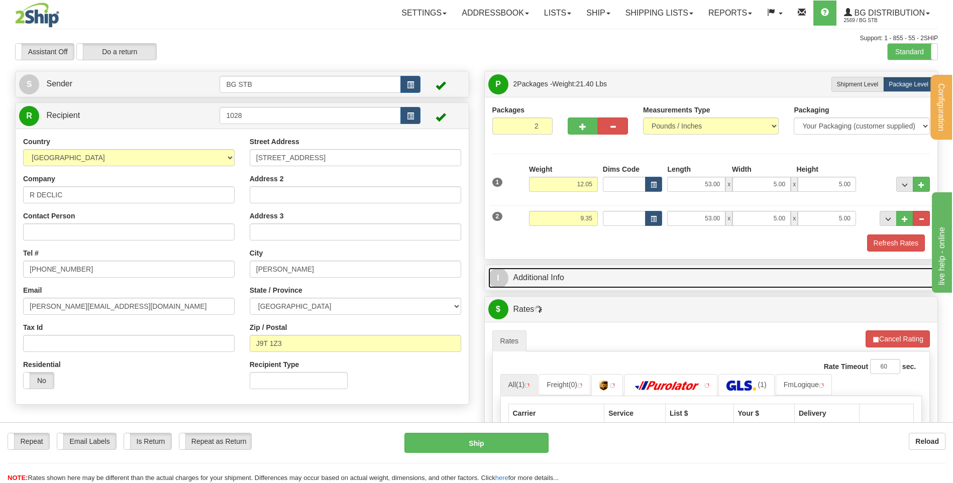
click at [575, 287] on link "I Additional Info" at bounding box center [711, 278] width 446 height 21
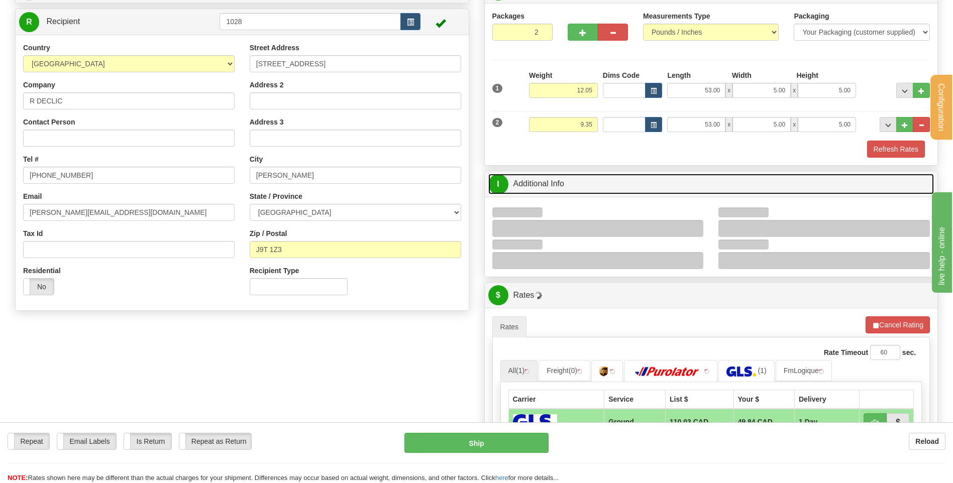
scroll to position [151, 0]
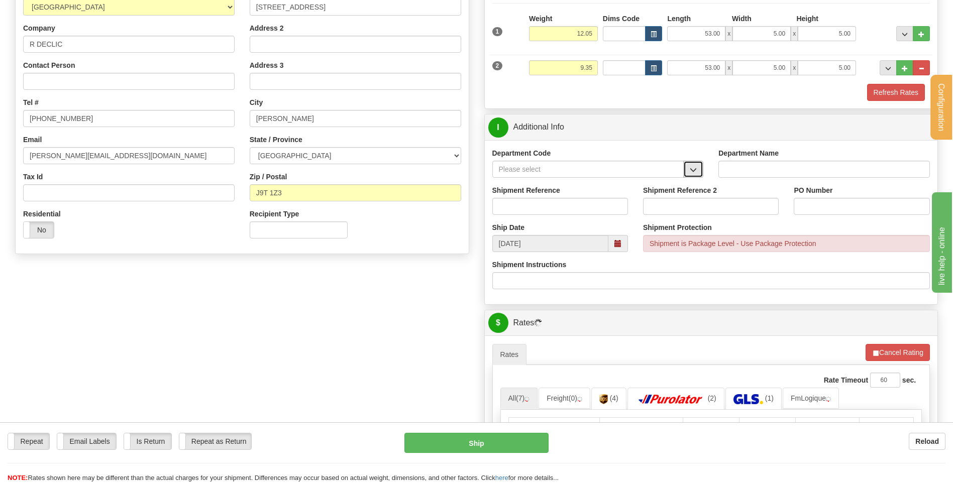
click at [700, 170] on button "button" at bounding box center [693, 169] width 20 height 17
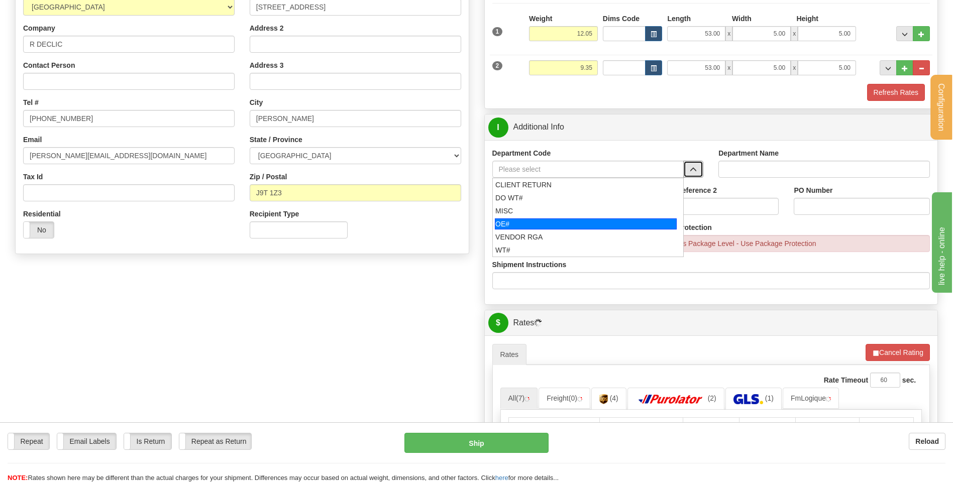
drag, startPoint x: 542, startPoint y: 219, endPoint x: 547, endPoint y: 209, distance: 11.7
click at [542, 216] on ul "CLIENT RETURN DO WT# MISC OE# VENDOR RGA WT#" at bounding box center [588, 217] width 192 height 79
click at [547, 209] on div "MISC" at bounding box center [585, 211] width 181 height 10
type input "MISC"
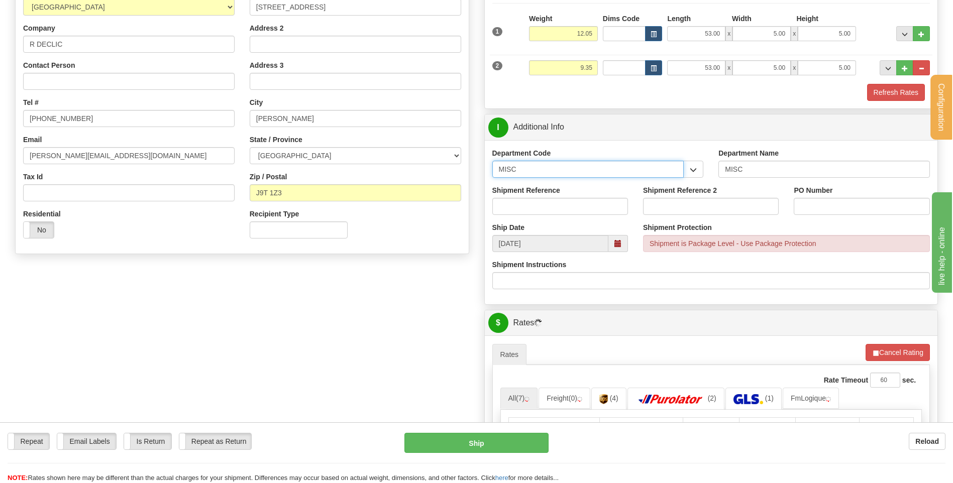
drag, startPoint x: 530, startPoint y: 164, endPoint x: 434, endPoint y: 167, distance: 96.0
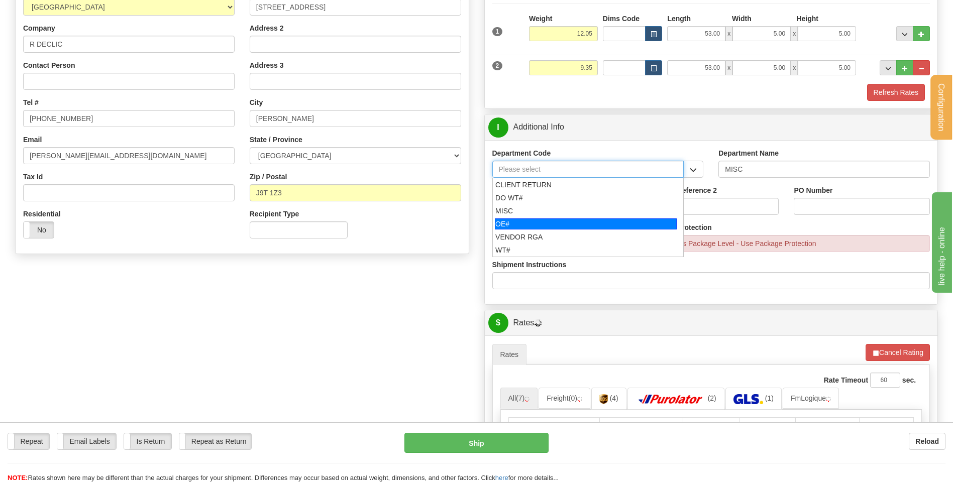
click at [499, 223] on div "OE#" at bounding box center [586, 224] width 182 height 11
type input "OE#"
type input "ORDERS"
type input "OE#"
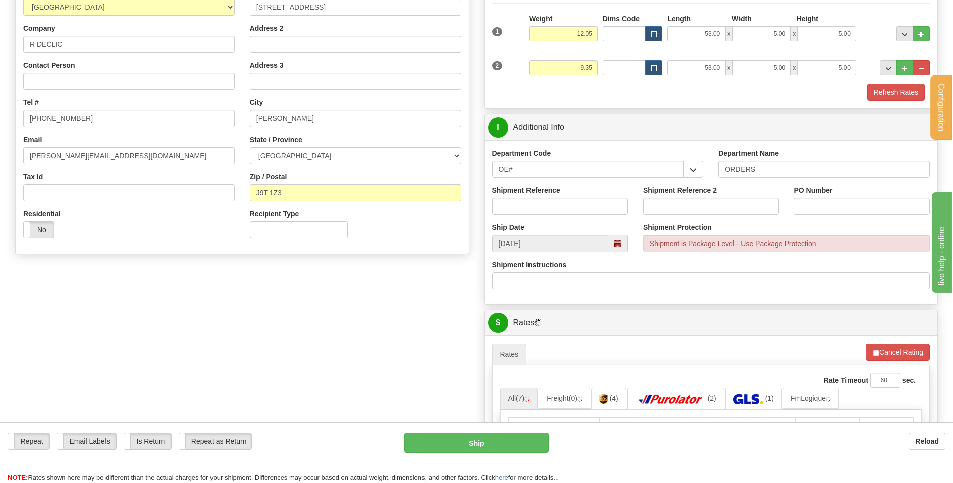
click at [506, 215] on div "Shipment Reference" at bounding box center [560, 203] width 151 height 37
click at [512, 205] on input "Shipment Reference" at bounding box center [560, 206] width 136 height 17
type input "80005835-00"
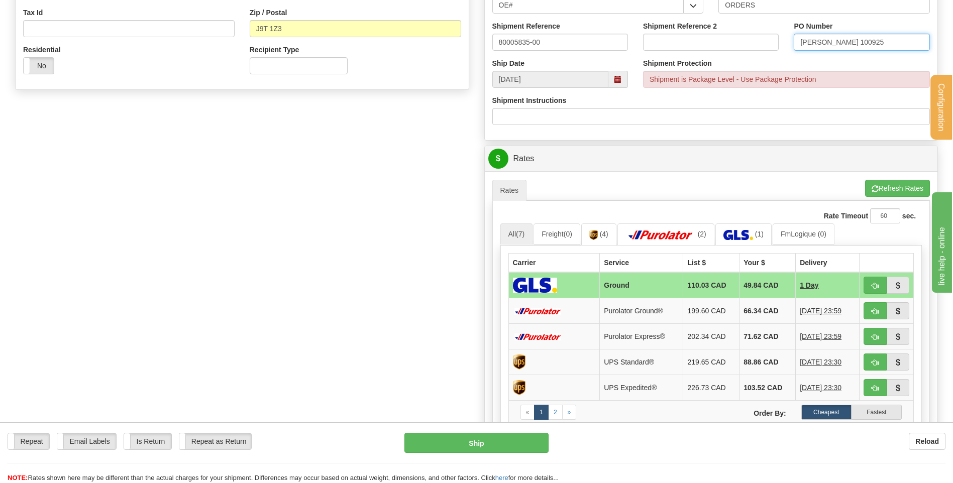
scroll to position [352, 0]
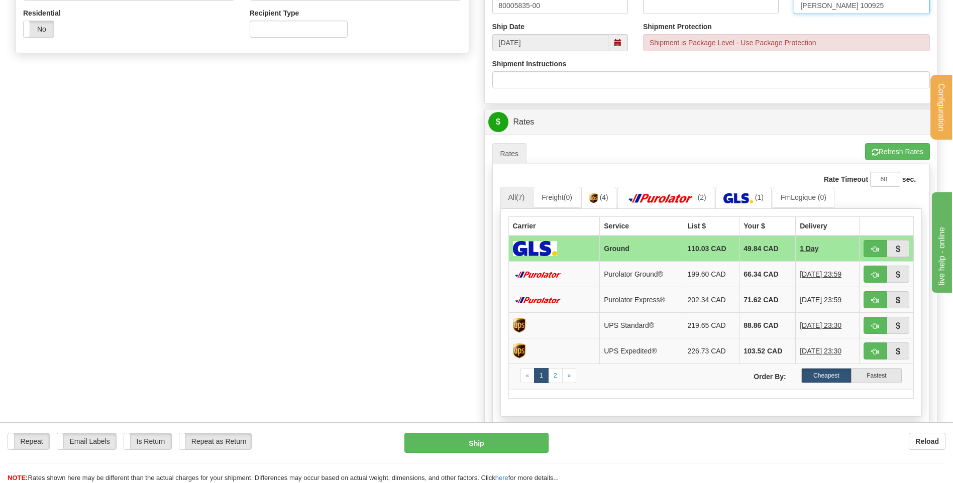
type input "[PERSON_NAME] 100925"
click at [901, 153] on button "Refresh Rates" at bounding box center [897, 151] width 65 height 17
drag, startPoint x: 872, startPoint y: 245, endPoint x: 807, endPoint y: 247, distance: 65.9
click at [873, 245] on button "button" at bounding box center [875, 248] width 23 height 17
type input "1"
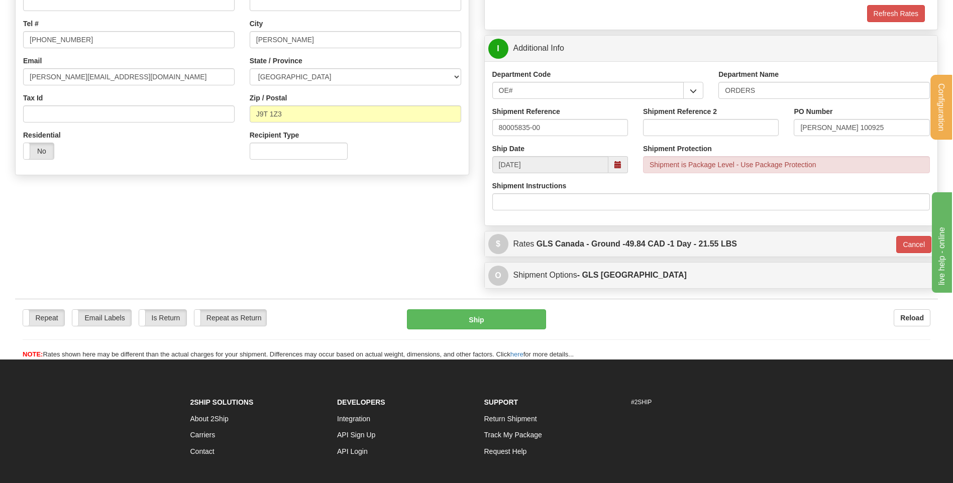
scroll to position [264, 0]
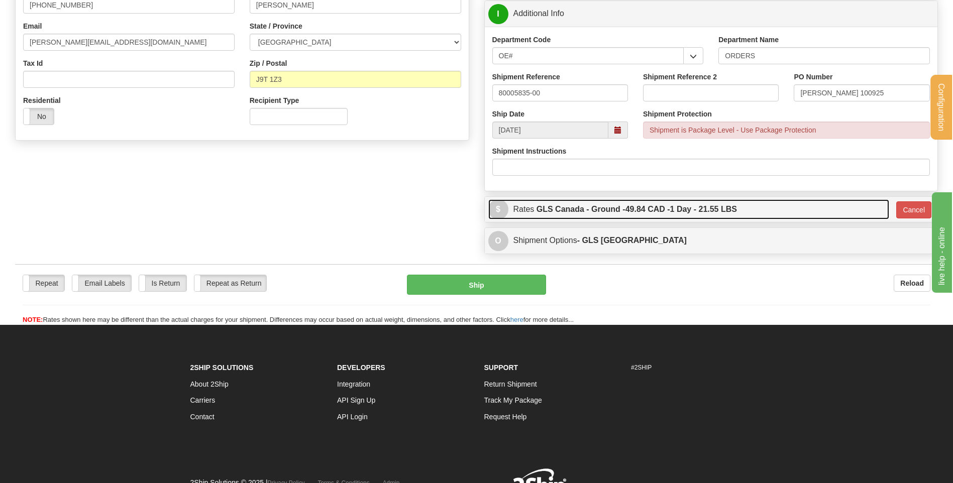
click at [626, 204] on label "GLS Canada - Ground - 49.84 CAD - 1 Day - 21.55 LBS" at bounding box center [637, 210] width 201 height 20
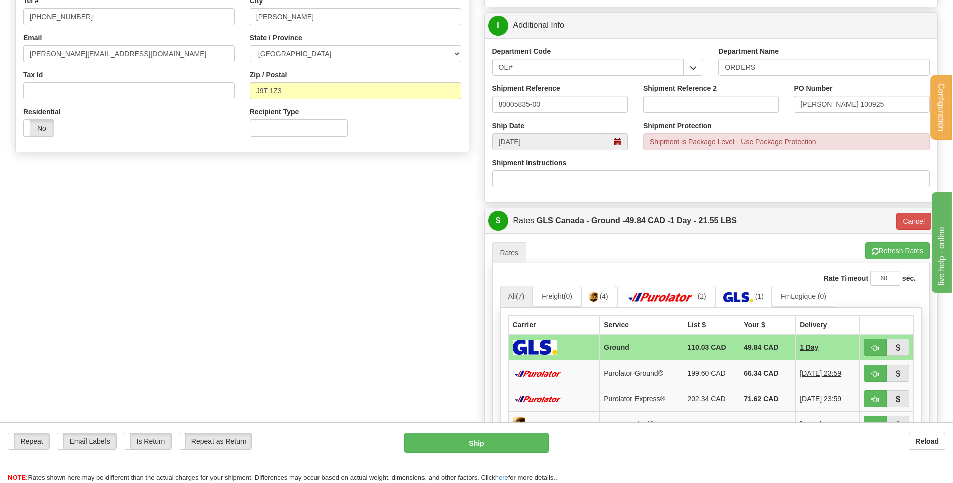
scroll to position [315, 0]
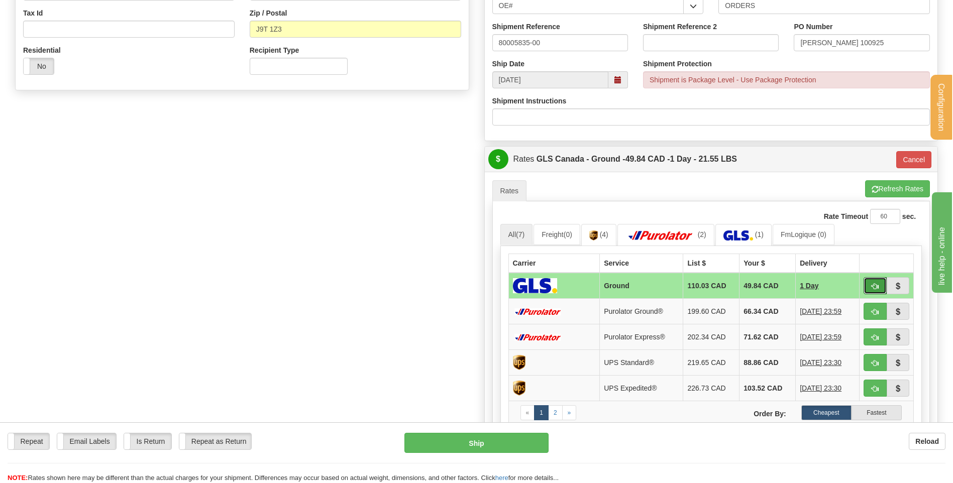
drag, startPoint x: 878, startPoint y: 286, endPoint x: 798, endPoint y: 297, distance: 80.7
click at [878, 286] on span "button" at bounding box center [875, 286] width 7 height 7
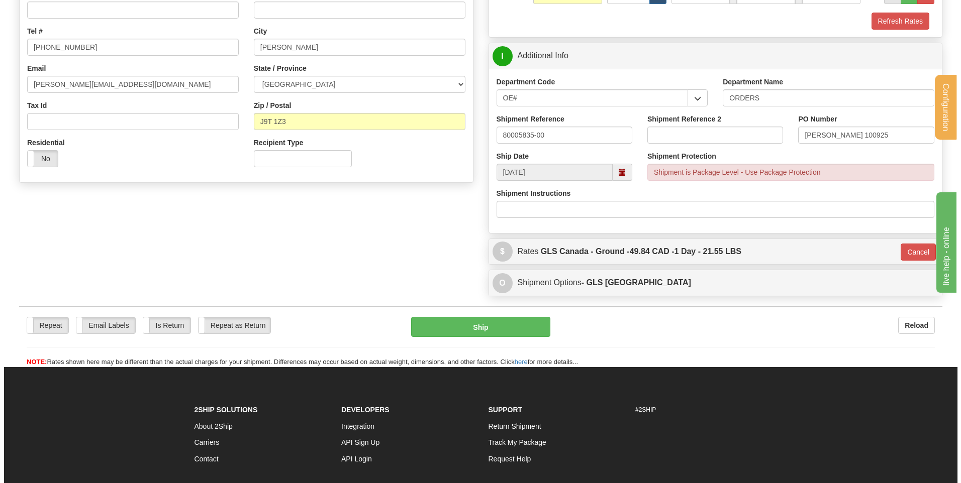
scroll to position [212, 0]
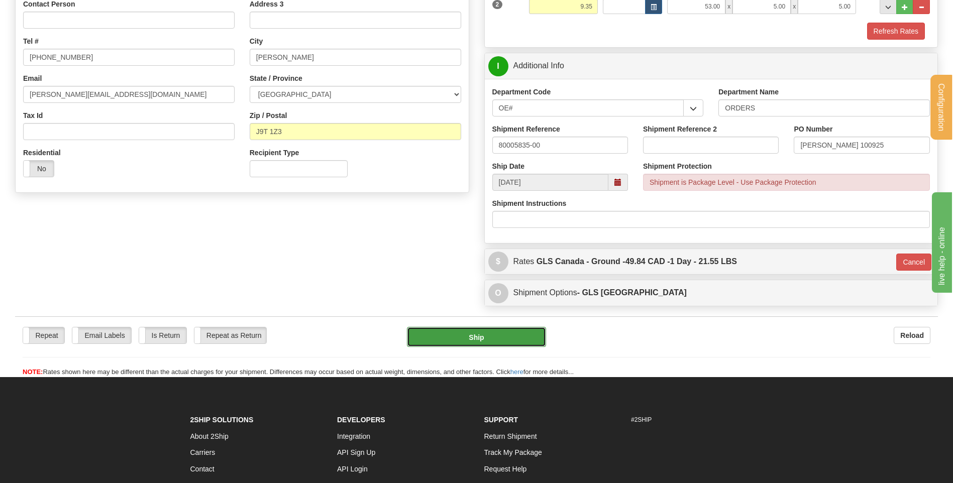
click at [524, 335] on button "Ship" at bounding box center [476, 337] width 139 height 20
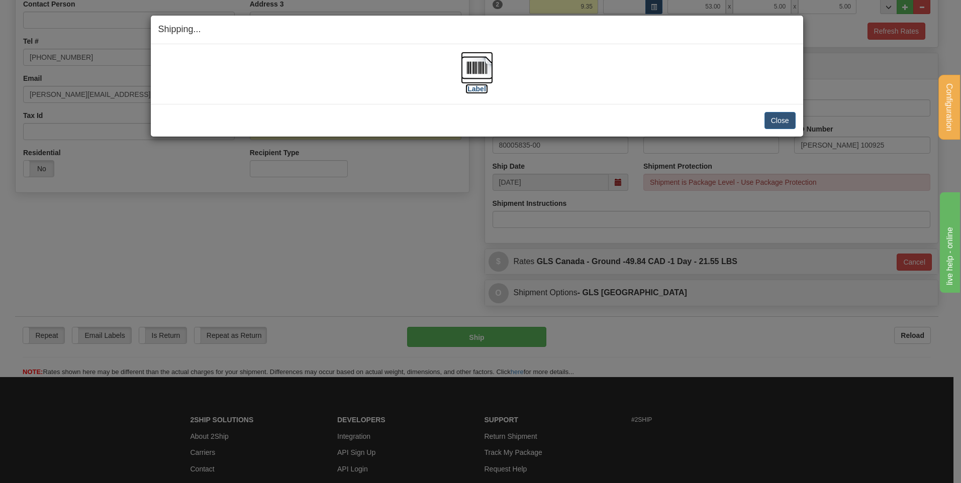
click at [486, 69] on img at bounding box center [477, 68] width 32 height 32
